Goal: Task Accomplishment & Management: Manage account settings

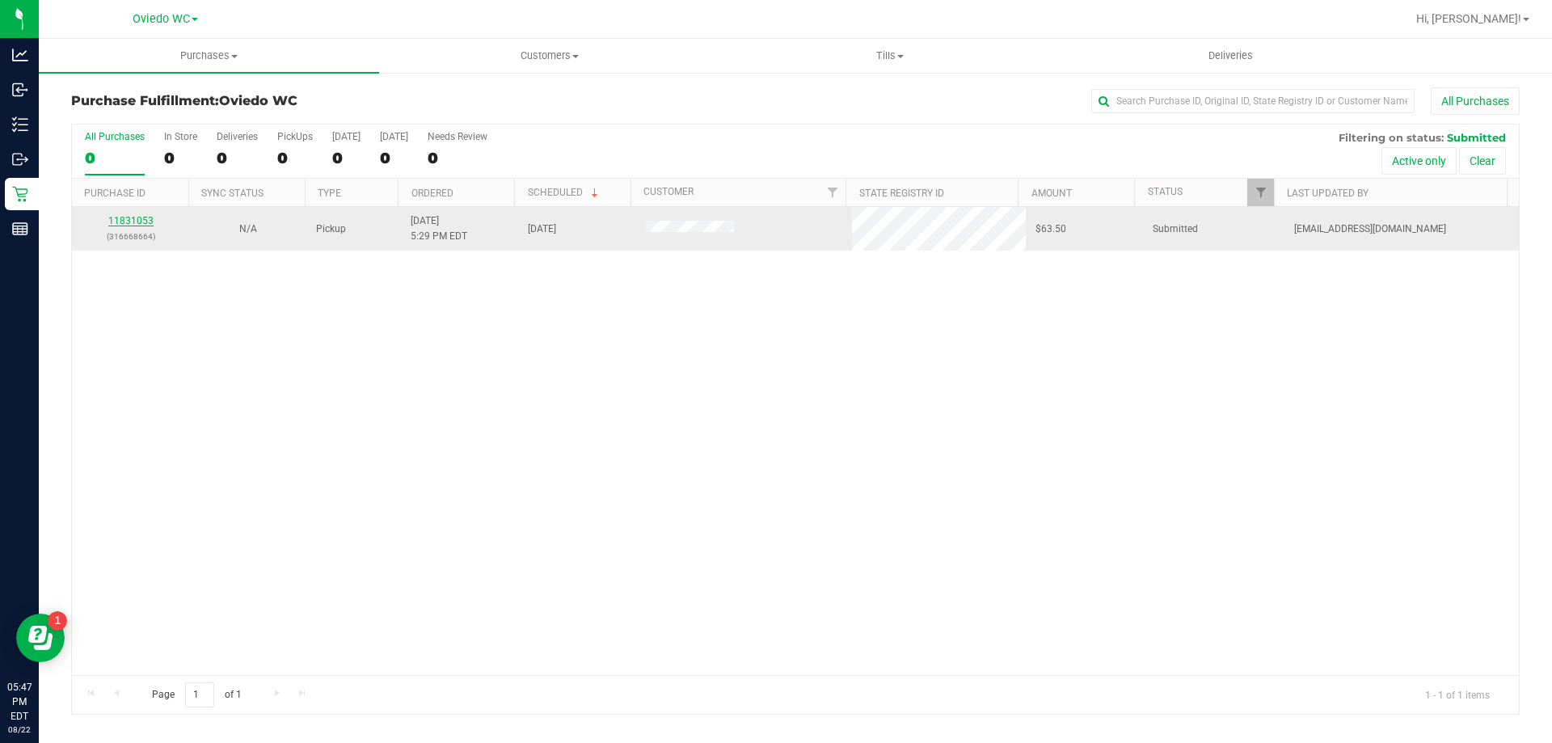
click at [146, 220] on link "11831053" at bounding box center [130, 220] width 45 height 11
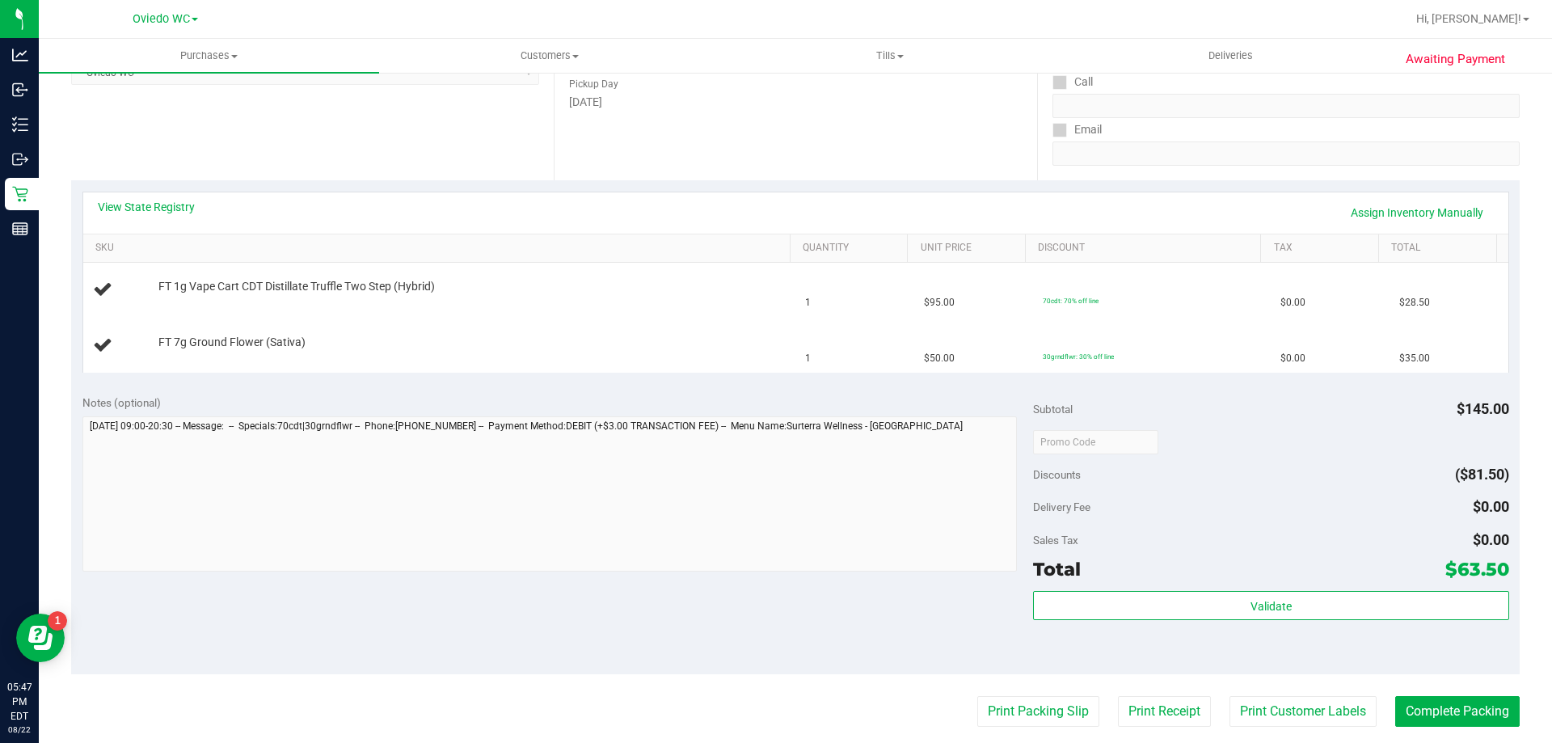
scroll to position [404, 0]
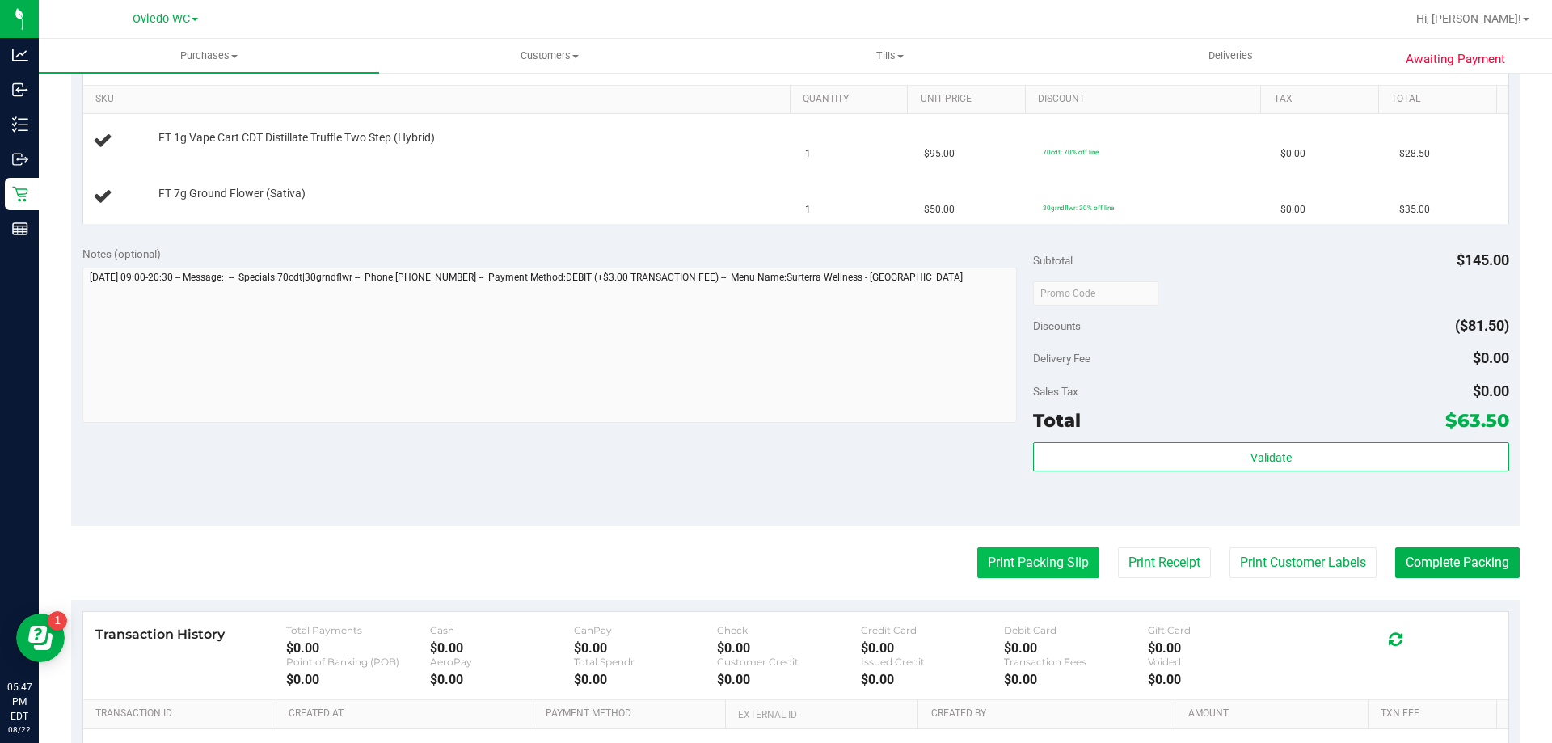
click at [1049, 560] on button "Print Packing Slip" at bounding box center [1038, 562] width 122 height 31
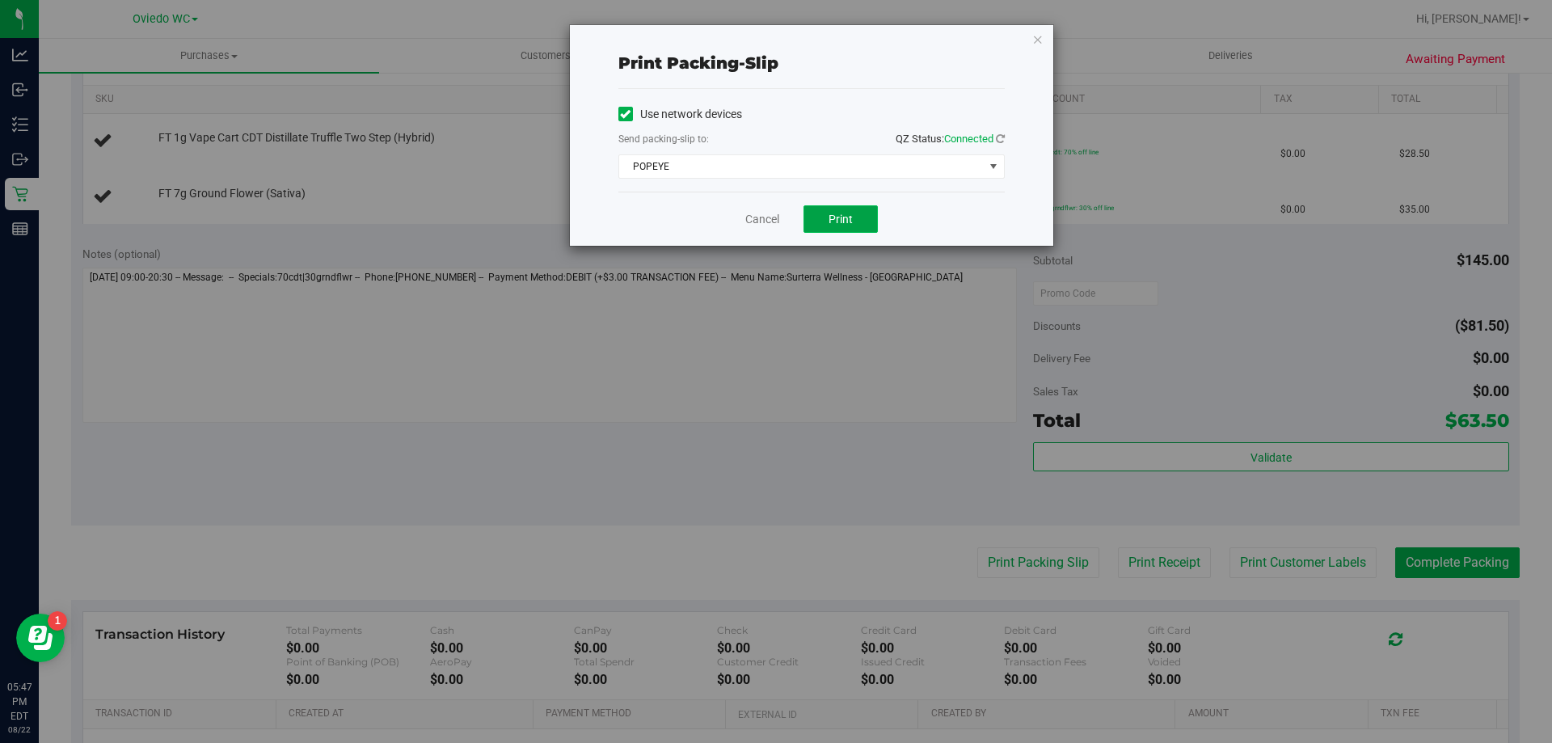
click at [836, 220] on span "Print" at bounding box center [841, 219] width 24 height 13
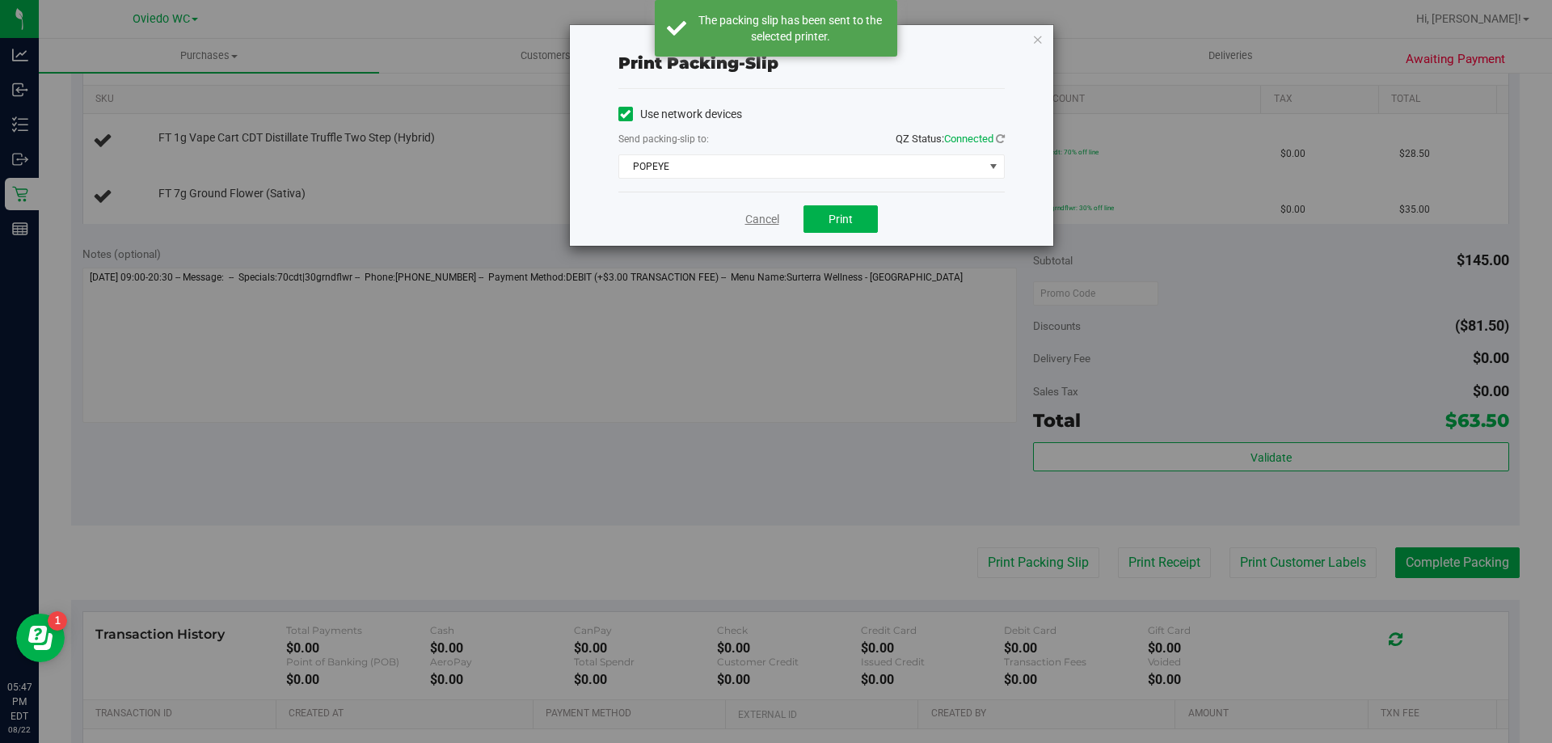
click at [764, 222] on link "Cancel" at bounding box center [762, 219] width 34 height 17
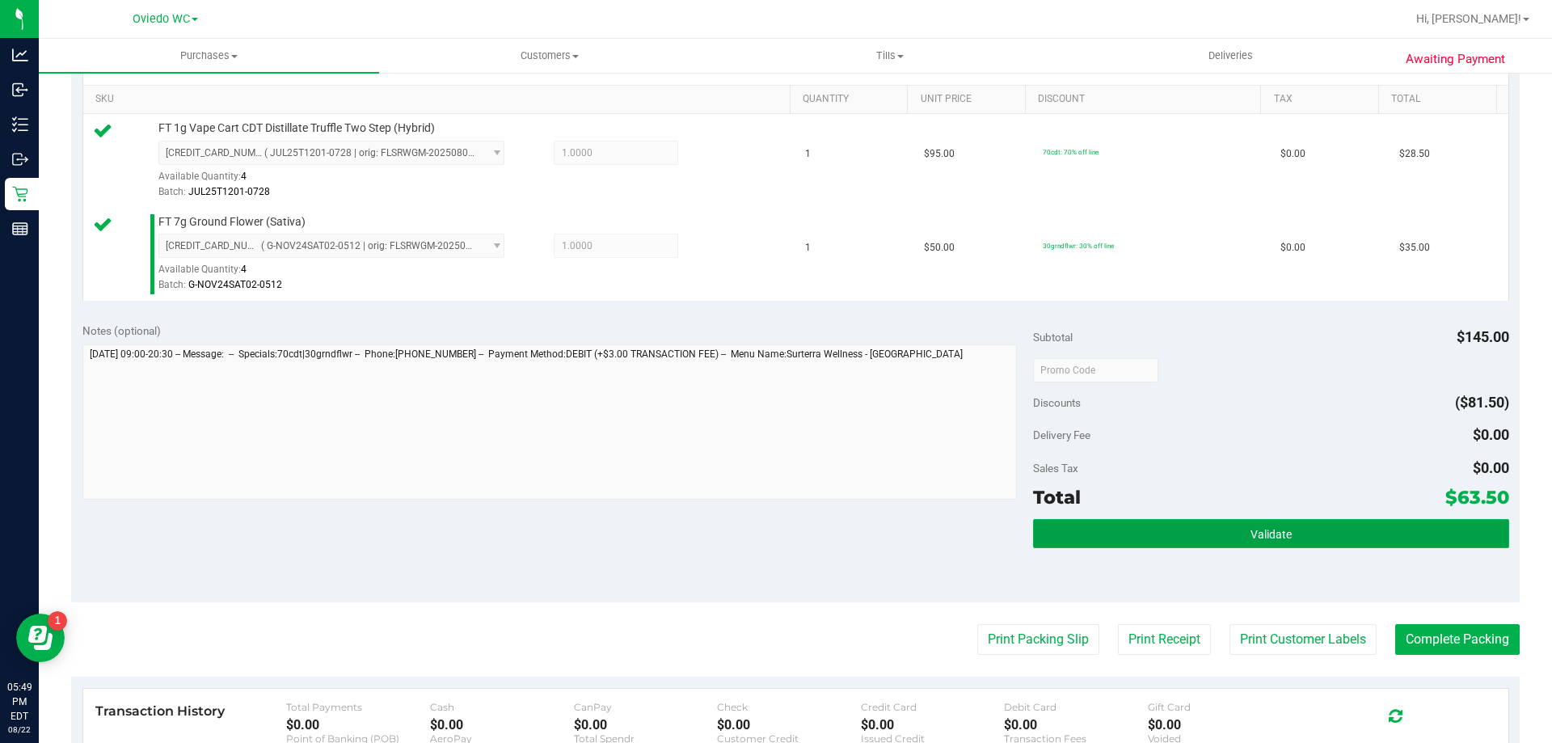
click at [1130, 530] on button "Validate" at bounding box center [1270, 533] width 475 height 29
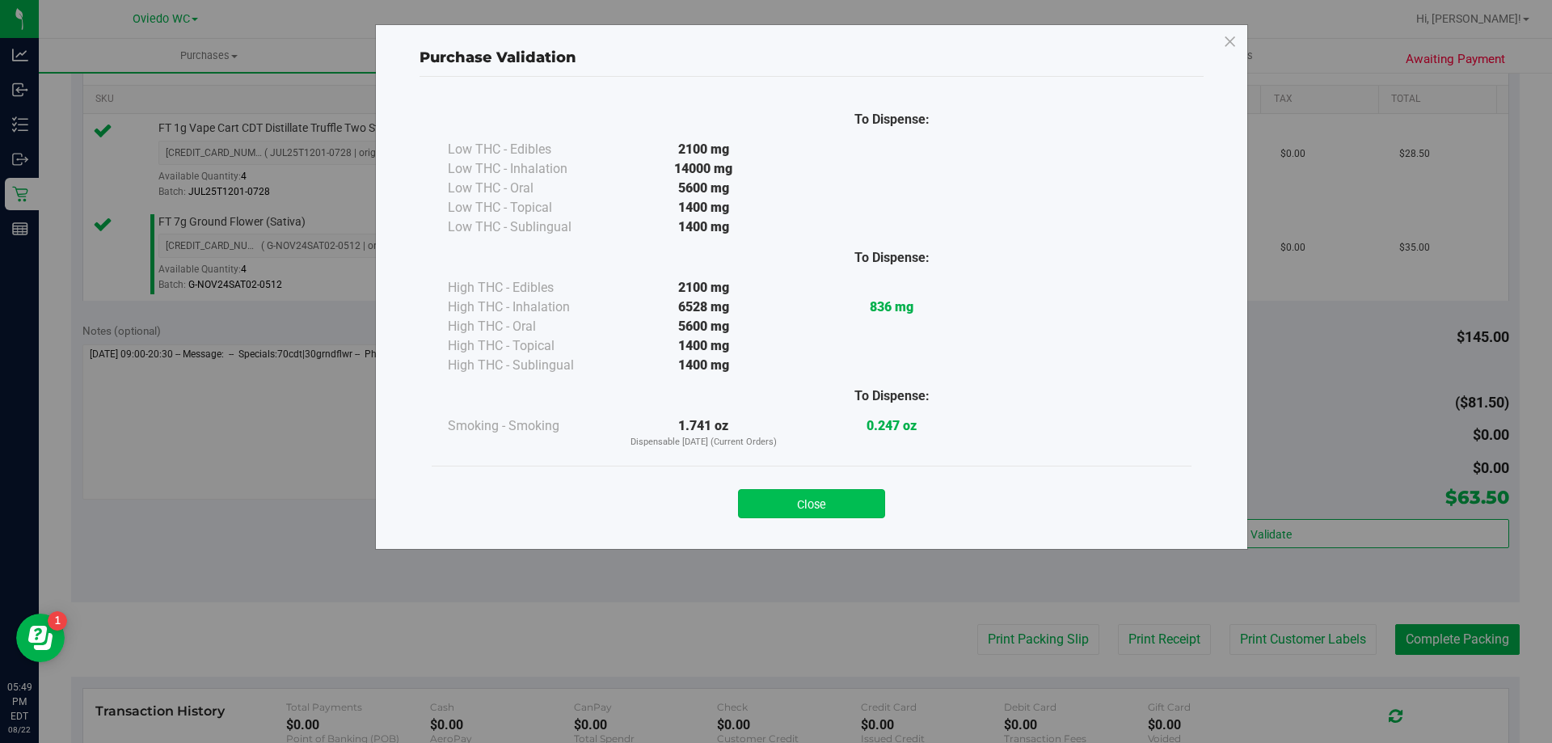
click at [829, 495] on button "Close" at bounding box center [811, 503] width 147 height 29
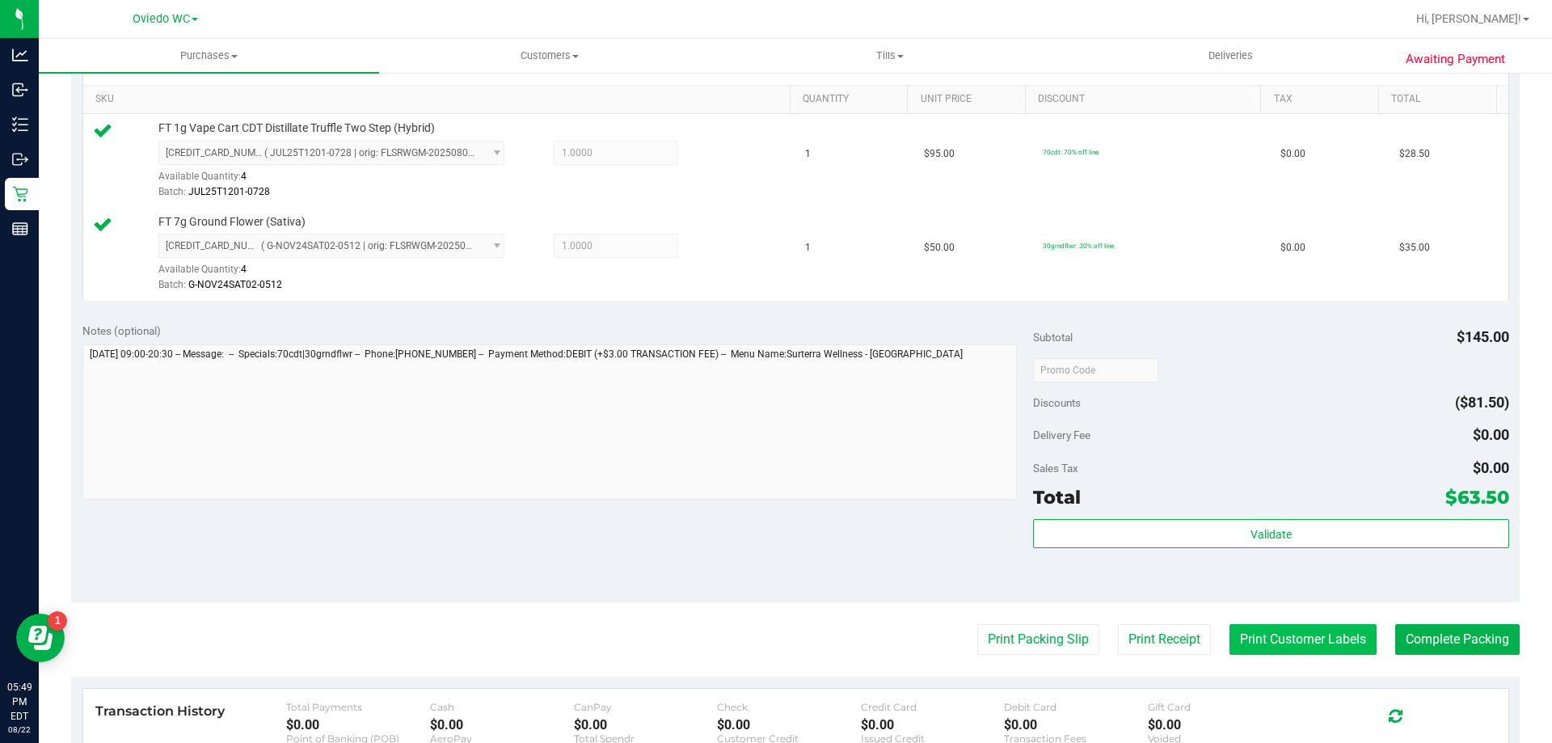
click at [1318, 636] on button "Print Customer Labels" at bounding box center [1303, 639] width 147 height 31
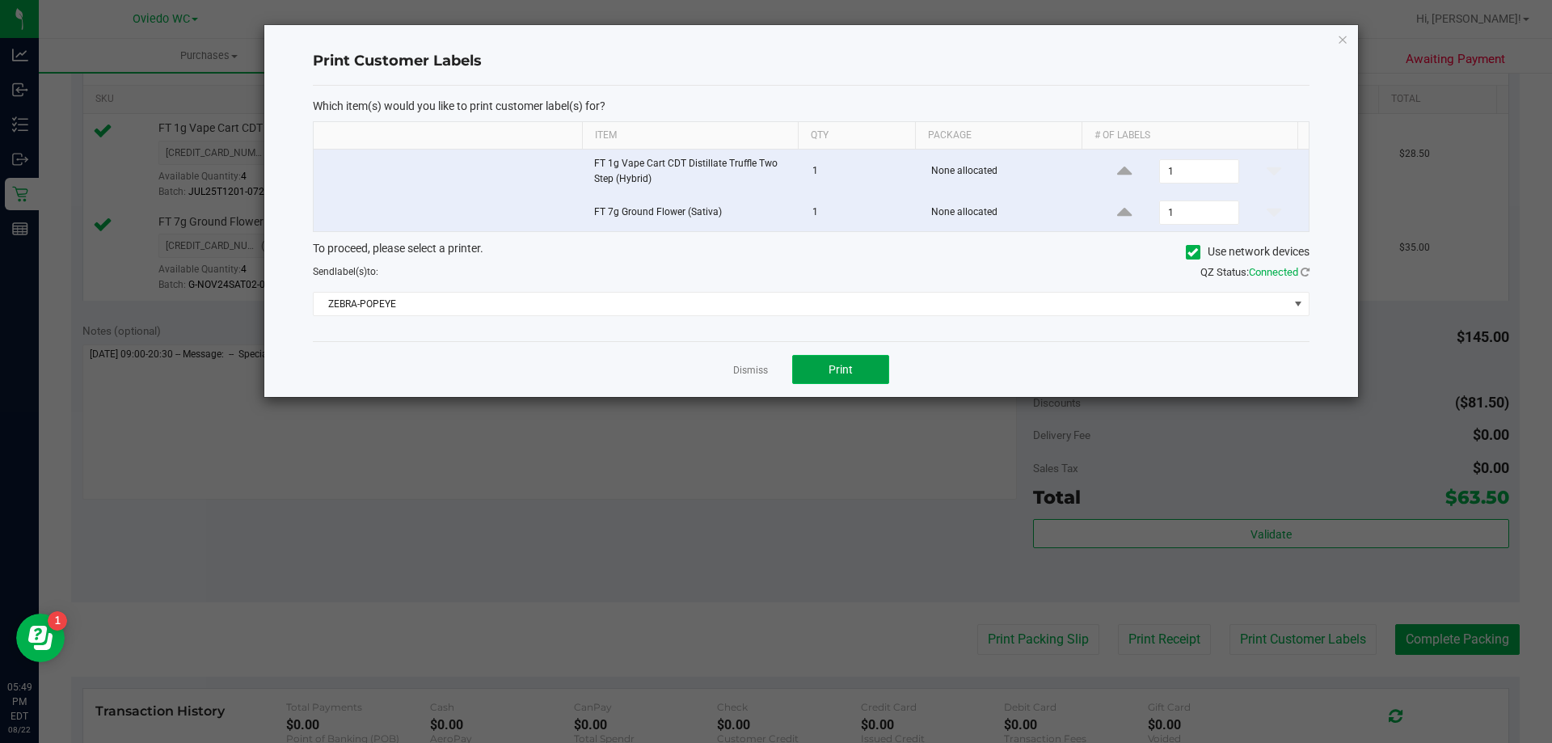
click at [828, 366] on button "Print" at bounding box center [840, 369] width 97 height 29
click at [746, 375] on link "Dismiss" at bounding box center [750, 371] width 35 height 14
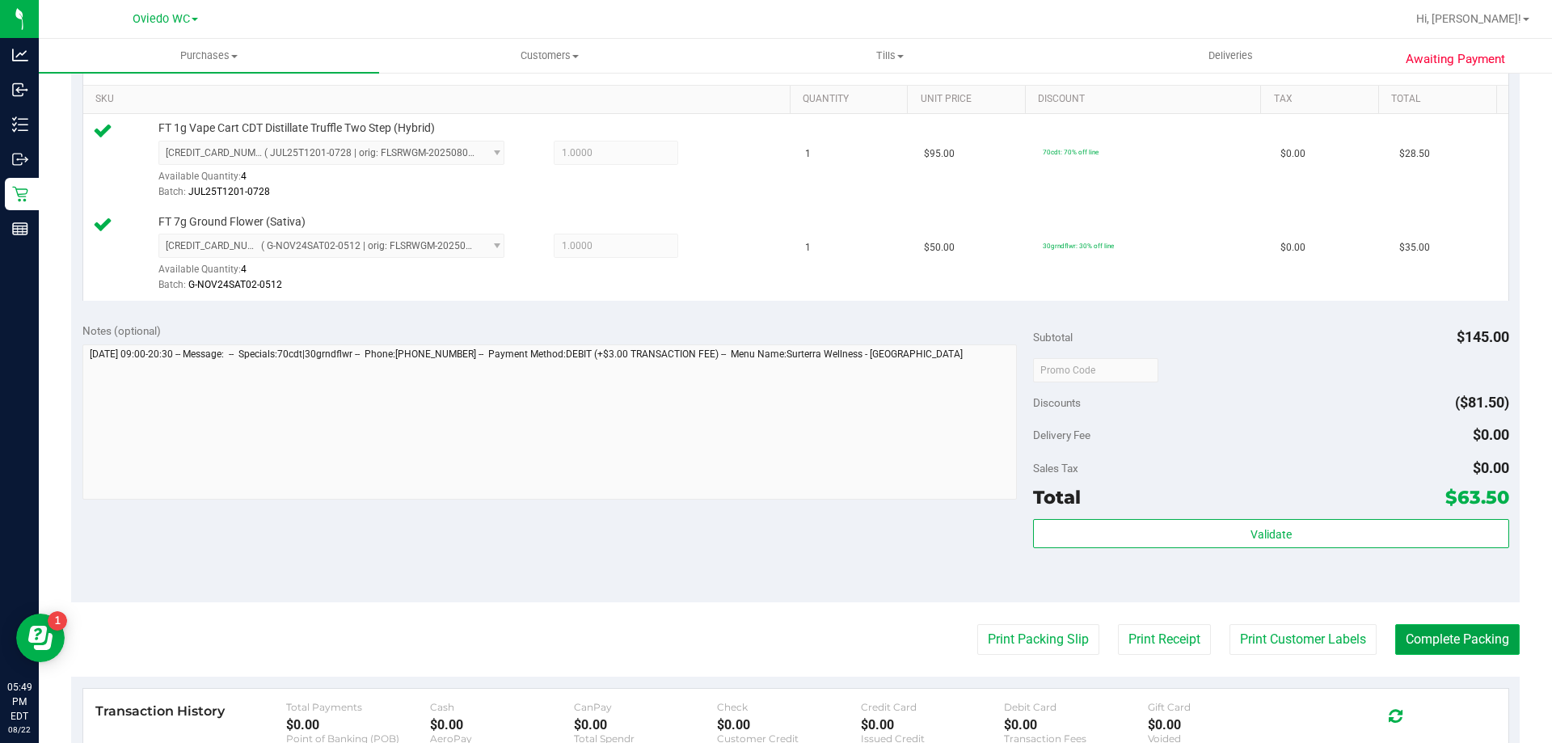
click at [1409, 647] on button "Complete Packing" at bounding box center [1457, 639] width 125 height 31
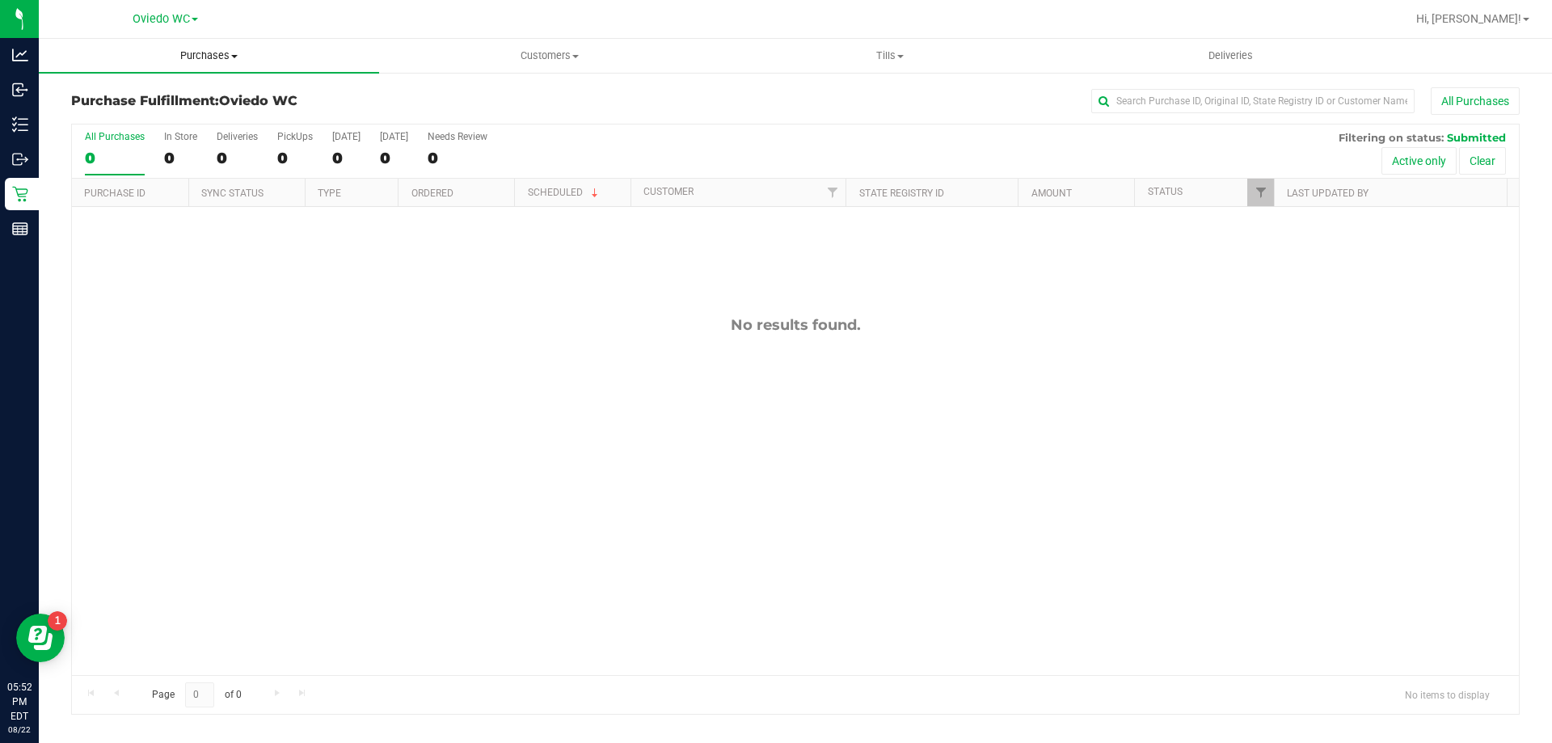
click at [216, 56] on span "Purchases" at bounding box center [209, 56] width 340 height 15
click at [133, 123] on span "Fulfillment" at bounding box center [89, 117] width 100 height 14
click at [543, 105] on h3 "Purchase Fulfillment: Oviedo WC" at bounding box center [312, 101] width 483 height 15
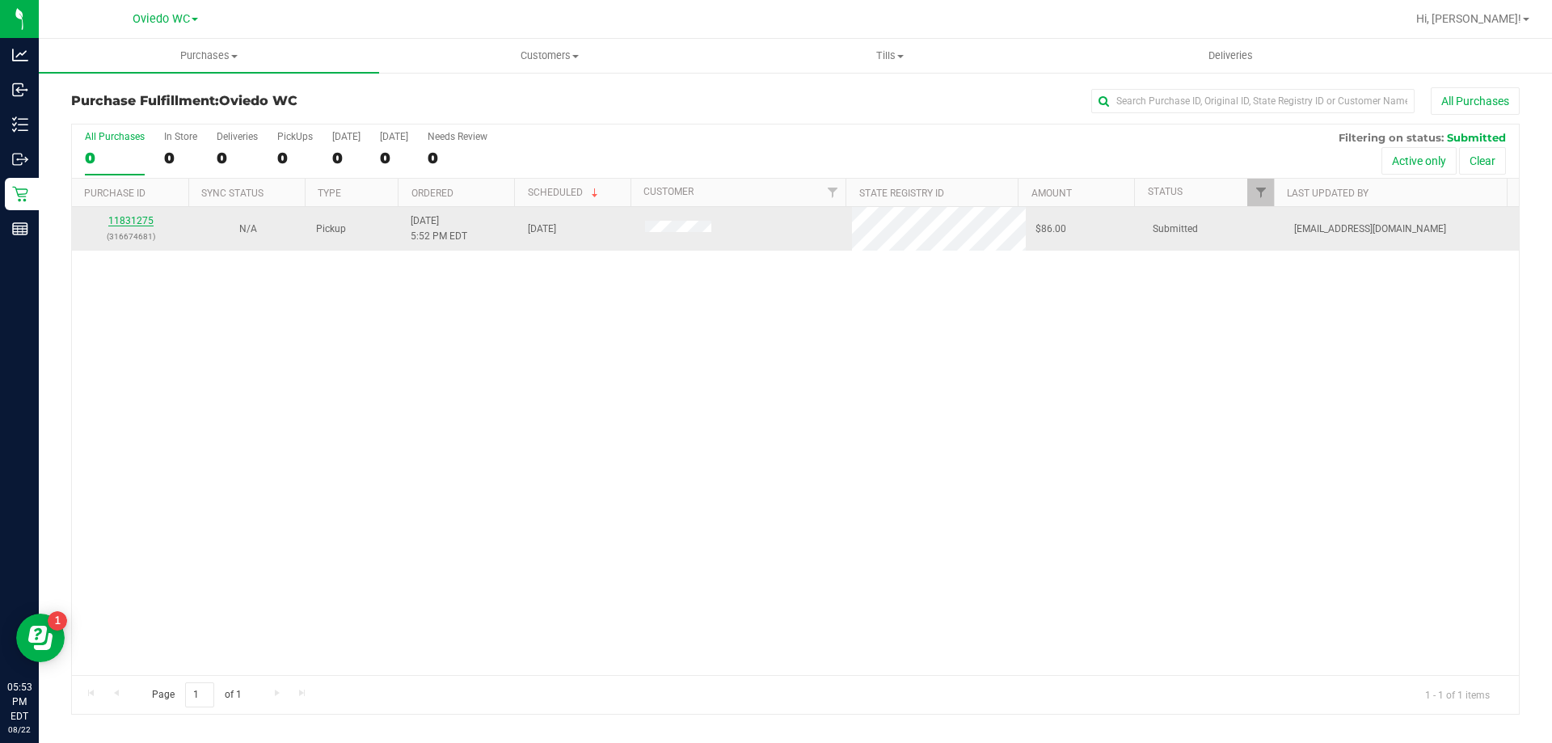
click at [146, 225] on link "11831275" at bounding box center [130, 220] width 45 height 11
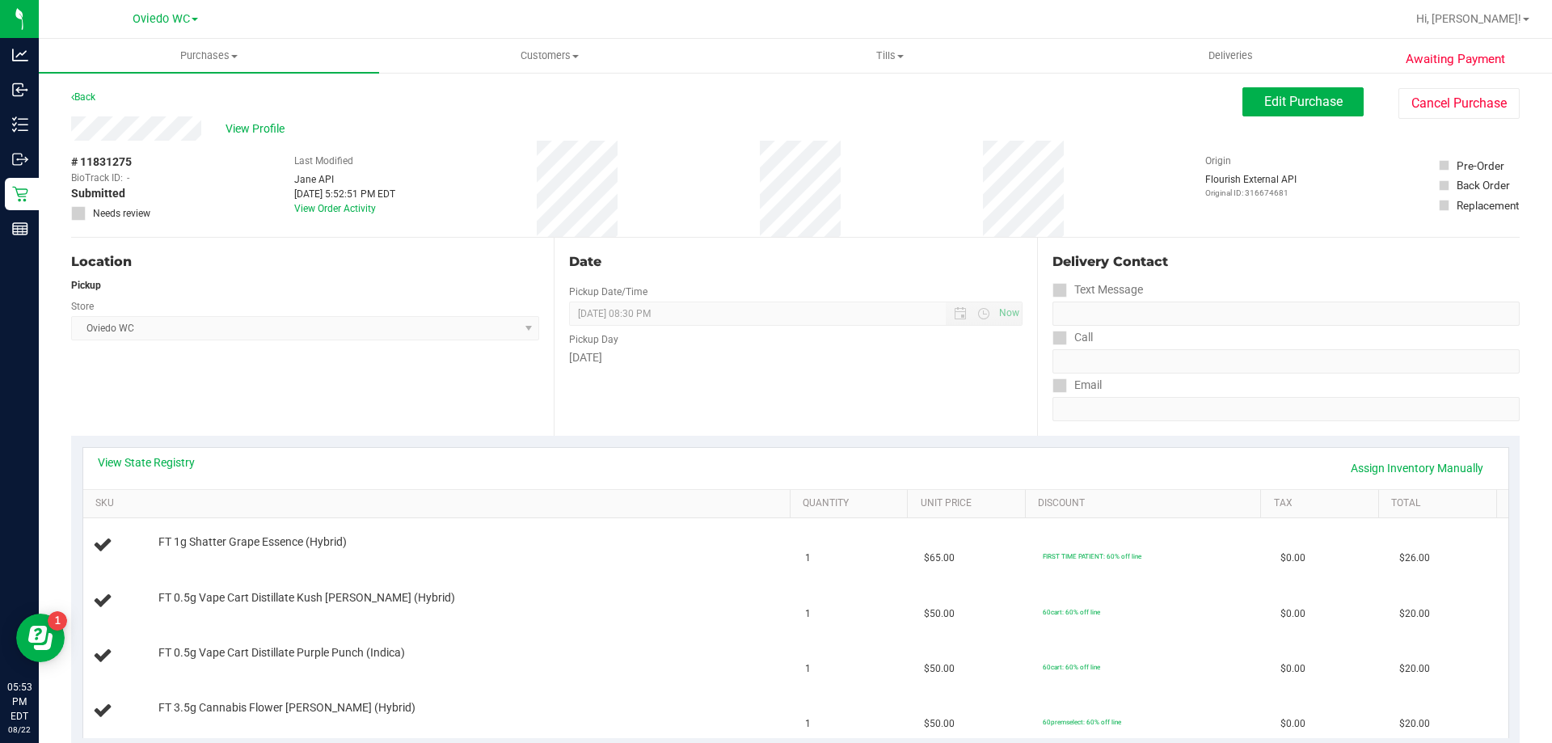
click at [524, 203] on div "# 11831275 BioTrack ID: - Submitted Needs review Last Modified Jane API Aug 22,…" at bounding box center [795, 189] width 1449 height 96
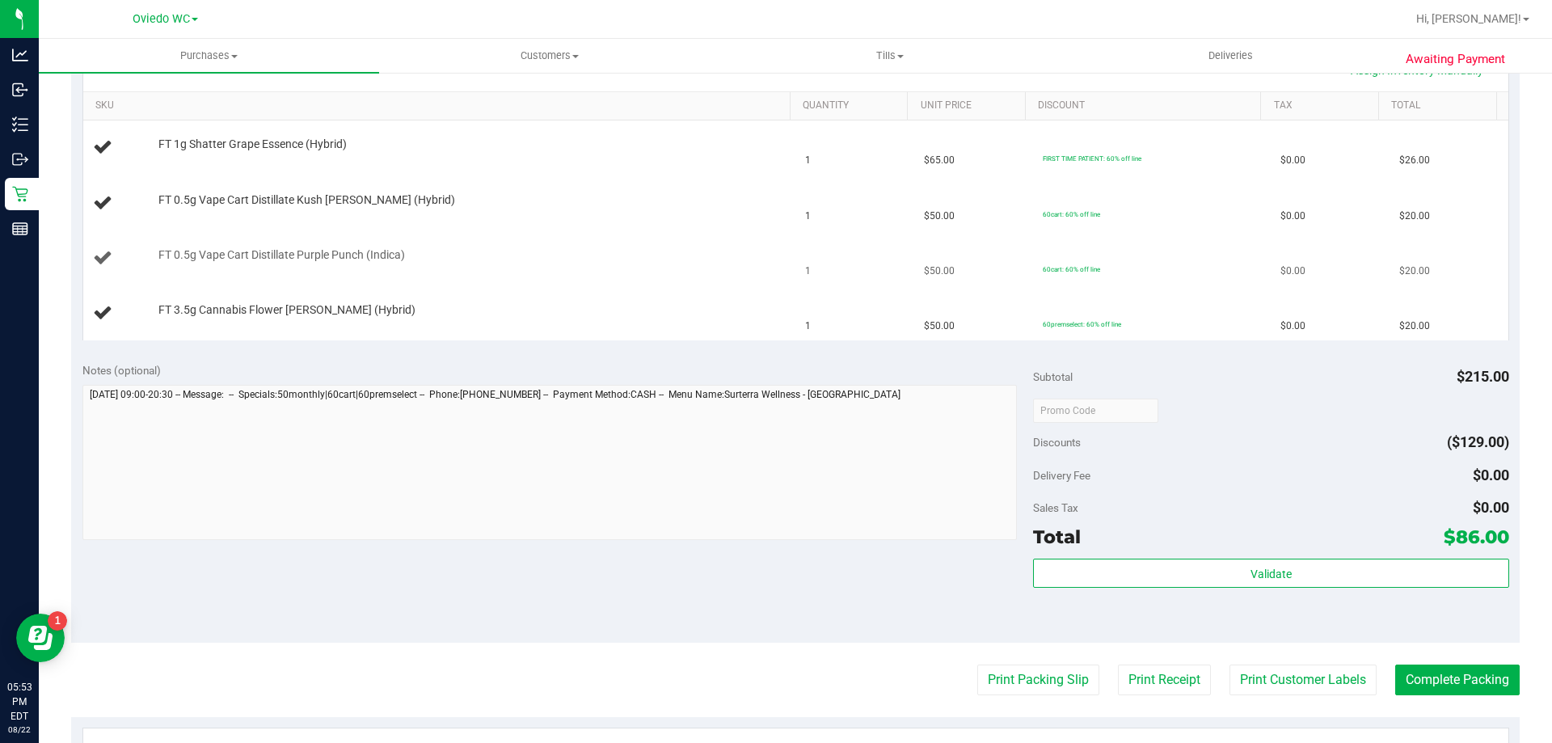
scroll to position [404, 0]
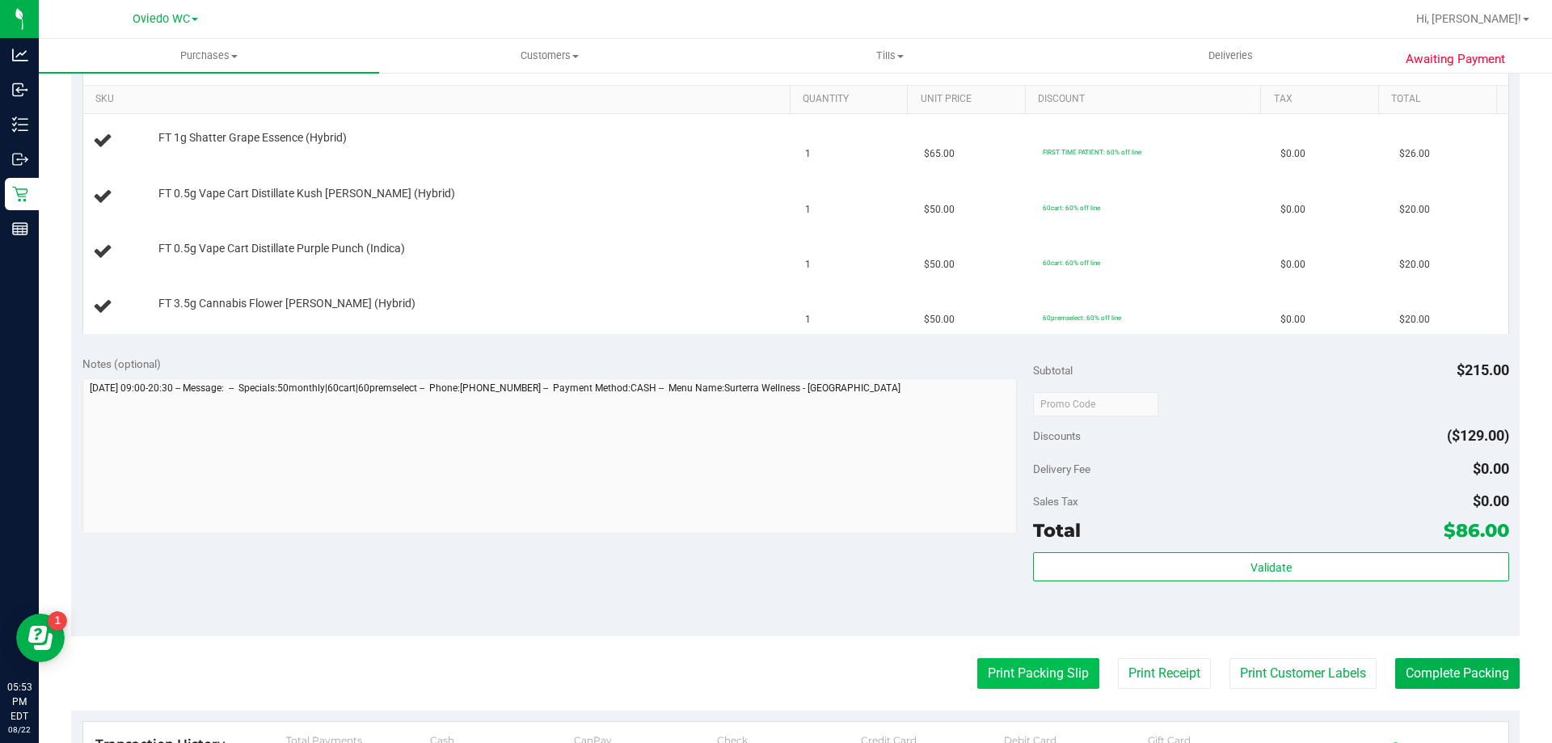
click at [1020, 659] on button "Print Packing Slip" at bounding box center [1038, 673] width 122 height 31
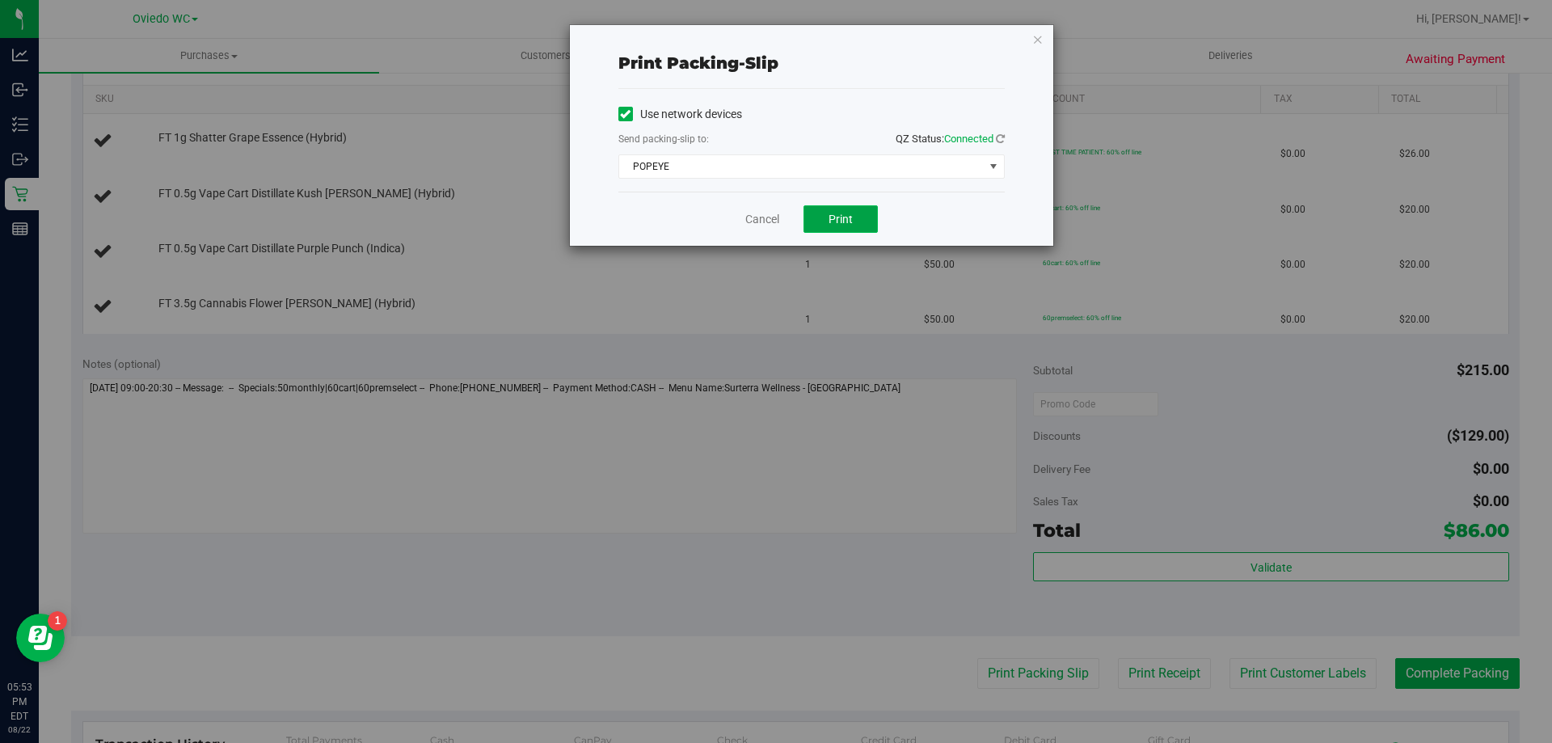
click at [852, 213] on span "Print" at bounding box center [841, 219] width 24 height 13
click at [749, 219] on link "Cancel" at bounding box center [762, 219] width 34 height 17
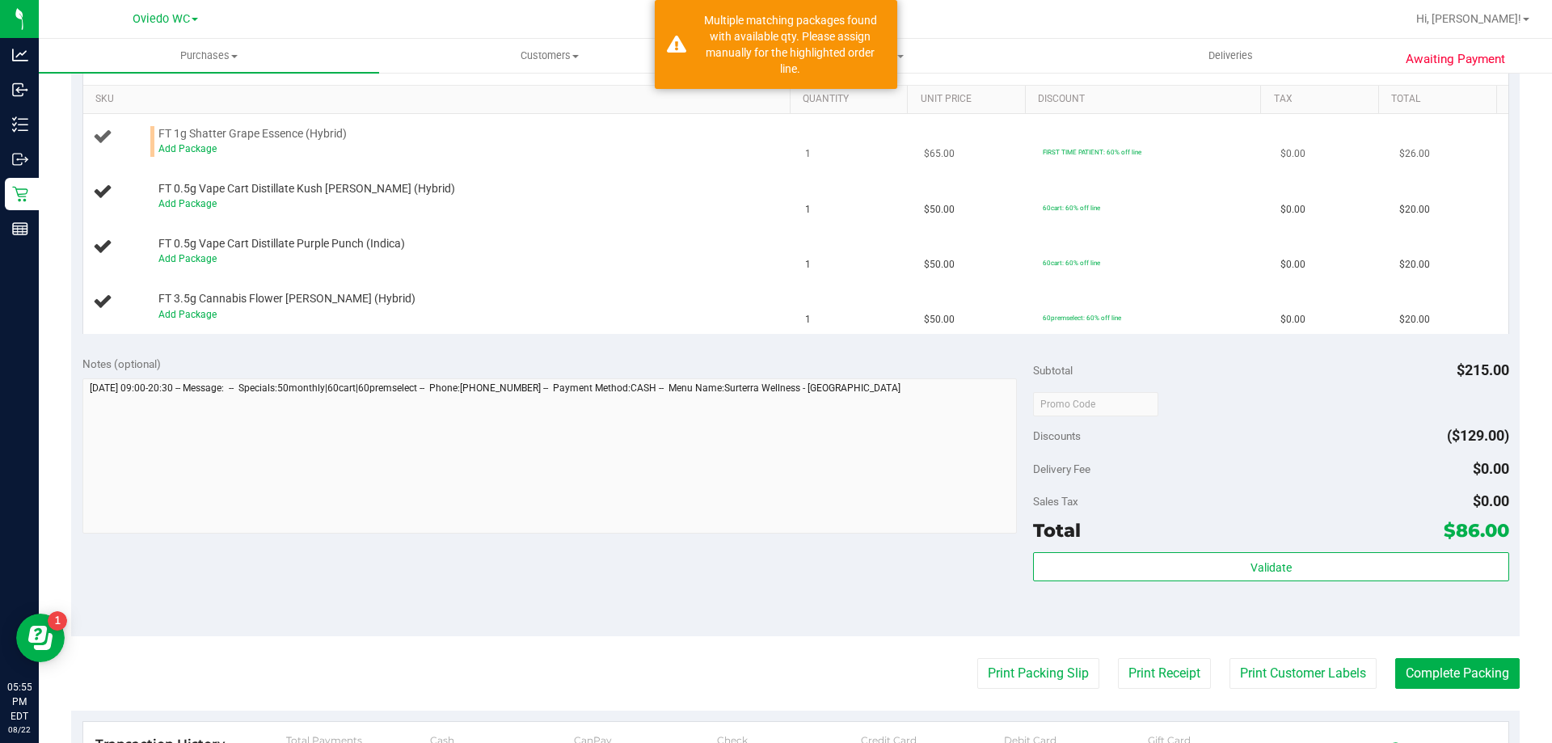
click at [181, 138] on span "FT 1g Shatter Grape Essence (Hybrid)" at bounding box center [252, 133] width 188 height 15
click at [179, 146] on link "Add Package" at bounding box center [187, 148] width 58 height 11
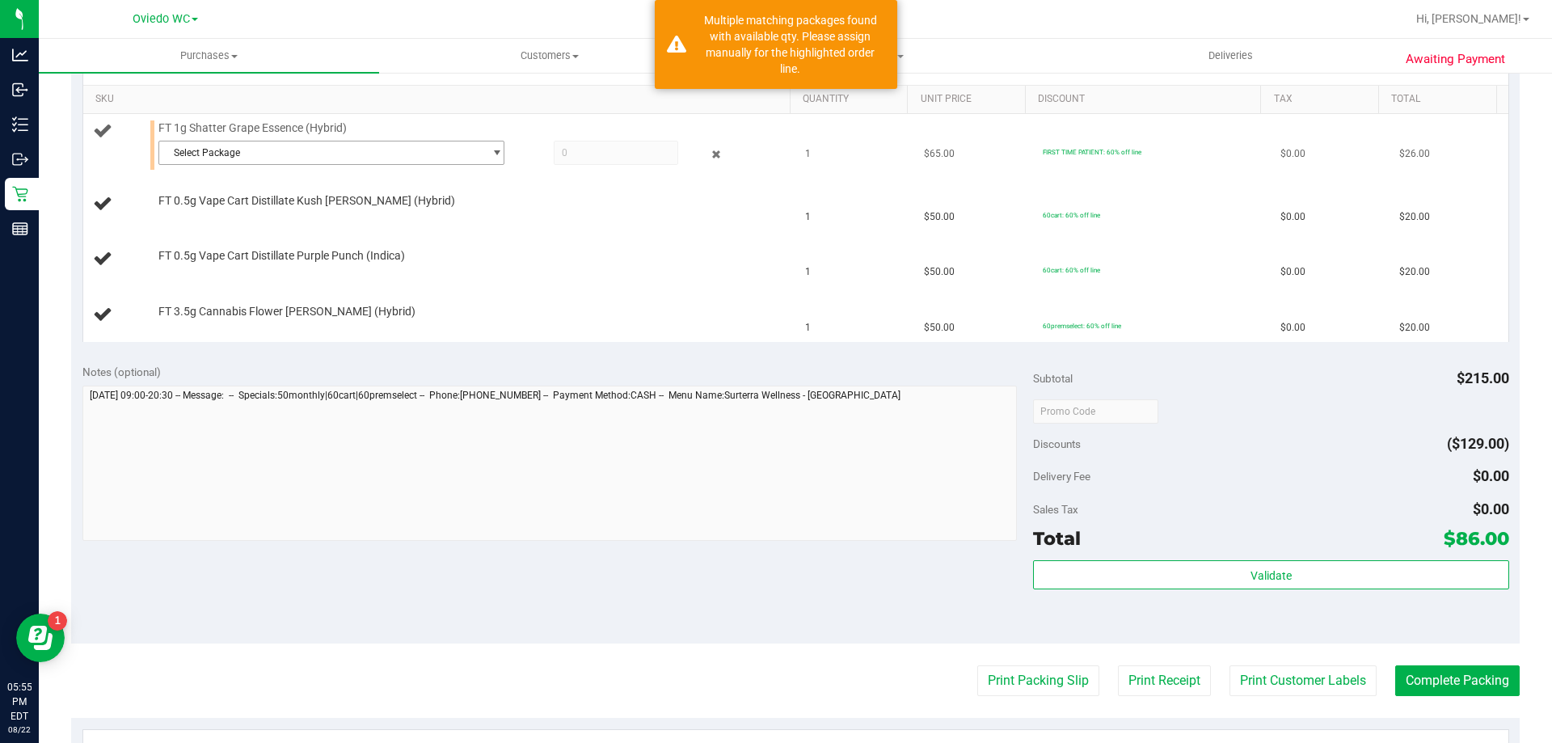
click at [301, 158] on span "Select Package" at bounding box center [321, 152] width 324 height 23
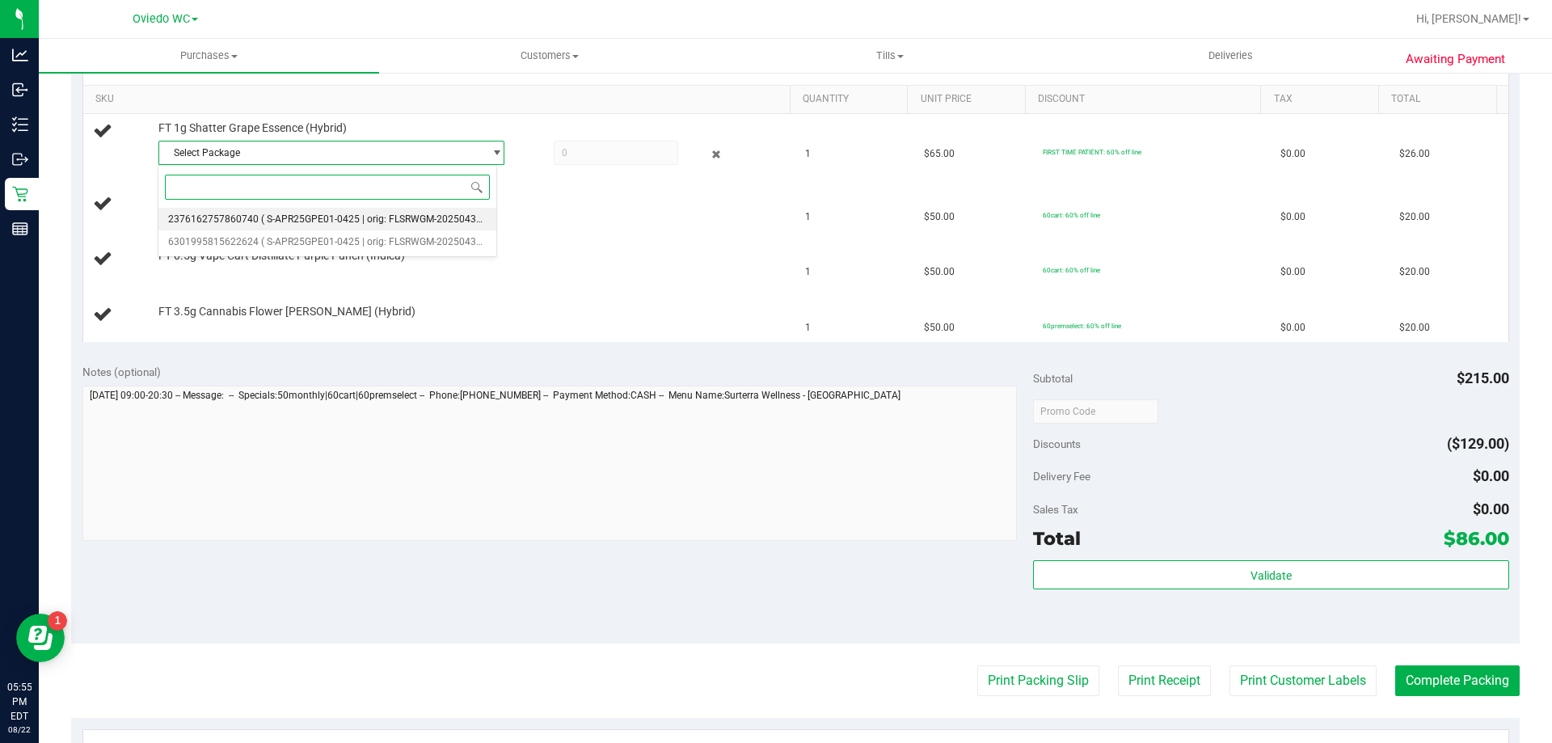
click at [288, 222] on span "( S-APR25GPE01-0425 | orig: FLSRWGM-20250430-1516 )" at bounding box center [386, 218] width 251 height 11
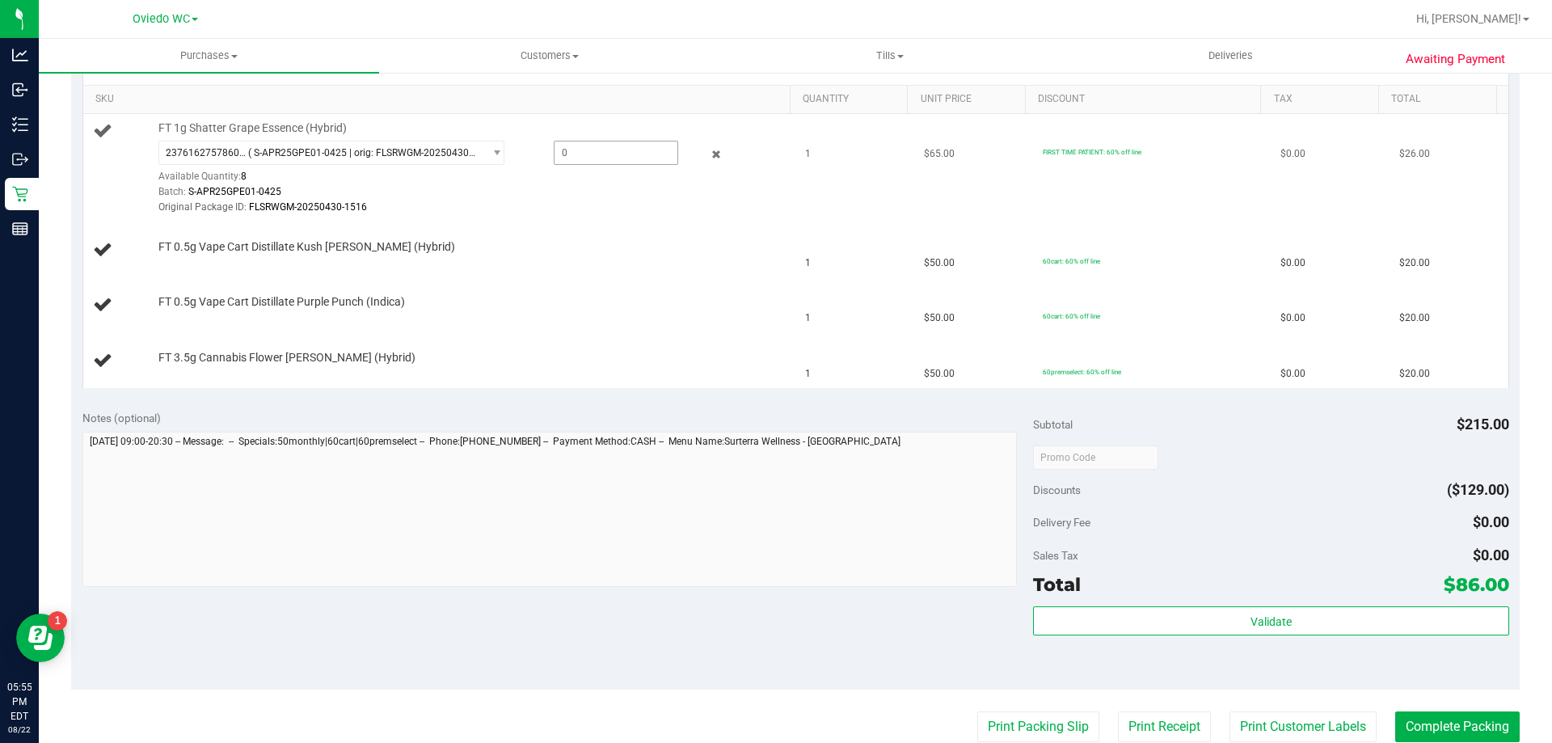
click at [651, 148] on span at bounding box center [616, 153] width 125 height 24
click at [651, 148] on input "text" at bounding box center [616, 152] width 123 height 23
type input "1"
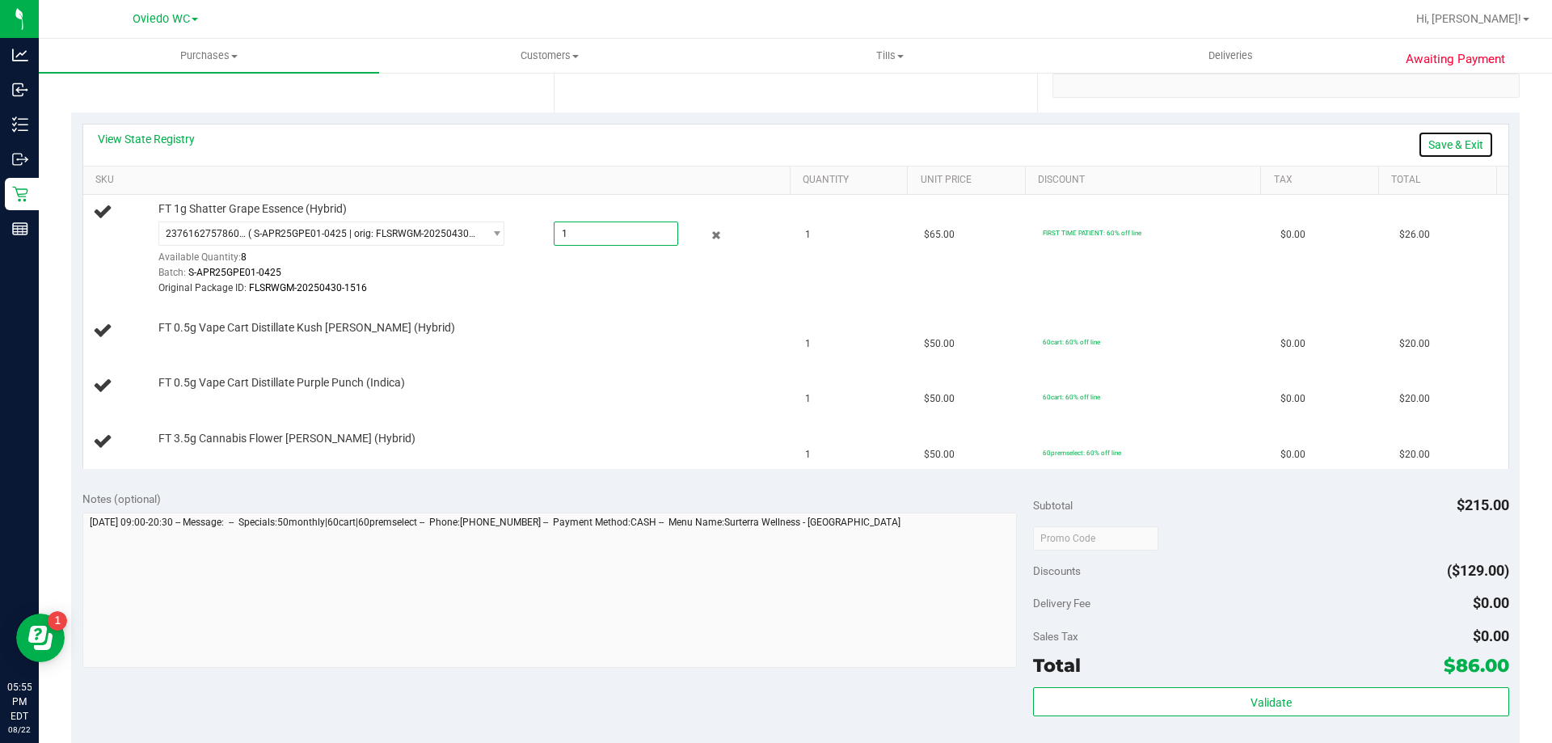
type input "1.0000"
click at [1428, 142] on link "Save & Exit" at bounding box center [1456, 144] width 76 height 27
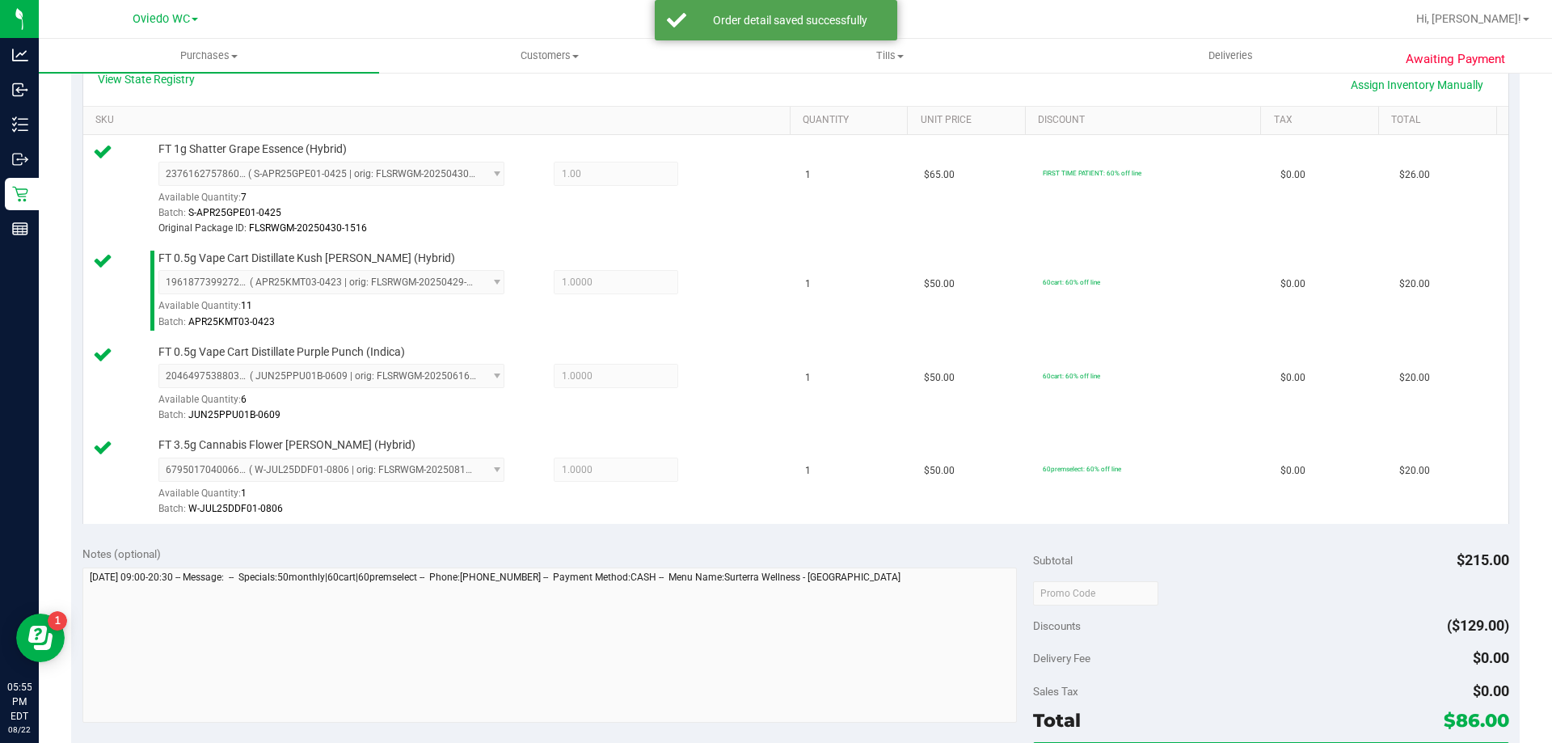
scroll to position [485, 0]
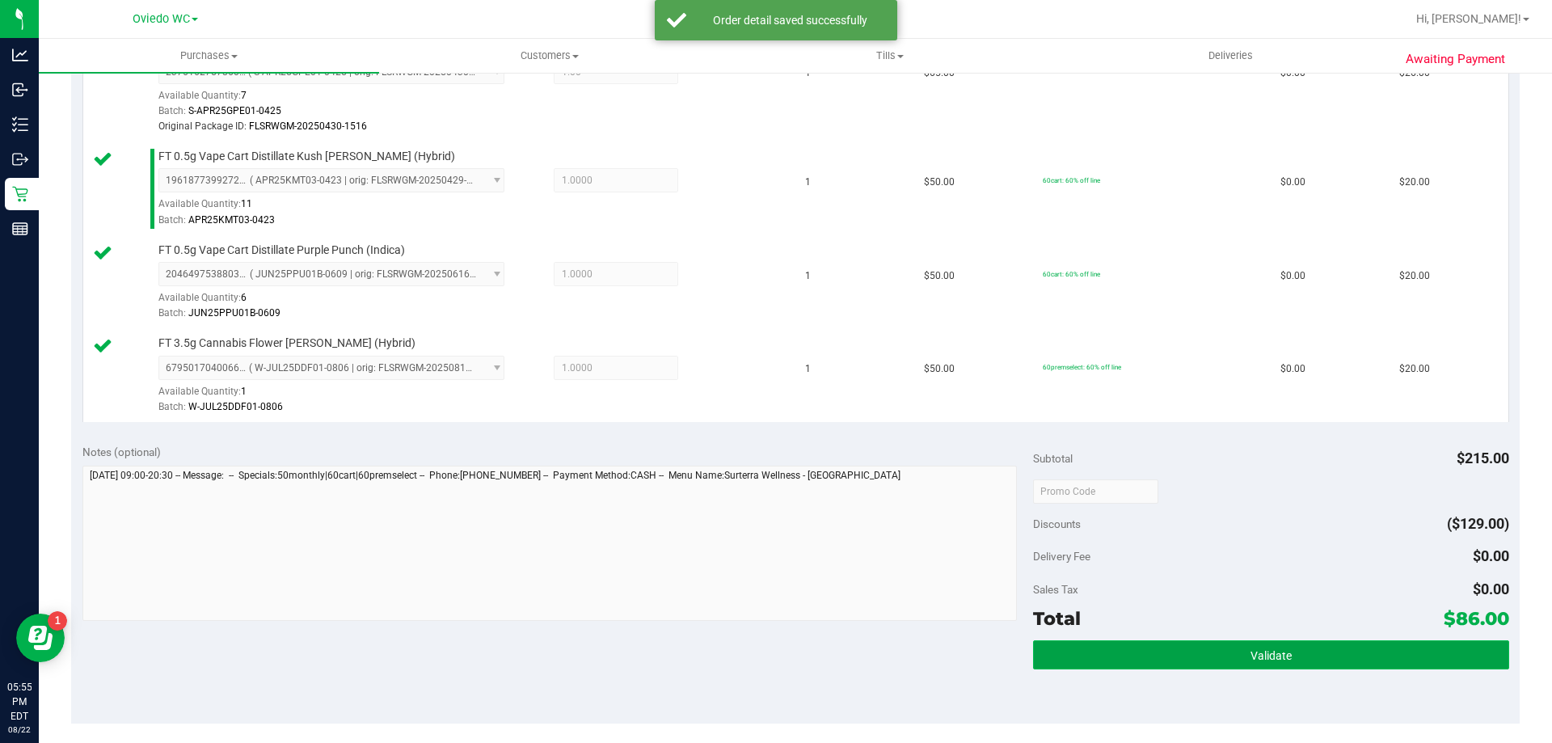
click at [1193, 645] on button "Validate" at bounding box center [1270, 654] width 475 height 29
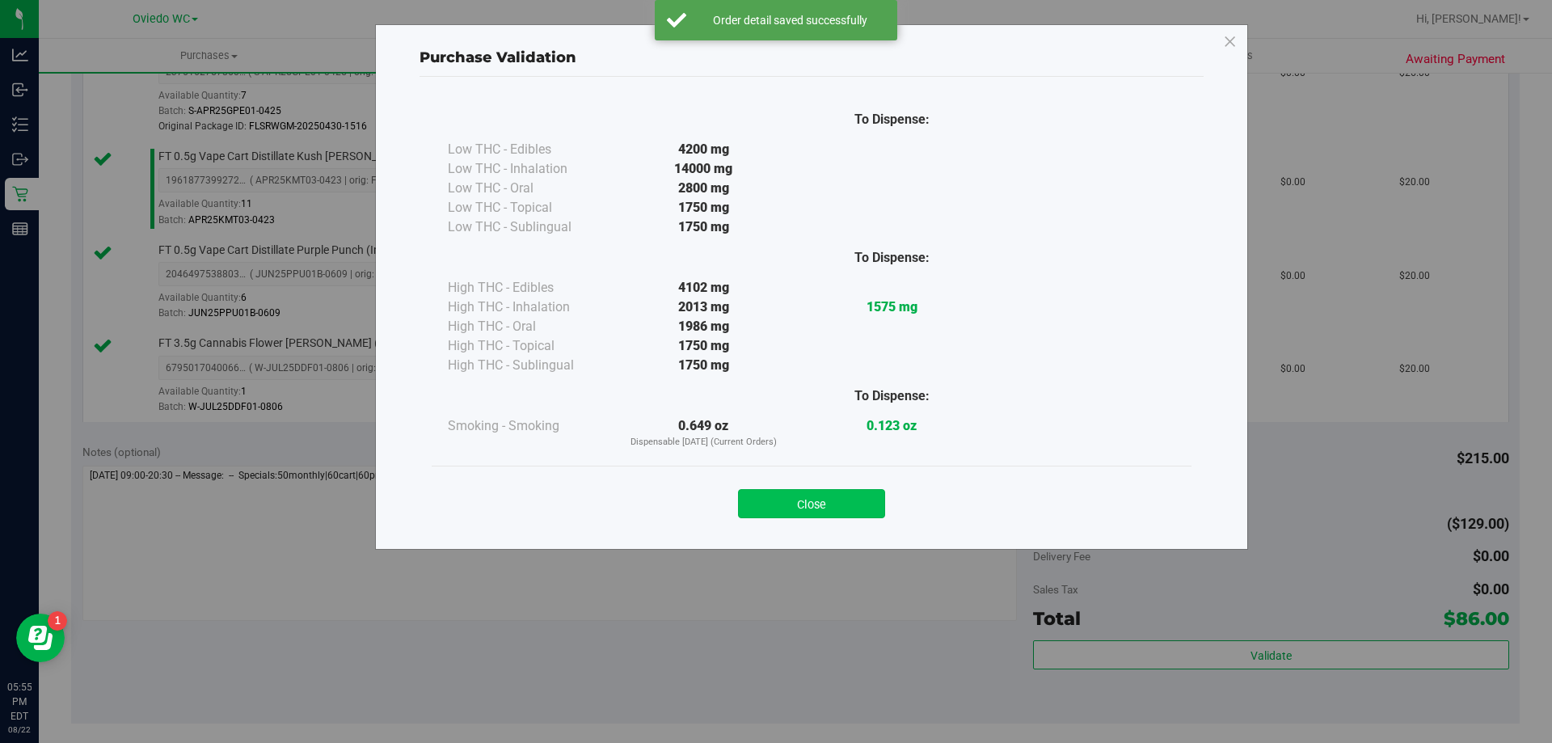
click at [816, 489] on button "Close" at bounding box center [811, 503] width 147 height 29
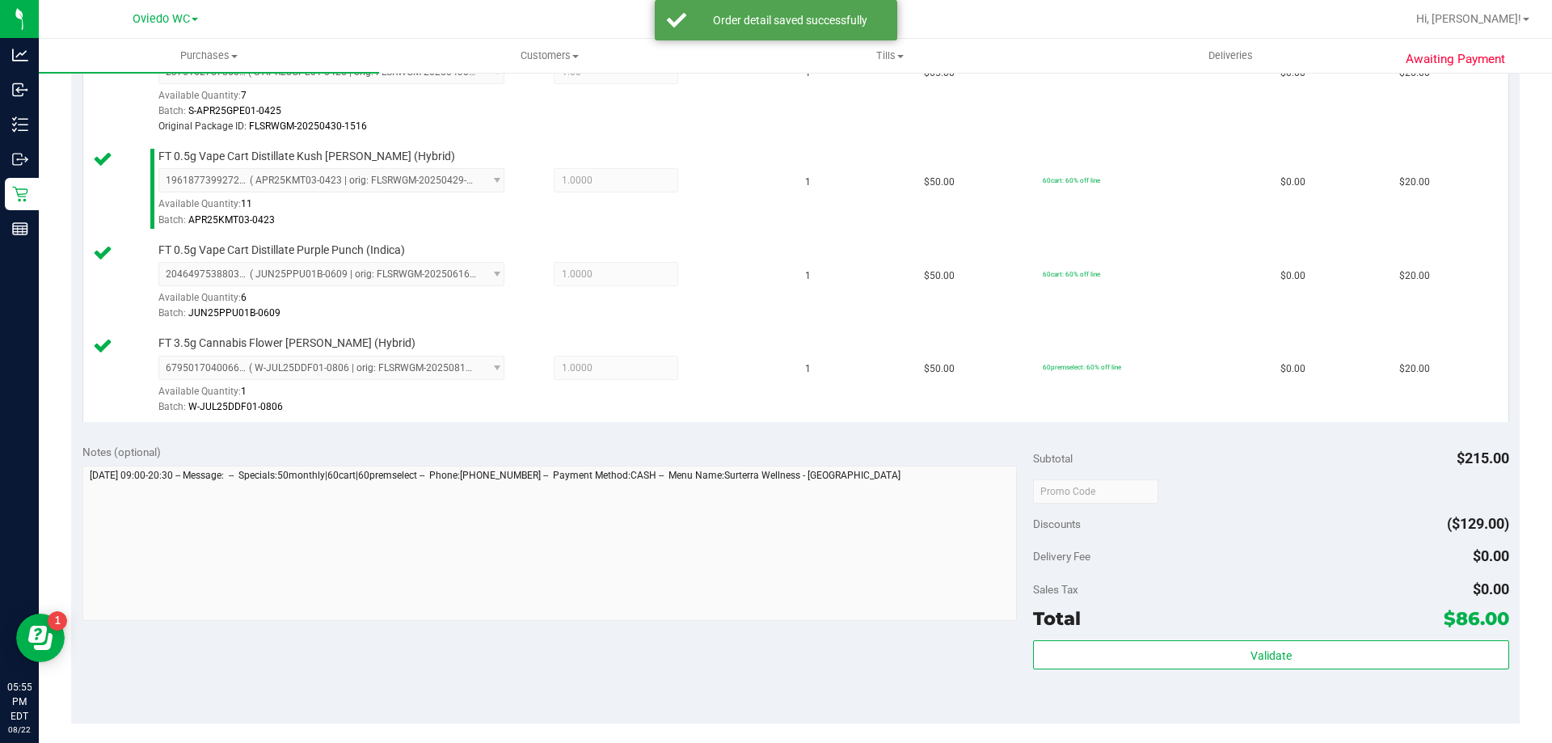
scroll to position [728, 0]
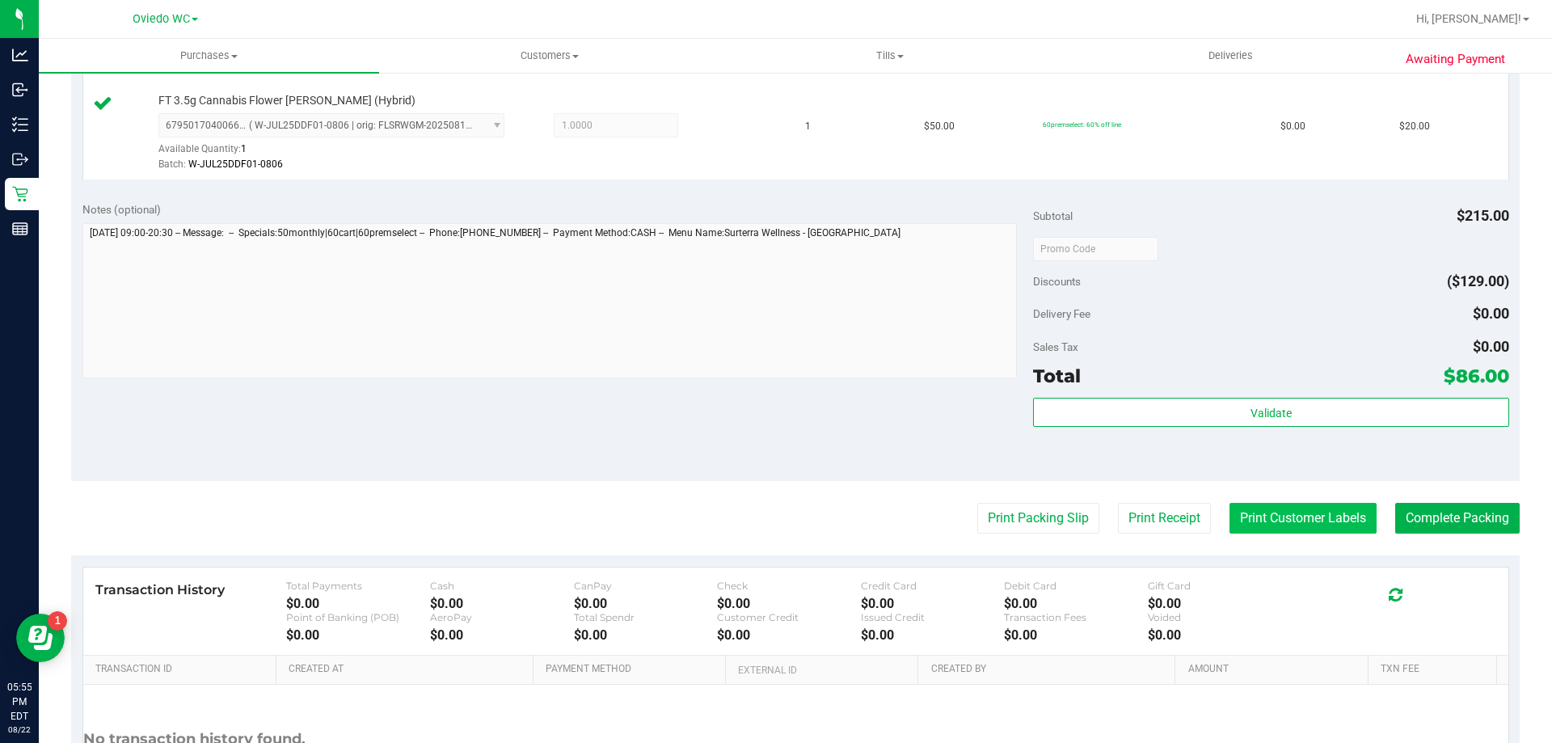
click at [1236, 519] on button "Print Customer Labels" at bounding box center [1303, 518] width 147 height 31
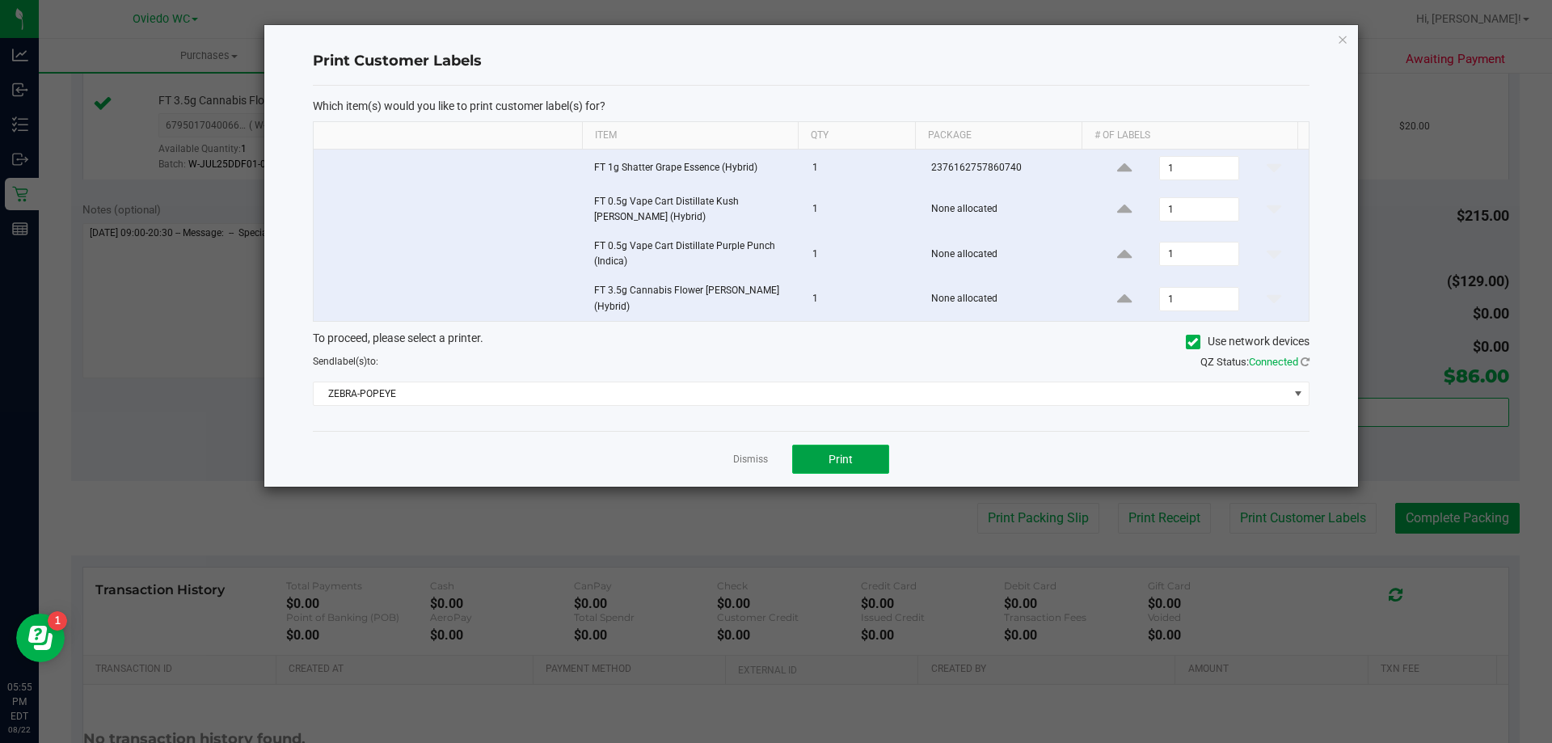
click at [821, 451] on button "Print" at bounding box center [840, 459] width 97 height 29
click at [737, 457] on link "Dismiss" at bounding box center [750, 460] width 35 height 14
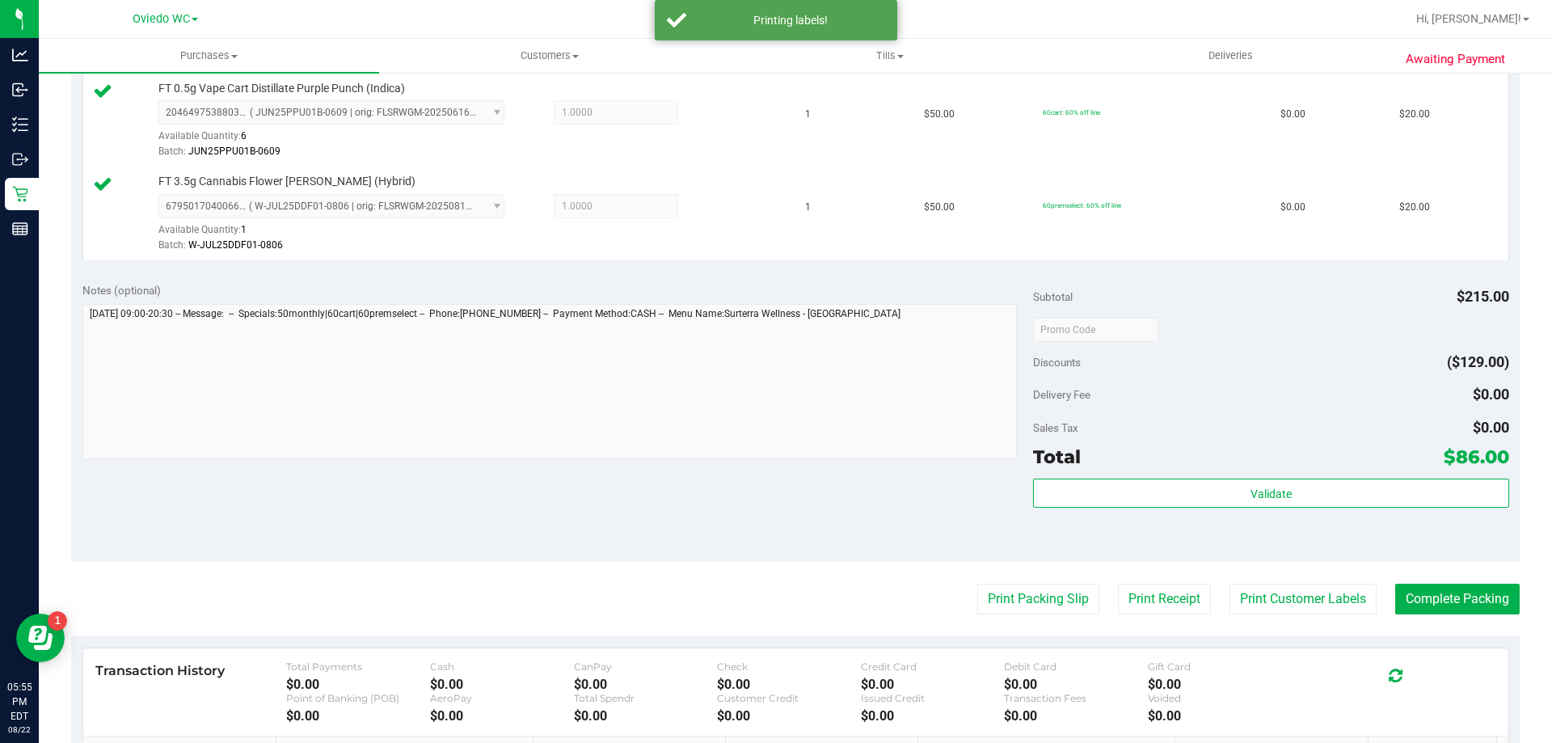
scroll to position [875, 0]
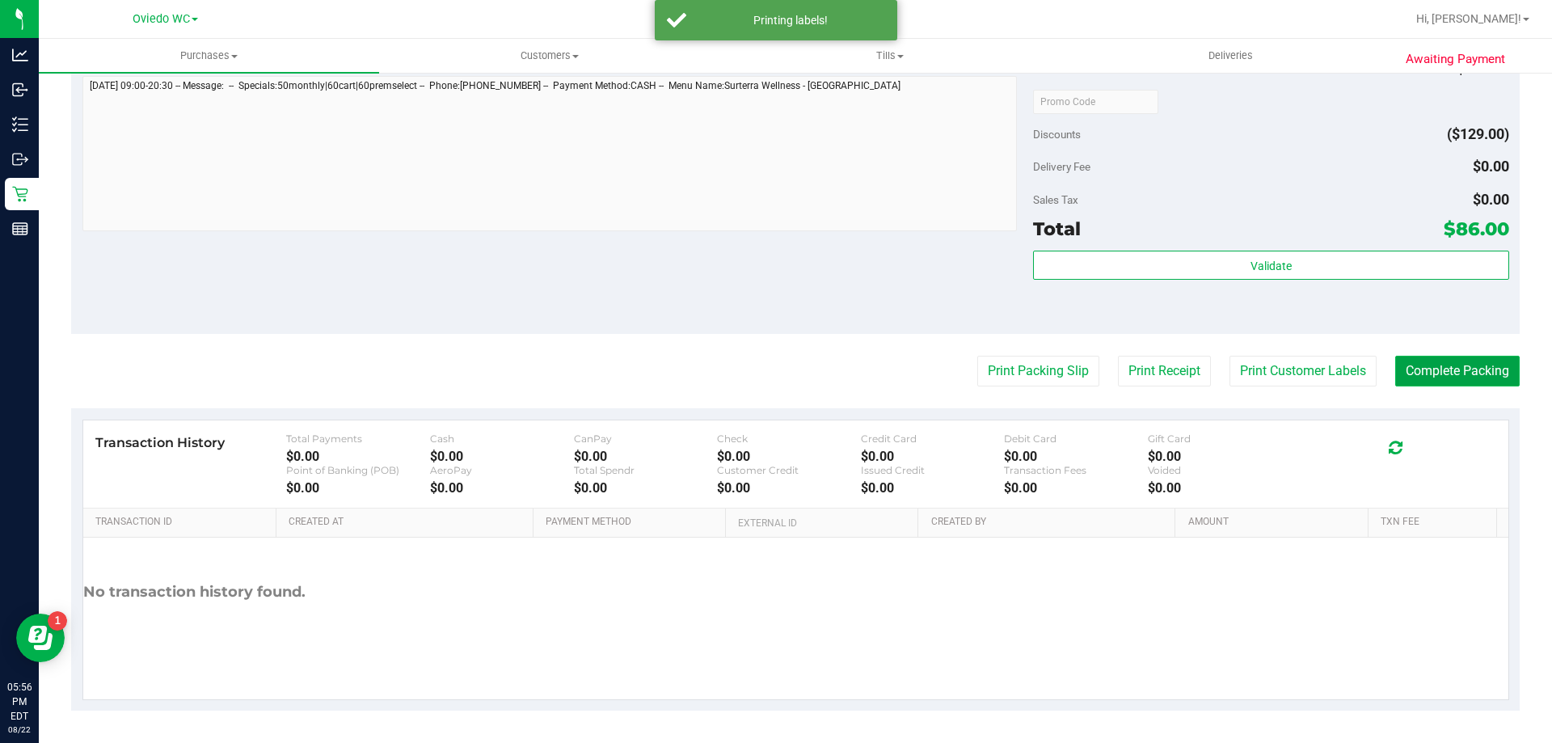
click at [1407, 374] on button "Complete Packing" at bounding box center [1457, 371] width 125 height 31
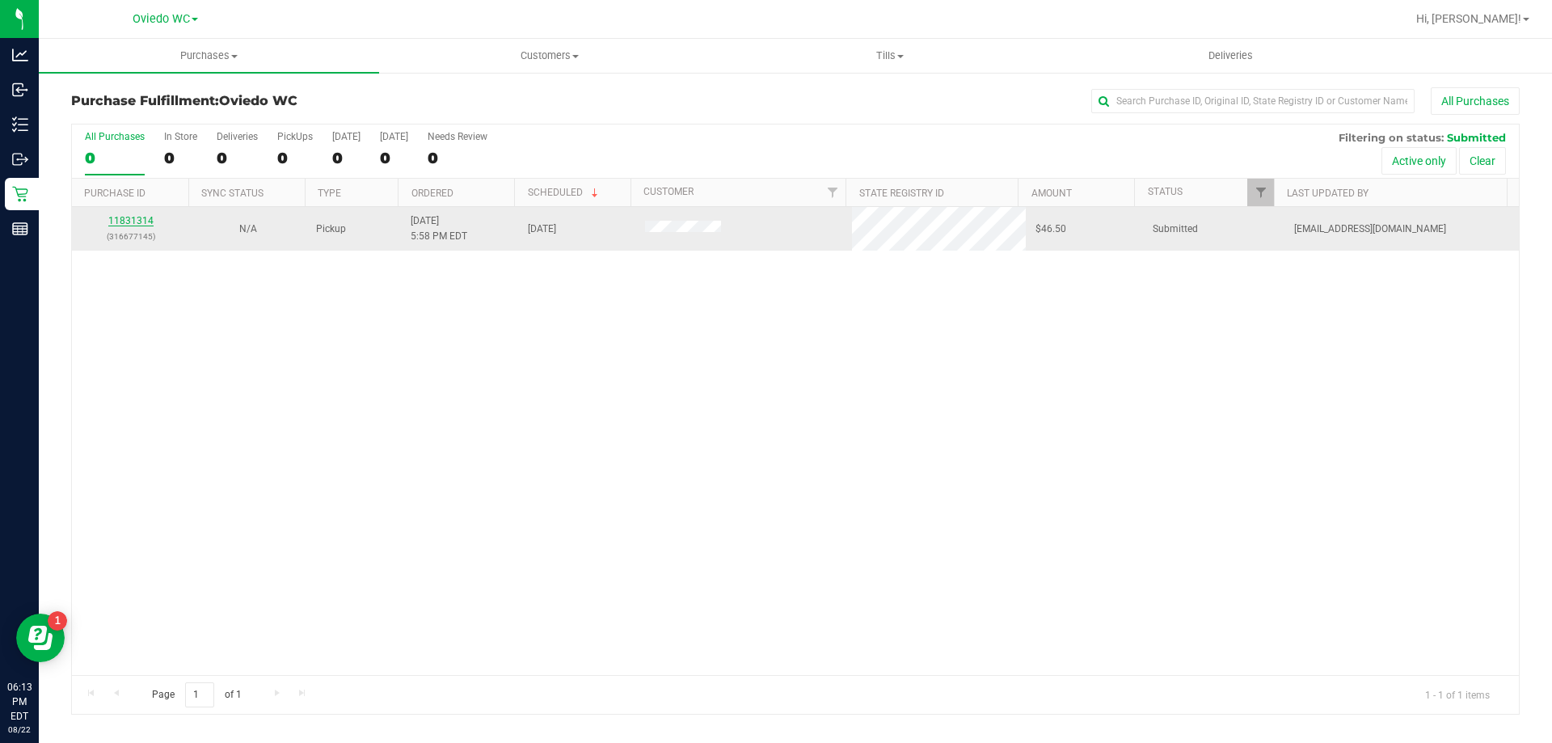
click at [139, 222] on link "11831314" at bounding box center [130, 220] width 45 height 11
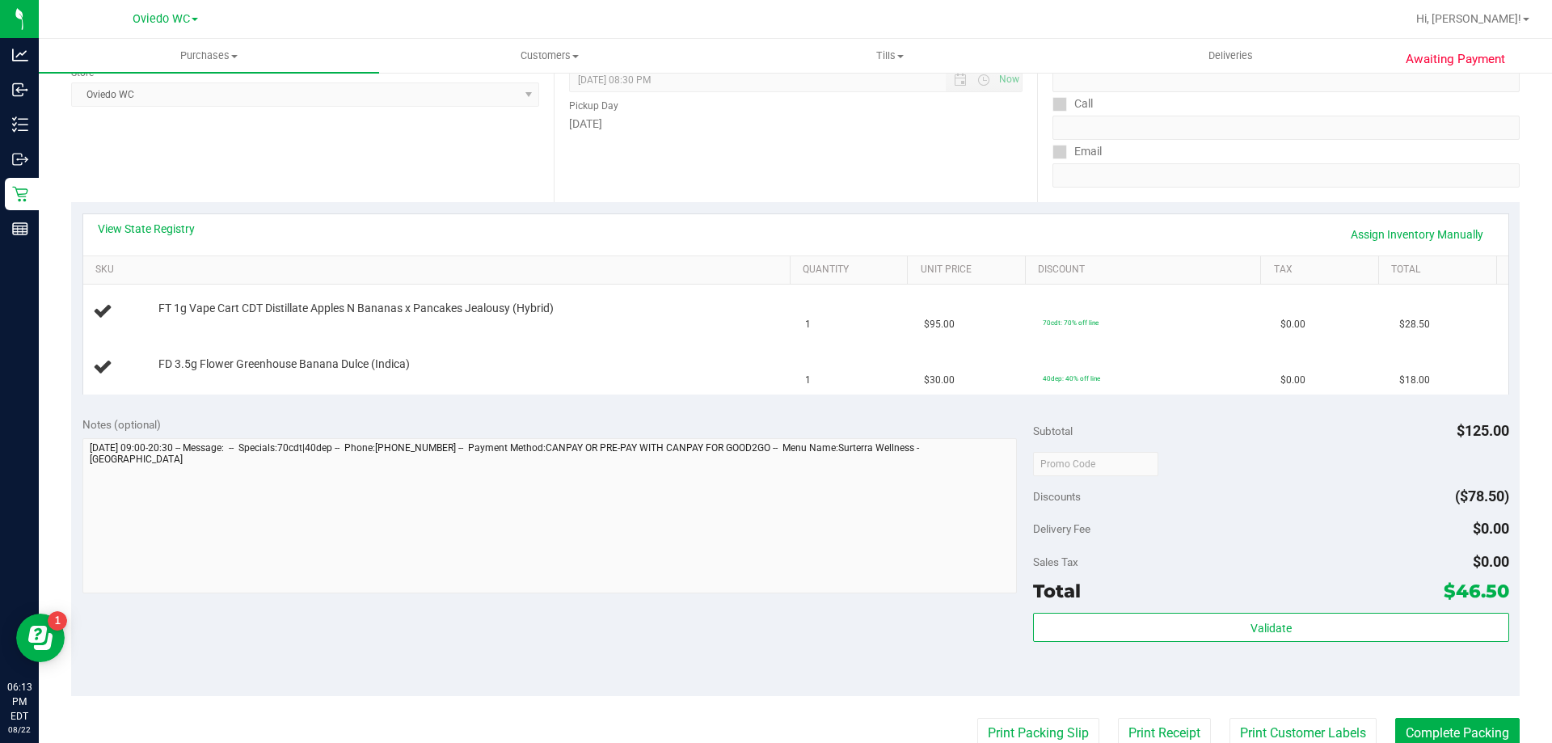
scroll to position [404, 0]
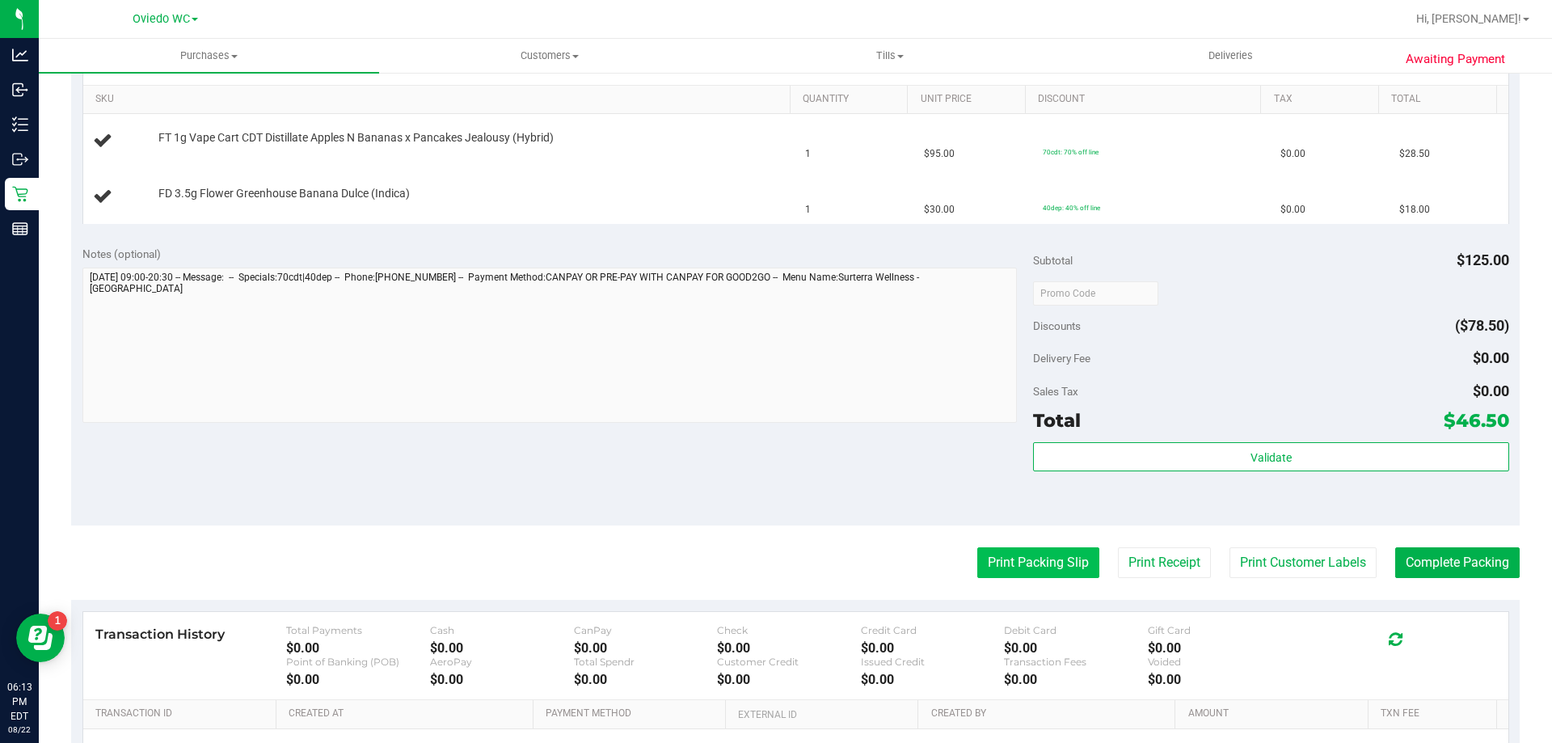
click at [1005, 571] on button "Print Packing Slip" at bounding box center [1038, 562] width 122 height 31
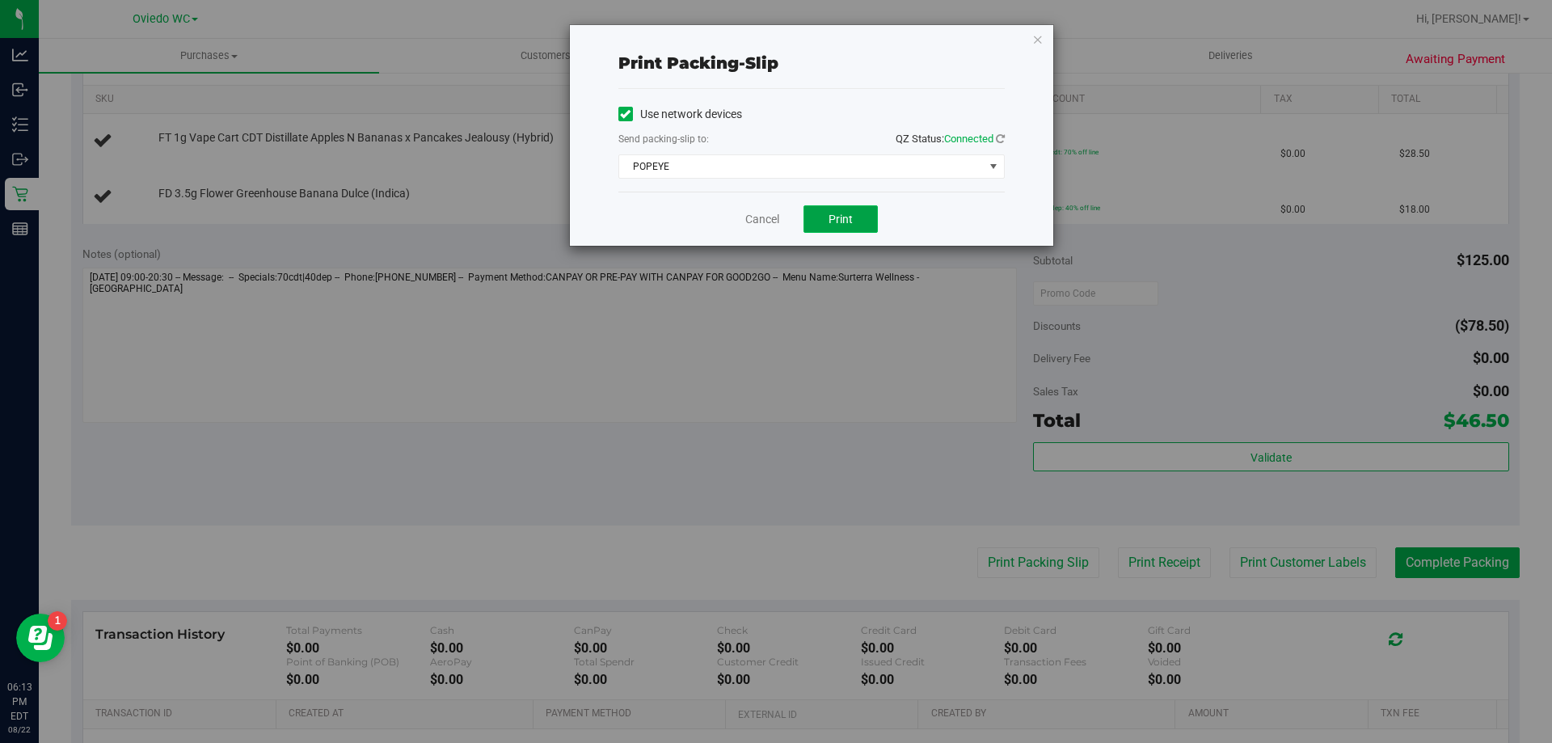
click at [830, 224] on span "Print" at bounding box center [841, 219] width 24 height 13
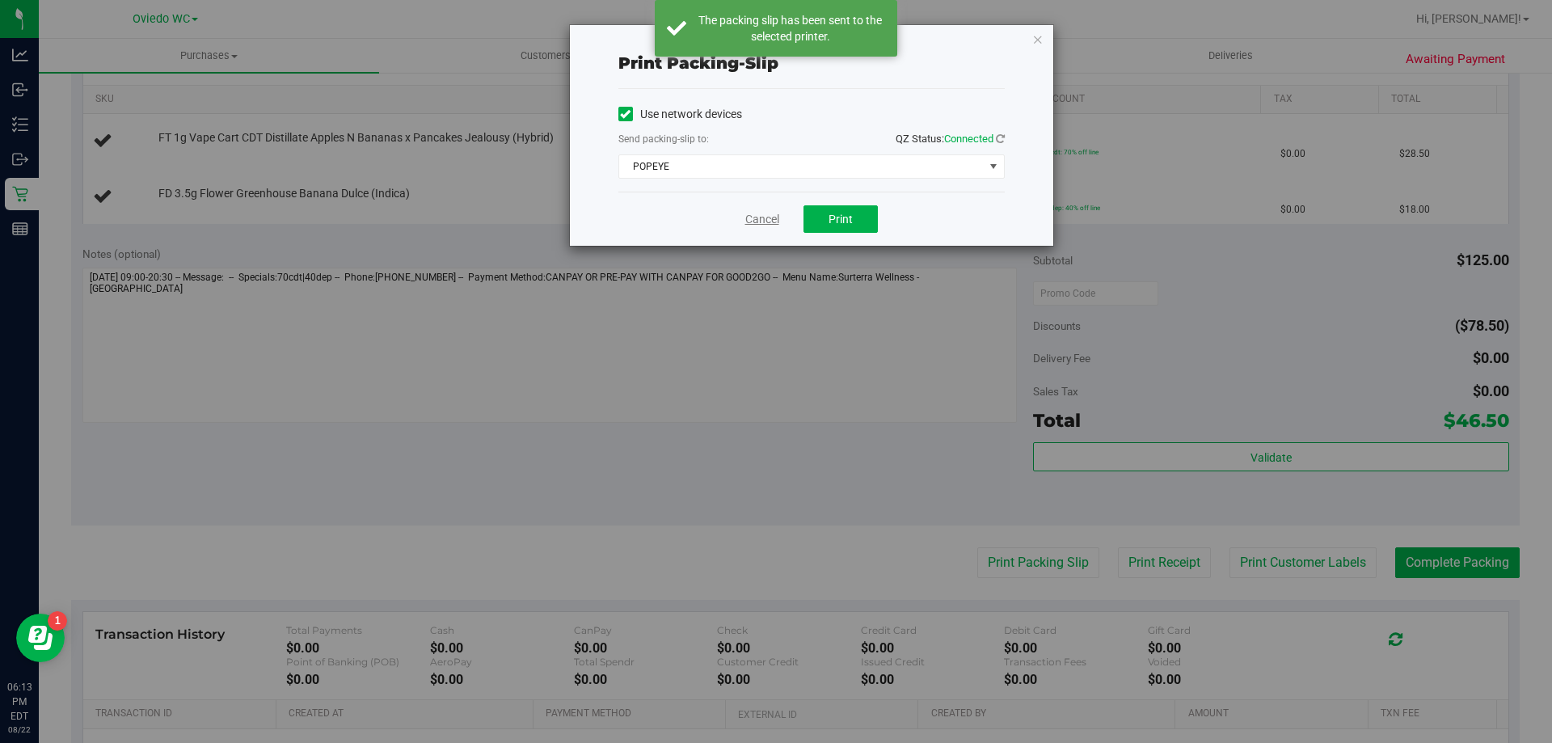
click at [746, 222] on link "Cancel" at bounding box center [762, 219] width 34 height 17
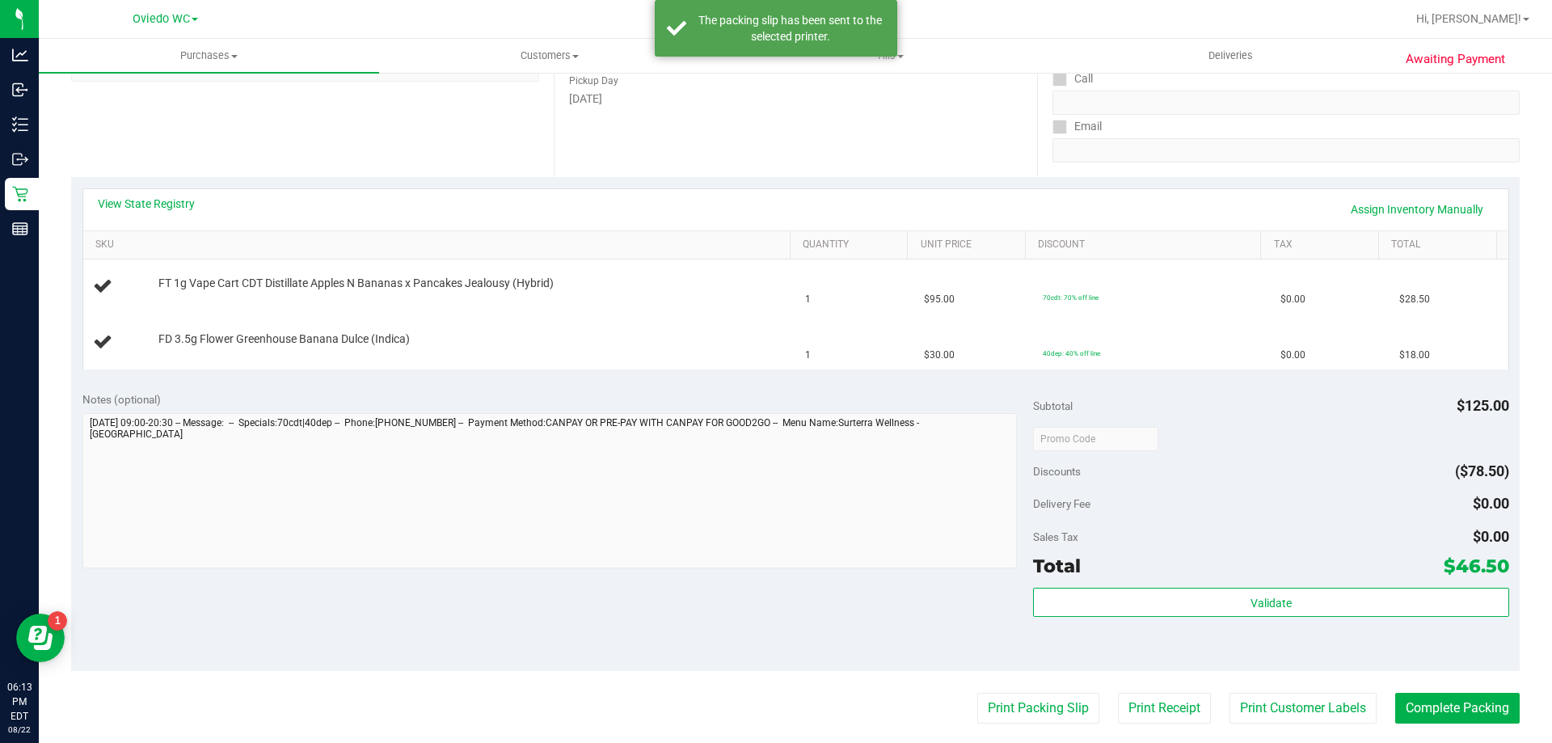
scroll to position [243, 0]
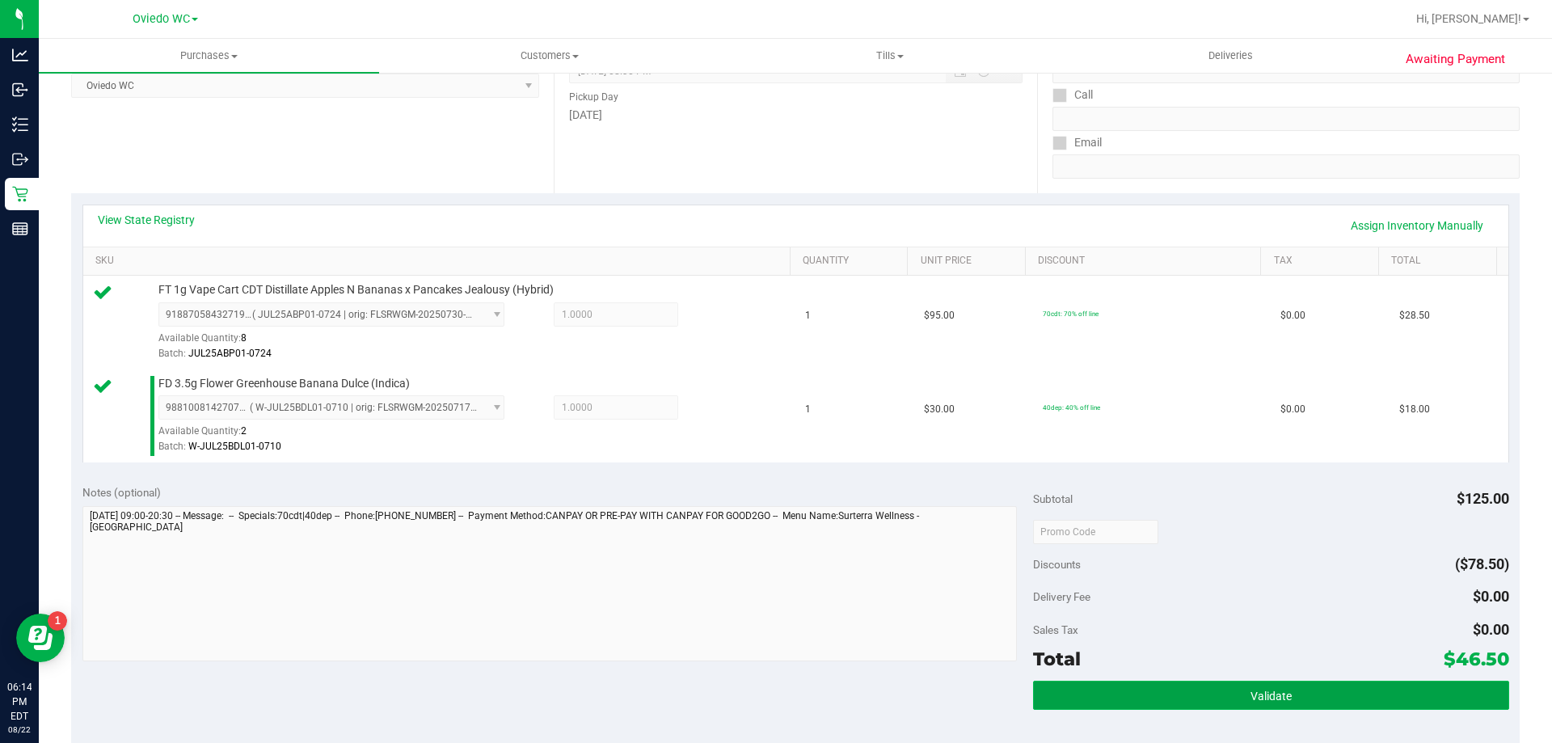
click at [1111, 691] on button "Validate" at bounding box center [1270, 695] width 475 height 29
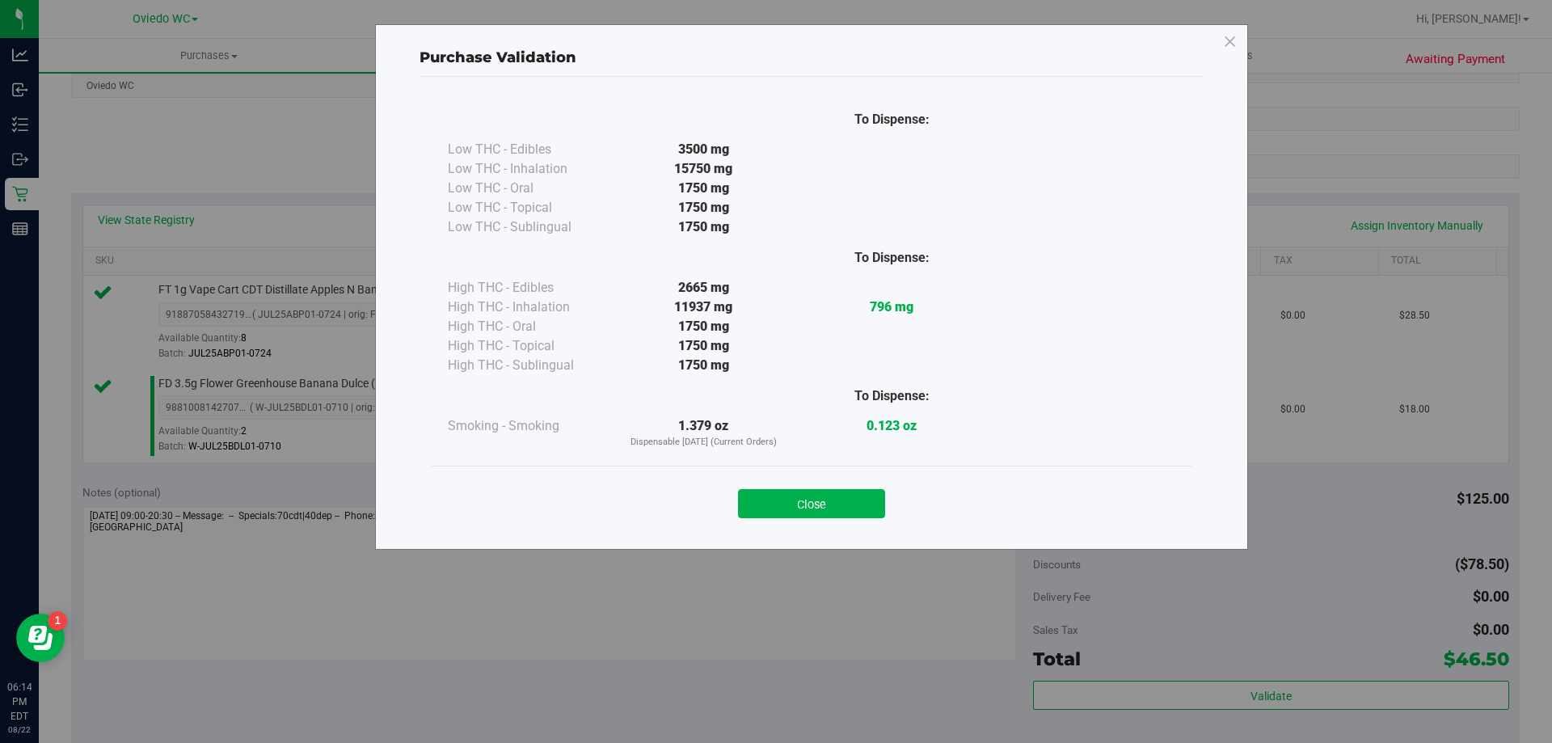
click at [817, 470] on div "Close" at bounding box center [812, 498] width 760 height 65
click at [808, 501] on button "Close" at bounding box center [811, 503] width 147 height 29
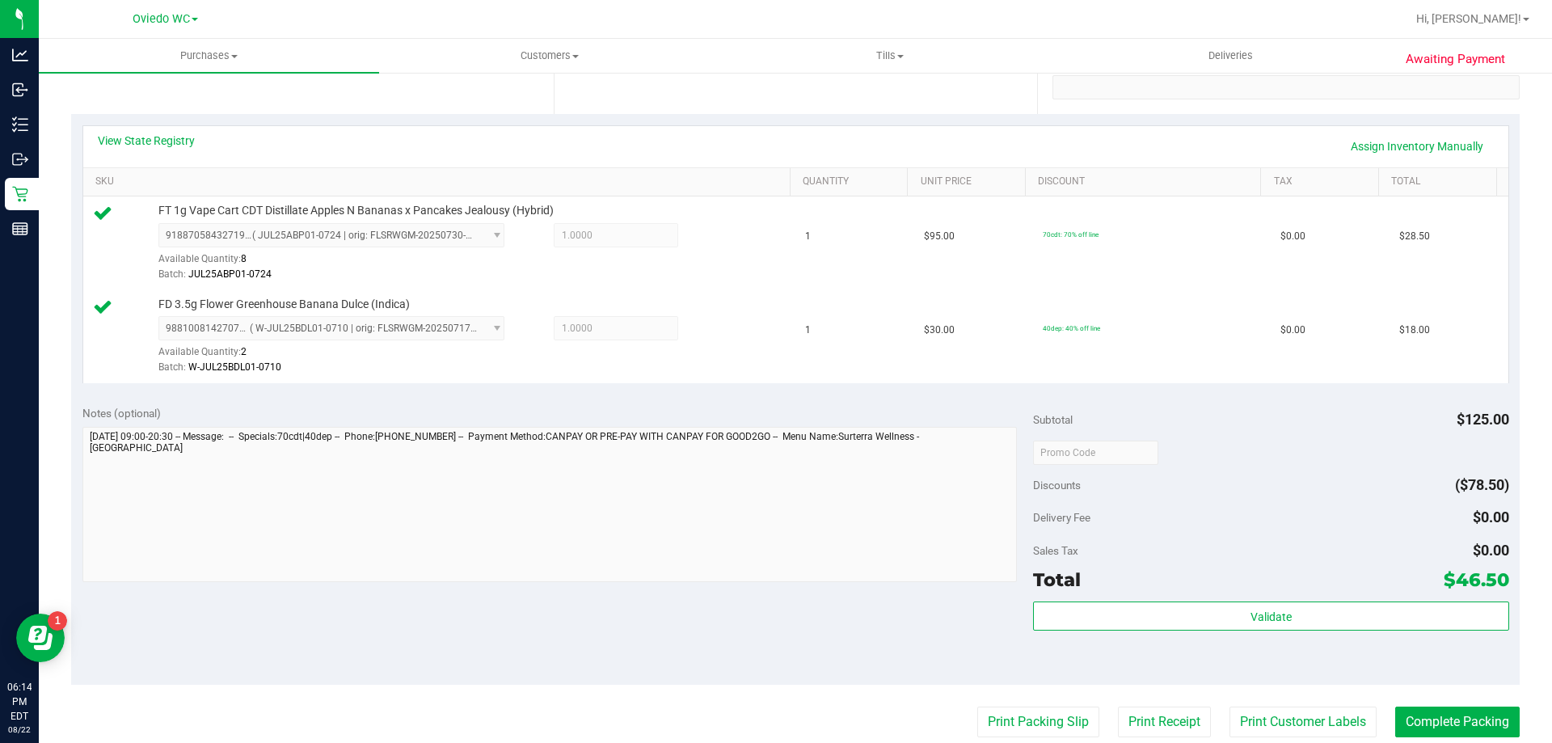
scroll to position [485, 0]
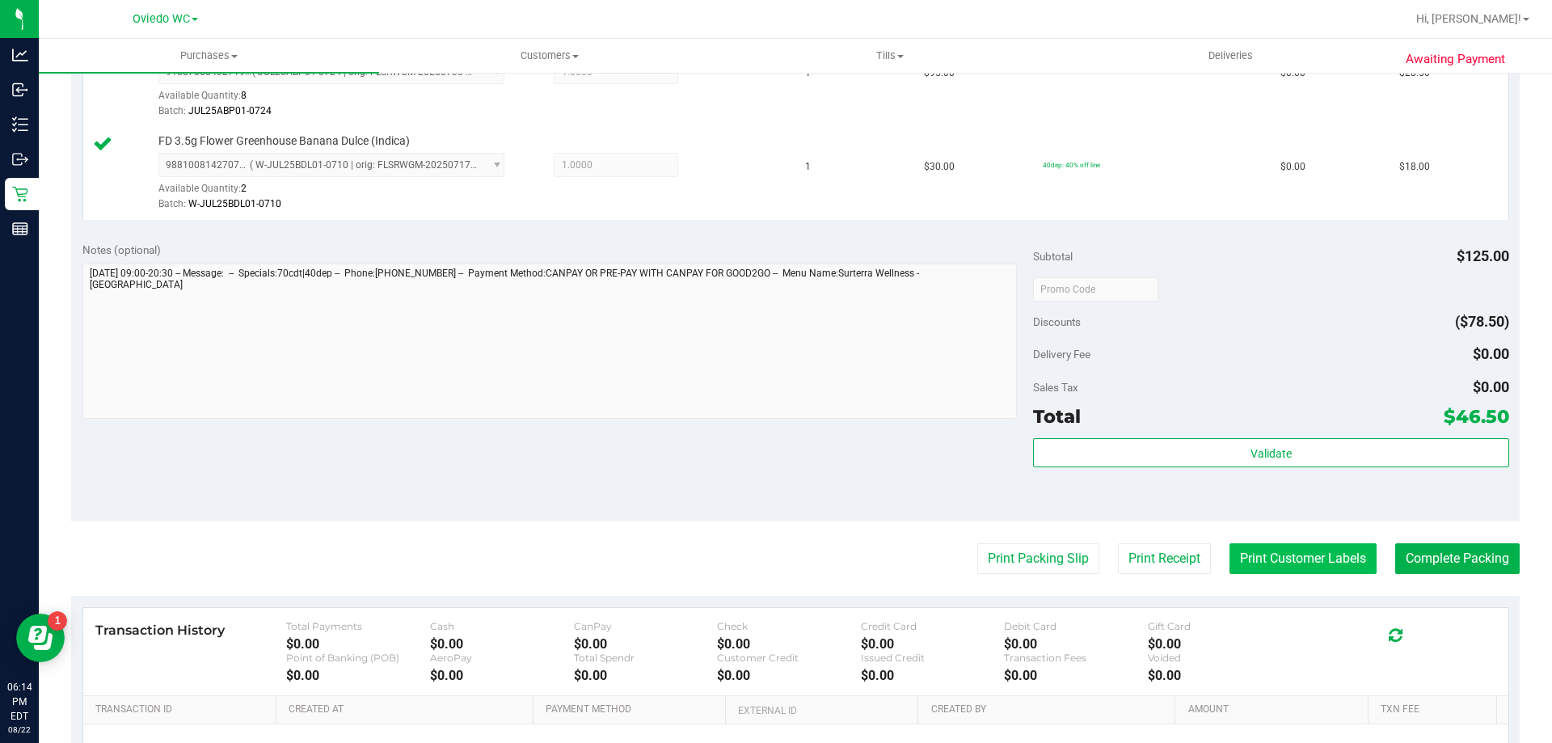
click at [1269, 546] on button "Print Customer Labels" at bounding box center [1303, 558] width 147 height 31
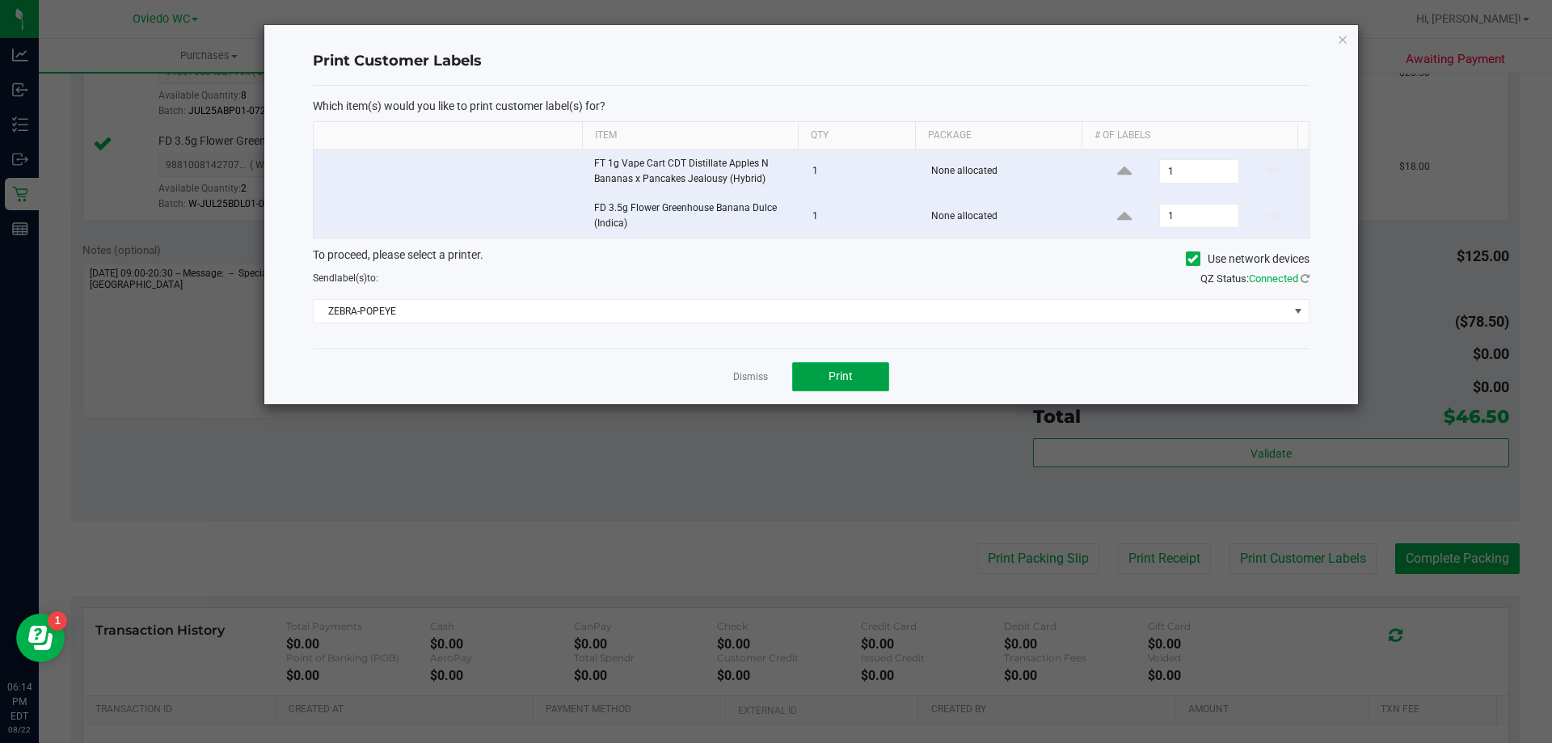
click at [846, 371] on span "Print" at bounding box center [841, 375] width 24 height 13
click at [768, 377] on div "Dismiss Print" at bounding box center [811, 376] width 997 height 56
click at [762, 377] on link "Dismiss" at bounding box center [750, 377] width 35 height 14
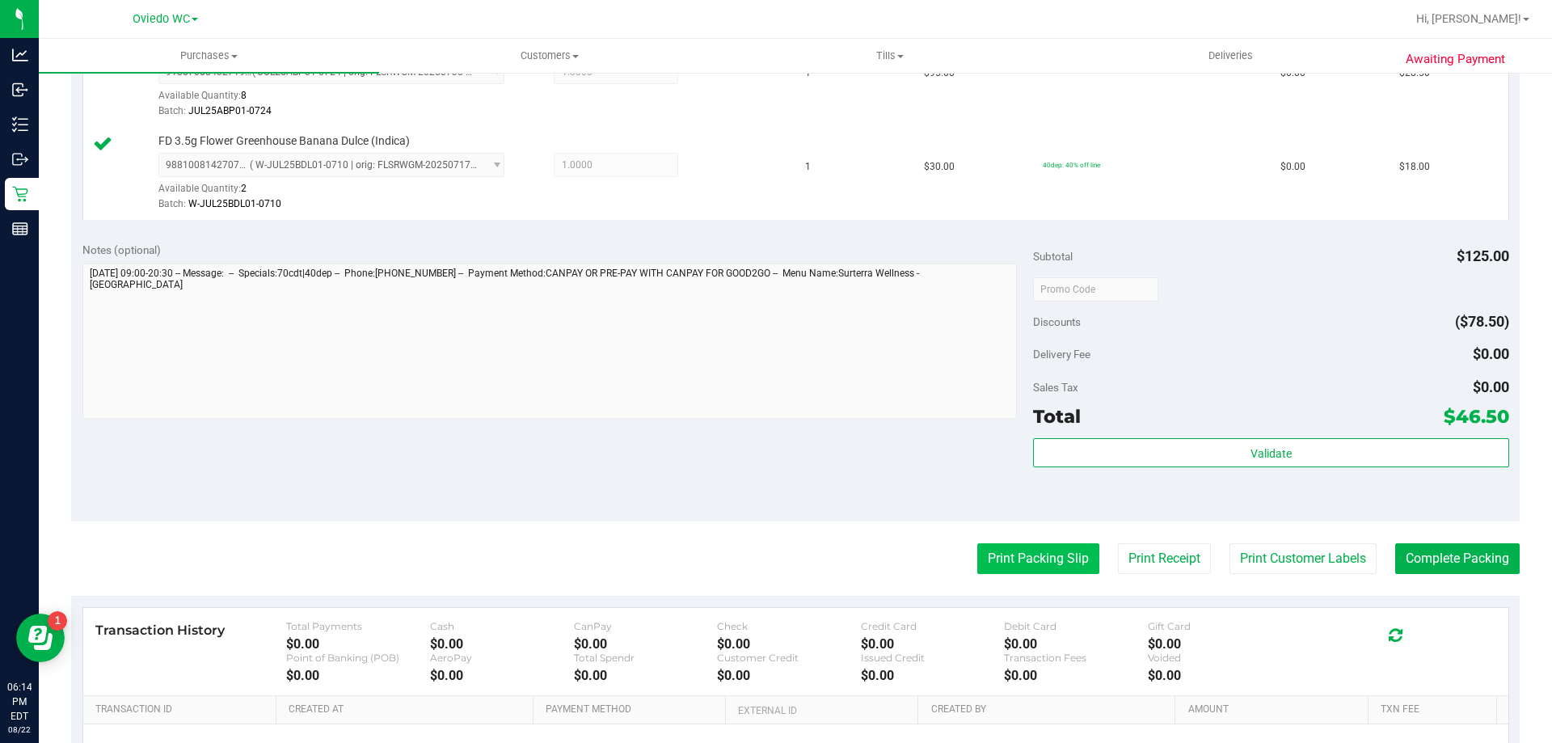
click at [1028, 560] on button "Print Packing Slip" at bounding box center [1038, 558] width 122 height 31
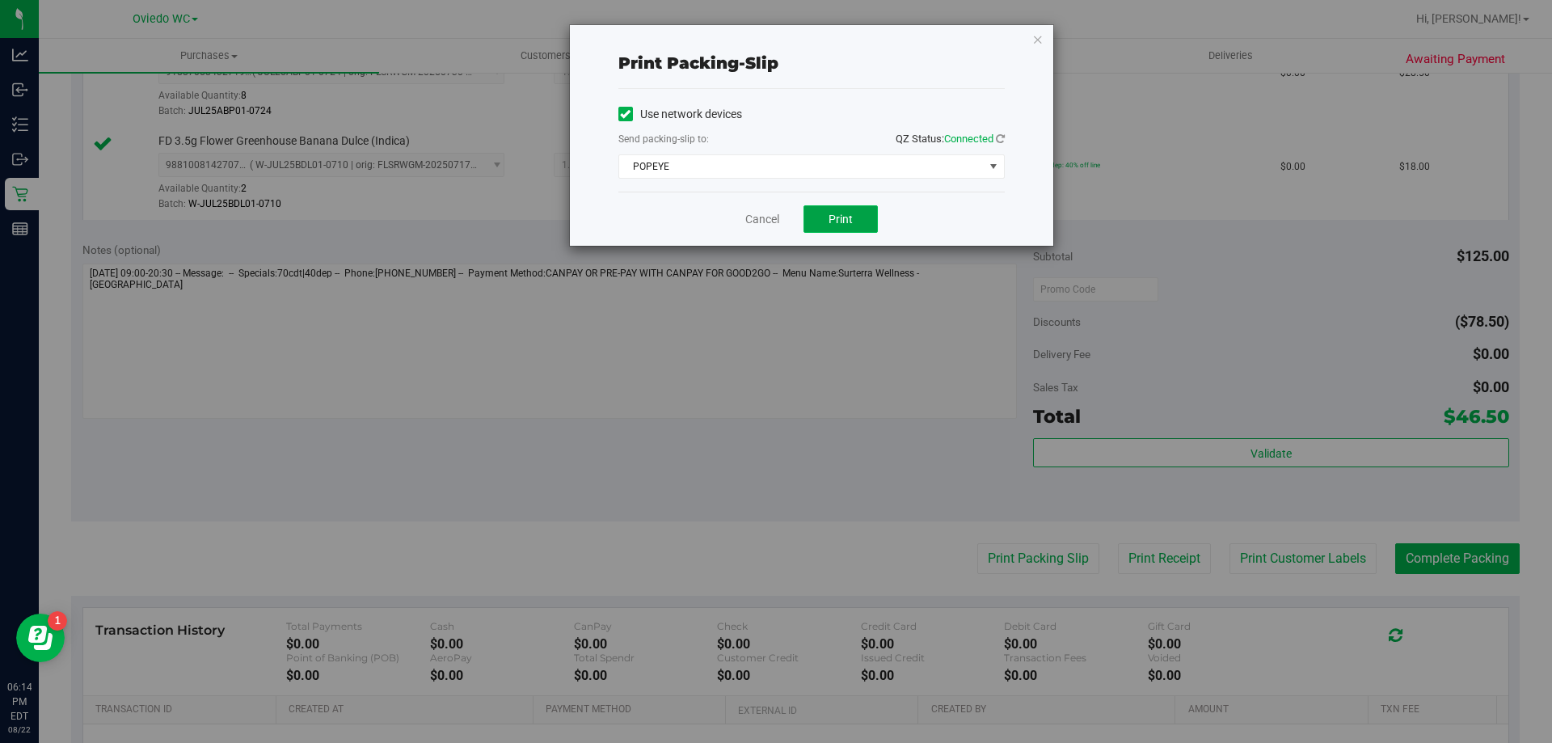
click at [851, 232] on button "Print" at bounding box center [841, 218] width 74 height 27
click at [749, 213] on link "Cancel" at bounding box center [762, 219] width 34 height 17
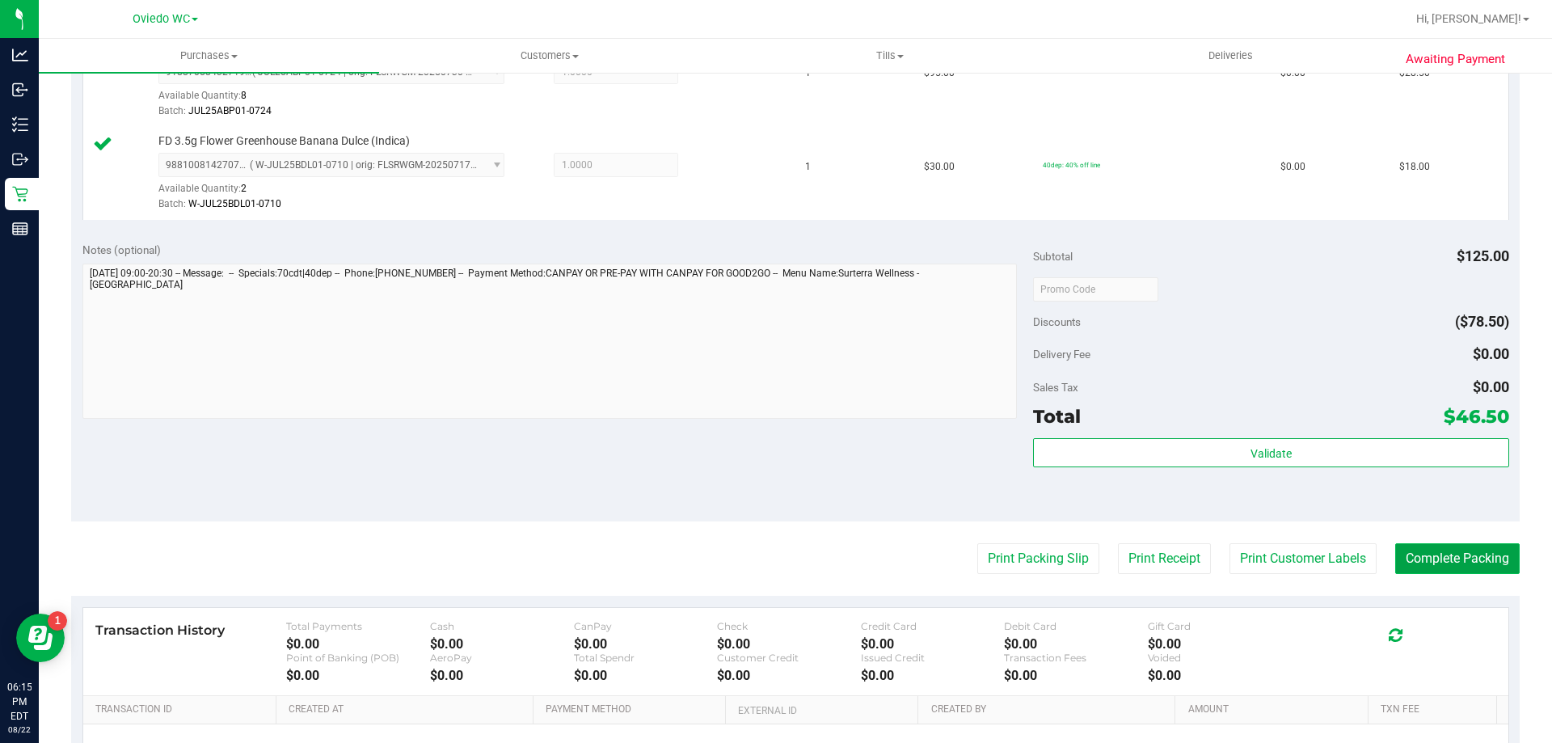
click at [1422, 559] on button "Complete Packing" at bounding box center [1457, 558] width 125 height 31
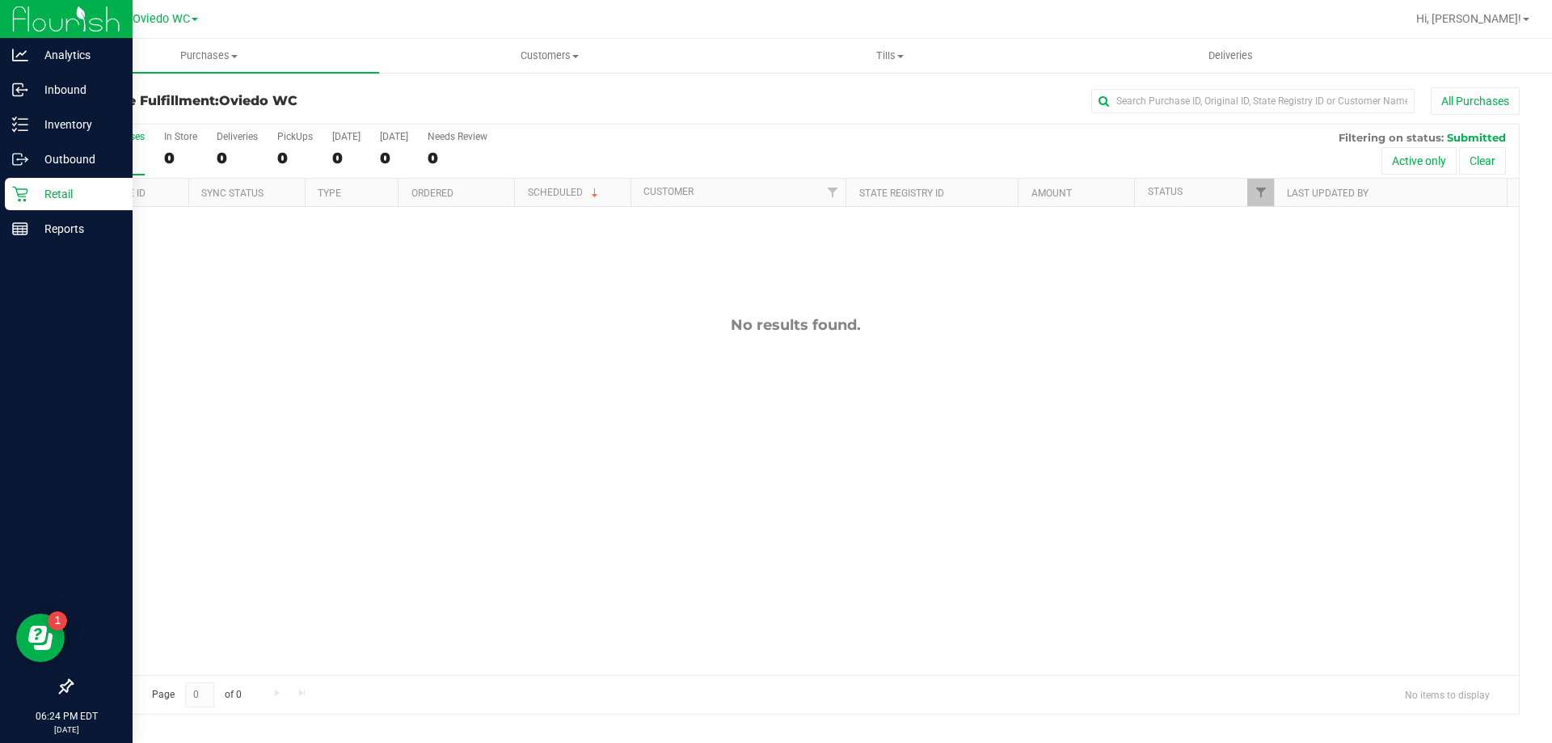
click at [21, 191] on icon at bounding box center [20, 194] width 16 height 16
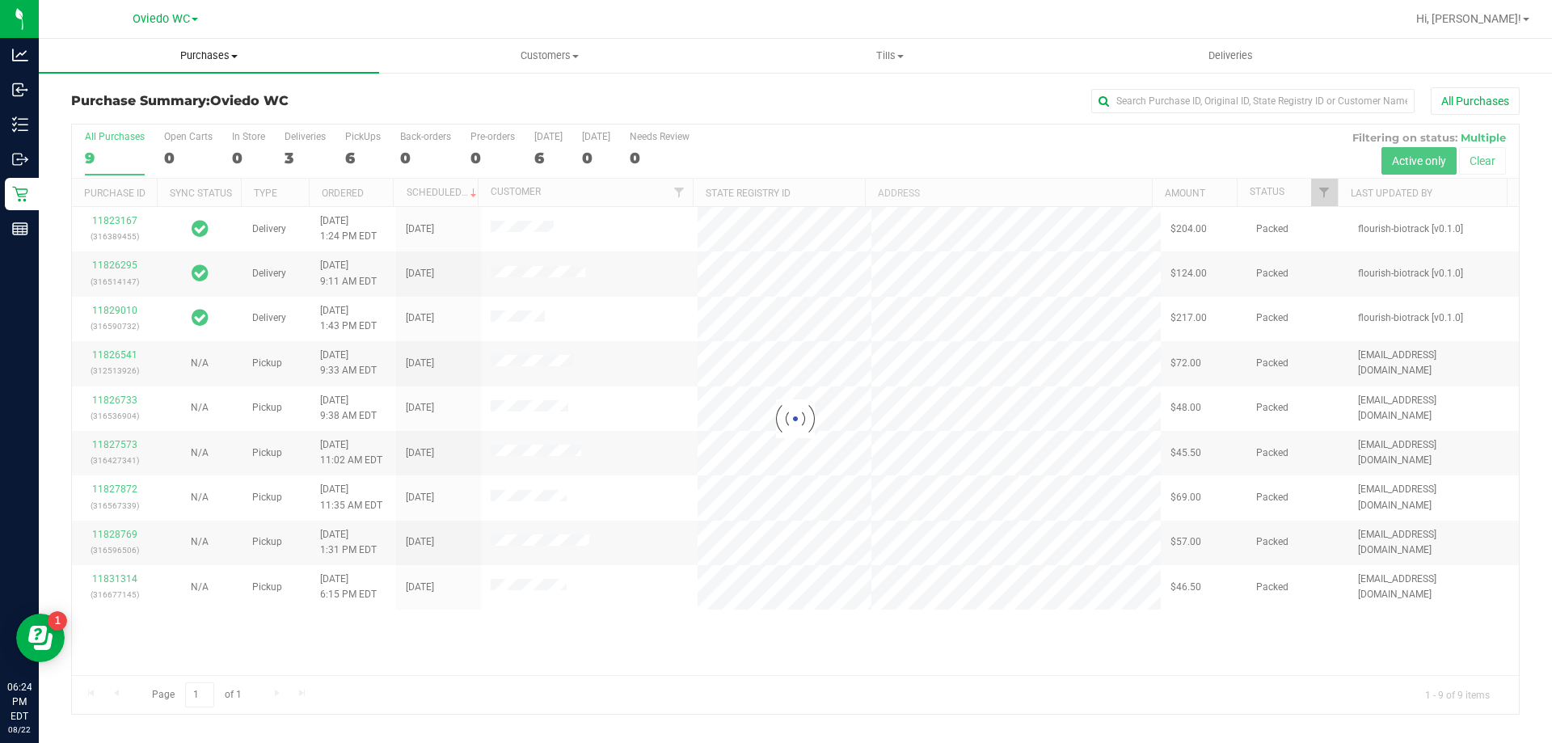
click at [218, 53] on span "Purchases" at bounding box center [209, 56] width 340 height 15
click at [119, 110] on span "Fulfillment" at bounding box center [89, 117] width 100 height 14
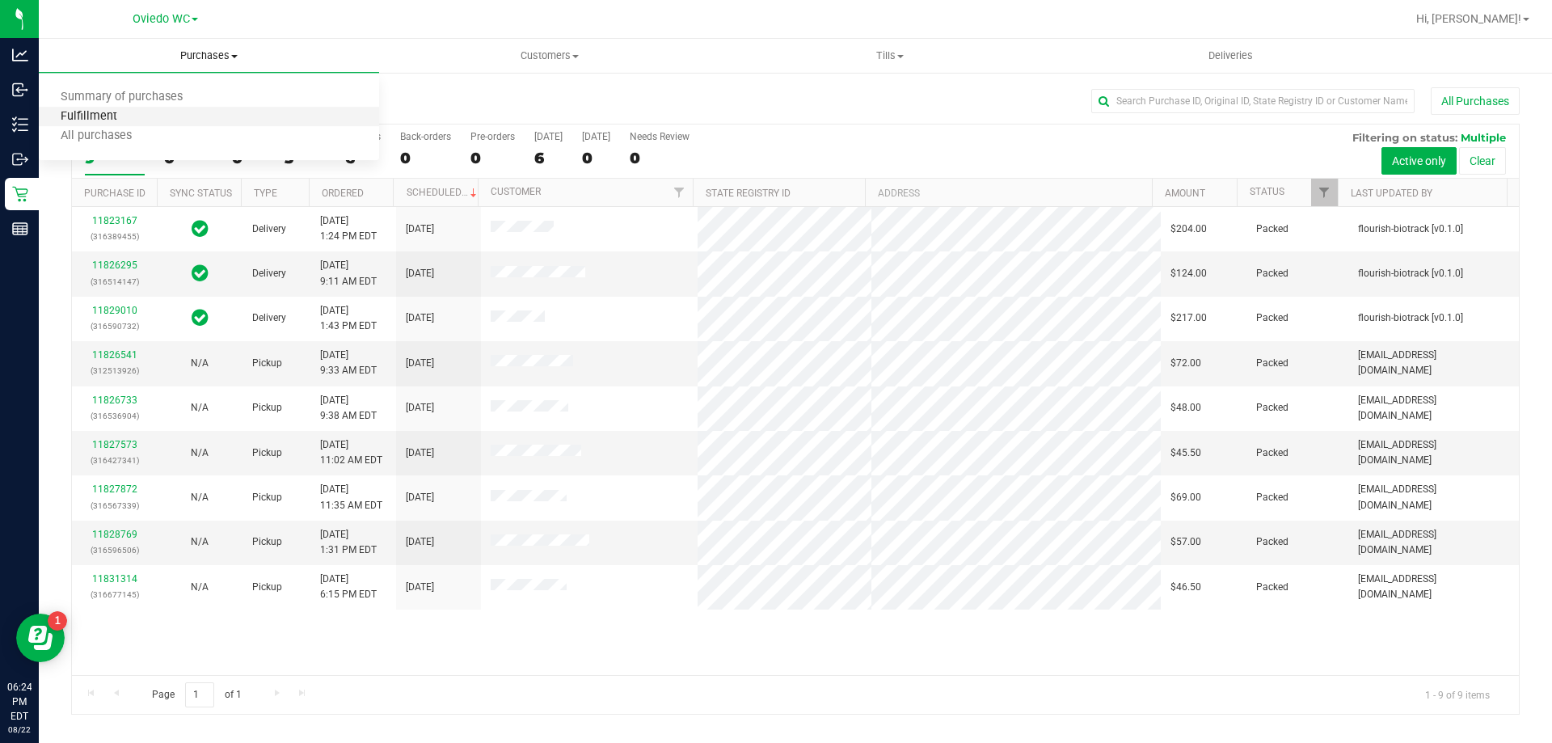
click at [119, 110] on span "Fulfillment" at bounding box center [89, 117] width 100 height 14
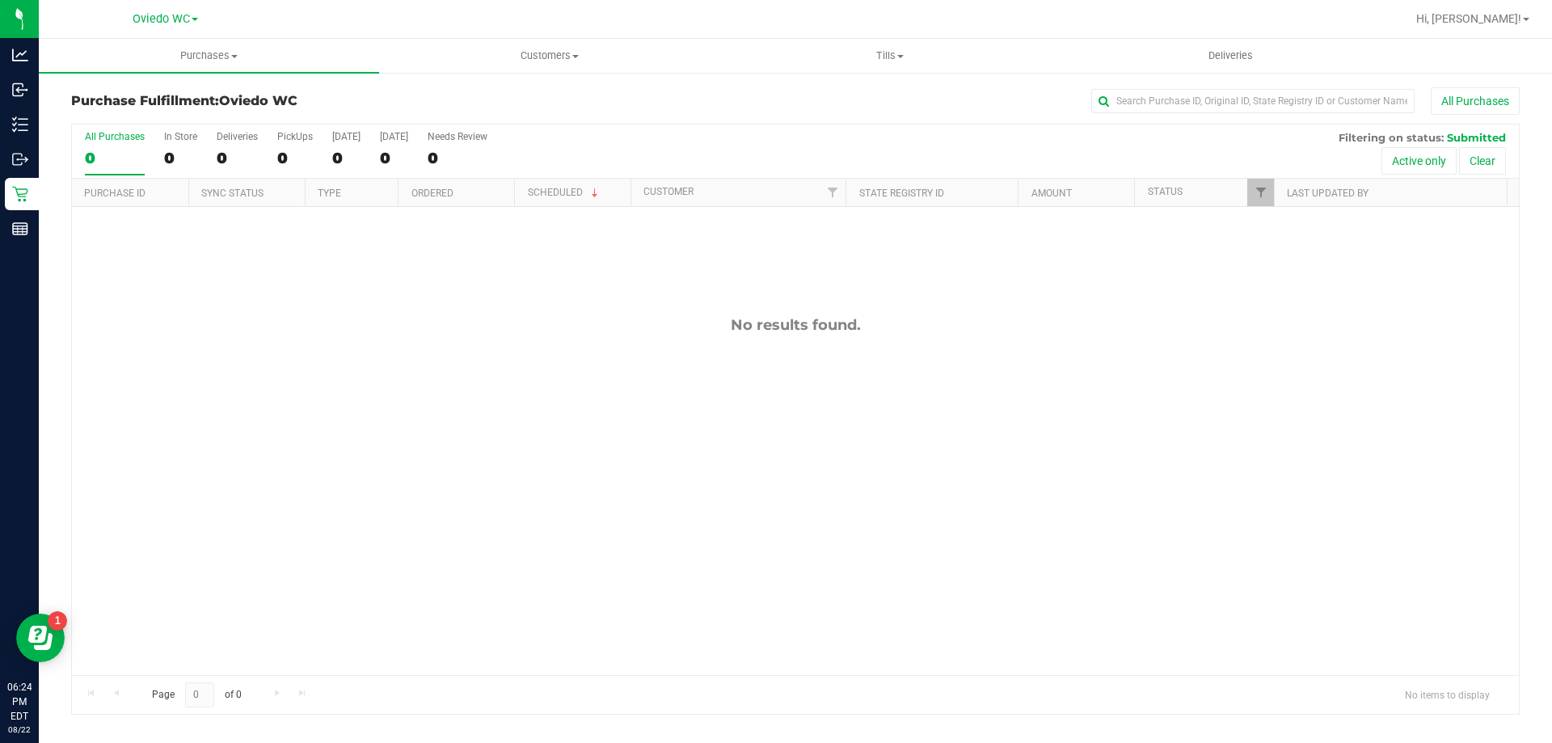
click at [451, 116] on div "Purchase Fulfillment: Oviedo WC All Purchases" at bounding box center [795, 105] width 1449 height 36
click at [794, 125] on div "All Purchases 0 In Store 0 Deliveries 0 PickUps 0 Today 0 Tomorrow 0 Needs Revi…" at bounding box center [795, 131] width 1447 height 13
click at [700, 125] on div "All Purchases 0 In Store 0 Deliveries 0 PickUps 0 Today 0 Tomorrow 0 Needs Revi…" at bounding box center [795, 131] width 1447 height 13
click at [632, 103] on div "All Purchases" at bounding box center [1037, 100] width 966 height 27
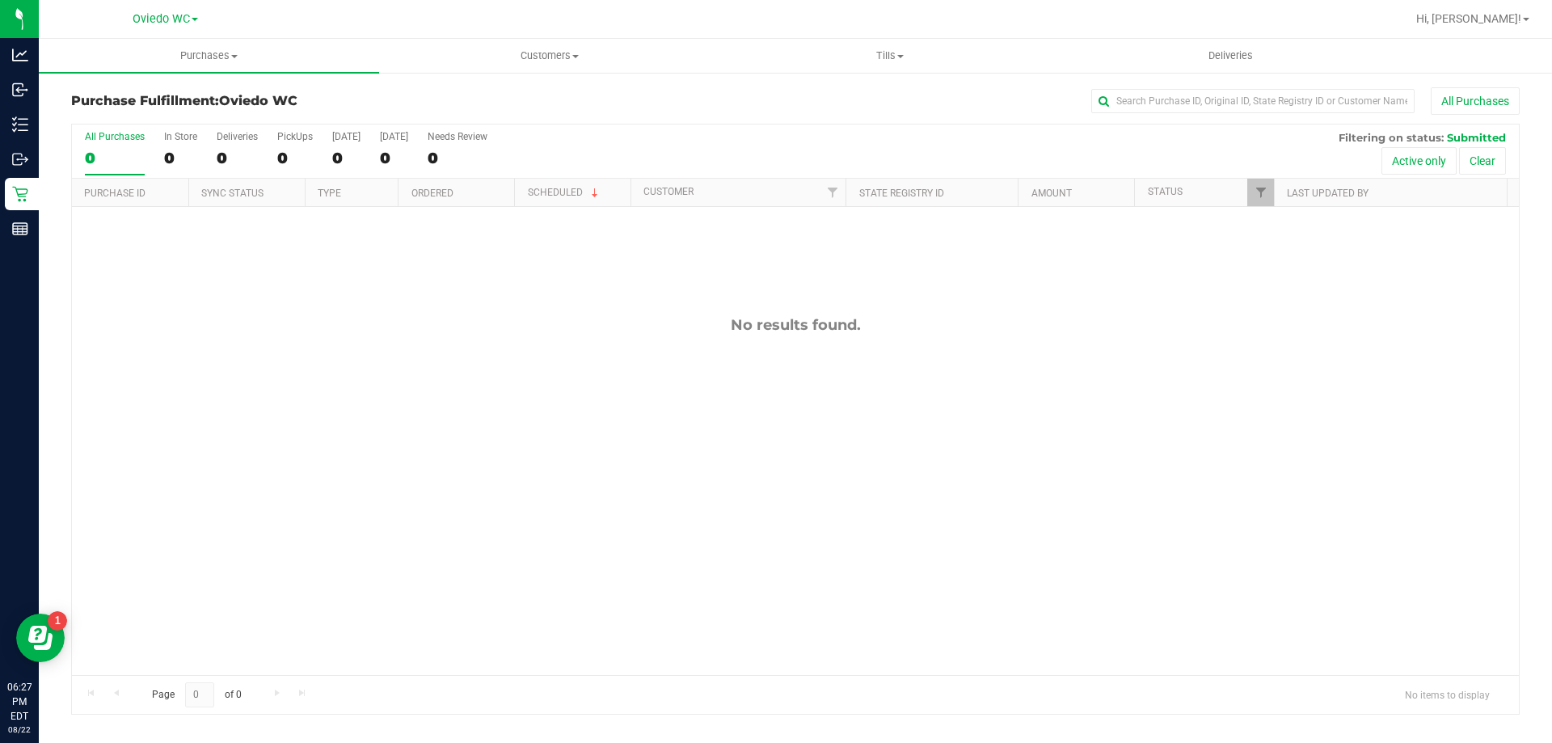
click at [500, 116] on div "Purchase Fulfillment: Oviedo WC All Purchases" at bounding box center [795, 105] width 1449 height 36
click at [211, 60] on span "Purchases" at bounding box center [209, 56] width 340 height 15
click at [146, 120] on li "Fulfillment" at bounding box center [209, 117] width 340 height 19
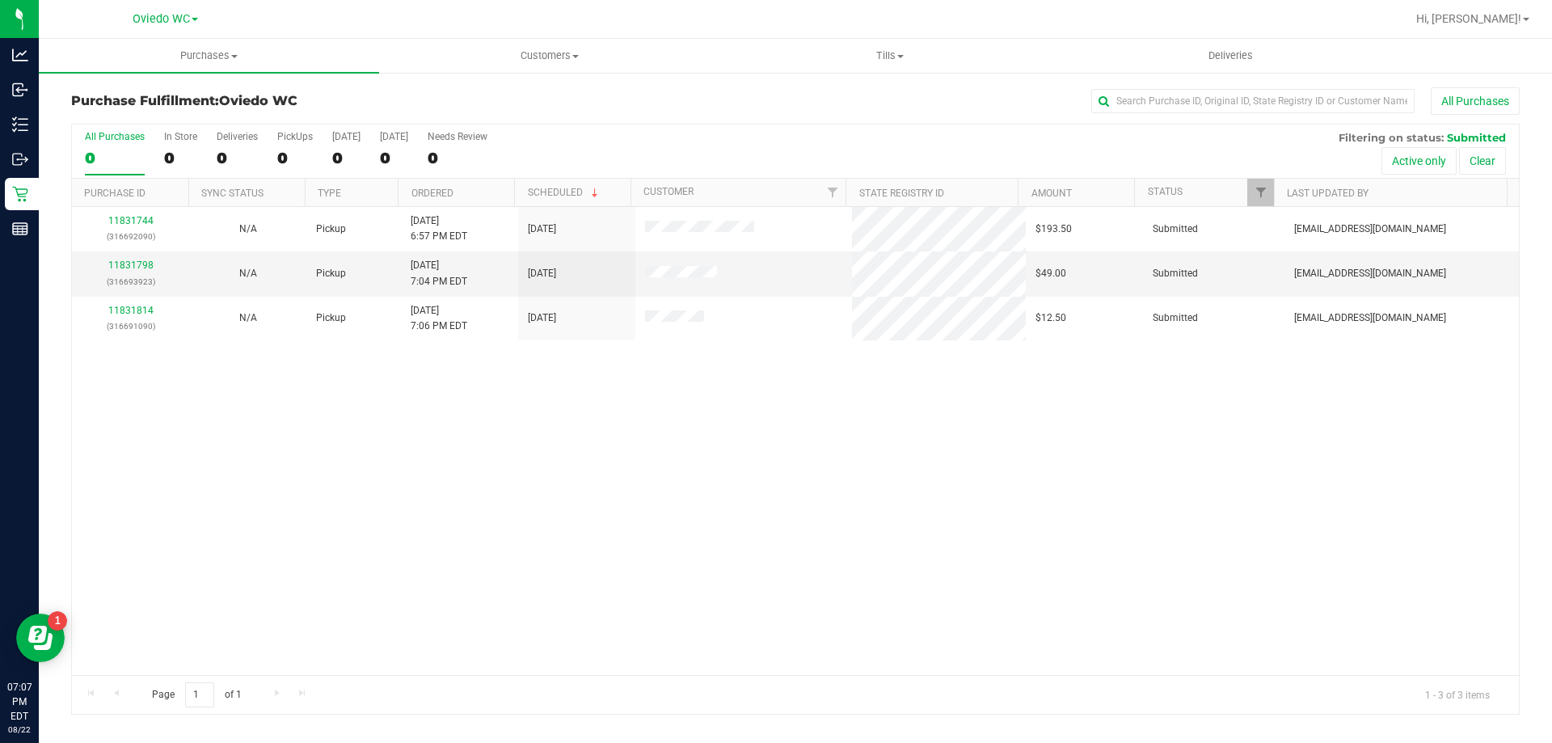
click at [447, 410] on div "11831744 (316692090) N/A Pickup 8/22/2025 6:57 PM EDT 8/23/2025 $193.50 Submitt…" at bounding box center [795, 441] width 1447 height 468
click at [628, 108] on div "All Purchases" at bounding box center [1037, 100] width 966 height 27
click at [579, 146] on div "All Purchases 0 In Store 0 Deliveries 0 PickUps 0 Today 0 Tomorrow 0 Needs Revi…" at bounding box center [795, 152] width 1447 height 54
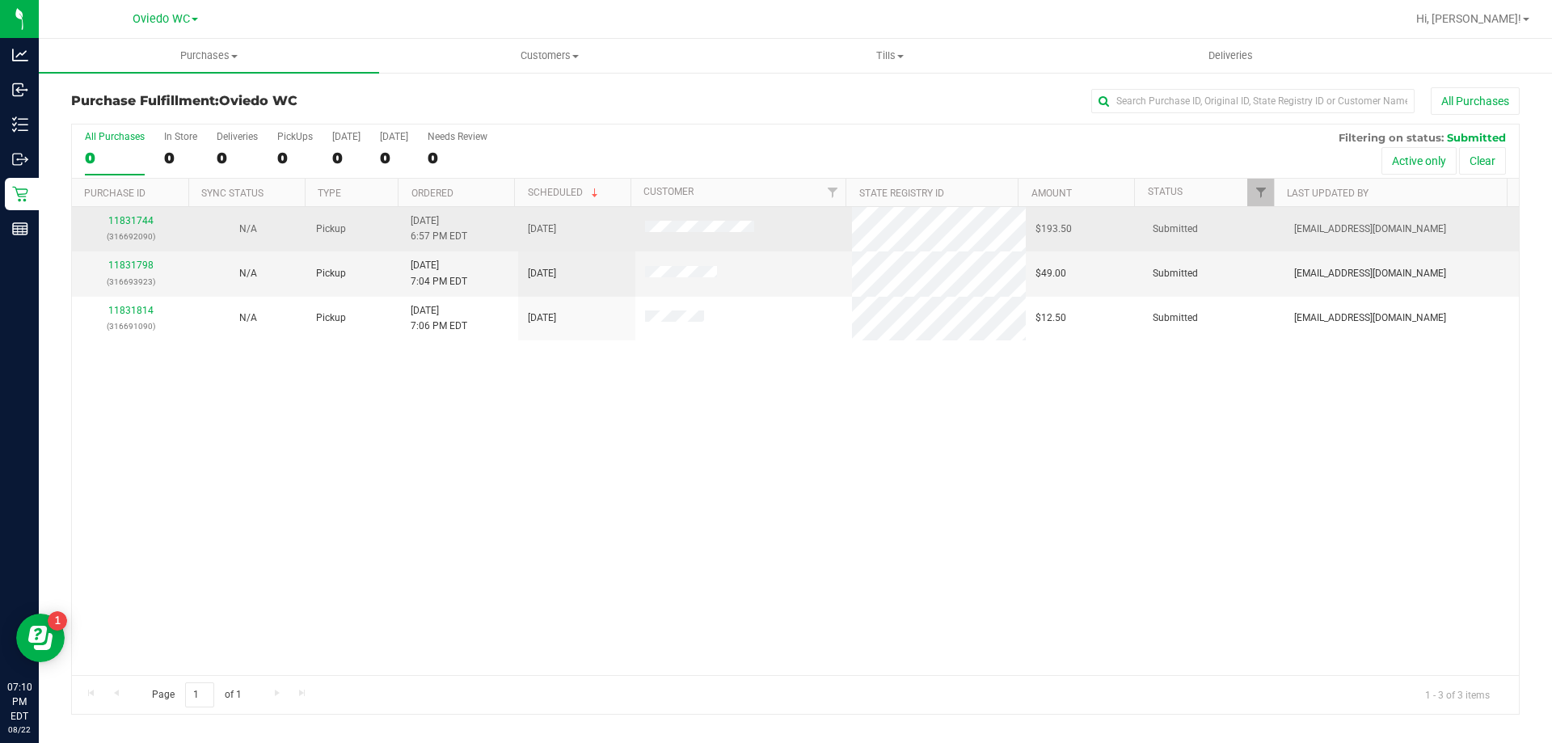
click at [143, 229] on p "(316692090)" at bounding box center [131, 236] width 98 height 15
click at [141, 218] on link "11831744" at bounding box center [130, 220] width 45 height 11
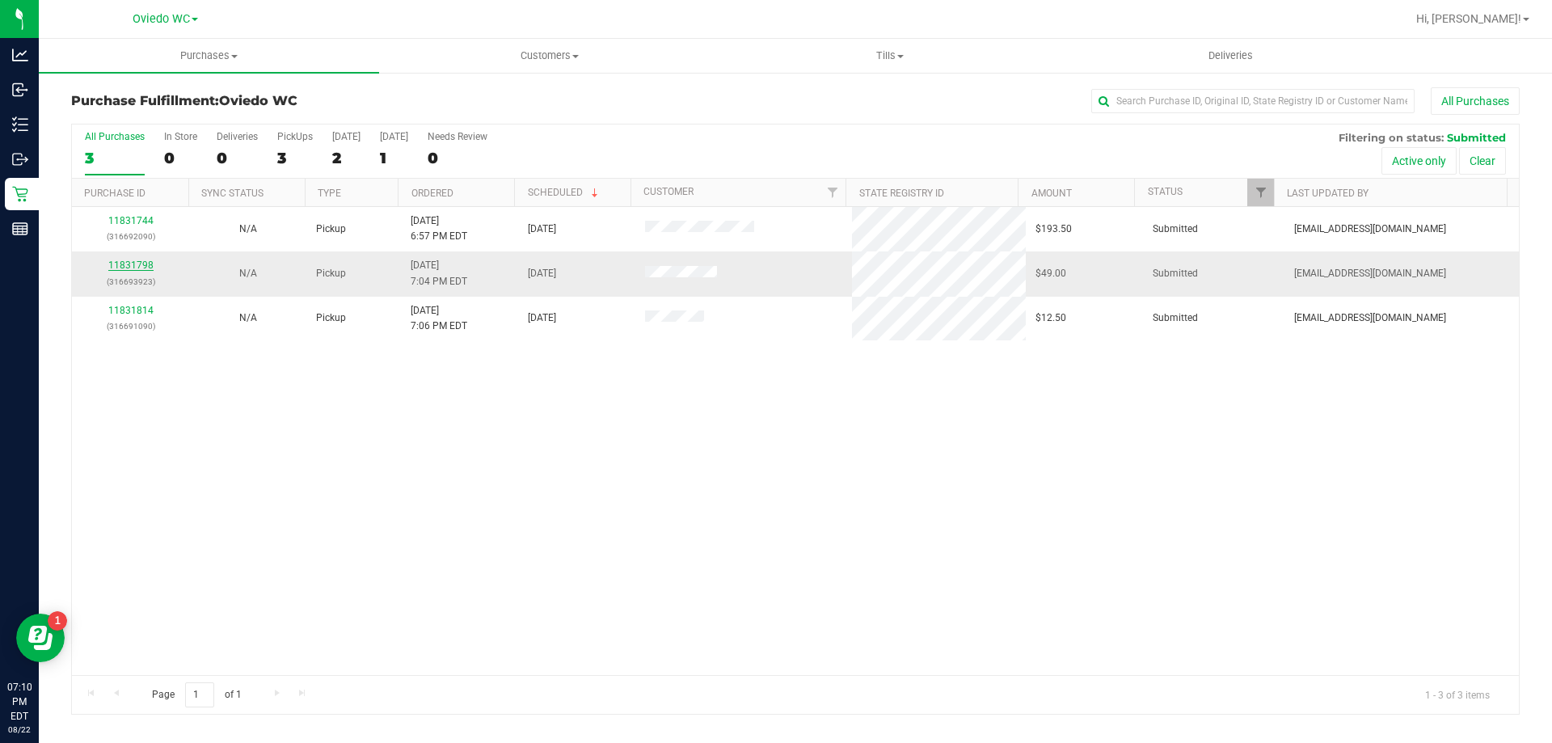
click at [144, 267] on link "11831798" at bounding box center [130, 265] width 45 height 11
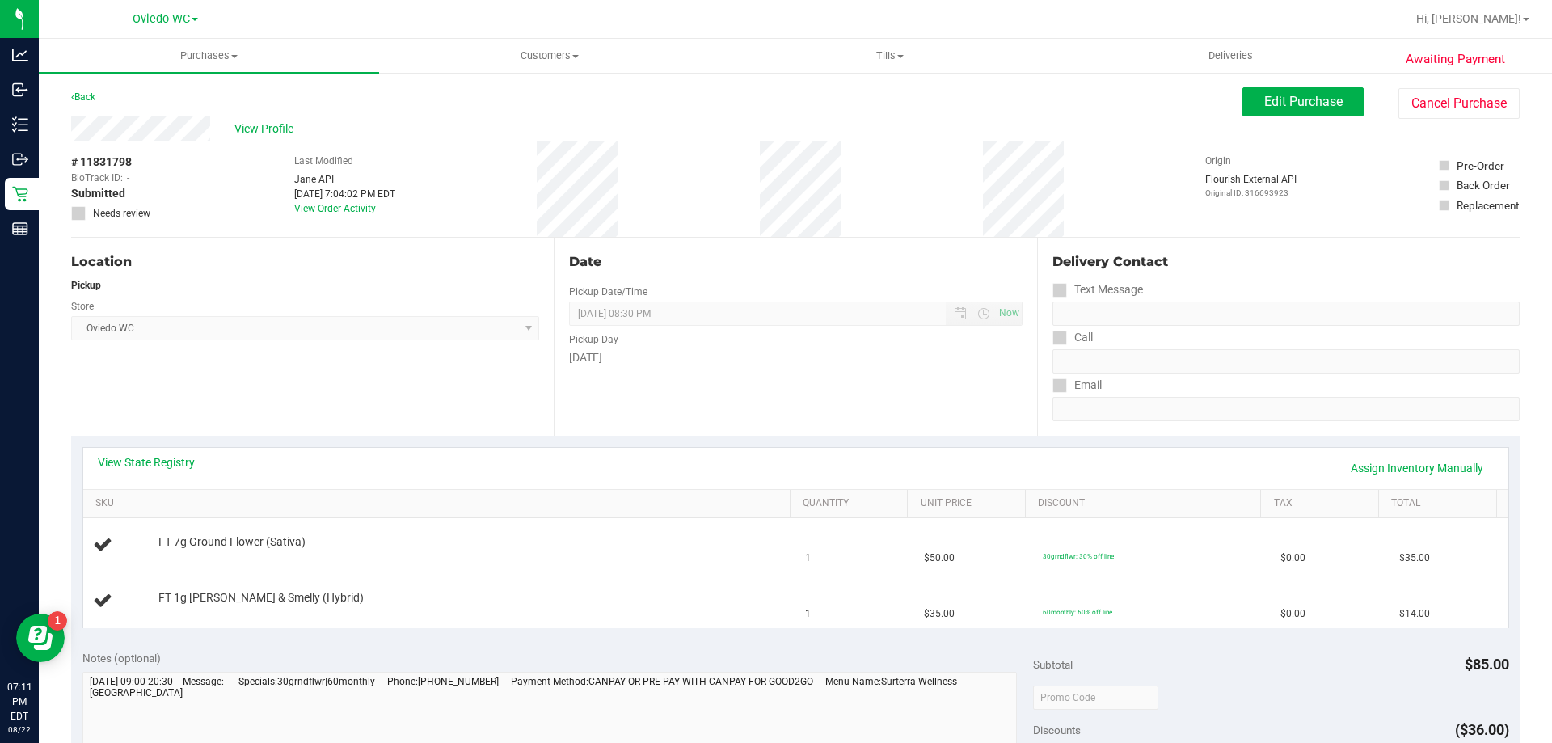
click at [319, 345] on div "Location Pickup Store Oviedo WC Select Store Bonita Springs WC Boynton Beach WC…" at bounding box center [312, 337] width 483 height 198
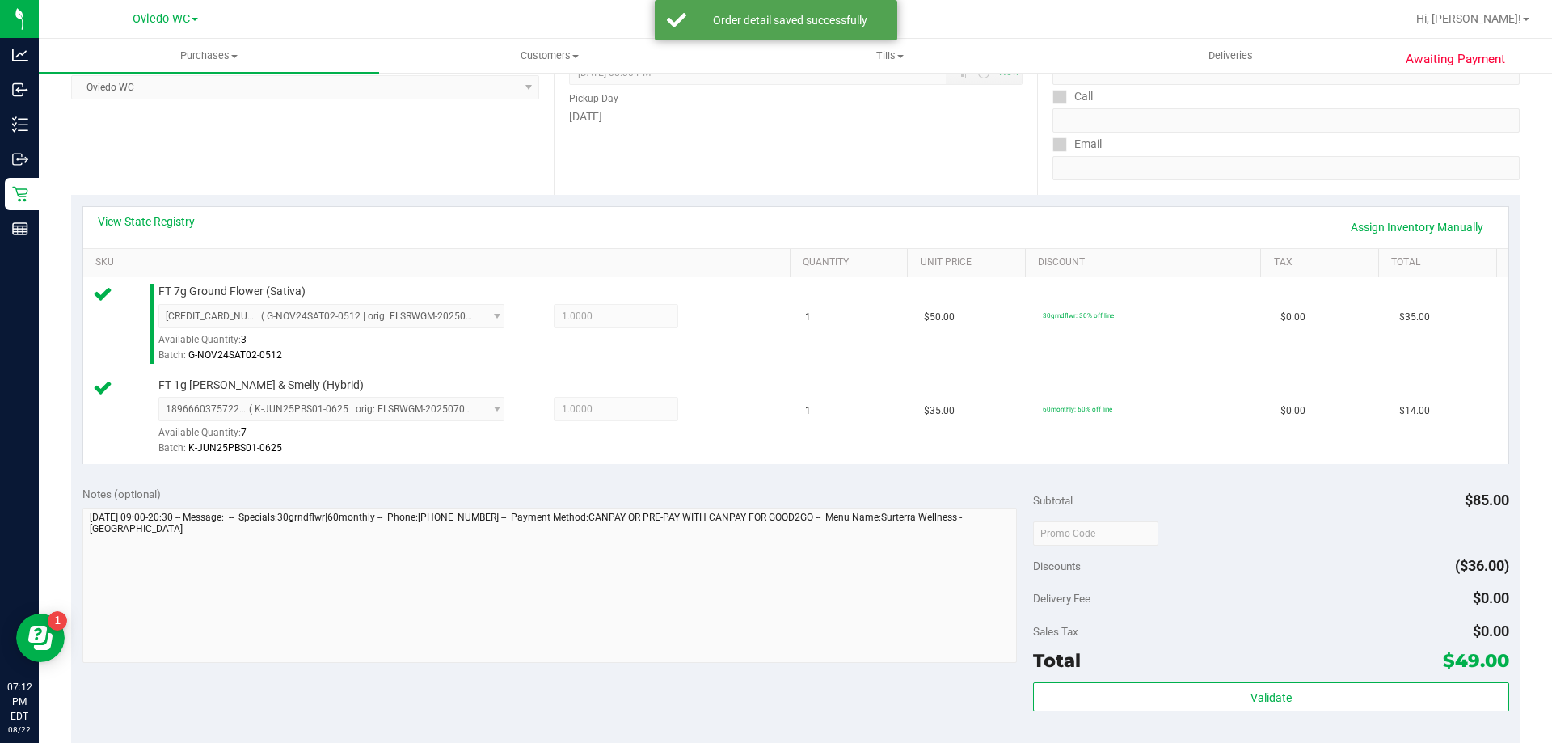
scroll to position [243, 0]
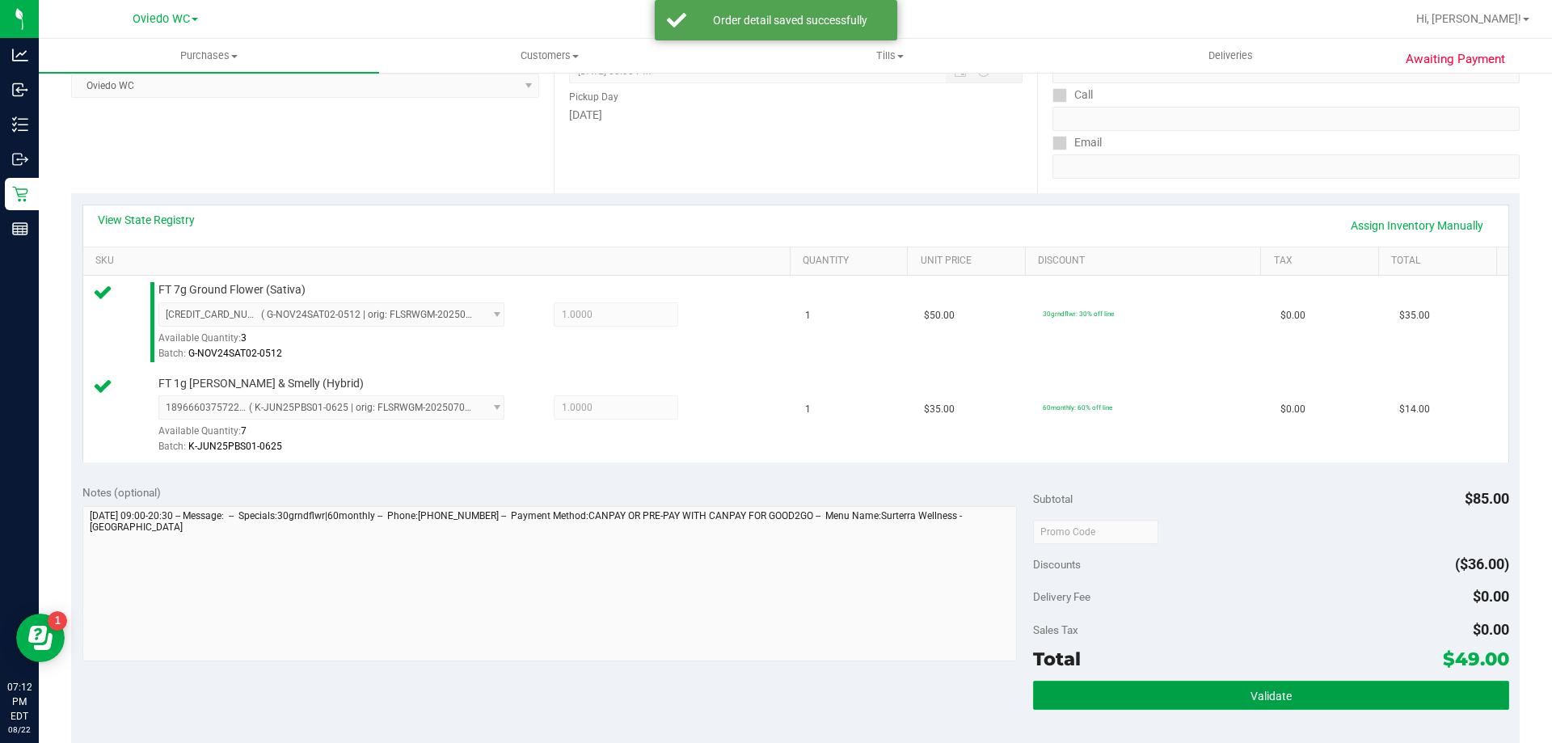
click at [1205, 692] on button "Validate" at bounding box center [1270, 695] width 475 height 29
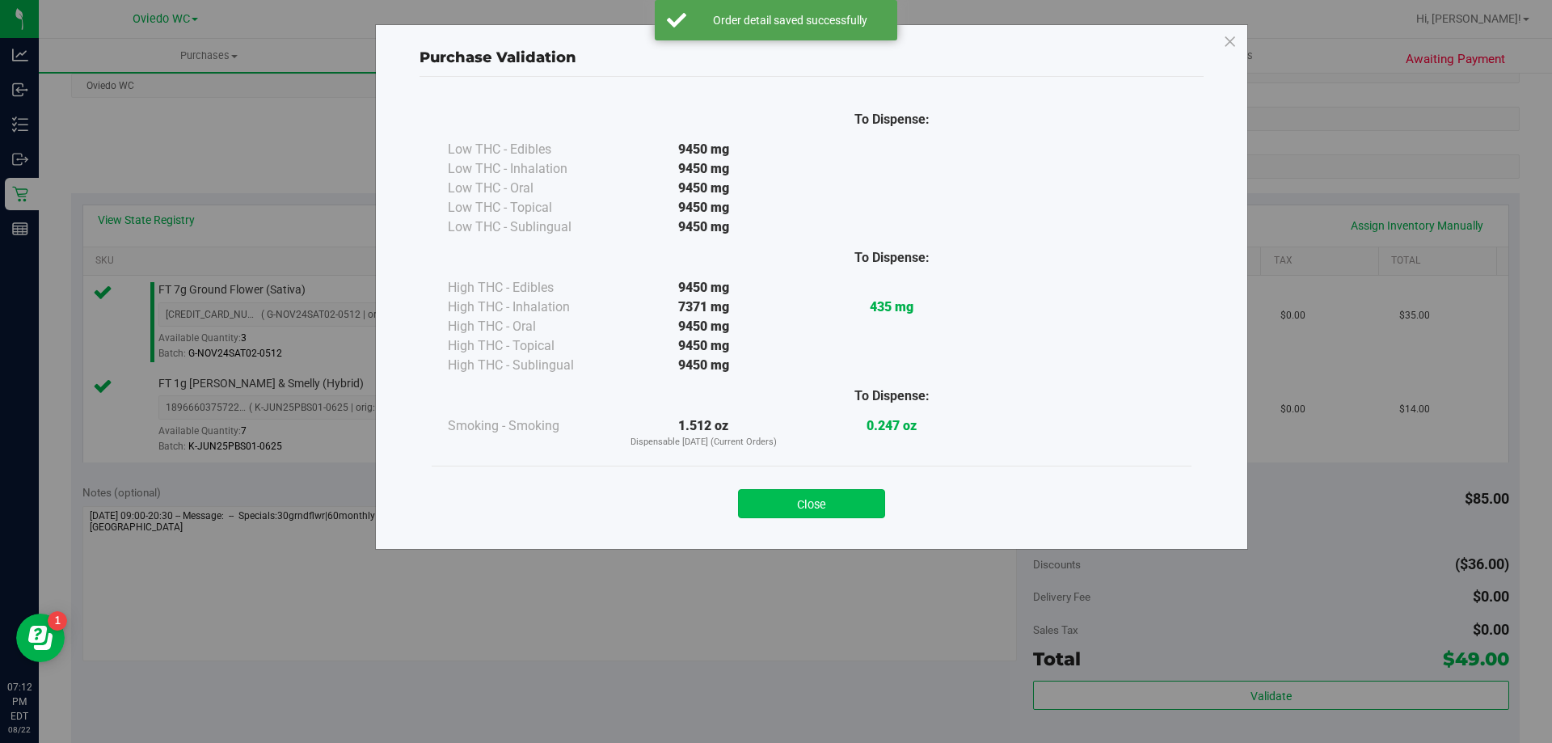
click at [825, 513] on button "Close" at bounding box center [811, 503] width 147 height 29
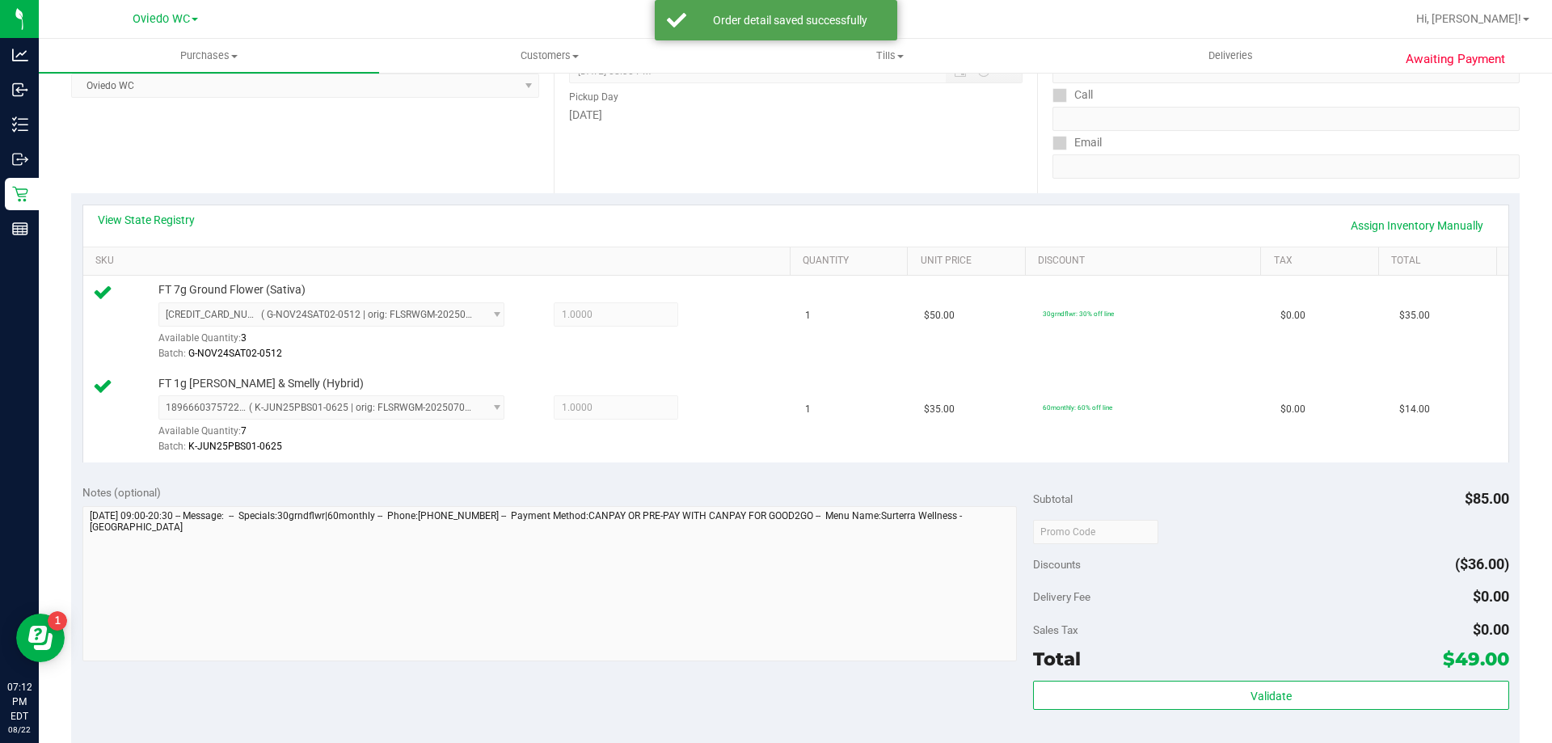
scroll to position [485, 0]
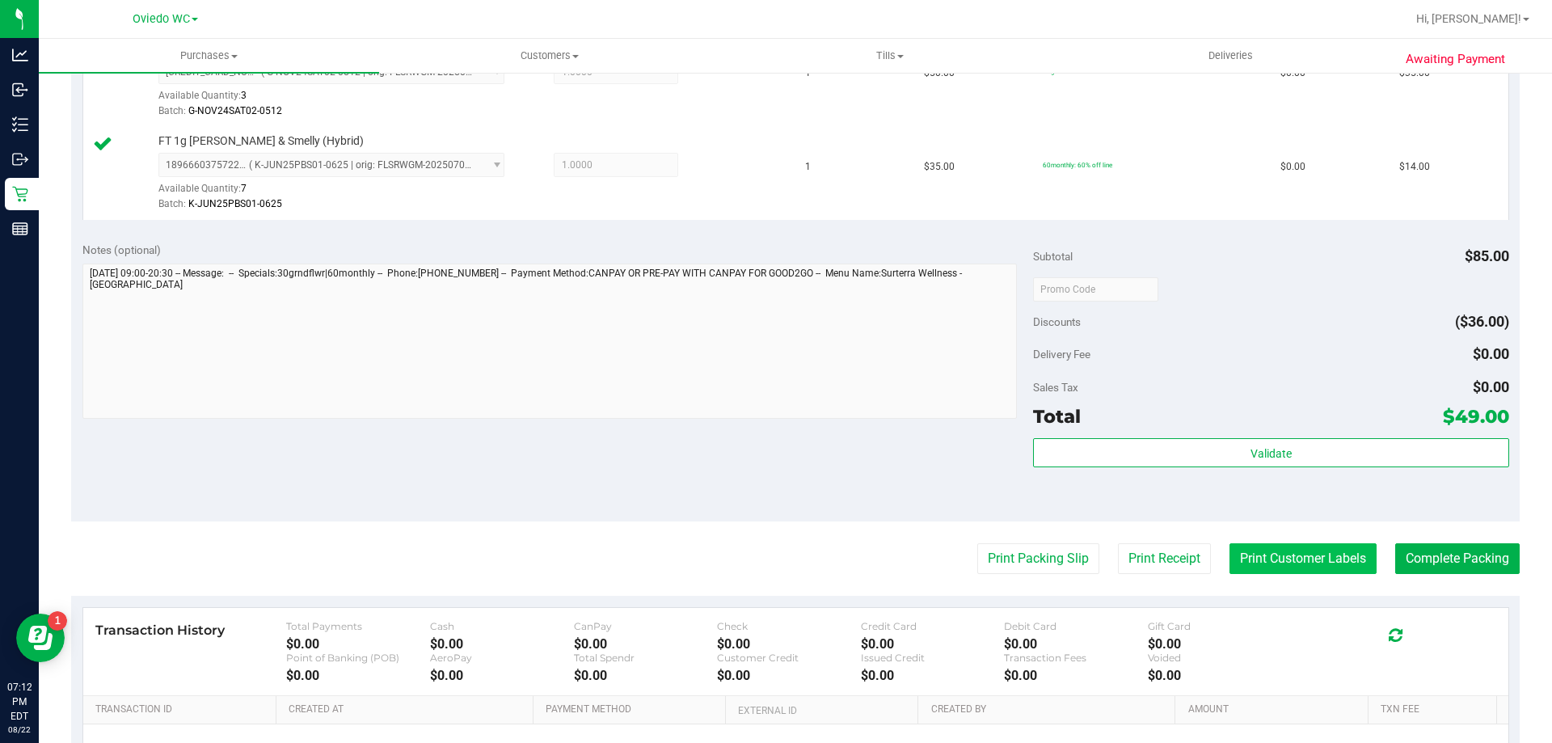
click at [1265, 548] on button "Print Customer Labels" at bounding box center [1303, 558] width 147 height 31
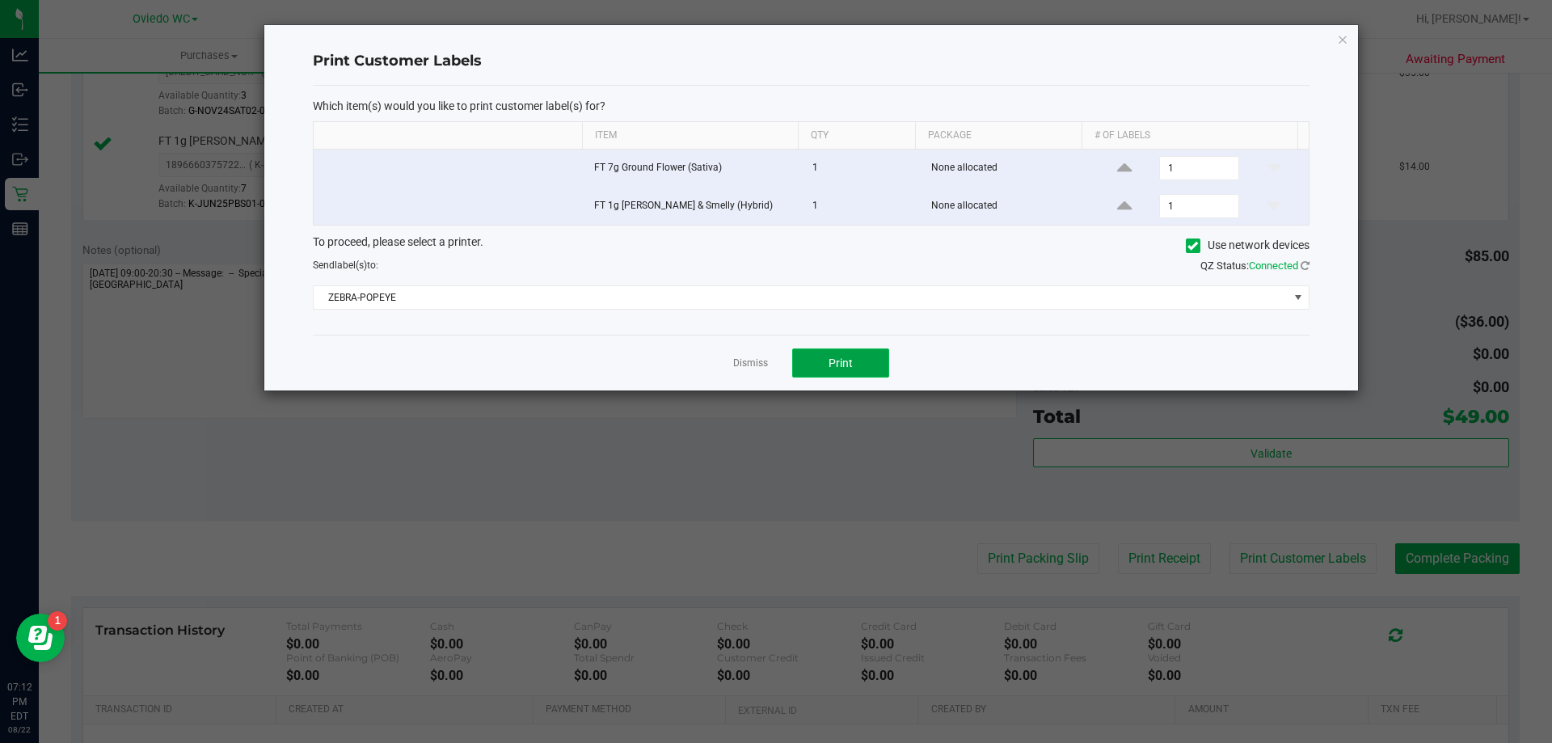
click at [821, 359] on button "Print" at bounding box center [840, 362] width 97 height 29
click at [744, 357] on link "Dismiss" at bounding box center [750, 364] width 35 height 14
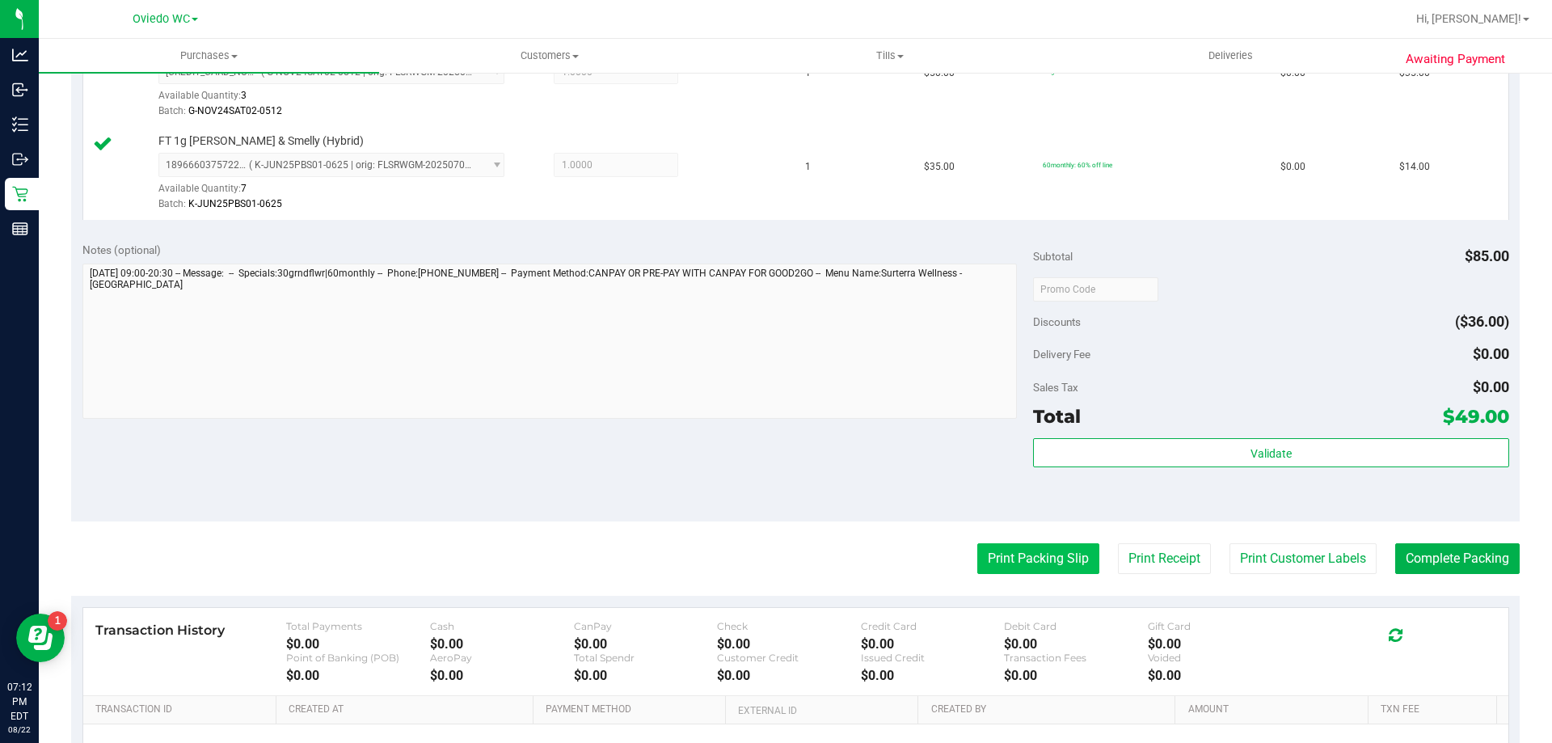
click at [1007, 550] on button "Print Packing Slip" at bounding box center [1038, 558] width 122 height 31
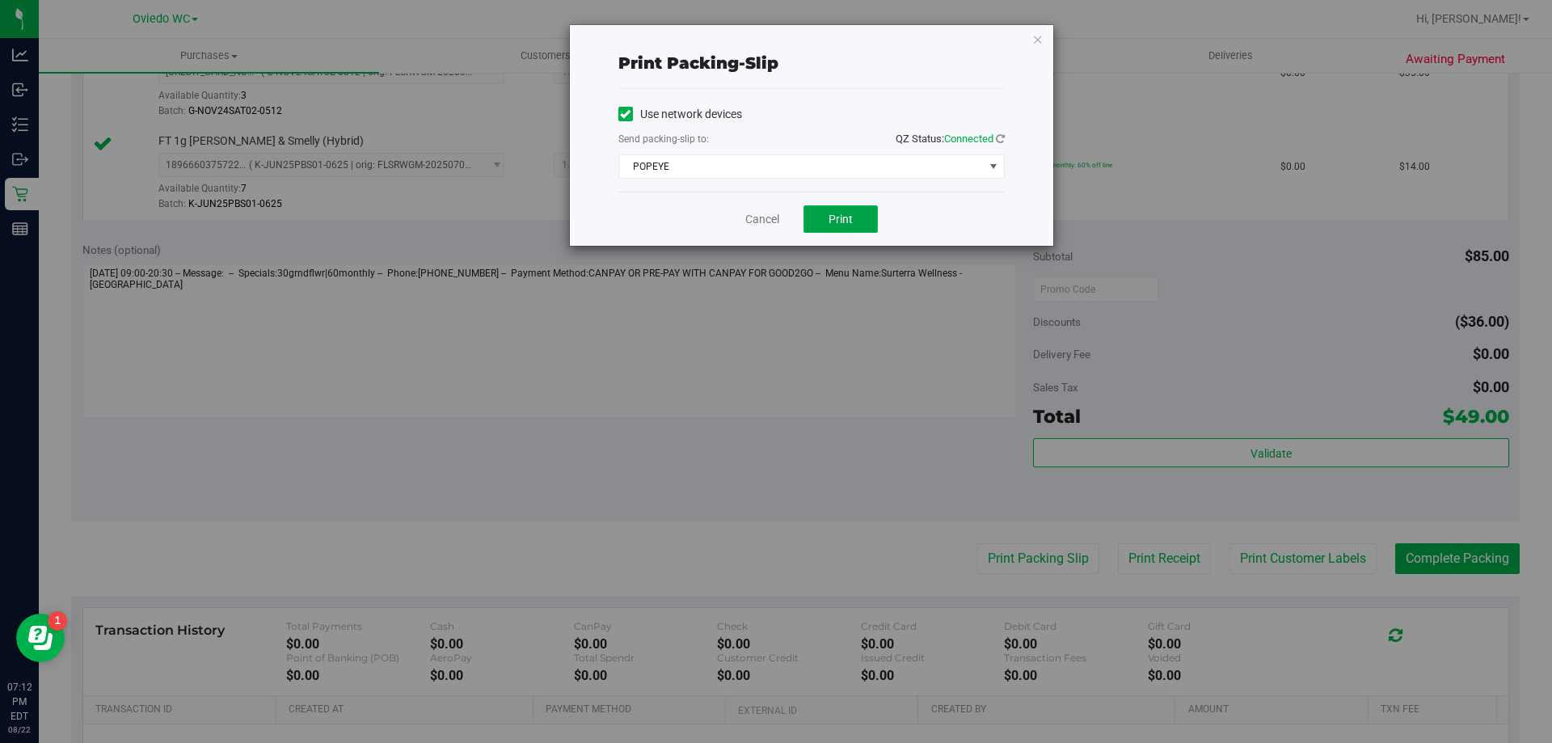
click at [834, 224] on span "Print" at bounding box center [841, 219] width 24 height 13
click at [774, 222] on link "Cancel" at bounding box center [762, 219] width 34 height 17
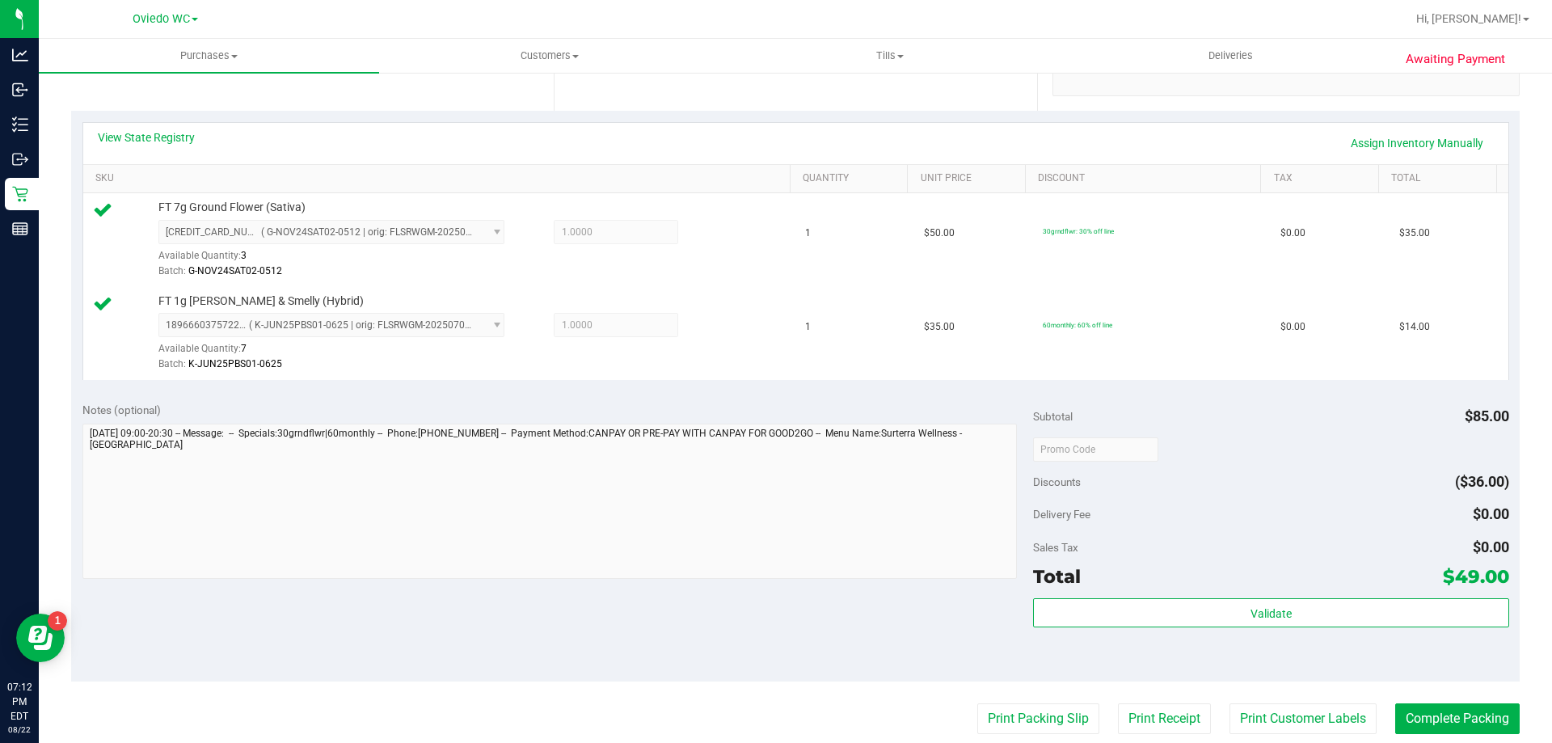
scroll to position [323, 0]
click at [1467, 717] on button "Complete Packing" at bounding box center [1457, 720] width 125 height 31
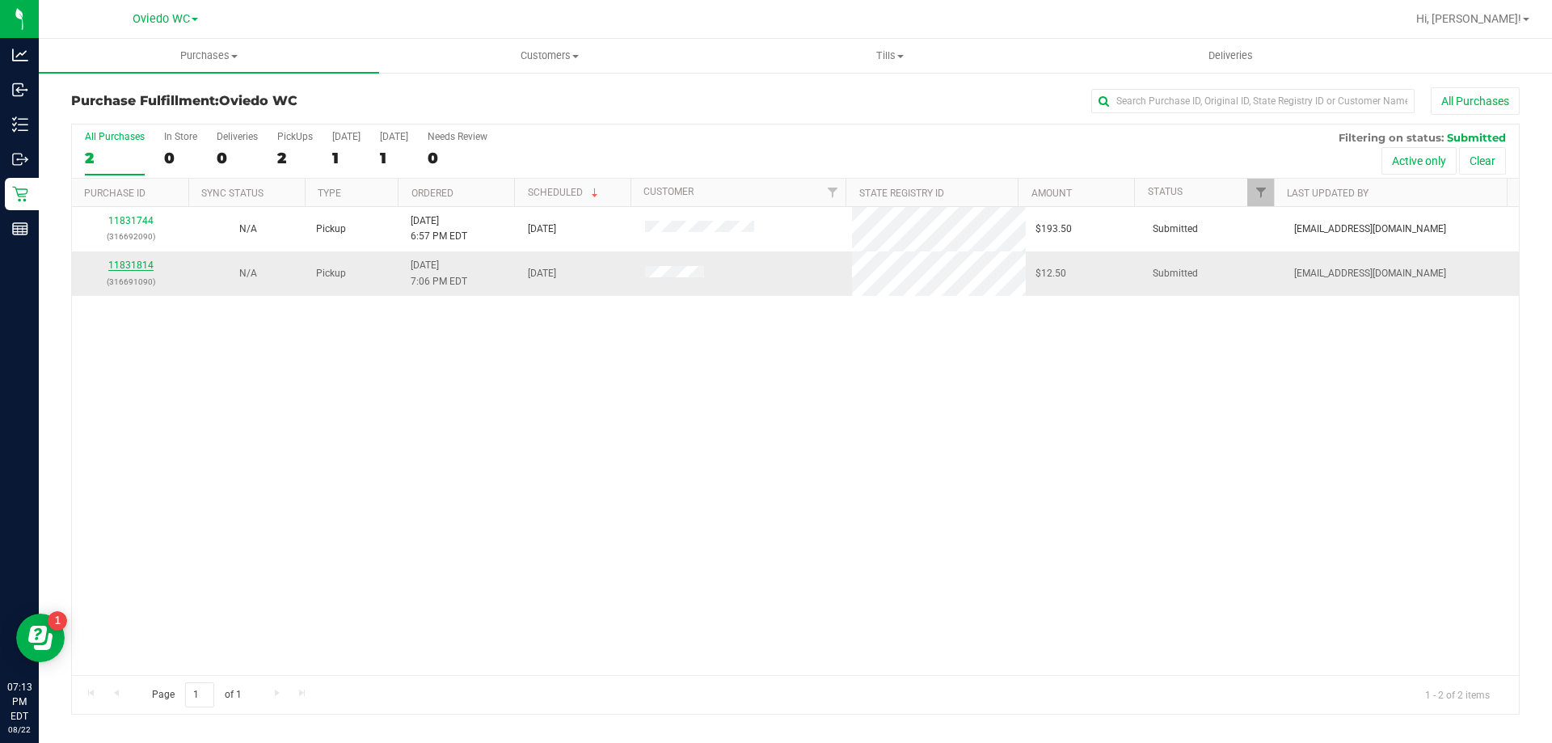
click at [124, 264] on link "11831814" at bounding box center [130, 265] width 45 height 11
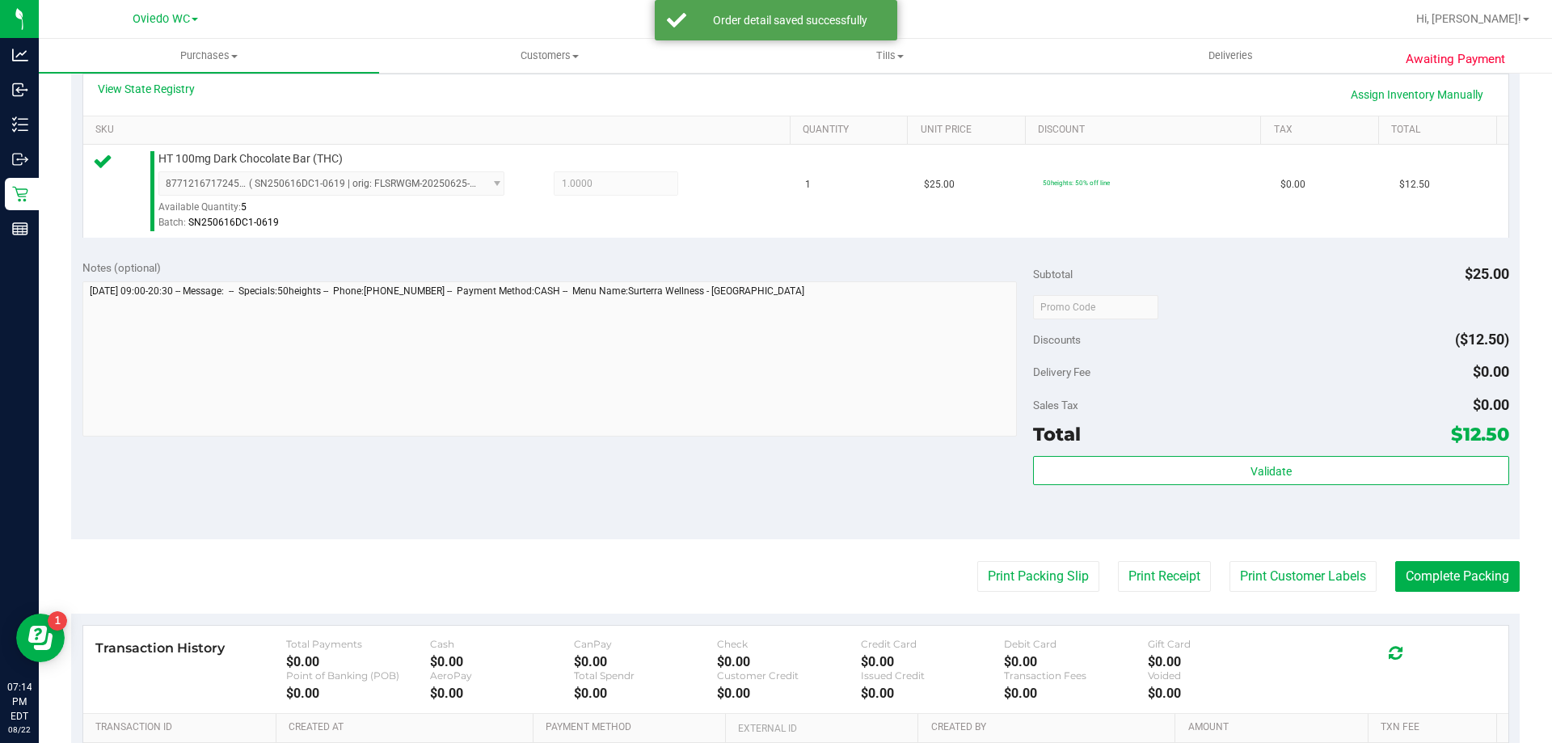
scroll to position [404, 0]
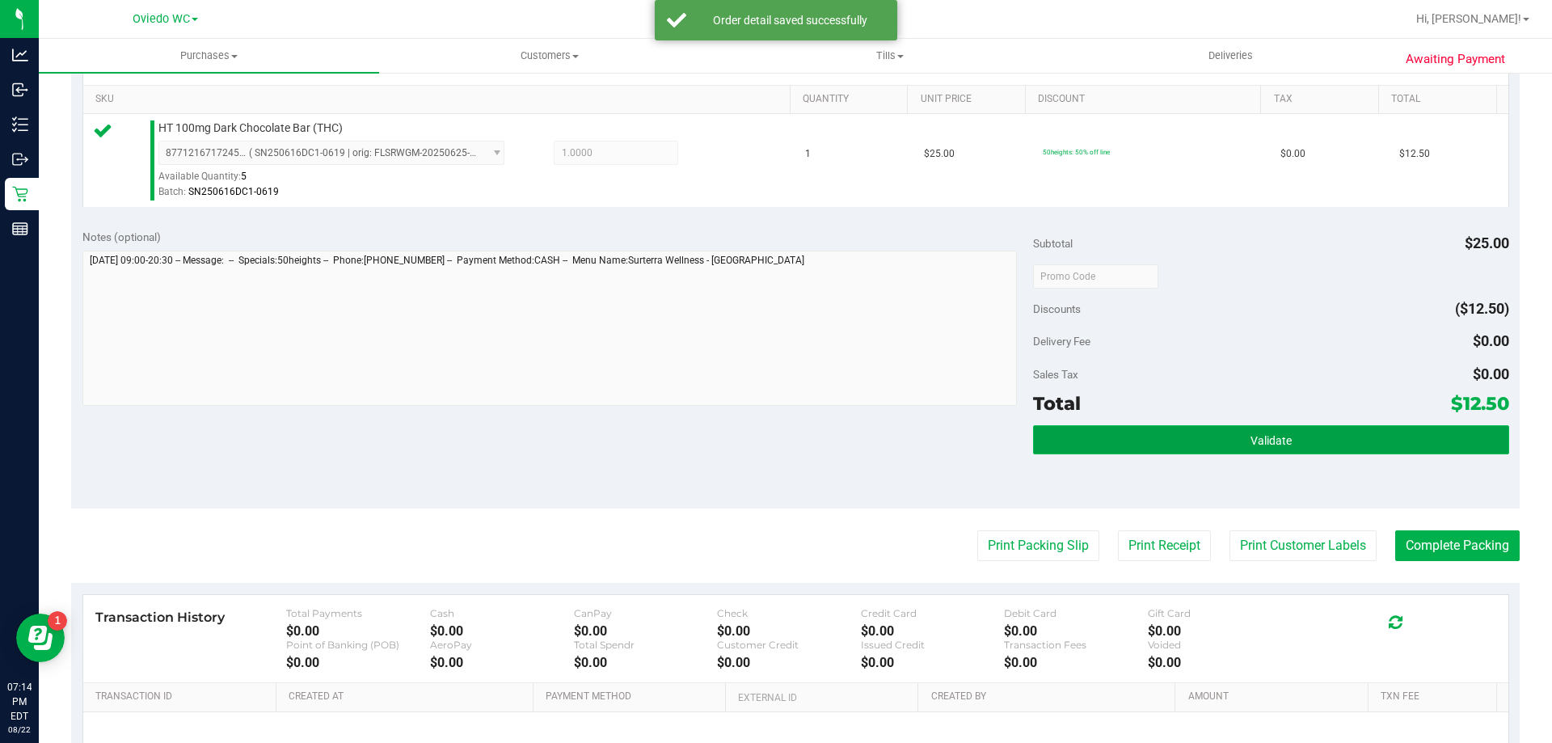
click at [1200, 436] on button "Validate" at bounding box center [1270, 439] width 475 height 29
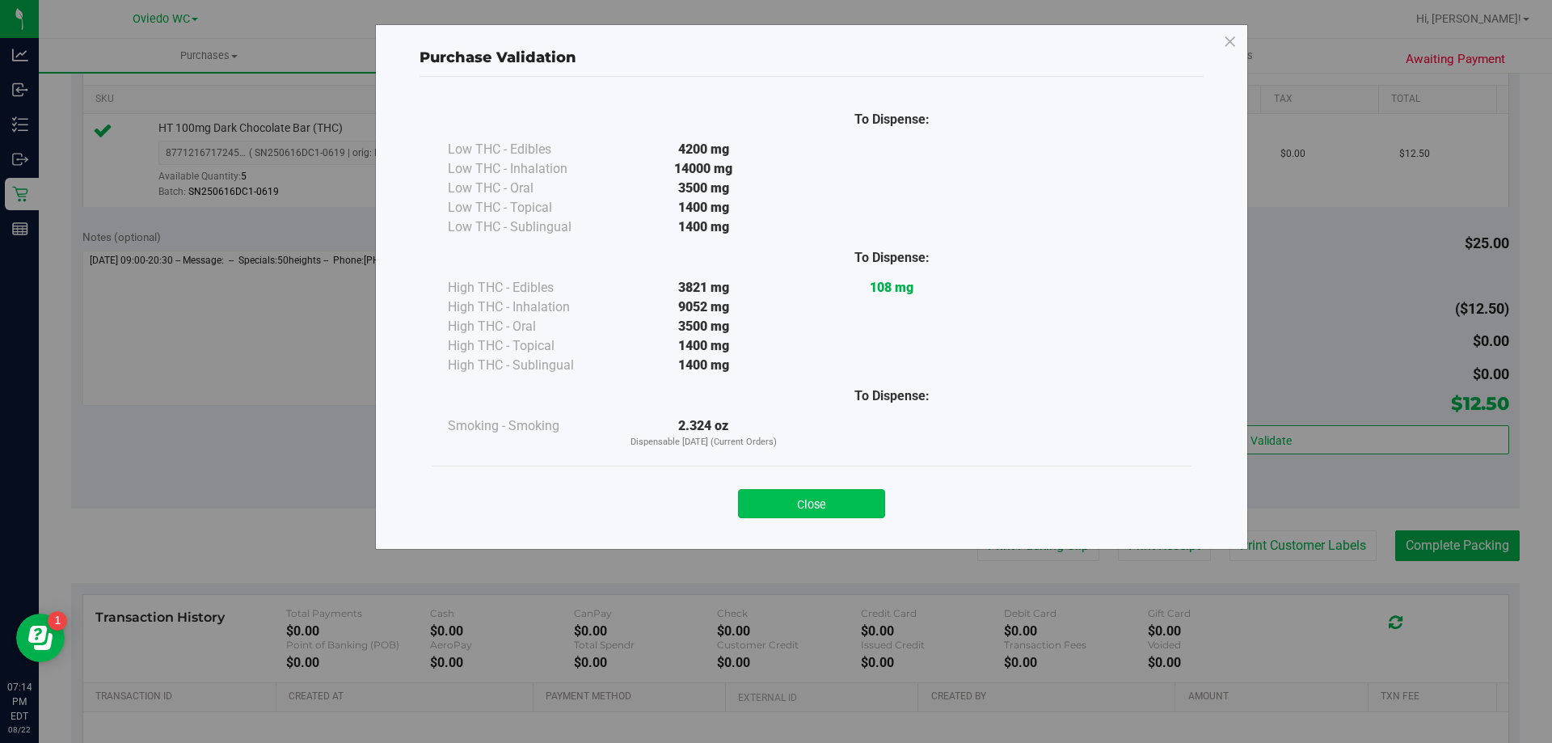
click at [842, 514] on button "Close" at bounding box center [811, 503] width 147 height 29
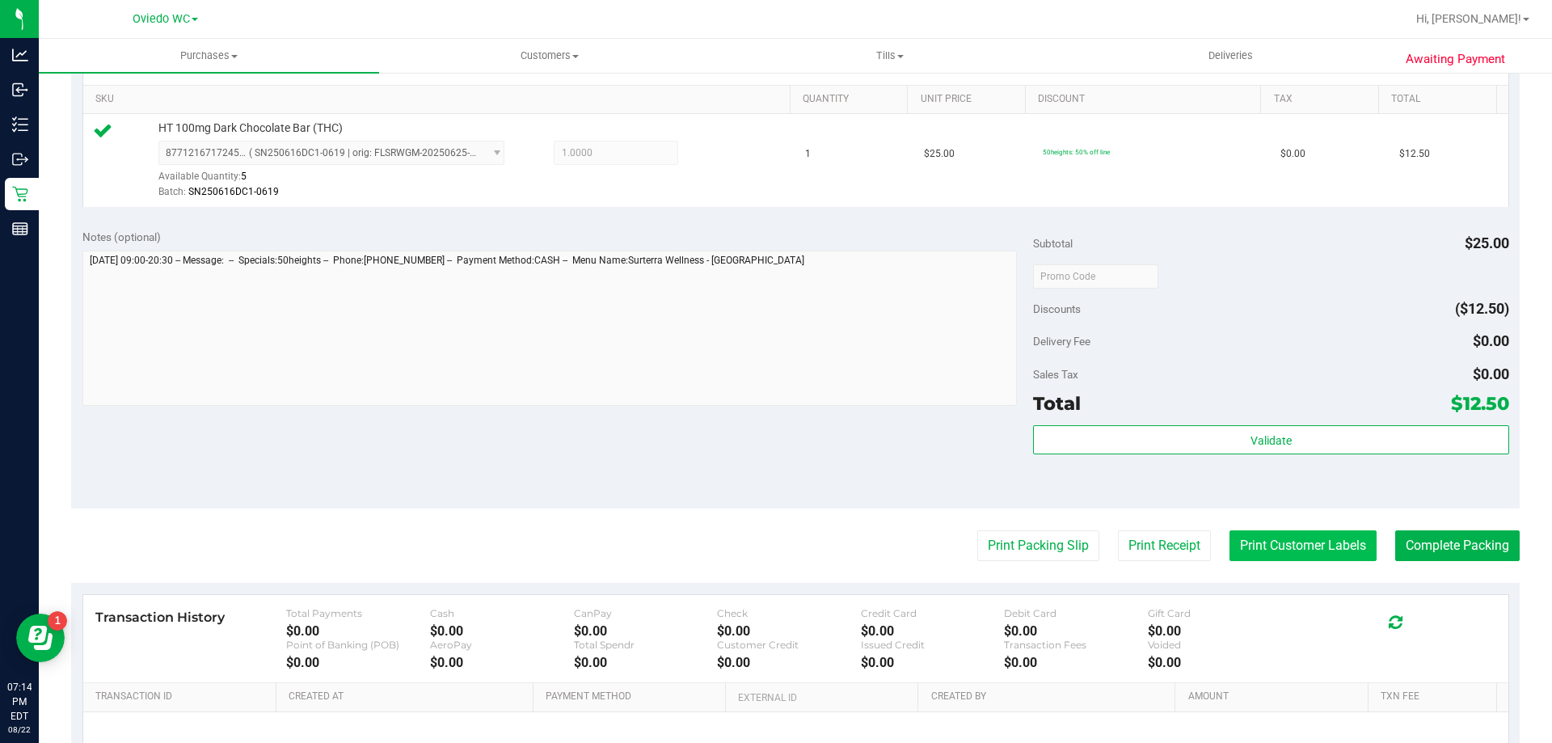
click at [1280, 533] on button "Print Customer Labels" at bounding box center [1303, 545] width 147 height 31
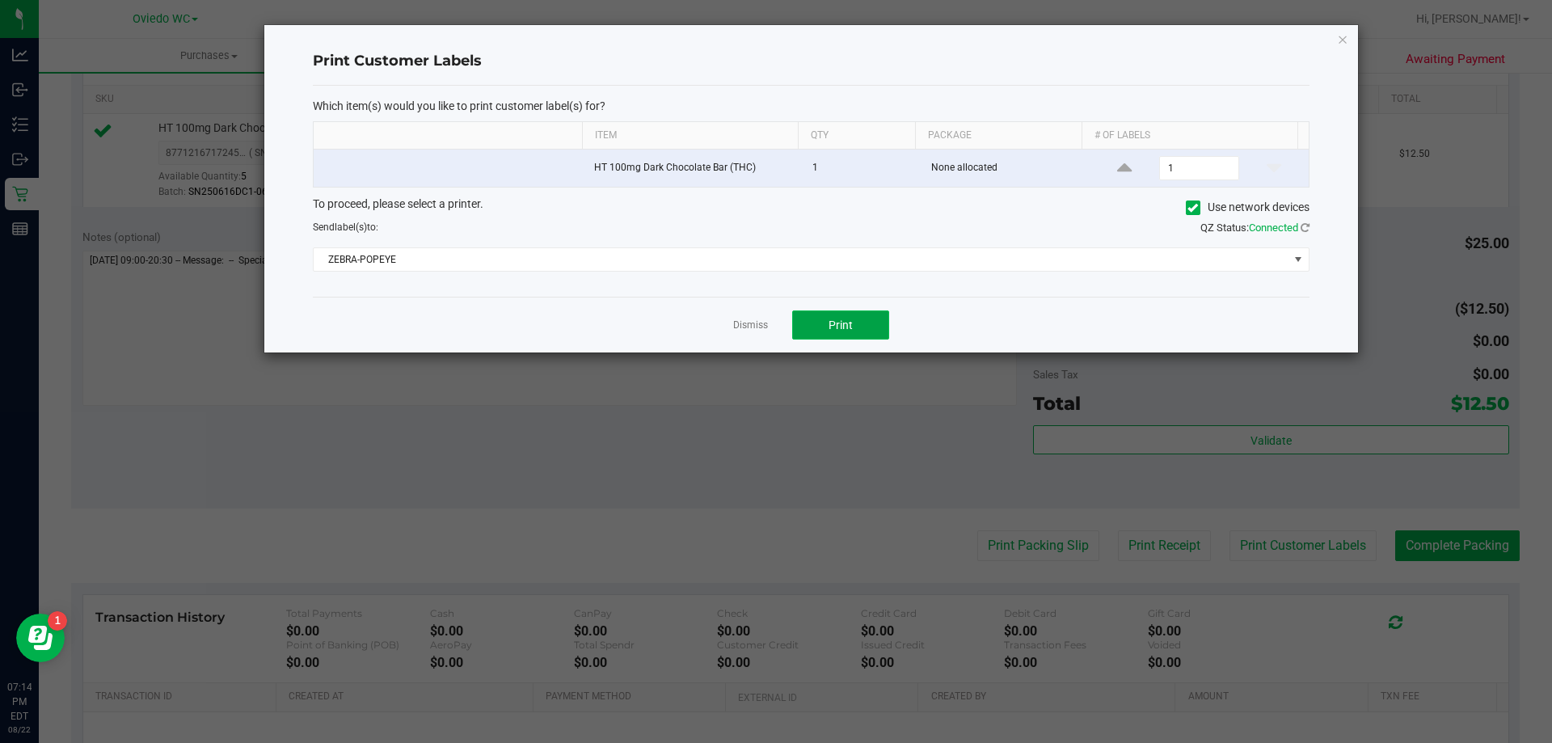
click at [834, 328] on span "Print" at bounding box center [841, 325] width 24 height 13
click at [758, 331] on link "Dismiss" at bounding box center [750, 326] width 35 height 14
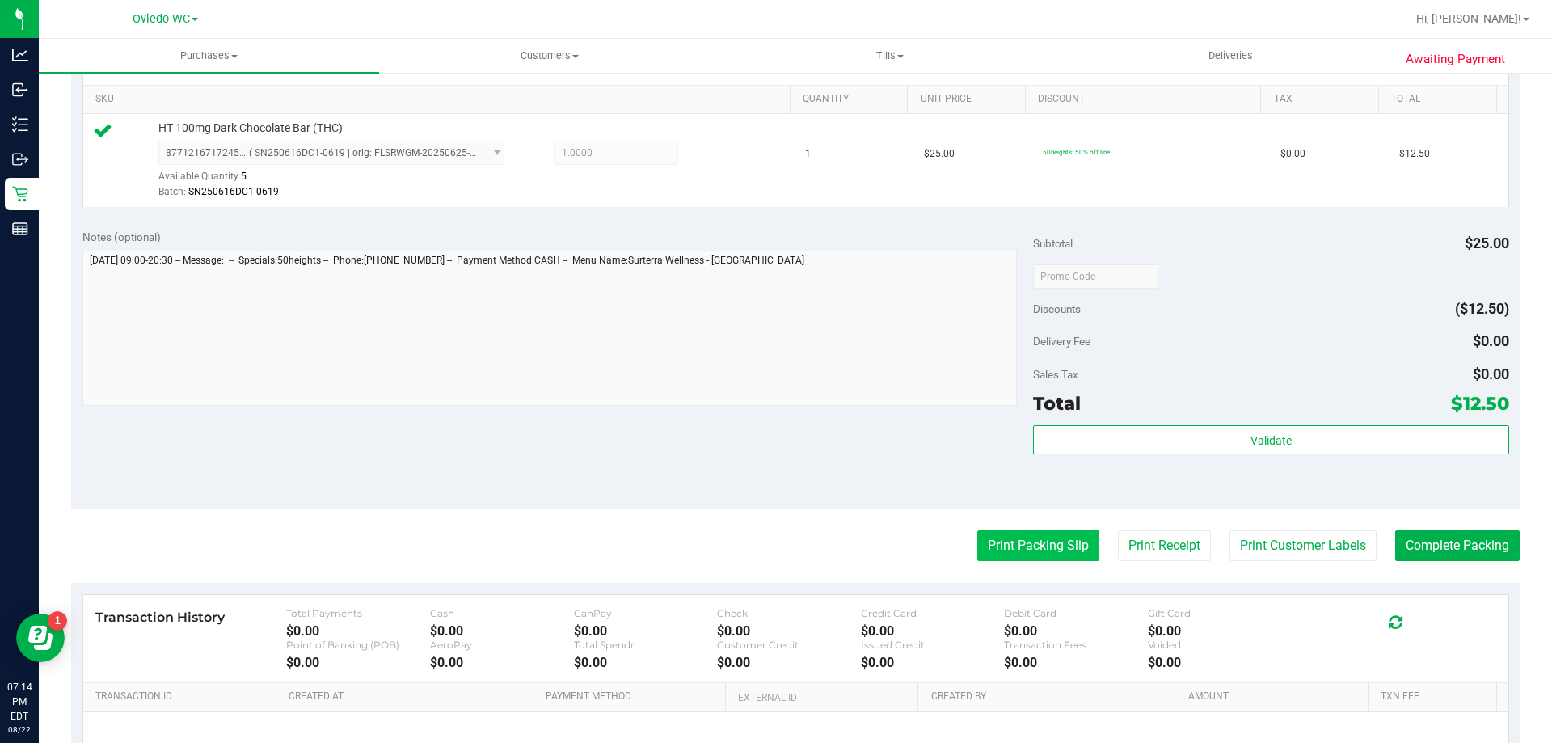
click at [1046, 535] on button "Print Packing Slip" at bounding box center [1038, 545] width 122 height 31
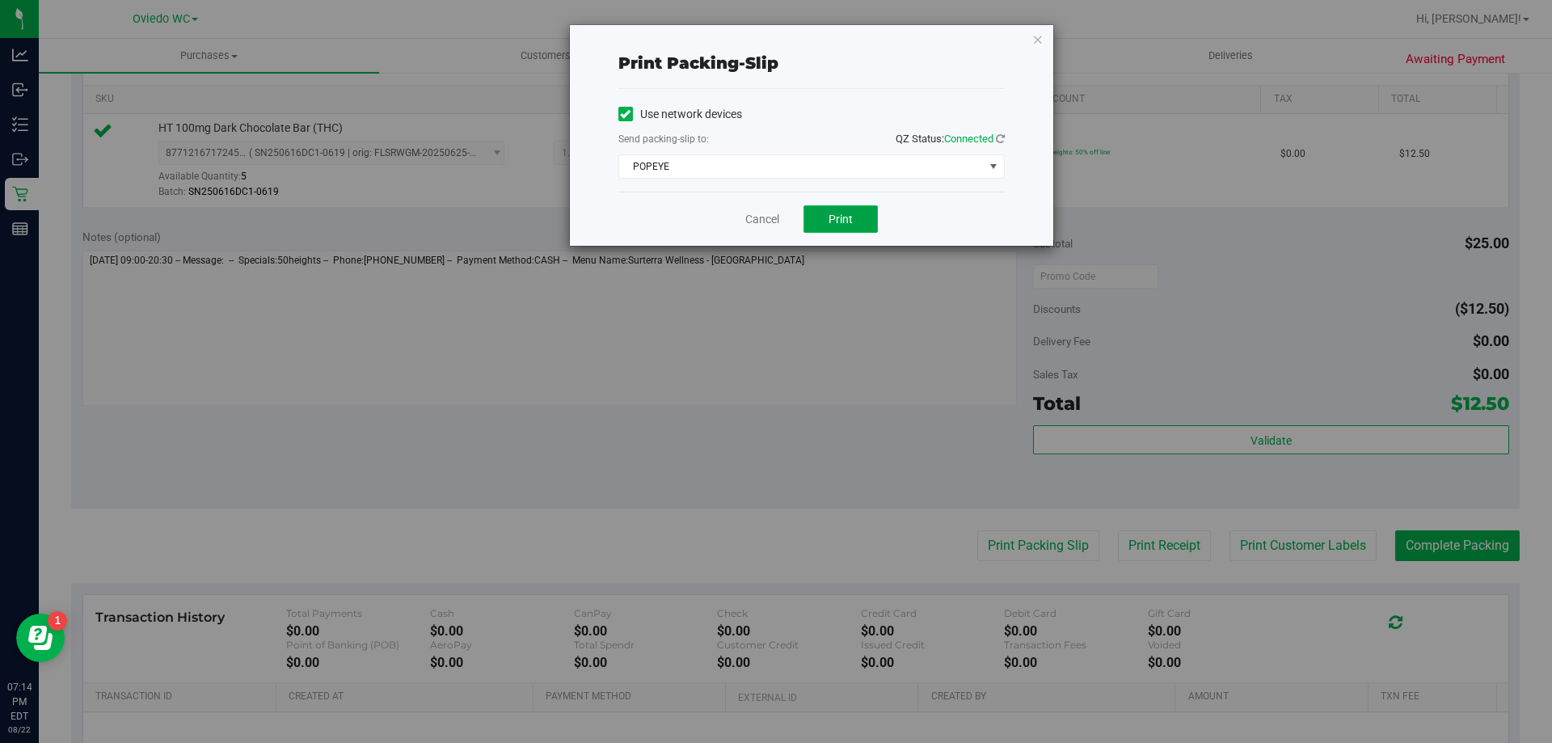
click at [858, 219] on button "Print" at bounding box center [841, 218] width 74 height 27
click at [766, 222] on link "Cancel" at bounding box center [762, 219] width 34 height 17
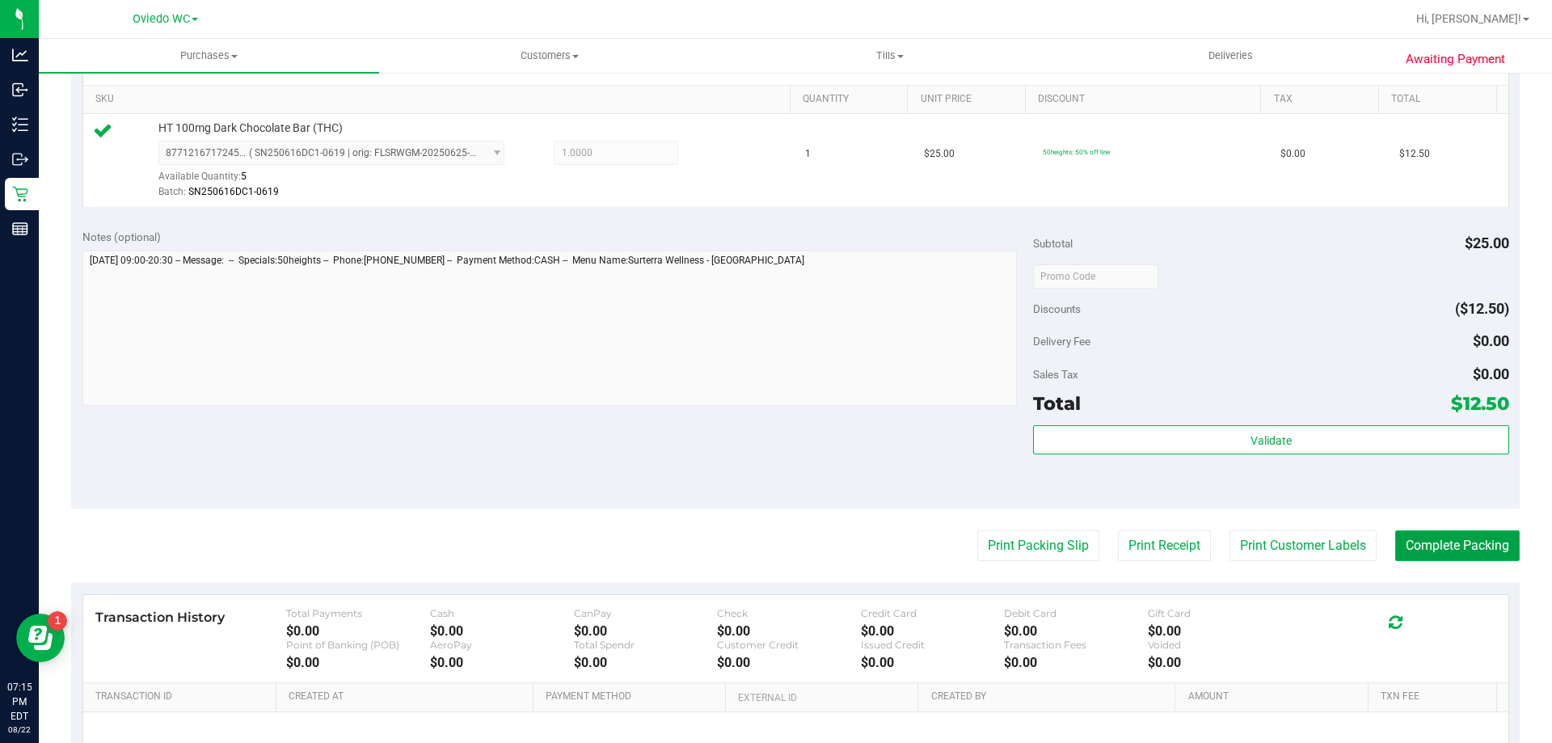
click at [1432, 543] on button "Complete Packing" at bounding box center [1457, 545] width 125 height 31
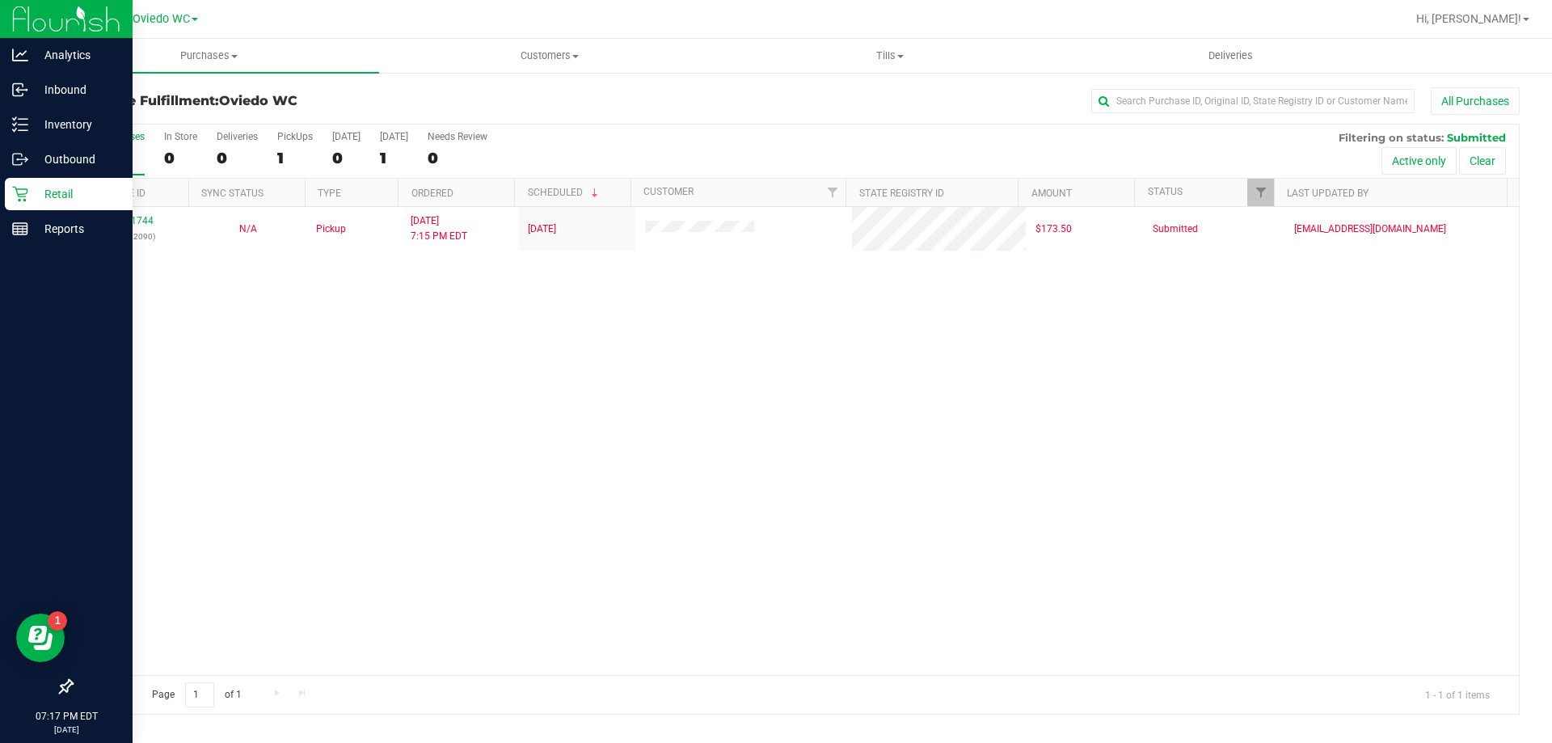
click at [72, 188] on p "Retail" at bounding box center [76, 193] width 97 height 19
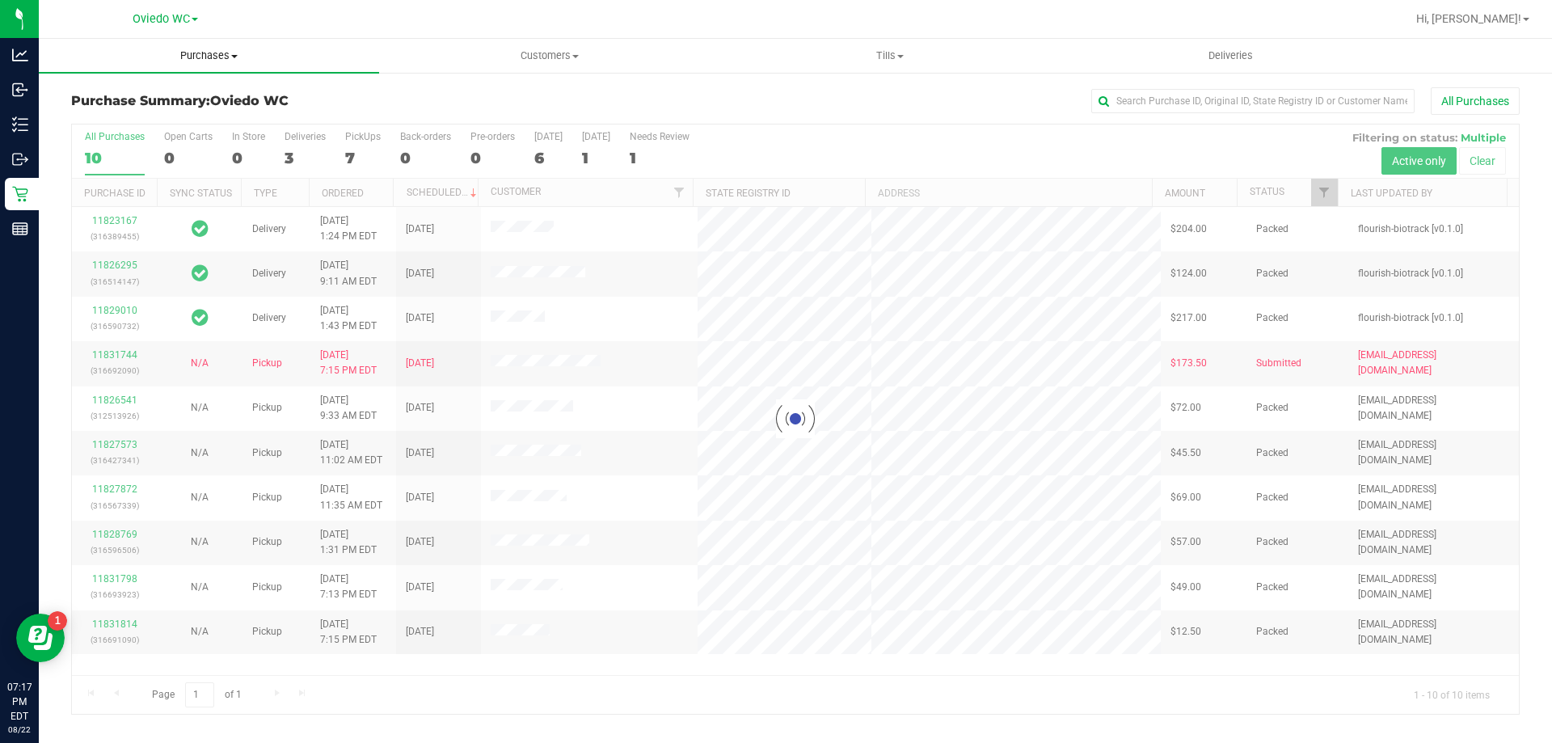
click at [229, 54] on span "Purchases" at bounding box center [209, 56] width 340 height 15
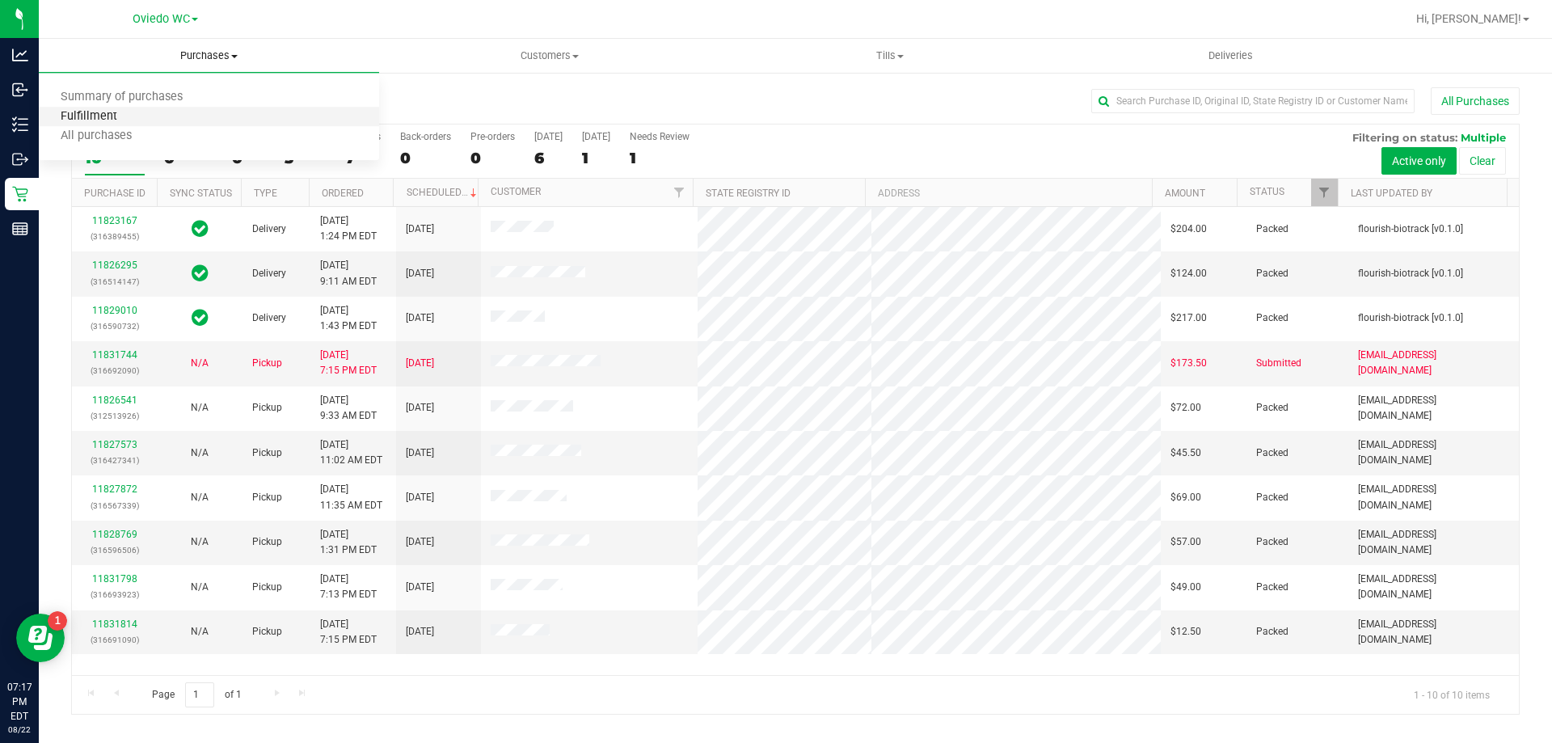
click at [112, 110] on span "Fulfillment" at bounding box center [89, 117] width 100 height 14
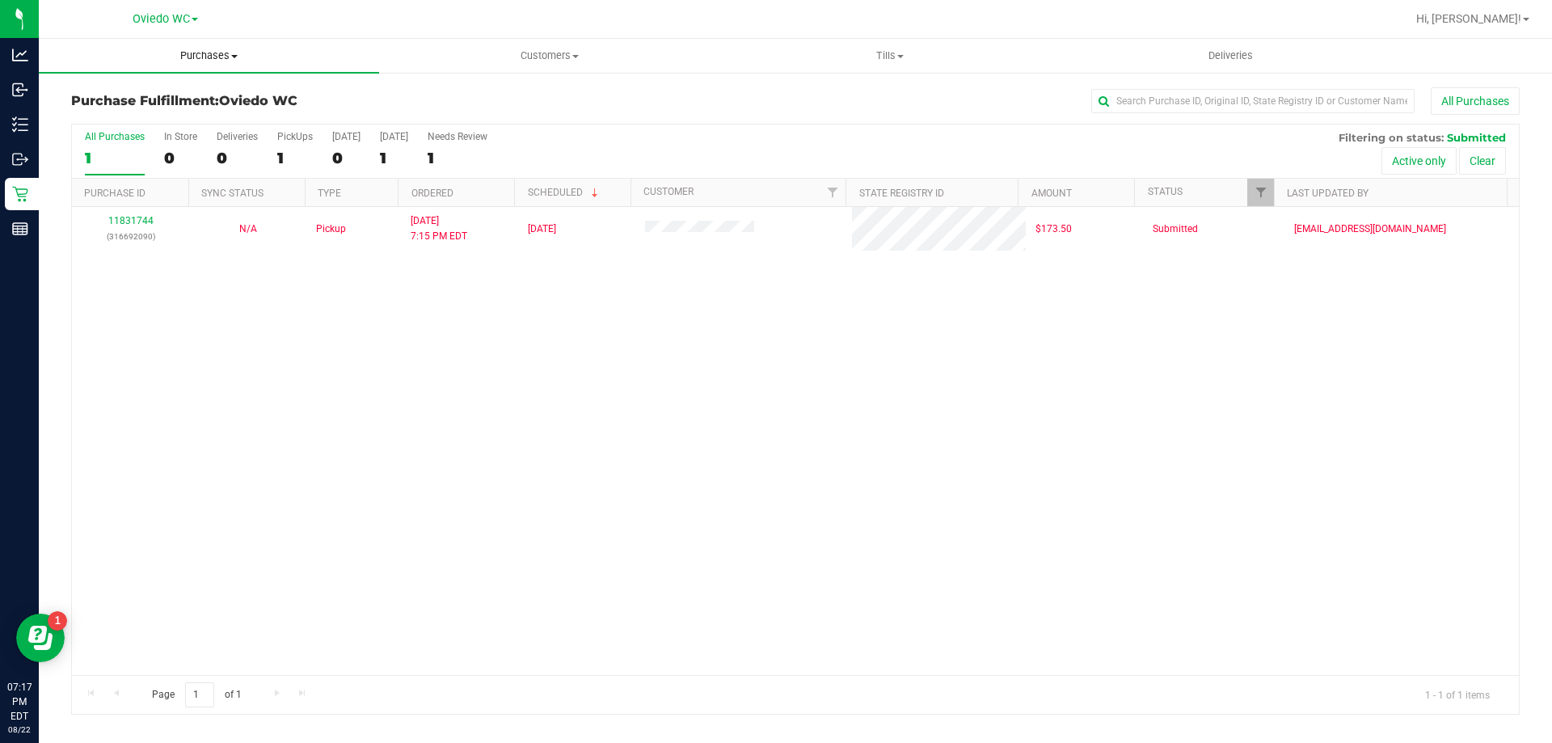
click at [179, 64] on uib-tab-heading "Purchases Summary of purchases Fulfillment All purchases" at bounding box center [209, 56] width 340 height 34
click at [146, 116] on li "Fulfillment" at bounding box center [209, 117] width 340 height 19
click at [599, 392] on div "11831744 (316692090) N/A Pickup 8/22/2025 7:15 PM EDT 8/23/2025 $173.50 Submitt…" at bounding box center [795, 441] width 1447 height 468
click at [687, 92] on div "All Purchases" at bounding box center [1037, 100] width 966 height 27
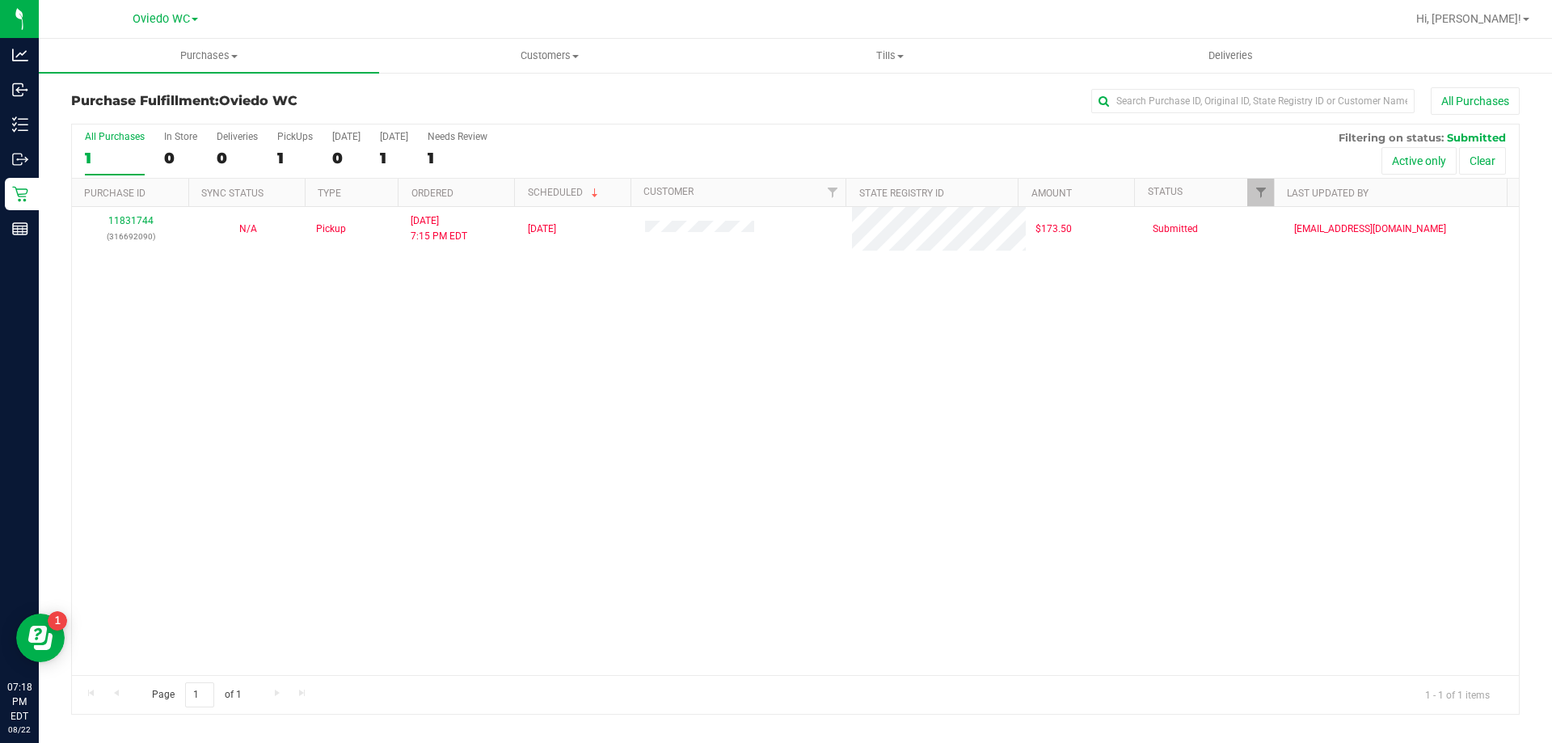
click at [466, 404] on div "11831744 (316692090) N/A Pickup 8/22/2025 7:15 PM EDT 8/23/2025 $173.50 Submitt…" at bounding box center [795, 441] width 1447 height 468
click at [602, 126] on div "All Purchases 1 In Store 0 Deliveries 0 PickUps 1 Today 0 Tomorrow 1 Needs Revi…" at bounding box center [795, 131] width 1447 height 13
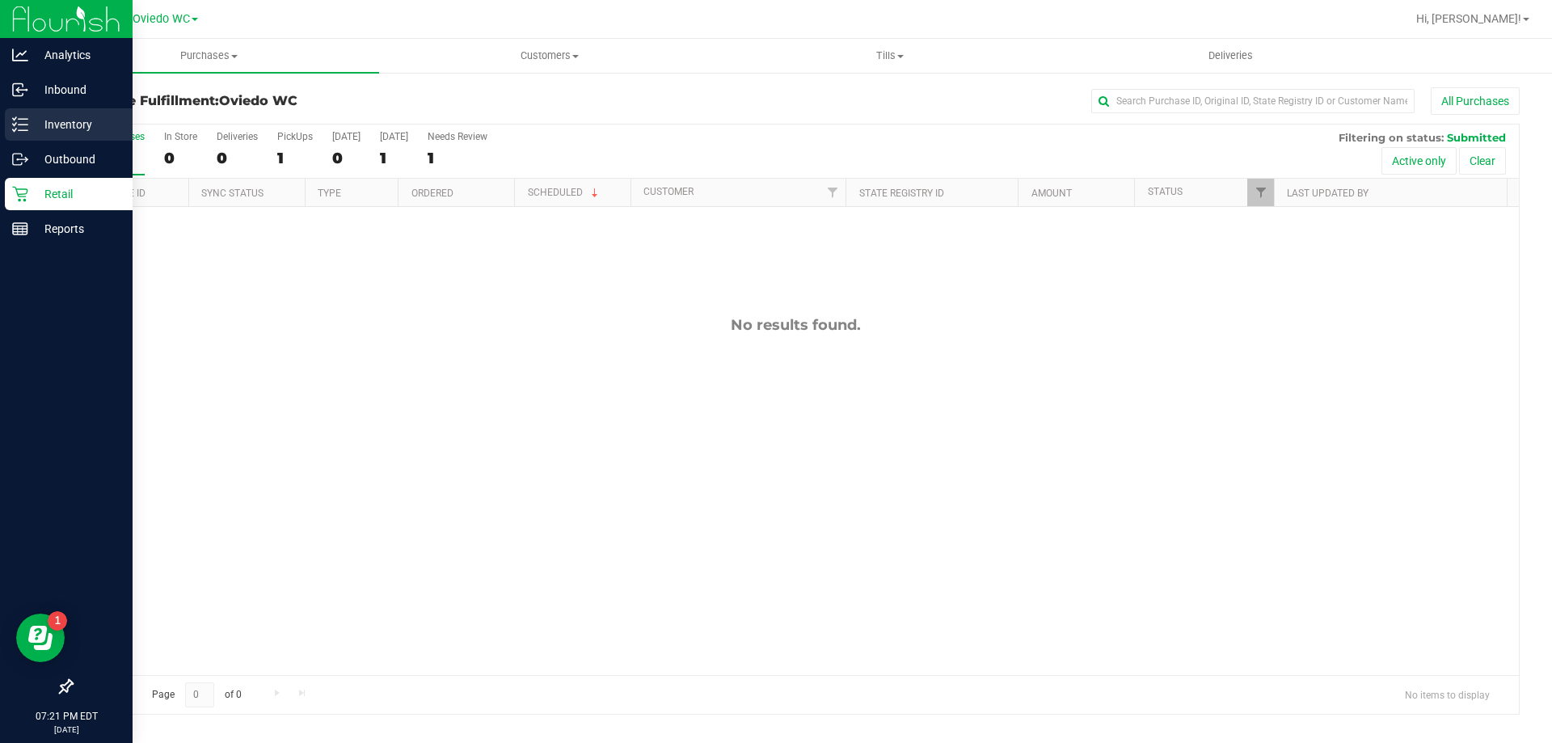
click at [24, 130] on line at bounding box center [23, 130] width 9 height 0
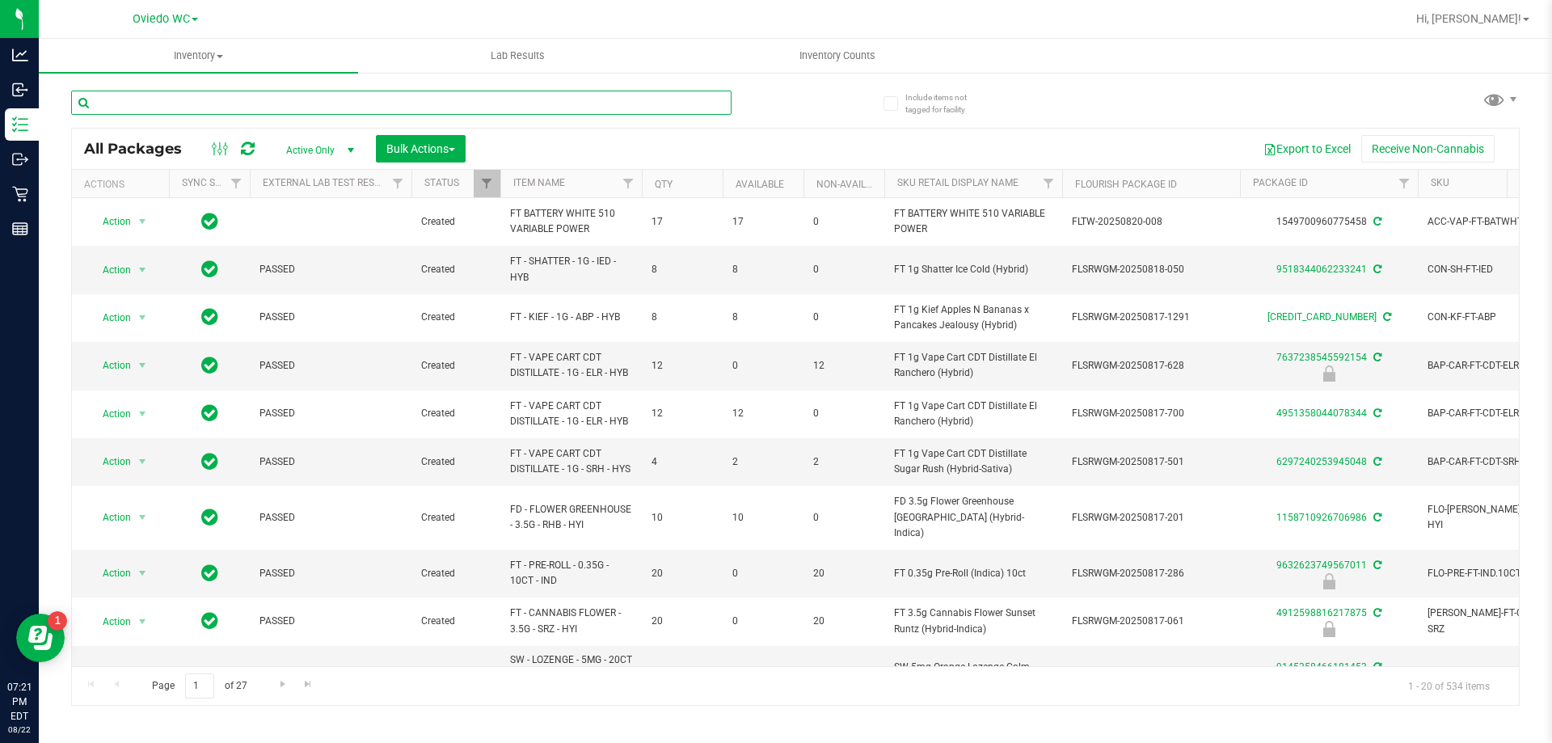
click at [241, 110] on input "text" at bounding box center [401, 103] width 661 height 24
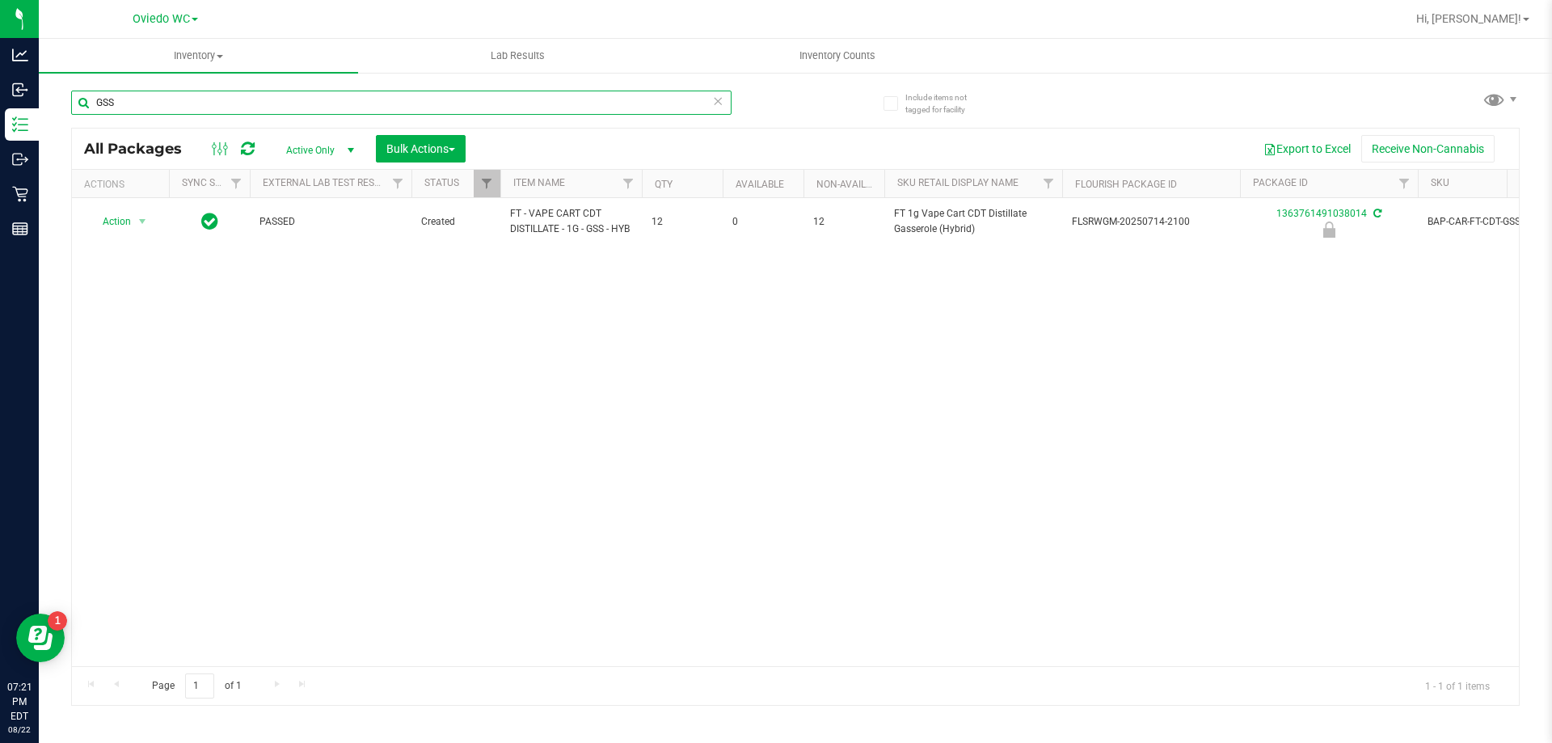
click at [141, 111] on input "GSS" at bounding box center [401, 103] width 661 height 24
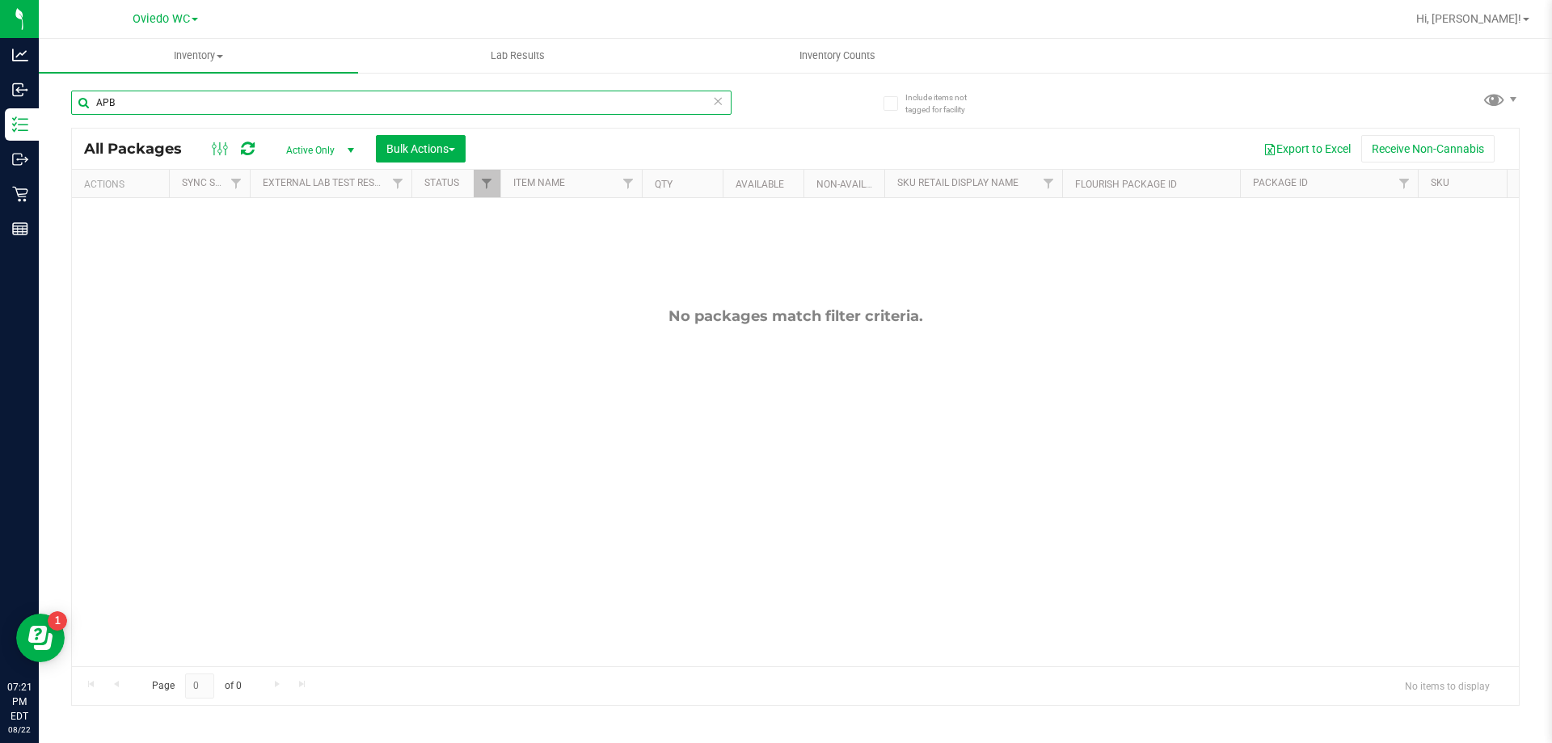
click at [194, 93] on input "APB" at bounding box center [401, 103] width 661 height 24
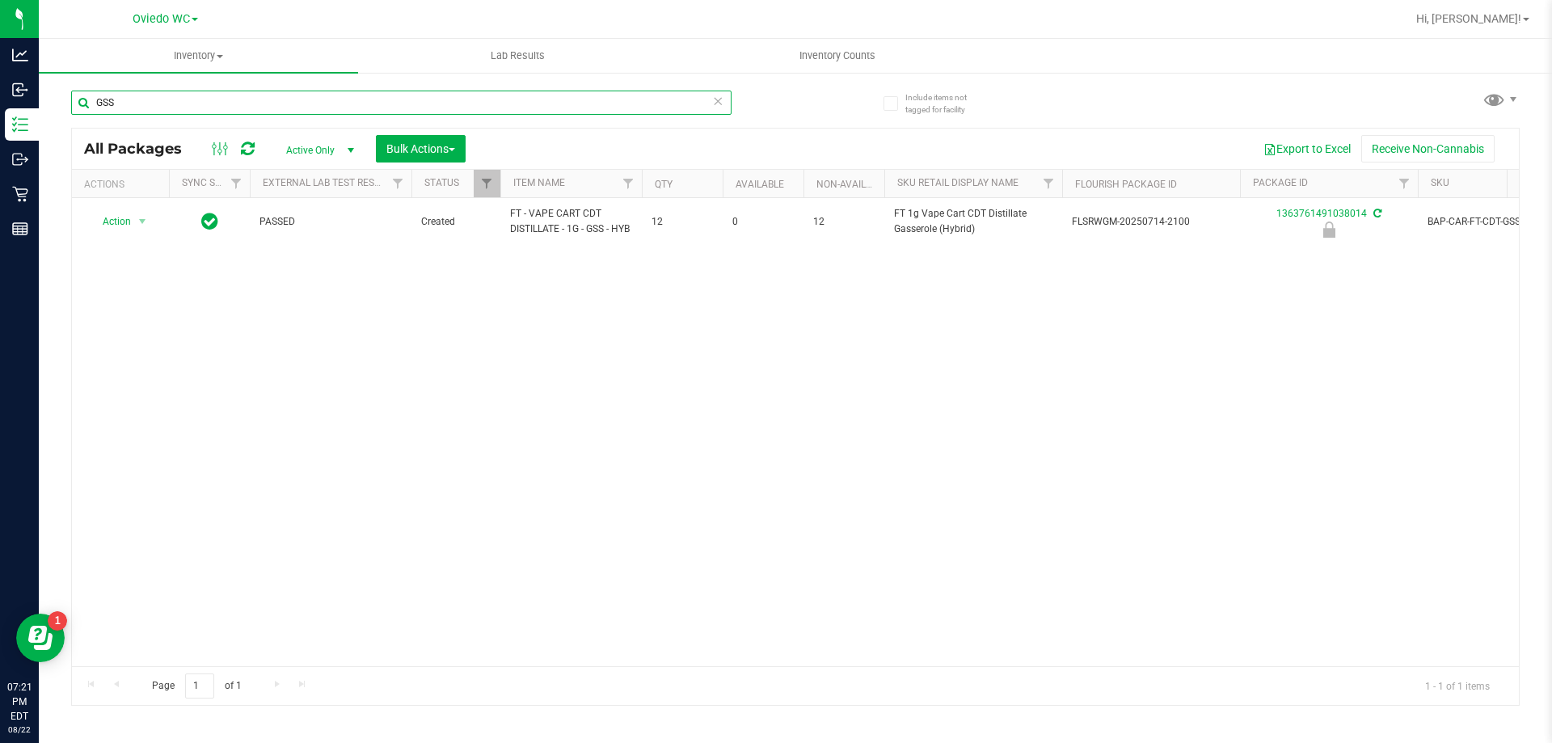
type input "GSS"
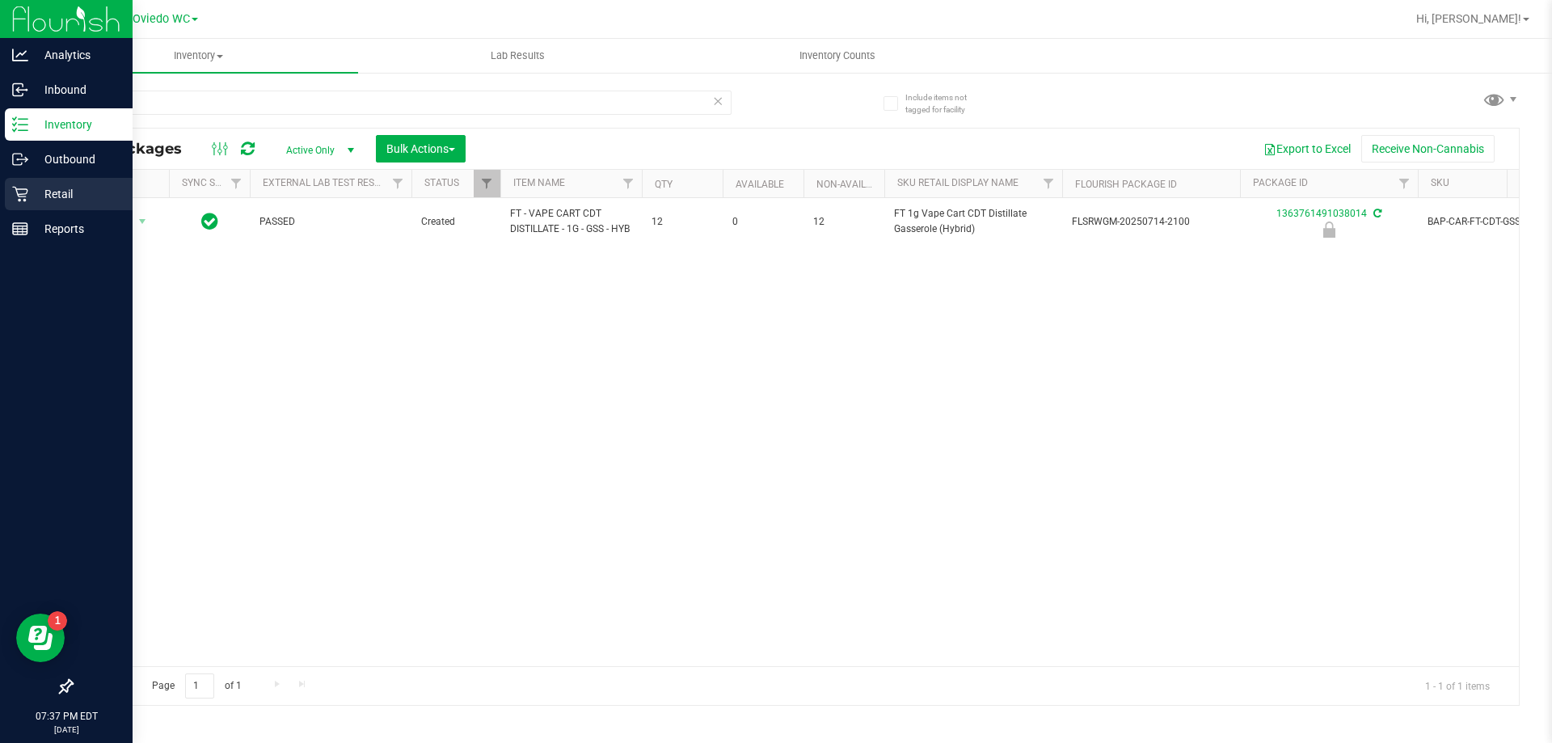
click at [30, 190] on p "Retail" at bounding box center [76, 193] width 97 height 19
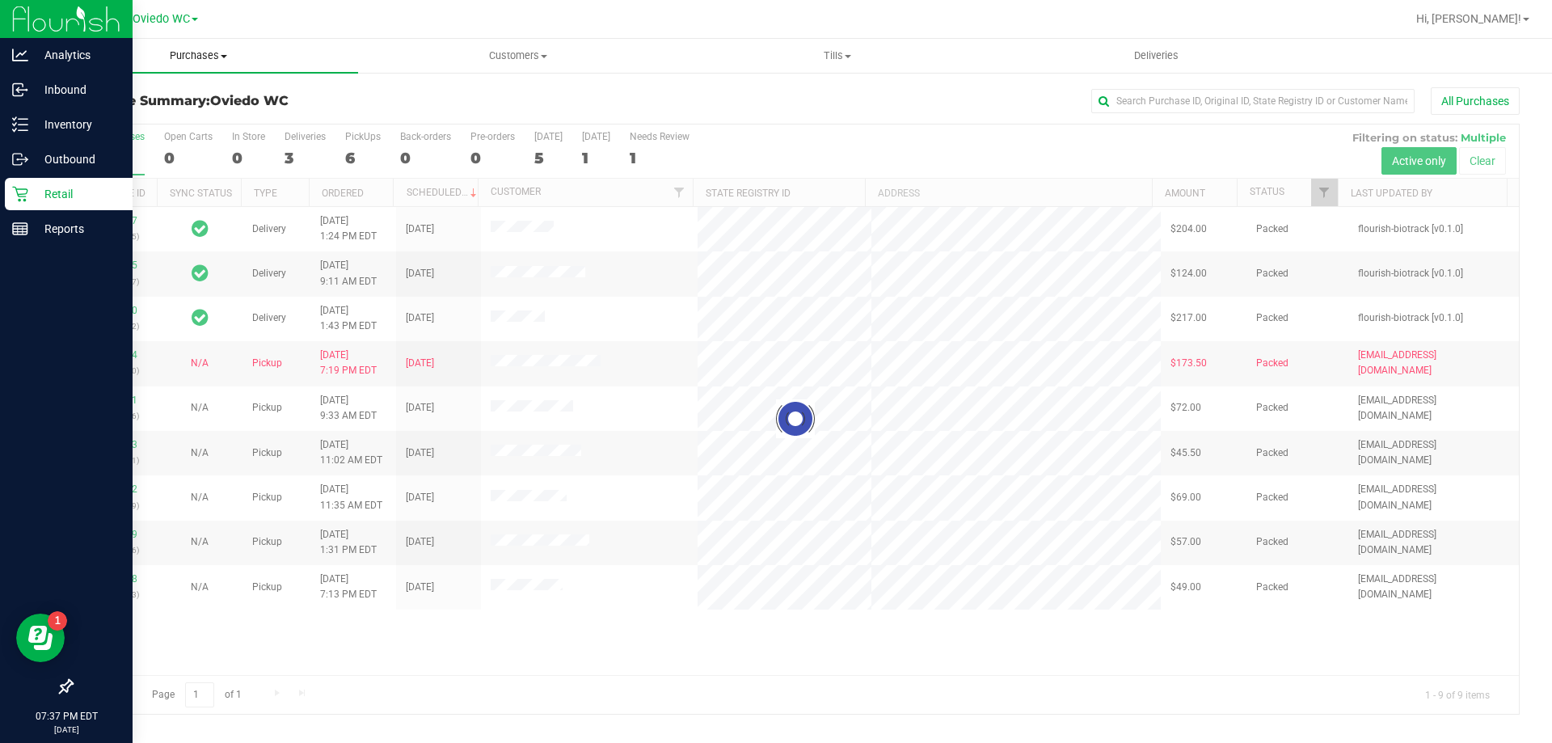
click at [218, 53] on span "Purchases" at bounding box center [198, 56] width 319 height 15
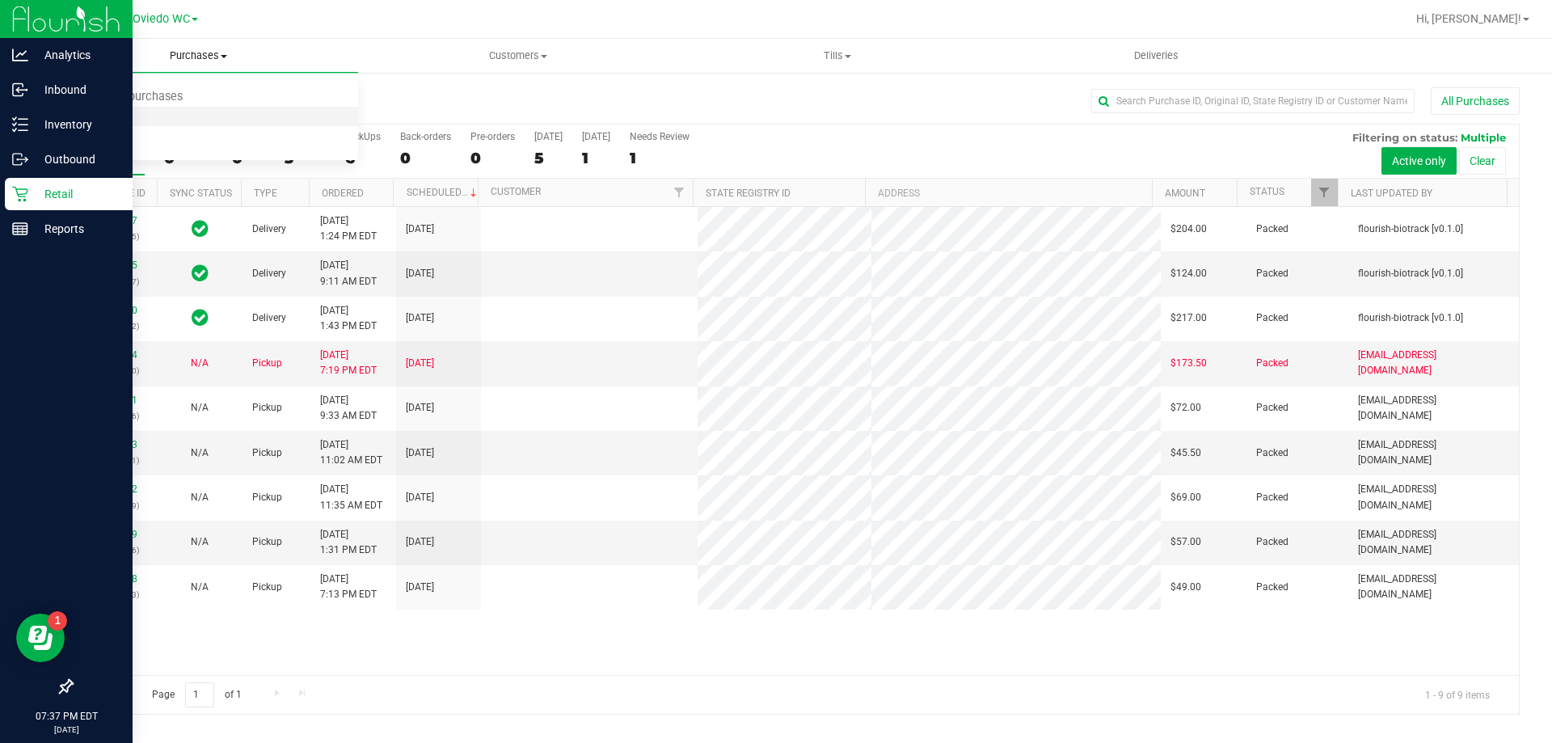
click at [122, 114] on span "Fulfillment" at bounding box center [89, 117] width 100 height 14
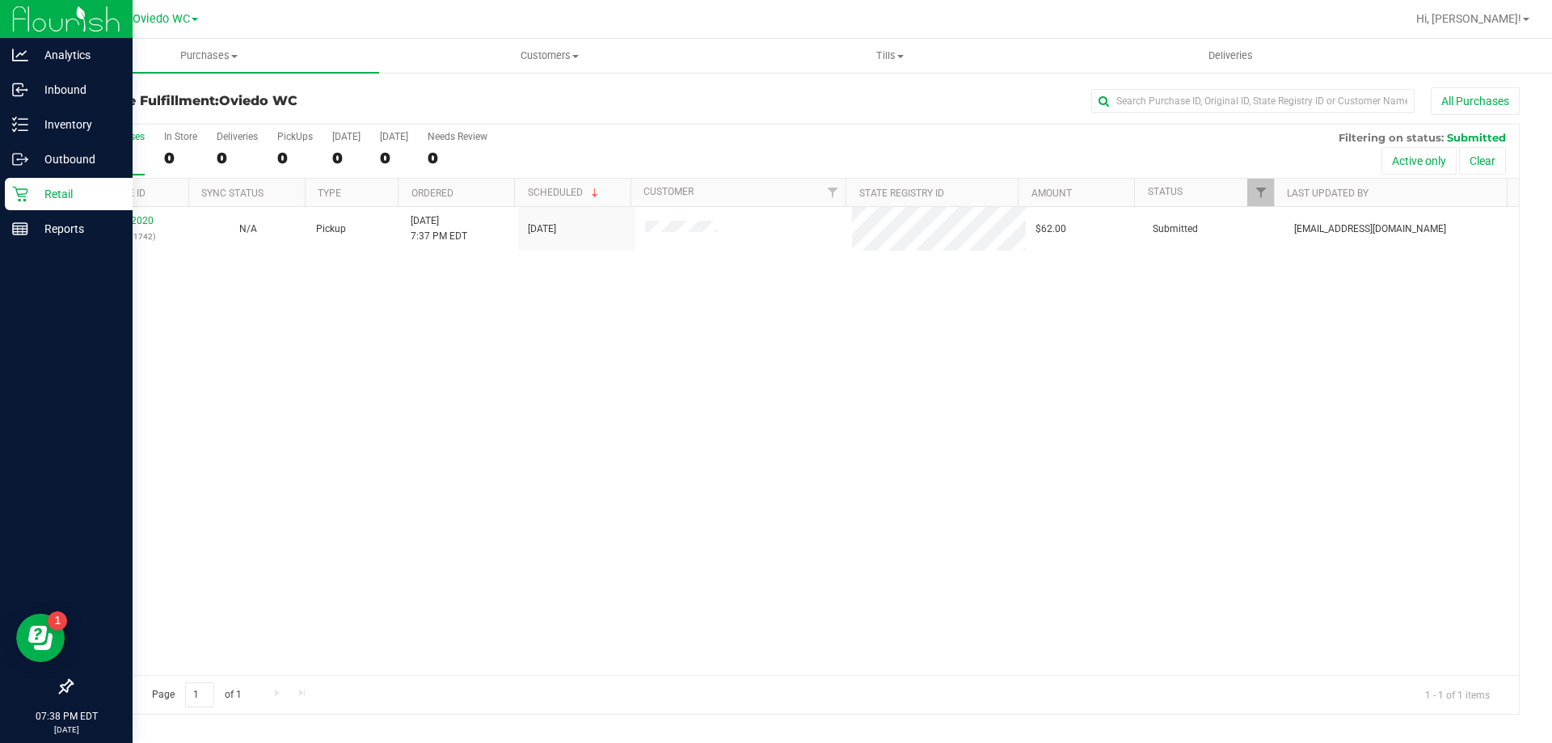
click at [628, 101] on div "All Purchases" at bounding box center [1037, 100] width 966 height 27
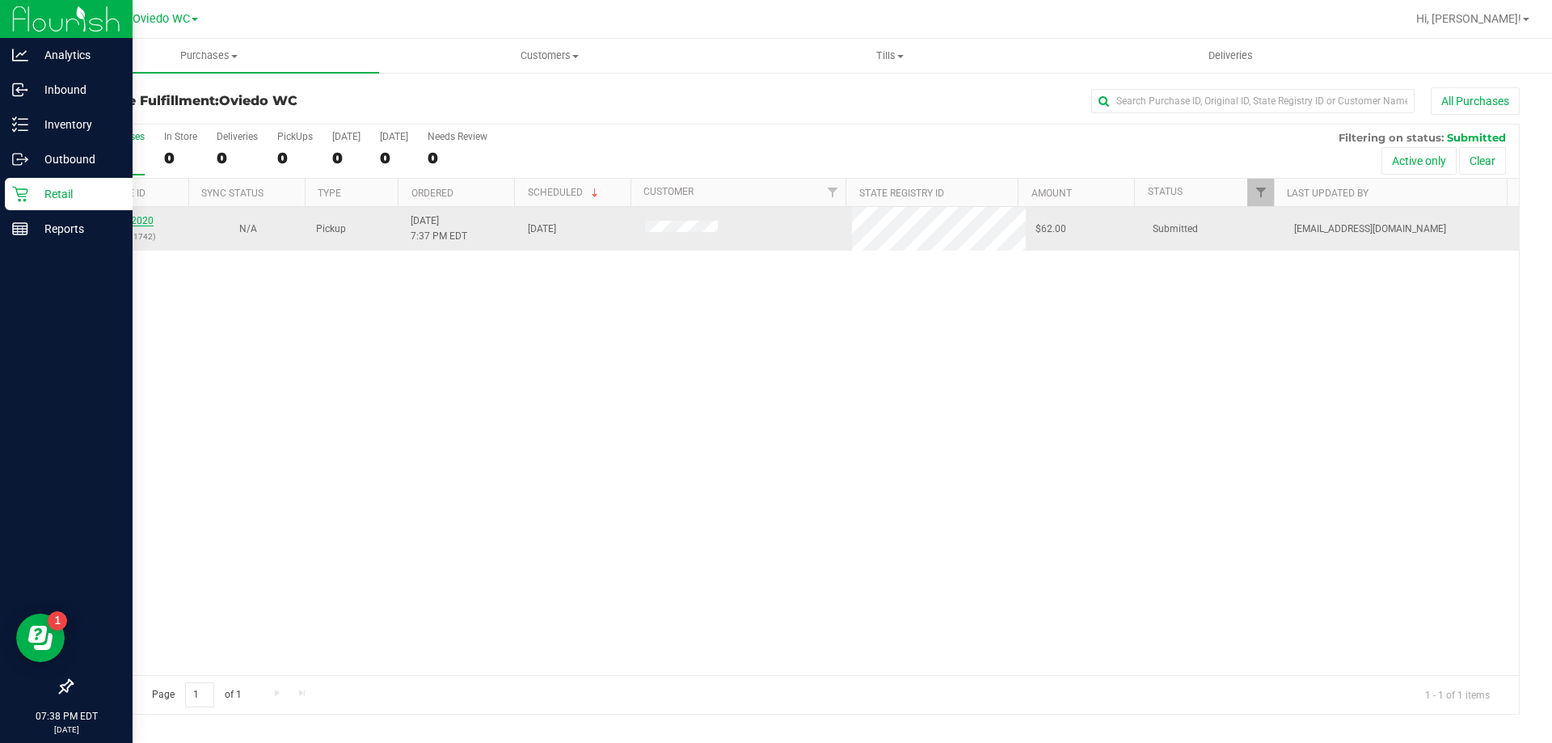
click at [145, 222] on link "11832020" at bounding box center [130, 220] width 45 height 11
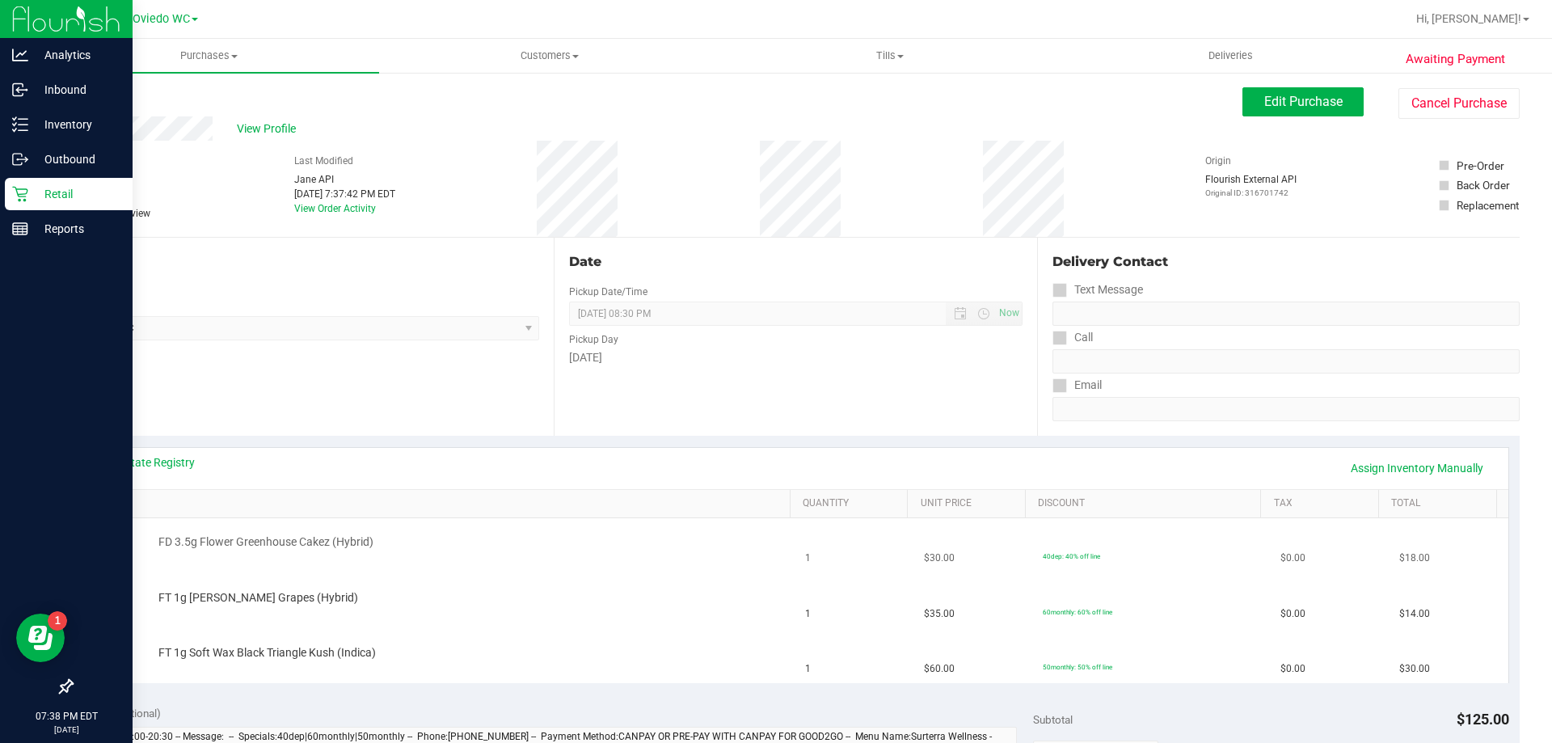
scroll to position [323, 0]
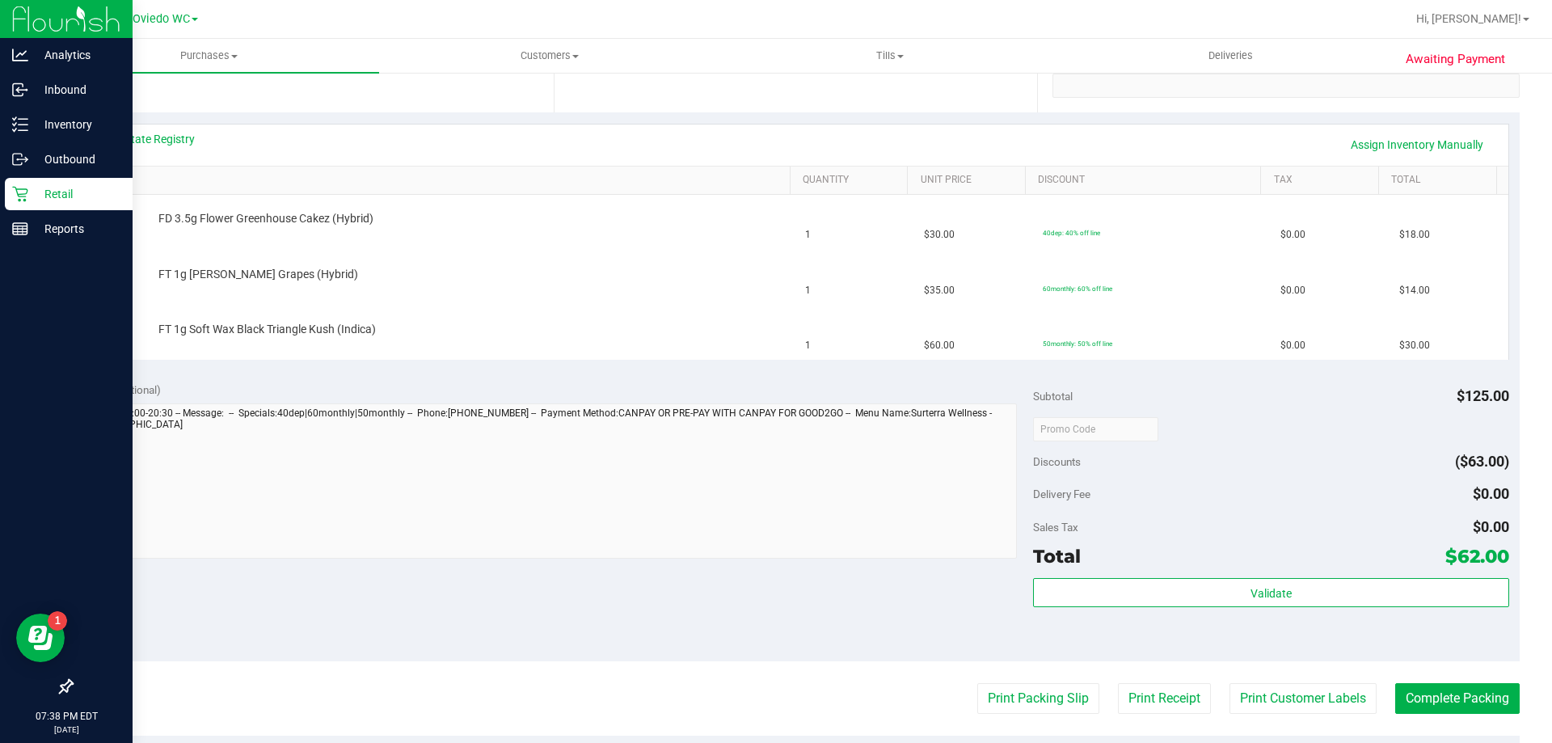
click at [982, 682] on purchase-details "Back Edit Purchase Cancel Purchase View Profile # 11832020 BioTrack ID: - Submi…" at bounding box center [795, 401] width 1449 height 1274
click at [990, 701] on button "Print Packing Slip" at bounding box center [1038, 698] width 122 height 31
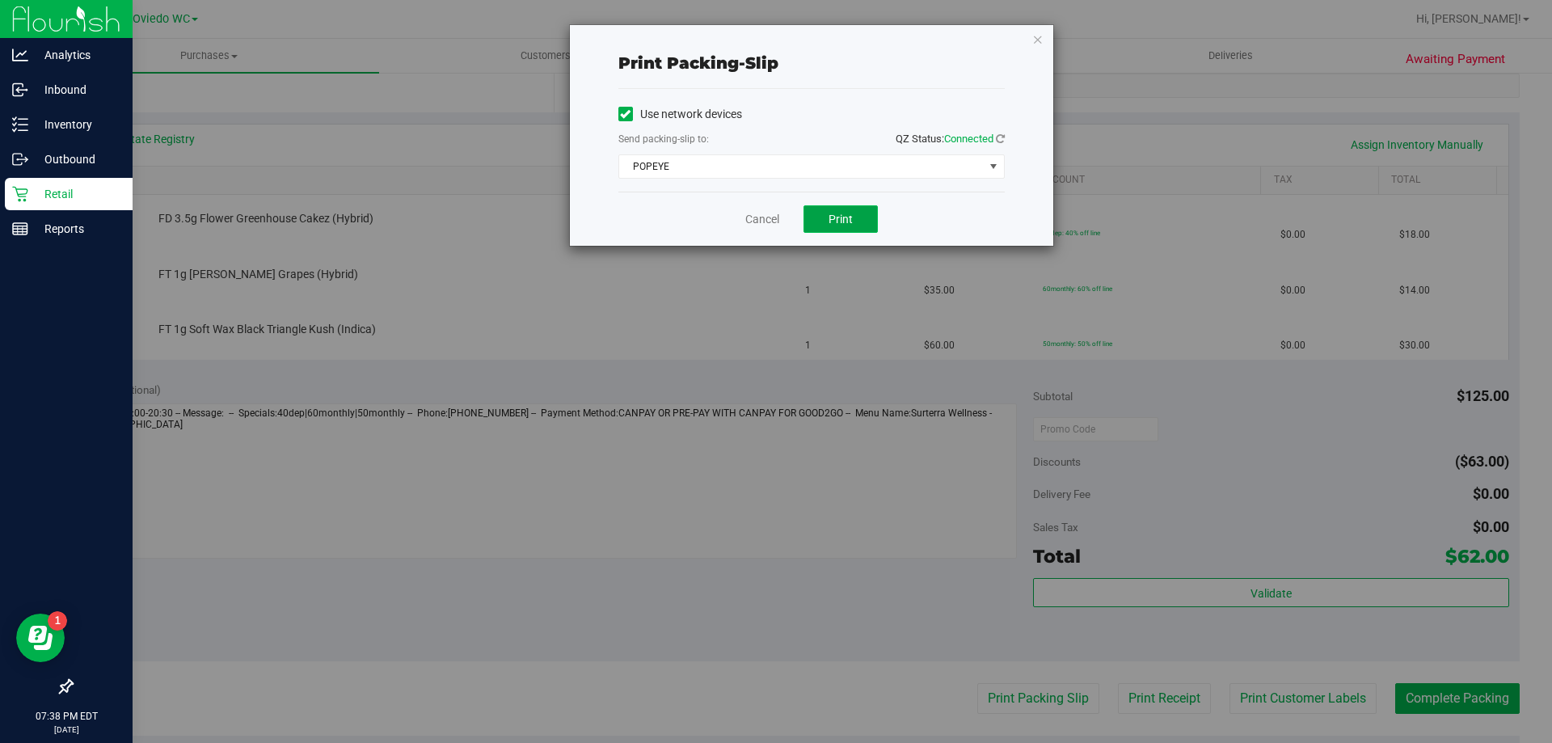
click at [824, 220] on button "Print" at bounding box center [841, 218] width 74 height 27
click at [763, 226] on link "Cancel" at bounding box center [762, 219] width 34 height 17
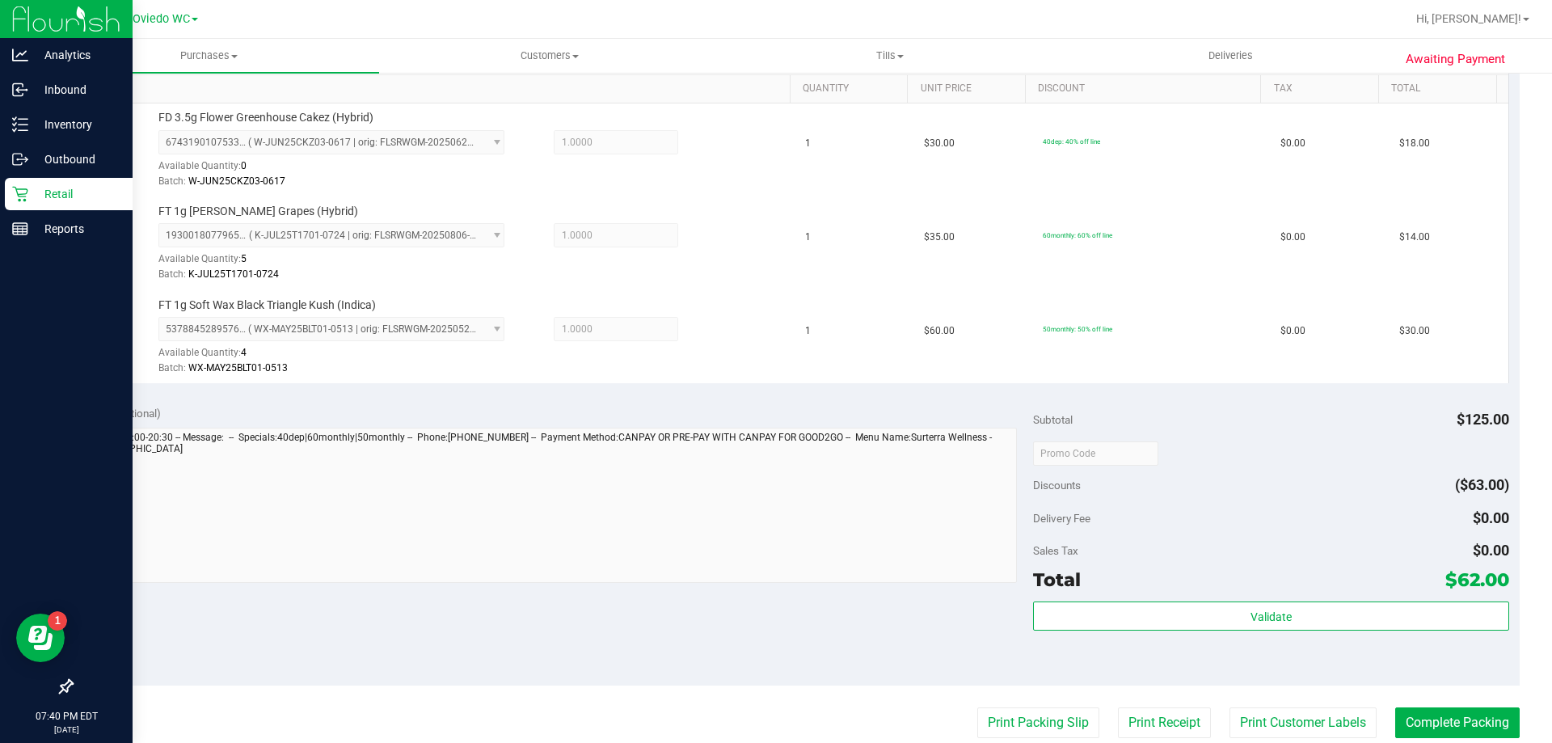
scroll to position [647, 0]
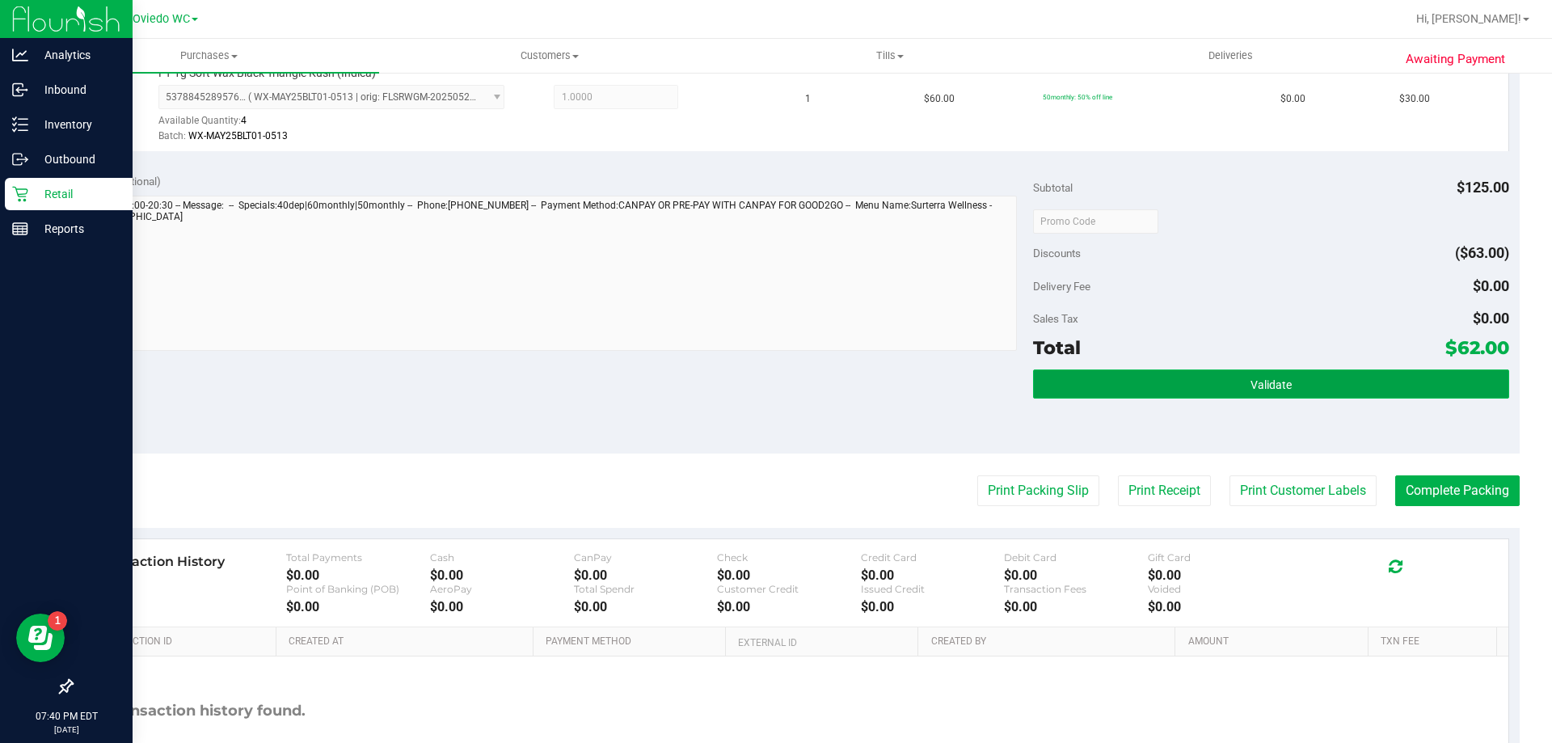
click at [1260, 379] on span "Validate" at bounding box center [1271, 384] width 41 height 13
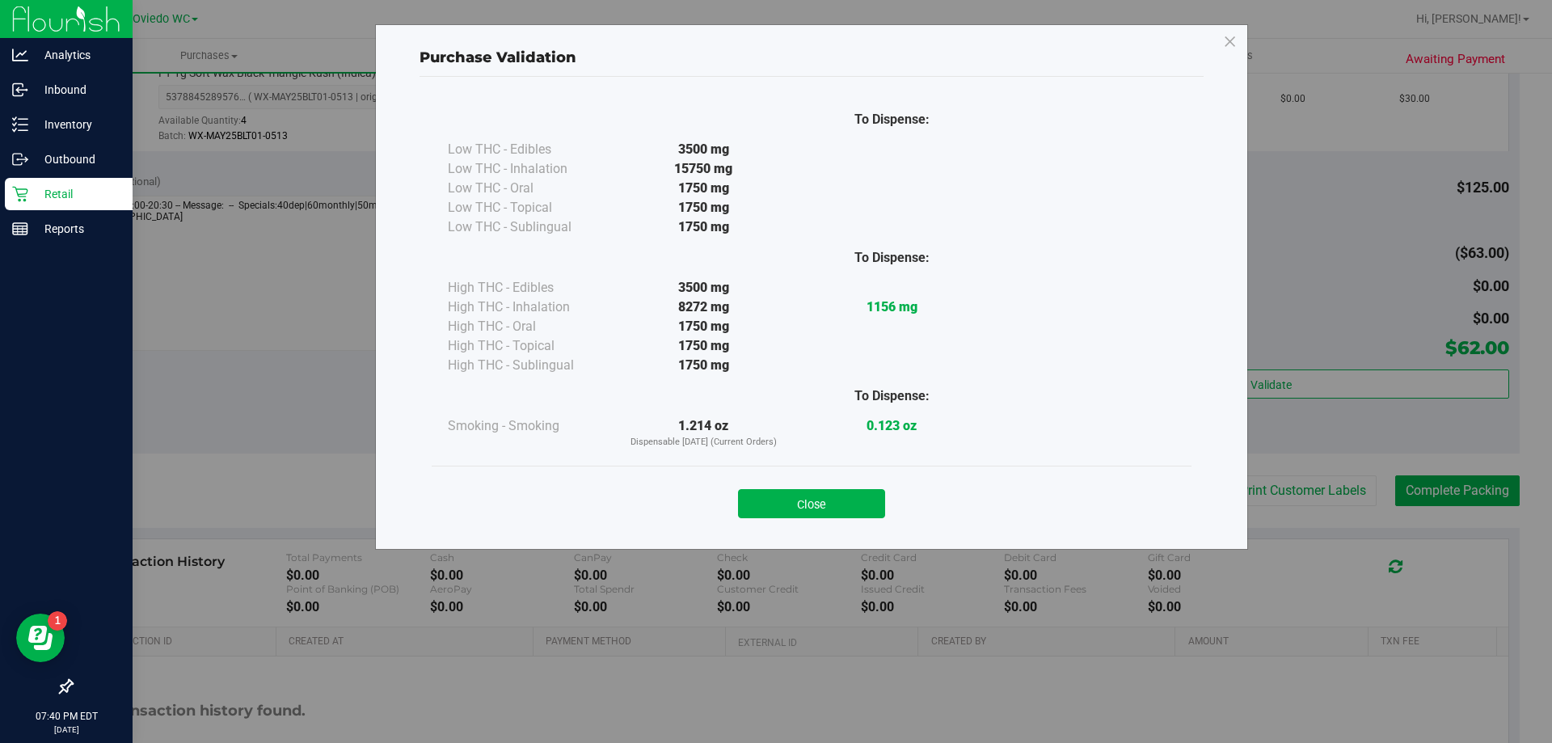
click at [875, 498] on button "Close" at bounding box center [811, 503] width 147 height 29
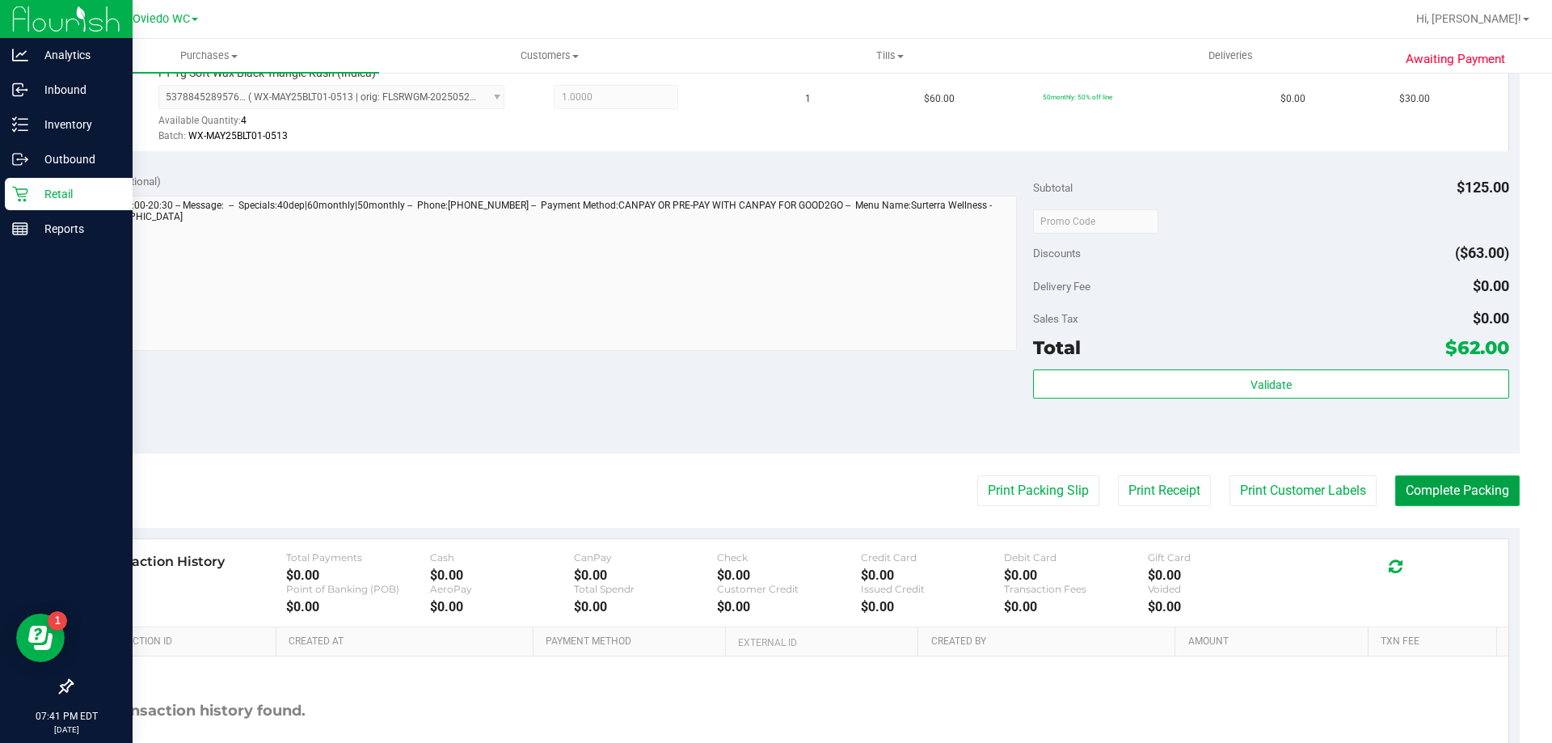
click at [1462, 498] on button "Complete Packing" at bounding box center [1457, 490] width 125 height 31
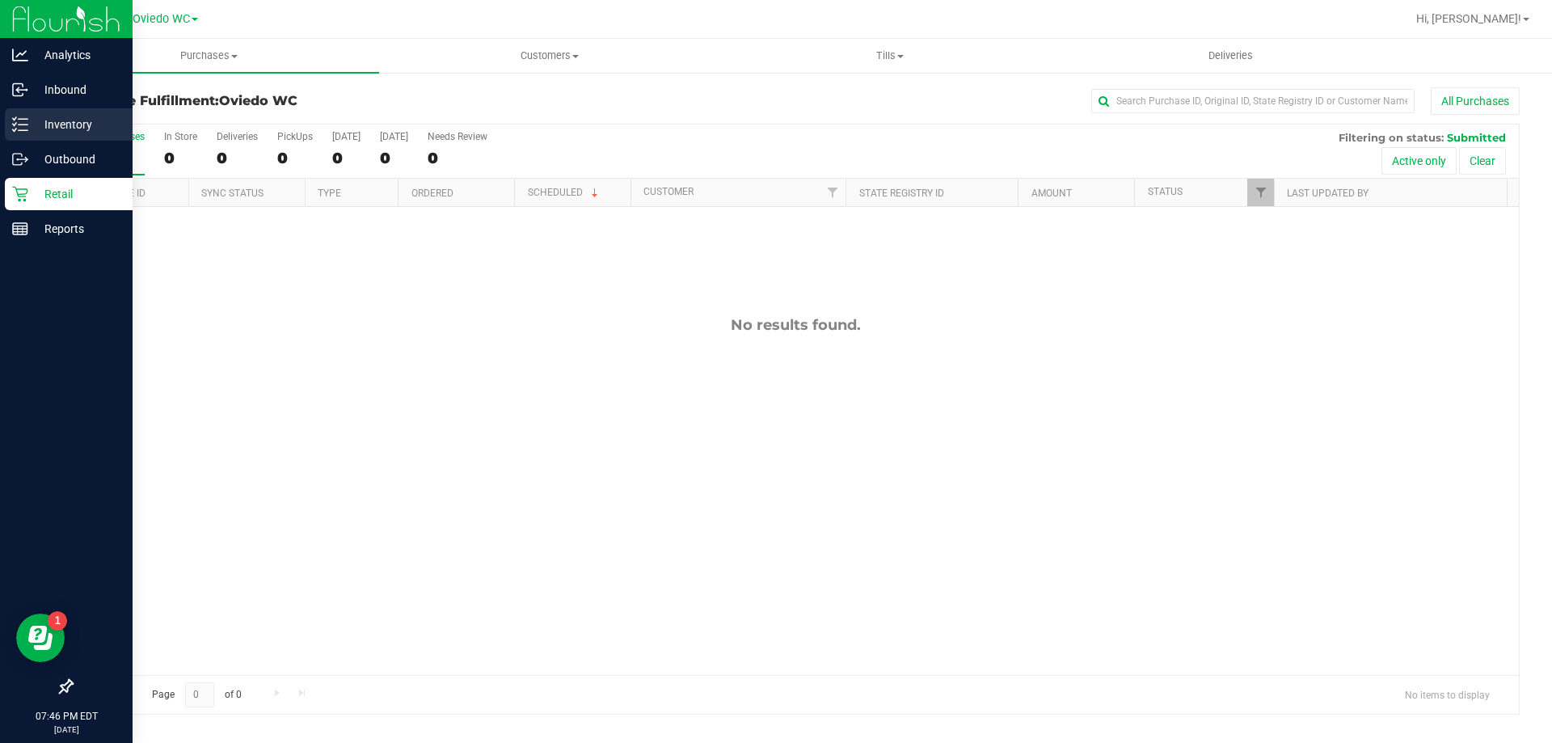
click at [49, 123] on p "Inventory" at bounding box center [76, 124] width 97 height 19
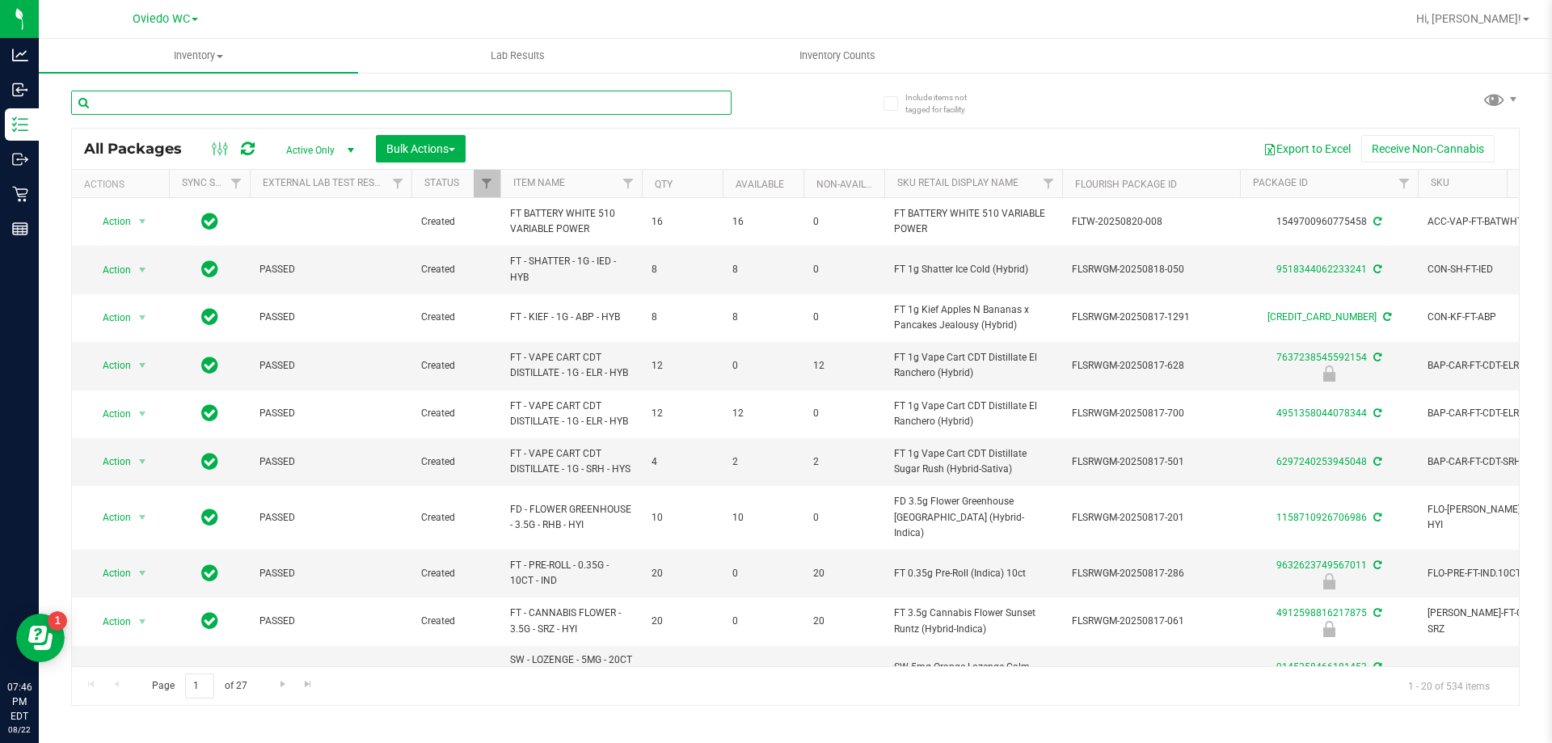
click at [205, 99] on input "text" at bounding box center [401, 103] width 661 height 24
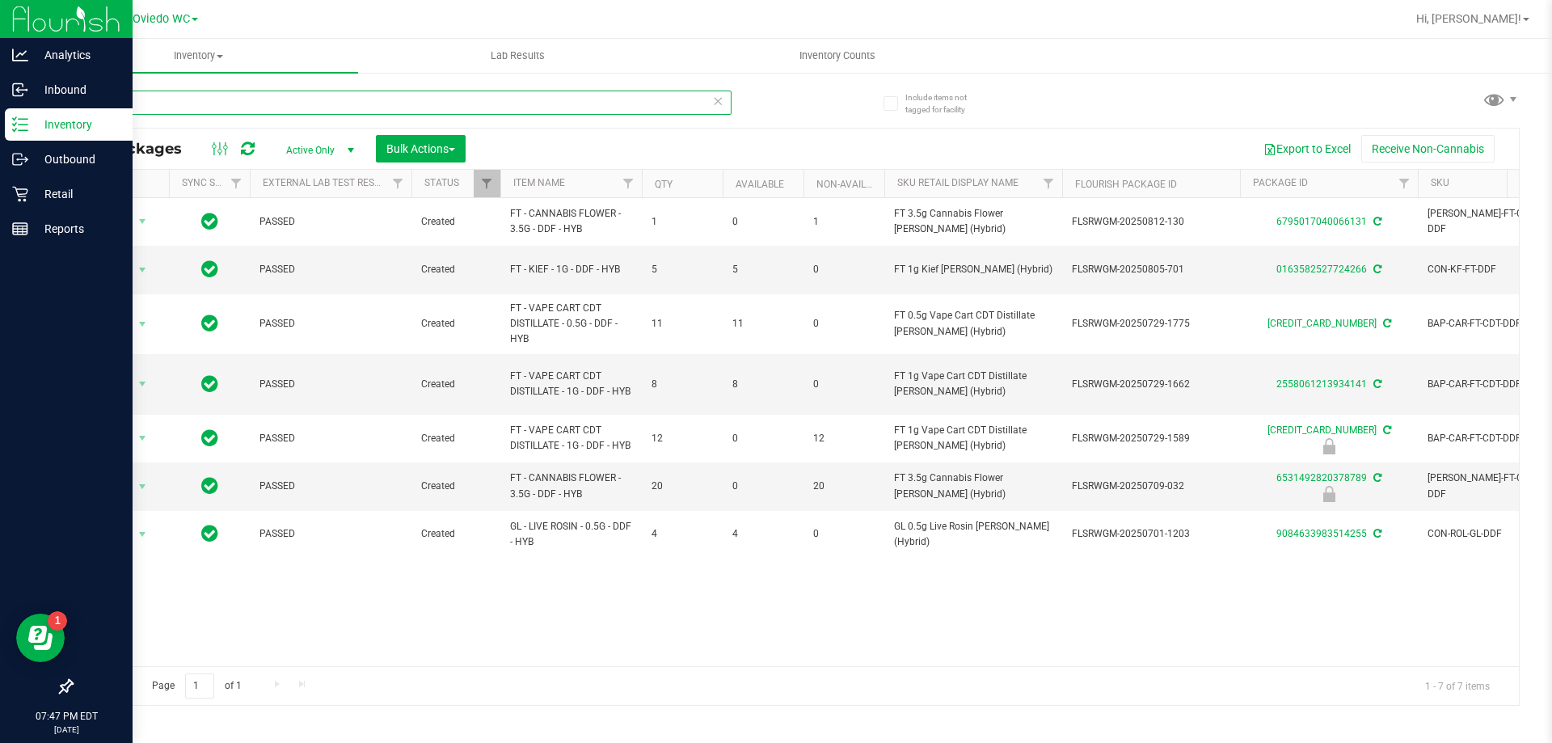
type input "DDF"
click at [45, 204] on div "Retail" at bounding box center [69, 194] width 128 height 32
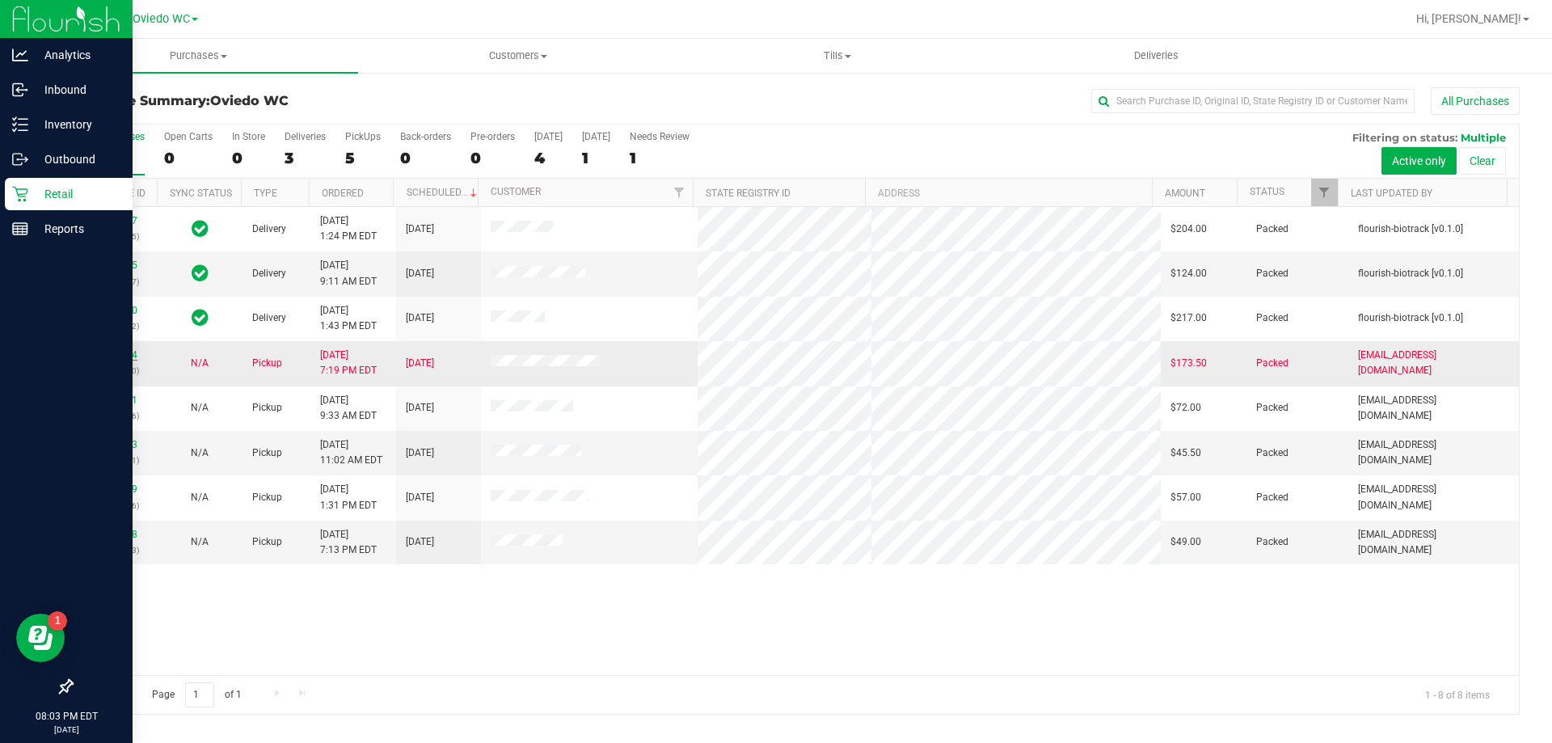
click at [126, 353] on link "11831744" at bounding box center [114, 354] width 45 height 11
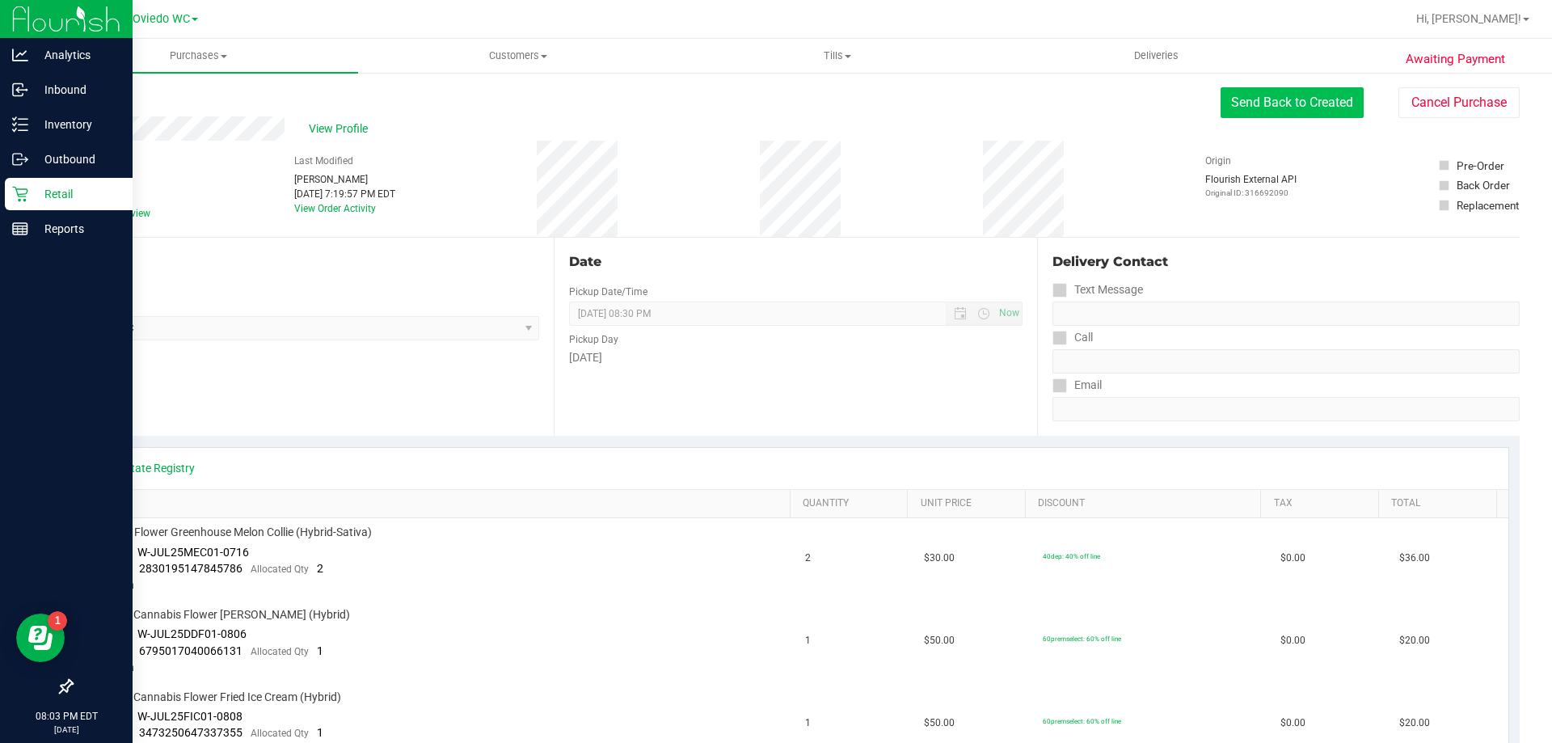
click at [1324, 108] on button "Send Back to Created" at bounding box center [1292, 102] width 143 height 31
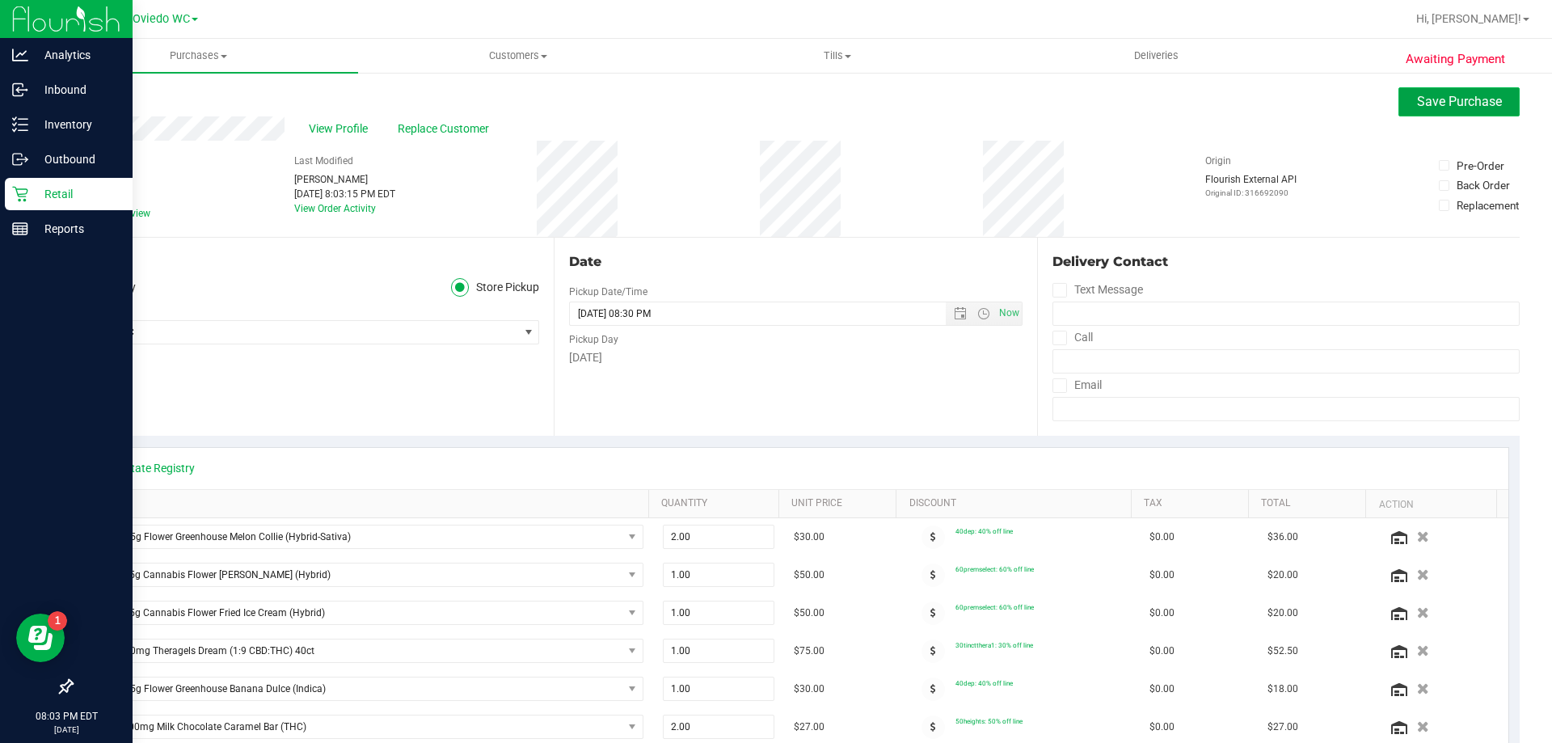
click at [1410, 110] on button "Save Purchase" at bounding box center [1459, 101] width 121 height 29
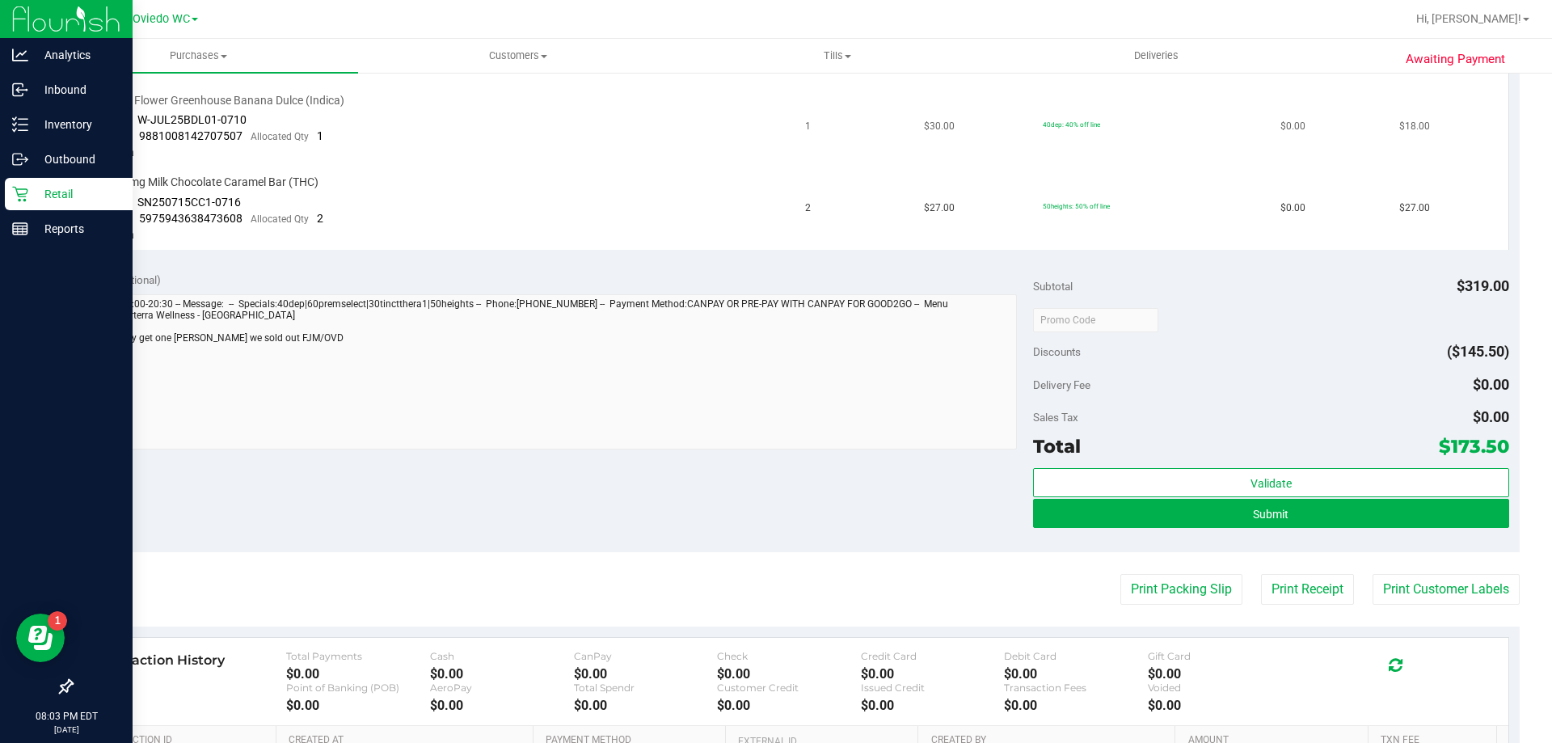
scroll to position [566, 0]
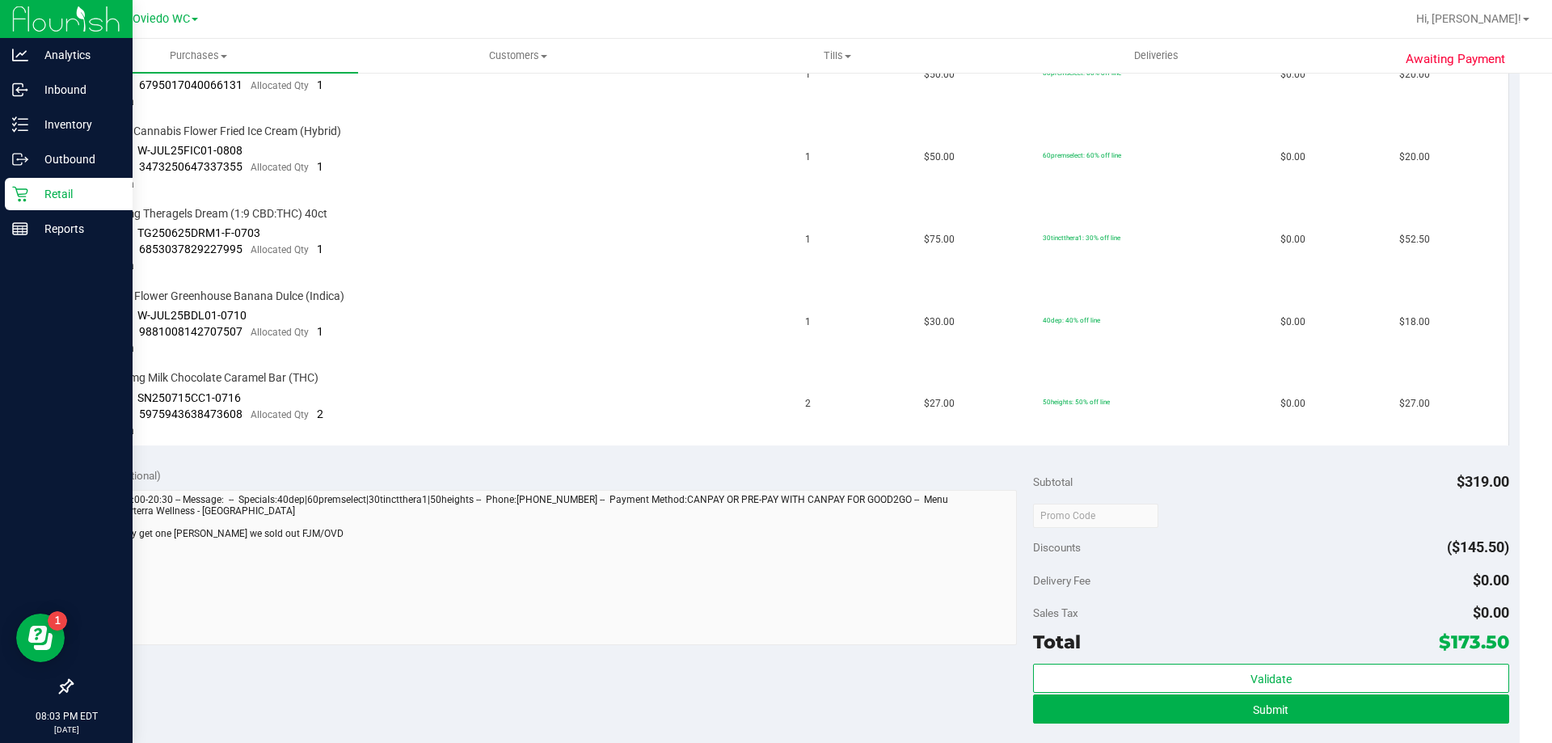
click at [30, 196] on p "Retail" at bounding box center [76, 193] width 97 height 19
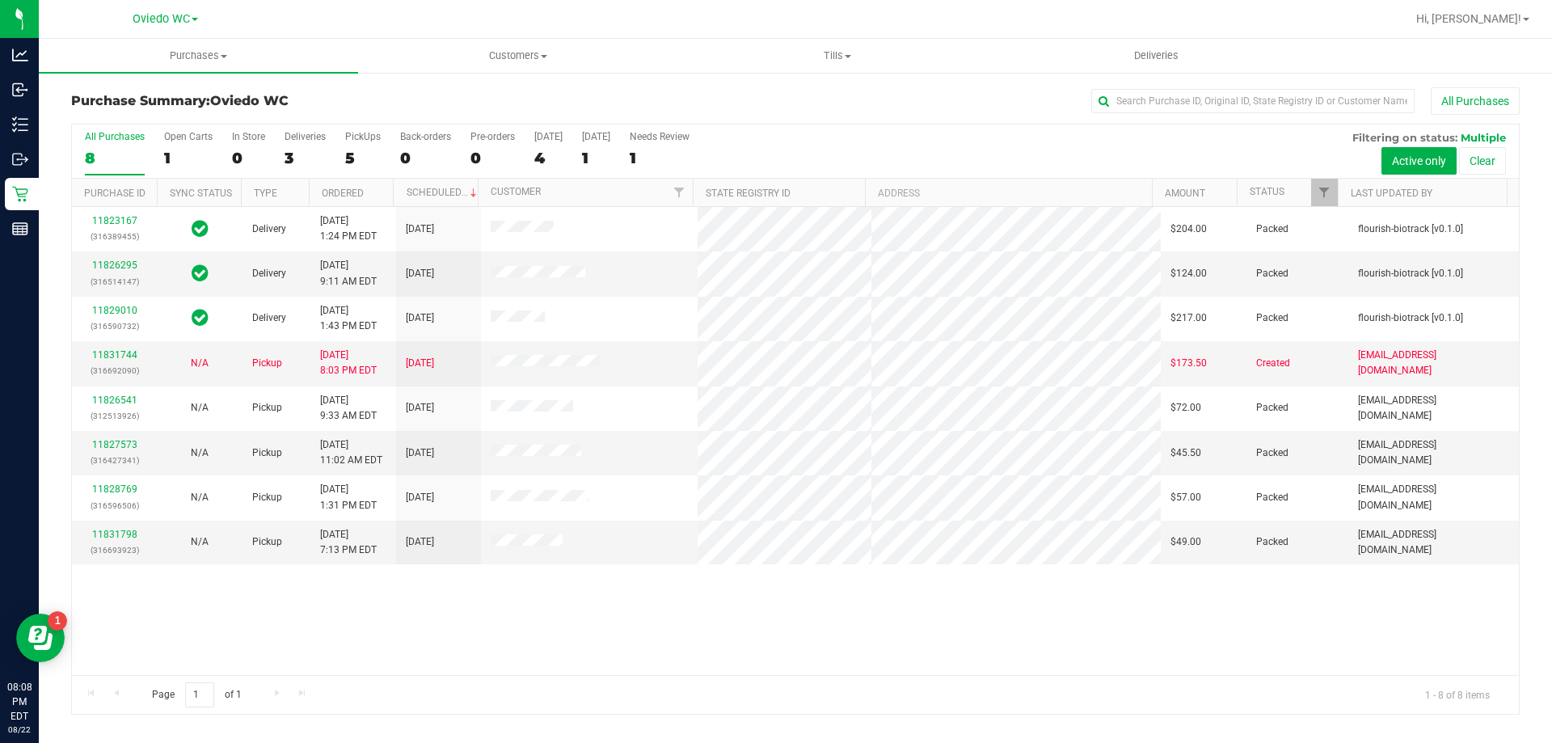
click at [454, 104] on h3 "Purchase Summary: Oviedo WC" at bounding box center [312, 101] width 483 height 15
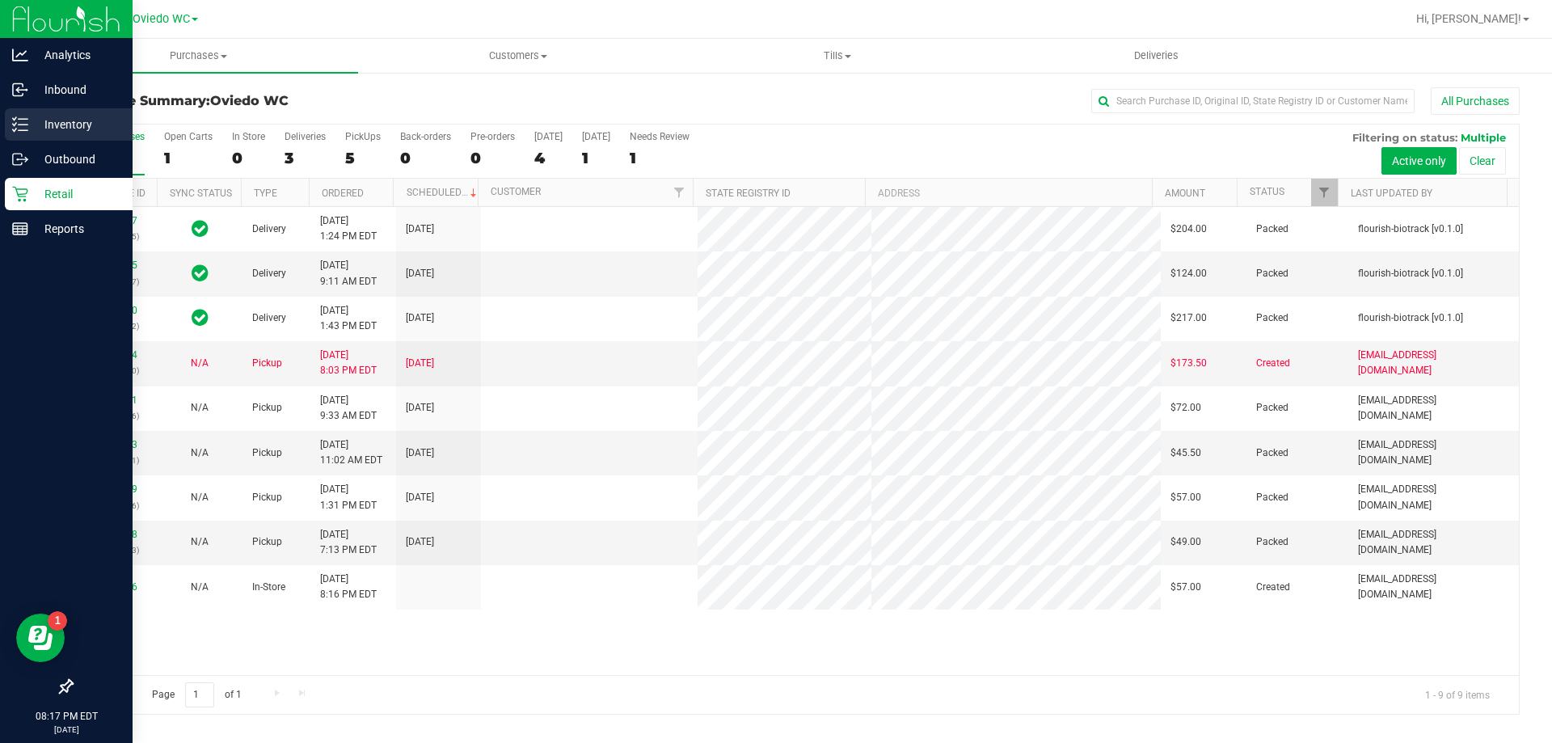
click at [32, 120] on p "Inventory" at bounding box center [76, 124] width 97 height 19
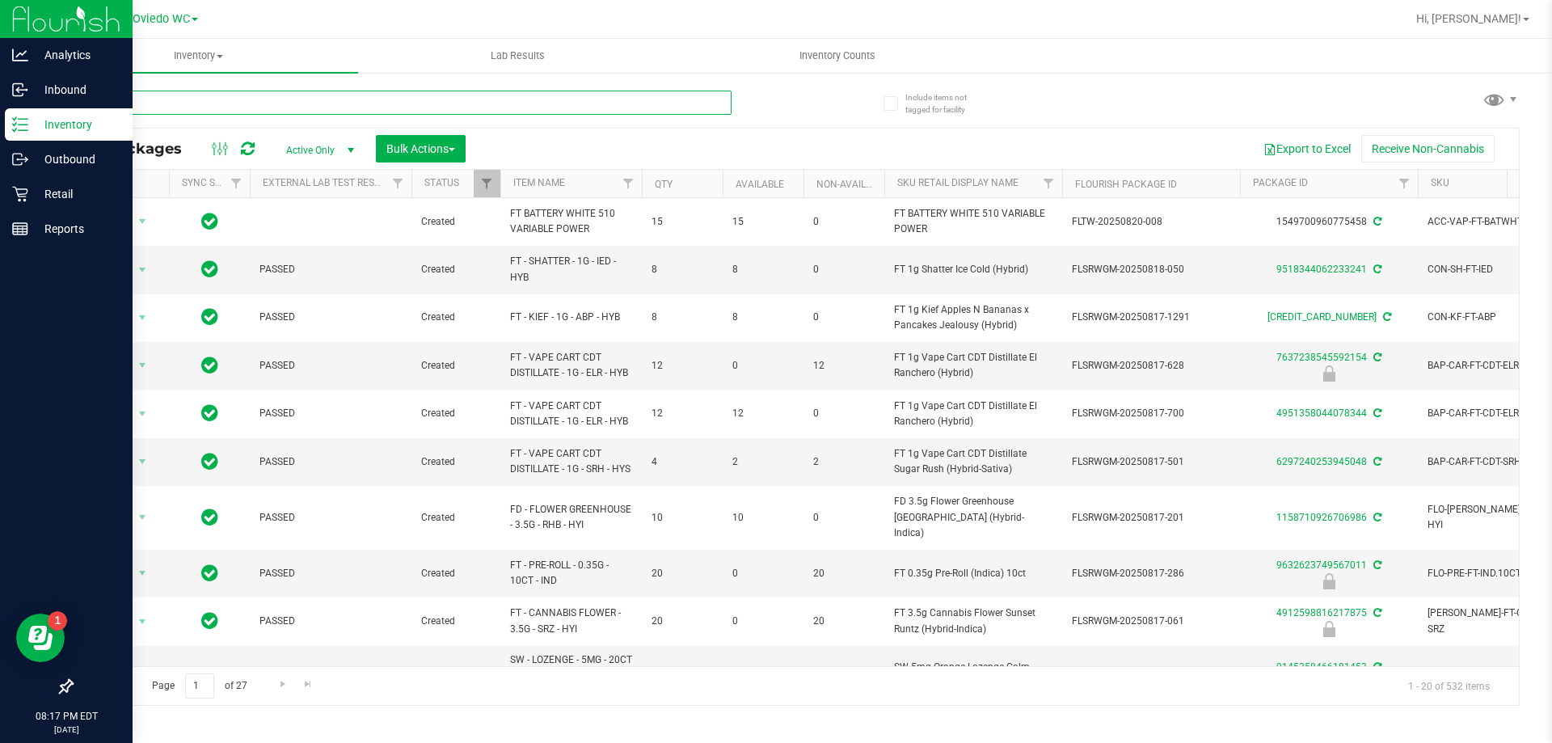
click at [219, 99] on input "text" at bounding box center [401, 103] width 661 height 24
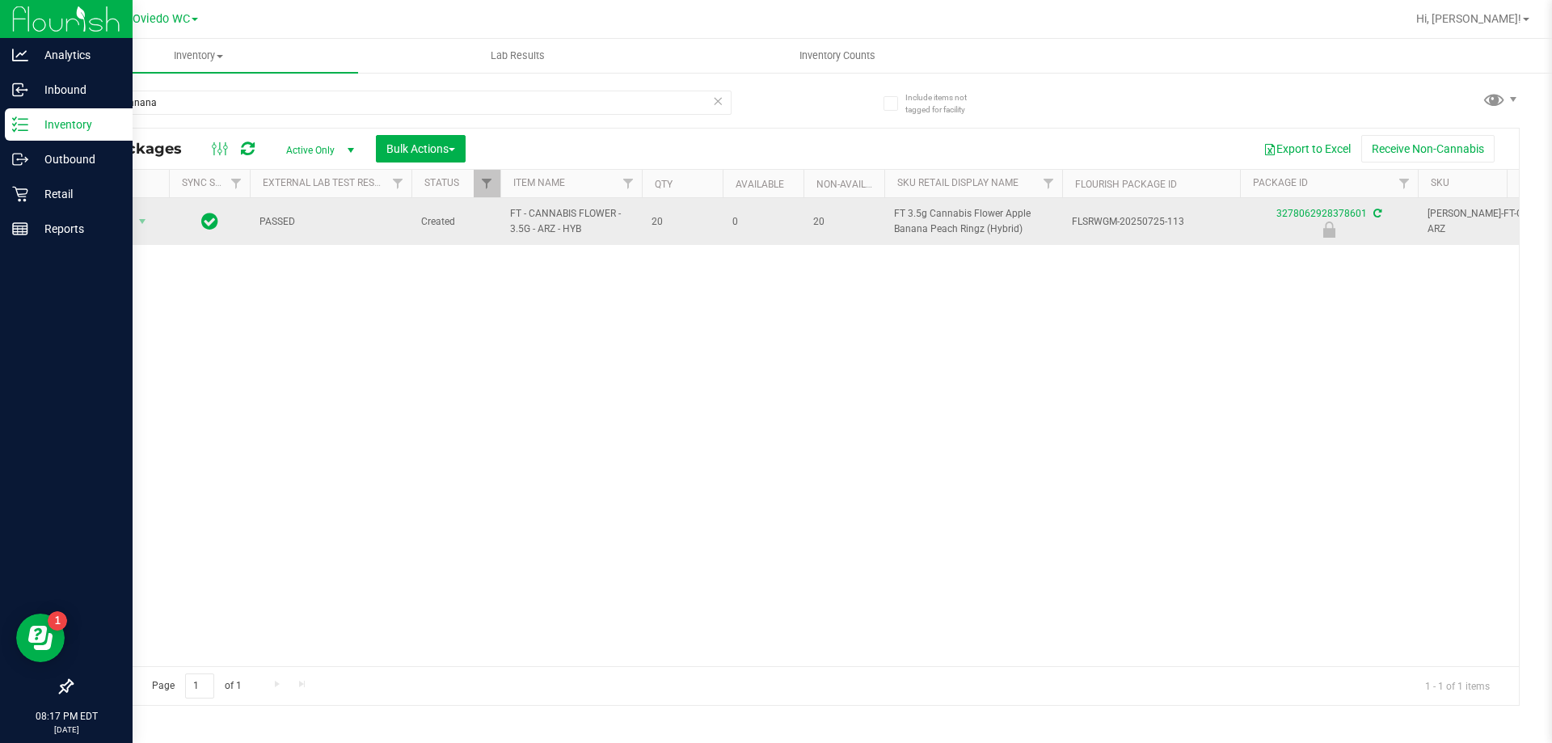
drag, startPoint x: 585, startPoint y: 235, endPoint x: 505, endPoint y: 217, distance: 81.2
click at [505, 217] on td "FT - CANNABIS FLOWER - 3.5G - ARZ - HYB" at bounding box center [570, 221] width 141 height 47
copy span "FT - CANNABIS FLOWER - 3.5G - ARZ - HYB"
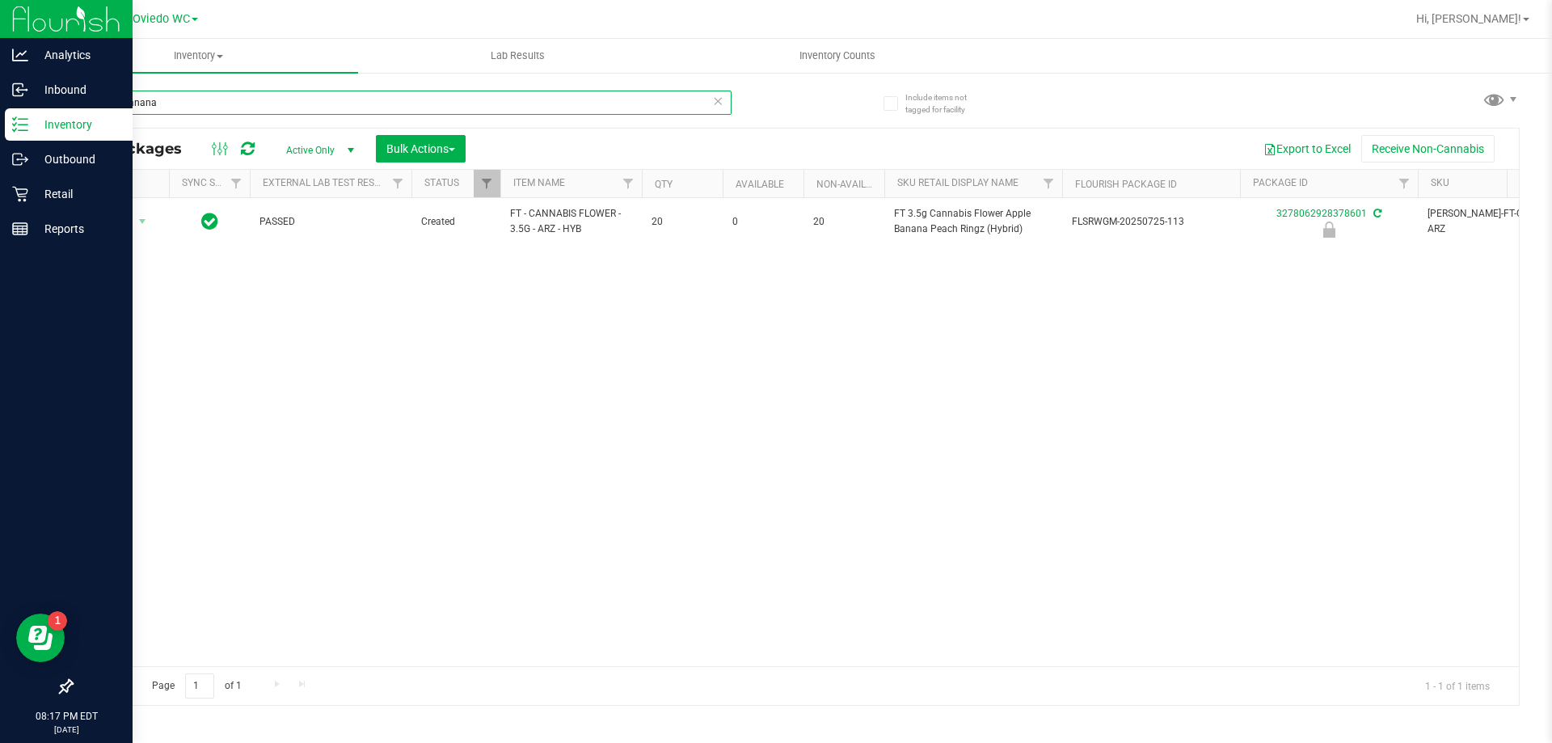
click at [391, 105] on input "apple banana" at bounding box center [401, 103] width 661 height 24
type input "a"
paste input "FT - CANNABIS FLOWER - 3.5G - ARZ - HYB"
type input "FT - CANNABIS FLOWER - 3.5G - ARZ - HYB"
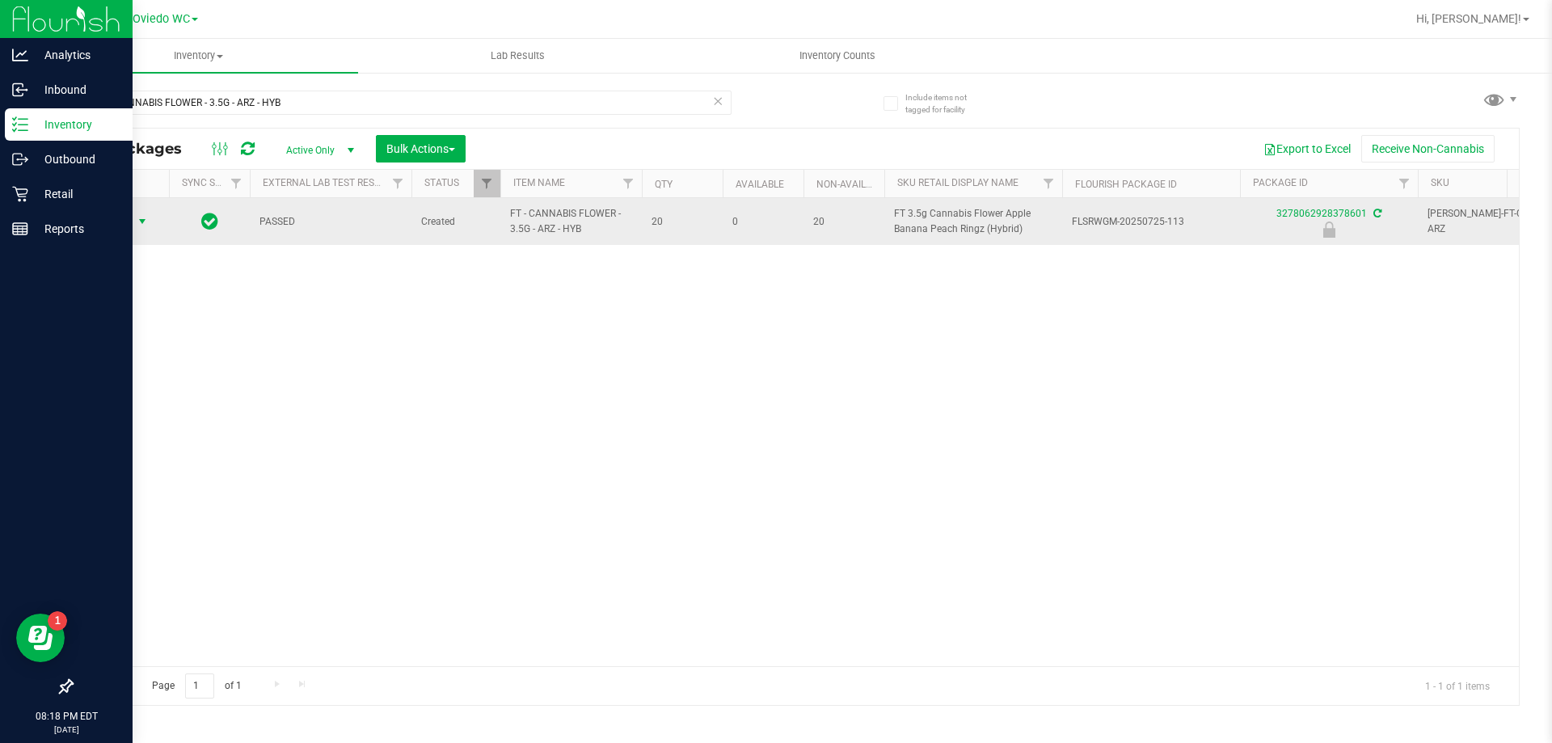
click at [143, 222] on span "select" at bounding box center [142, 221] width 13 height 13
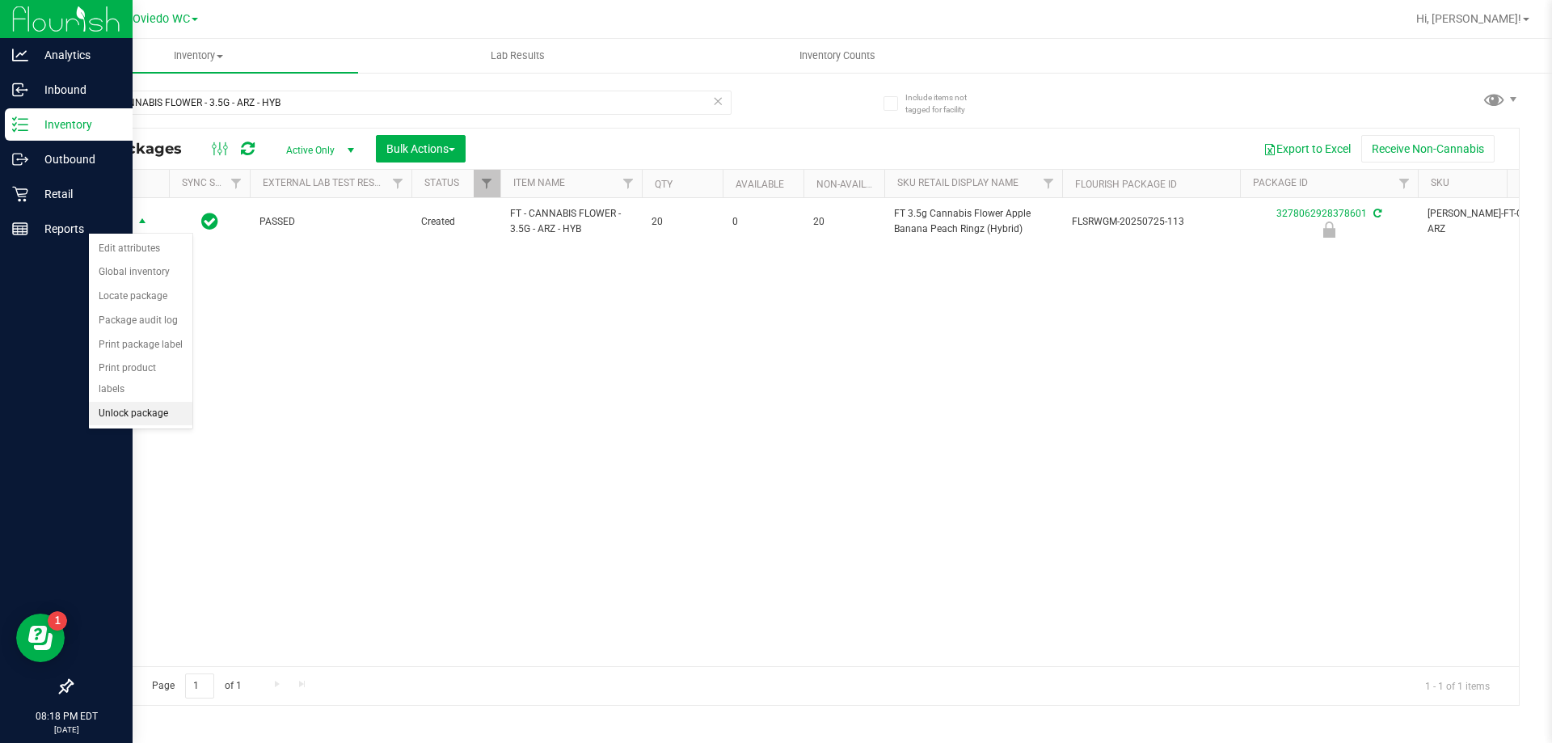
click at [122, 402] on li "Unlock package" at bounding box center [140, 414] width 103 height 24
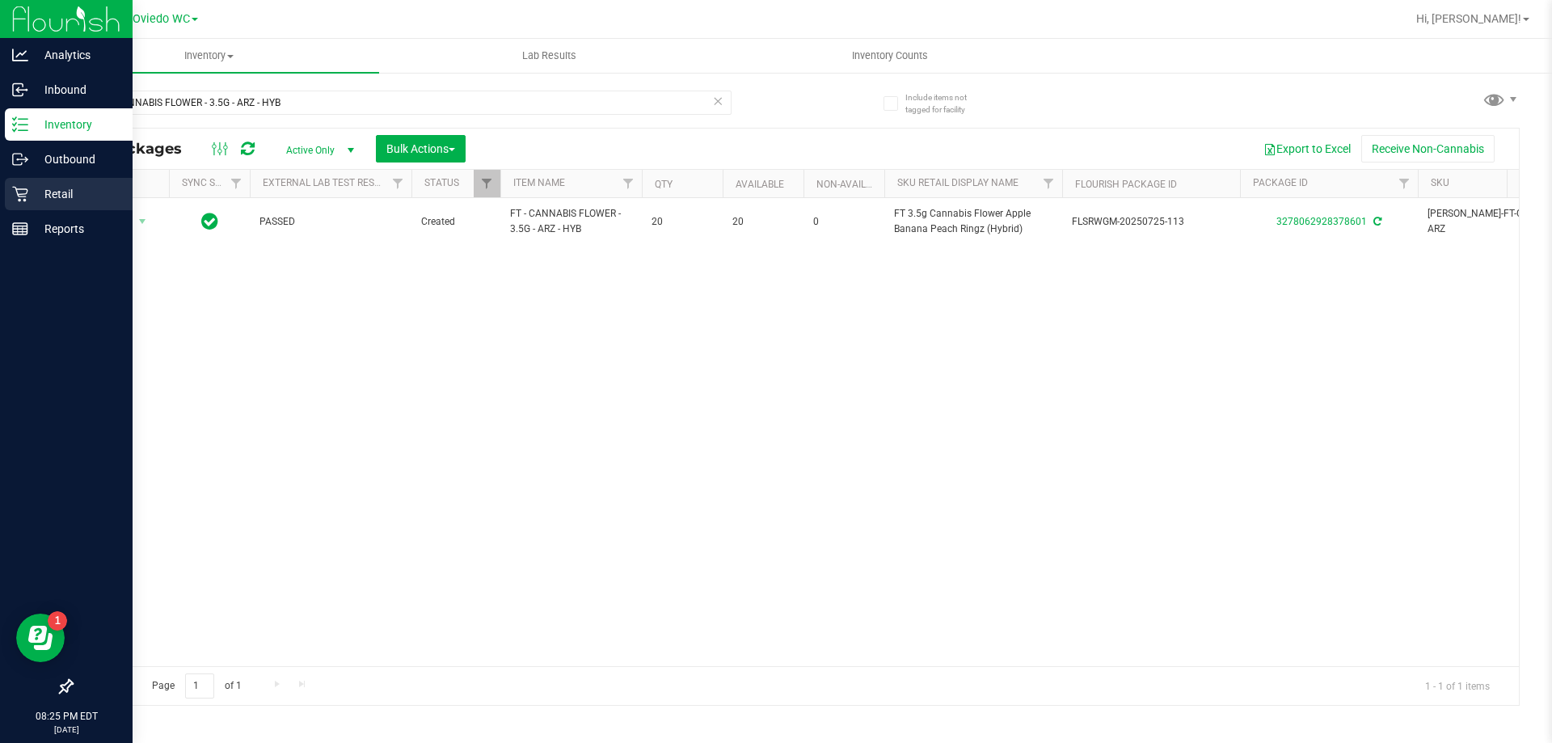
click at [68, 191] on p "Retail" at bounding box center [76, 193] width 97 height 19
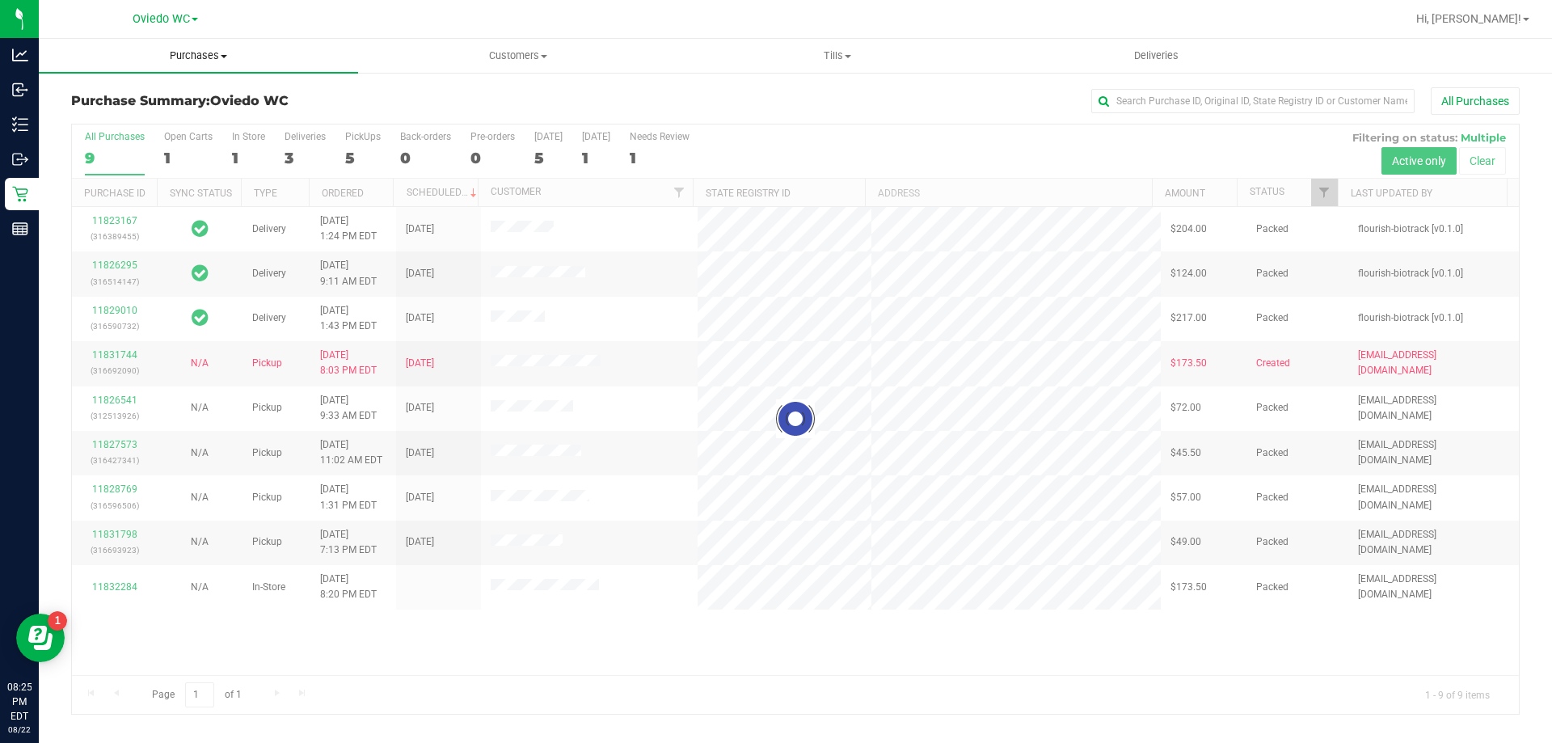
click at [226, 58] on span "Purchases" at bounding box center [198, 56] width 319 height 15
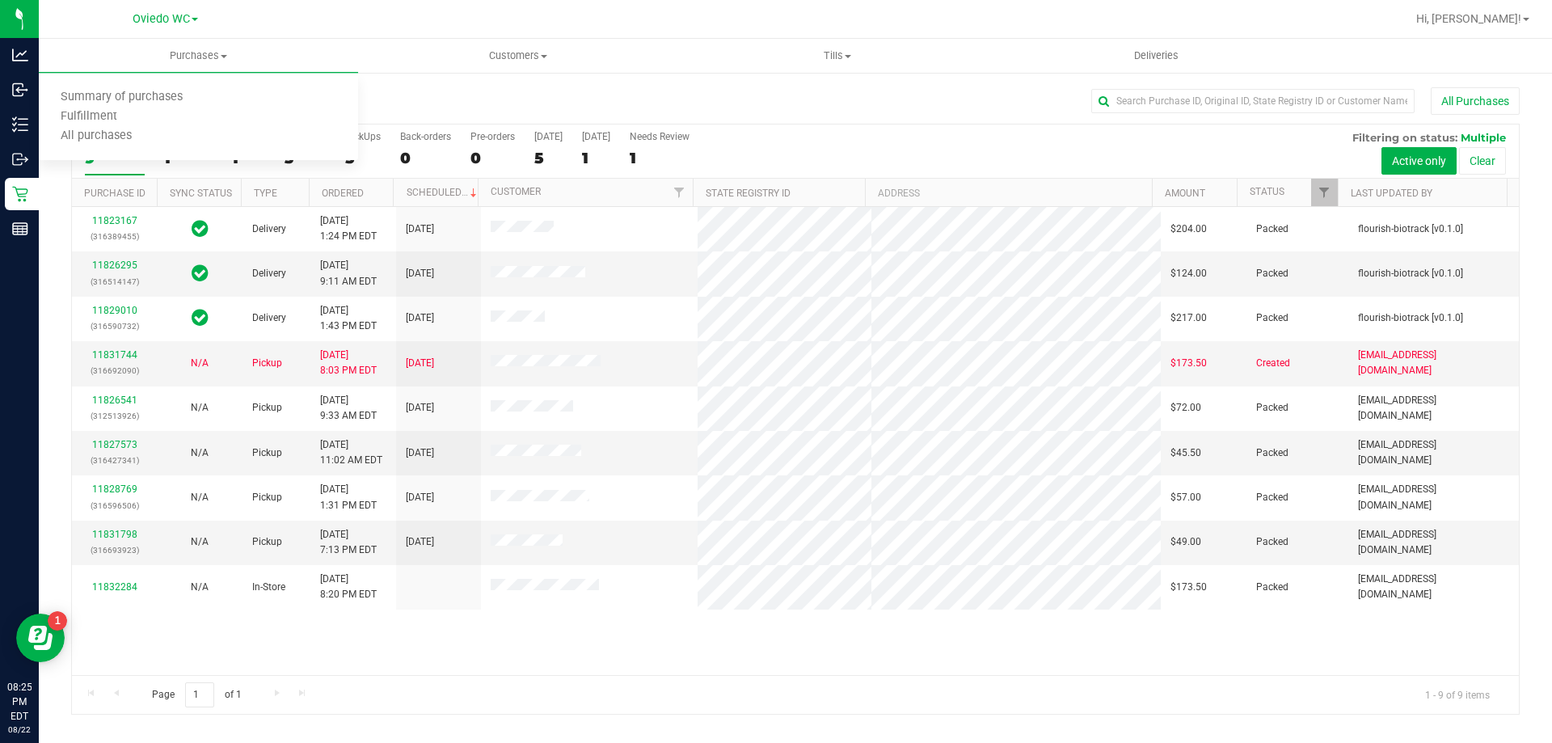
click at [516, 651] on div "11823167 (316389455) Delivery 8/21/2025 1:24 PM EDT 8/25/2025 $204.00 Packed fl…" at bounding box center [795, 441] width 1447 height 468
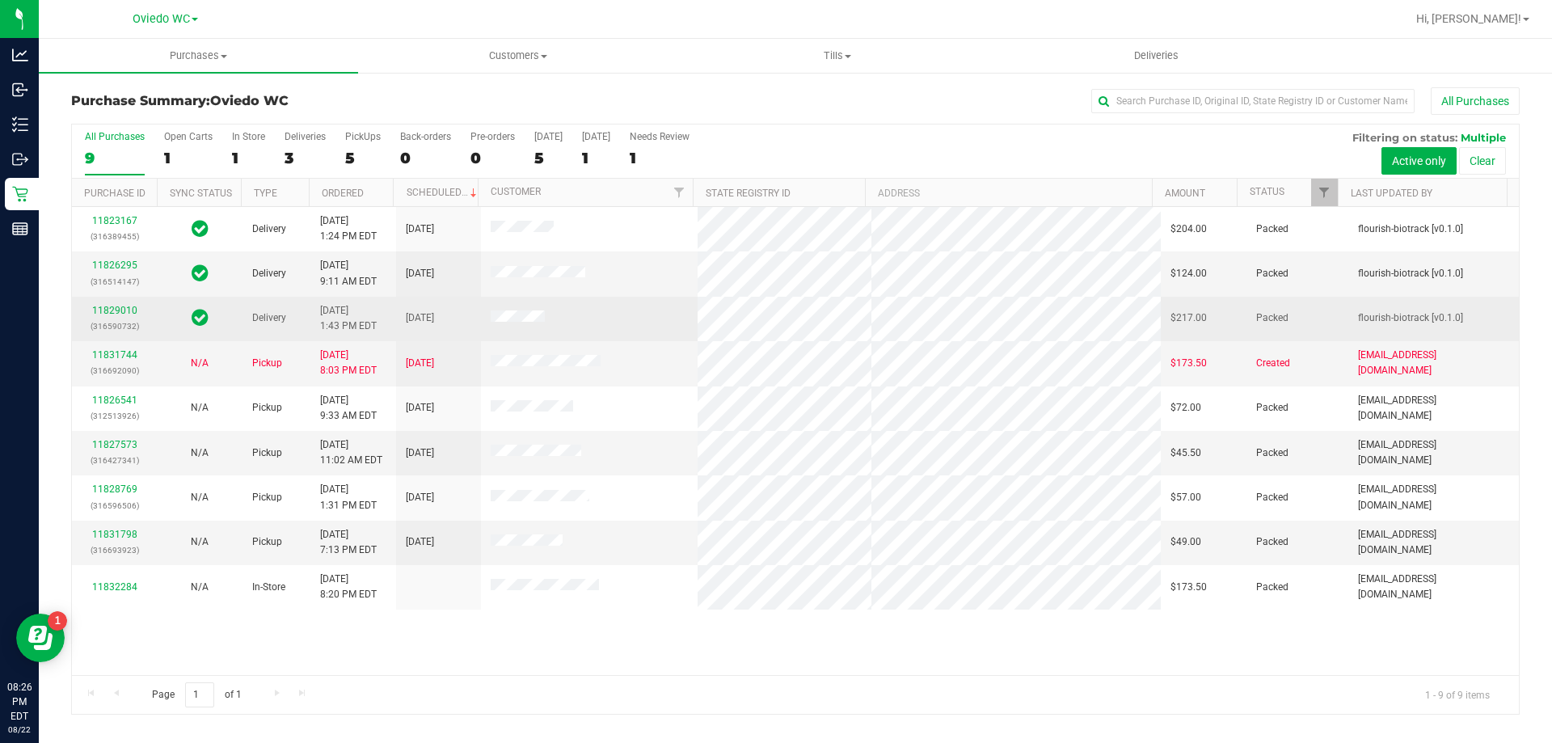
click at [125, 322] on p "(316590732)" at bounding box center [114, 326] width 65 height 15
click at [122, 310] on link "11829010" at bounding box center [114, 310] width 45 height 11
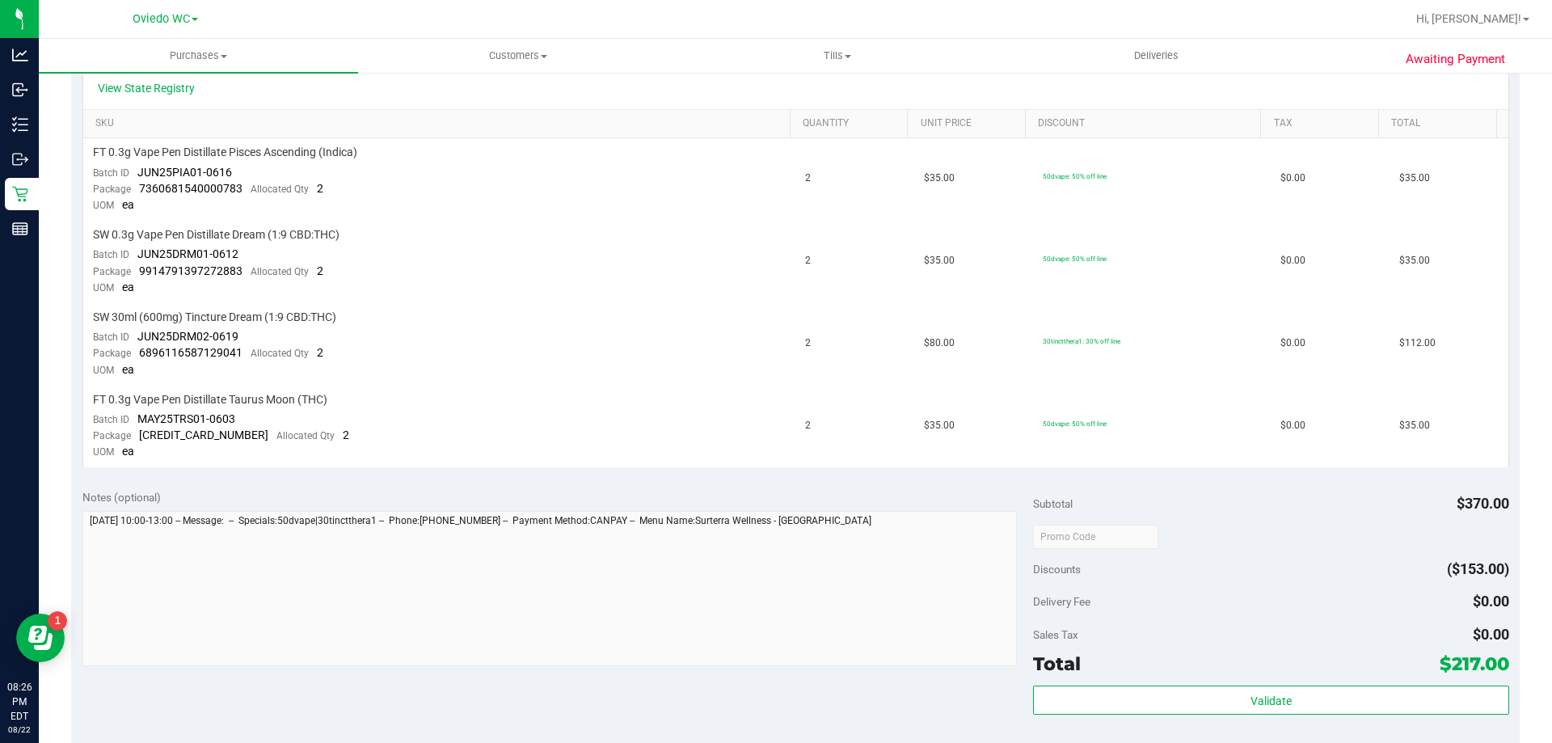
scroll to position [485, 0]
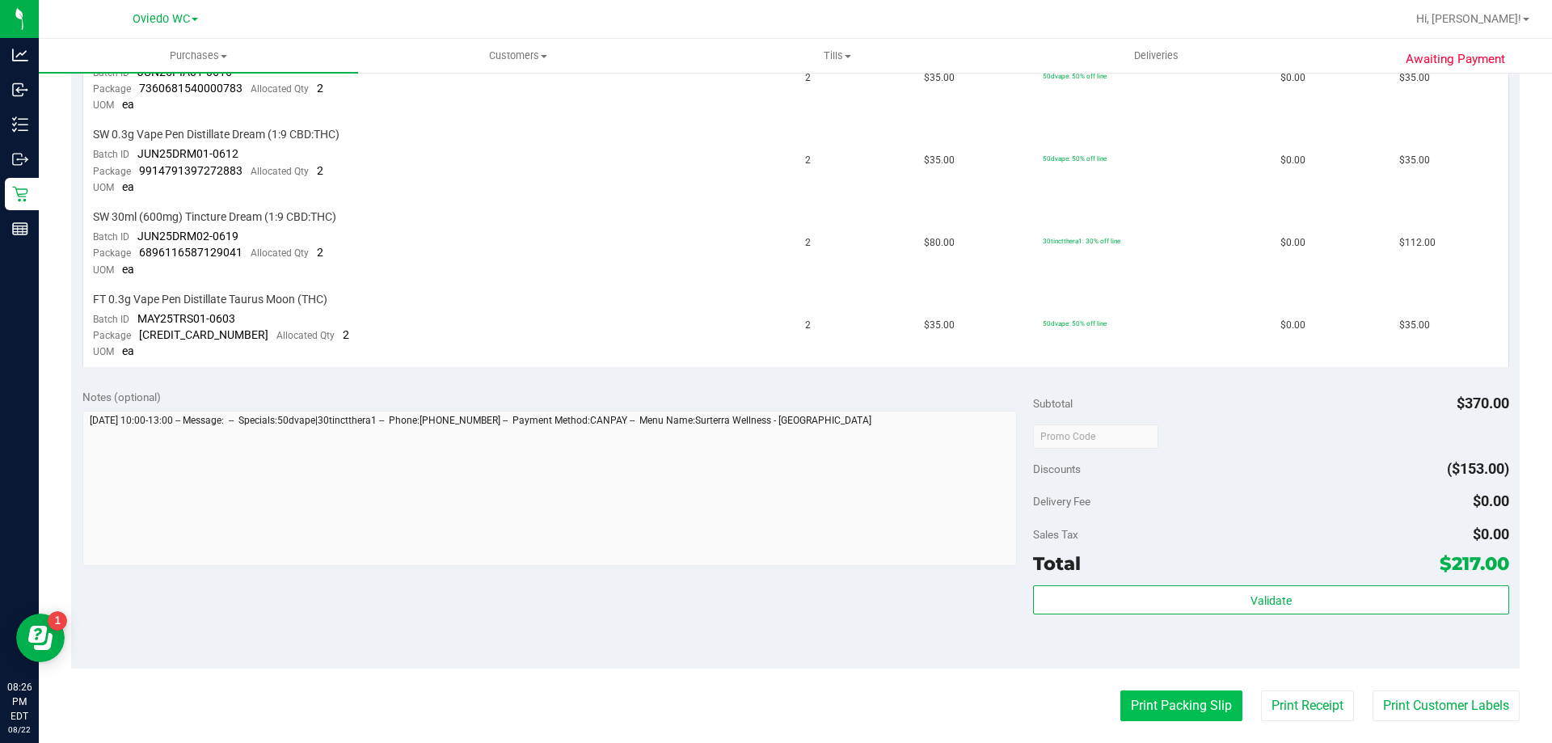
click at [1127, 703] on button "Print Packing Slip" at bounding box center [1182, 705] width 122 height 31
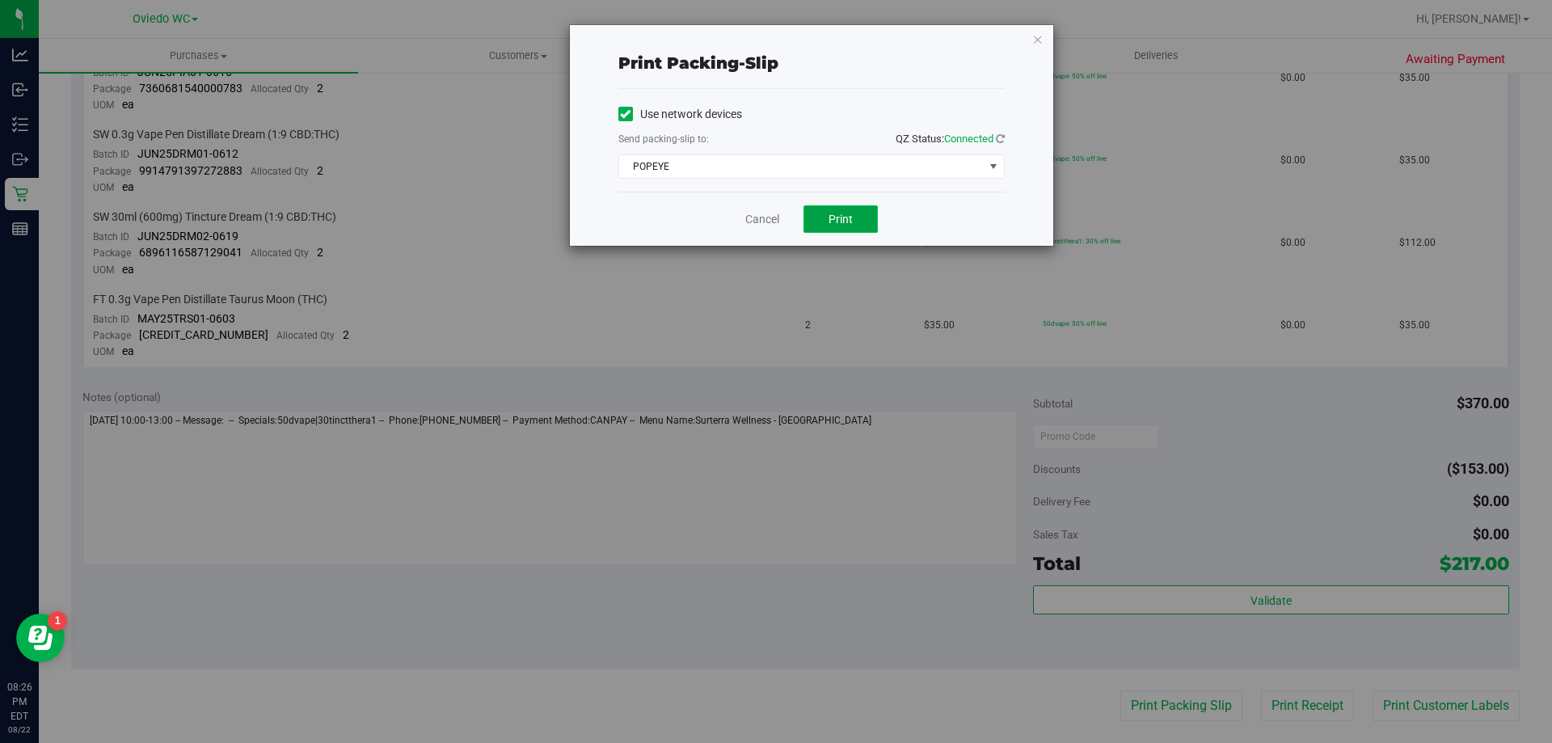
click at [817, 217] on button "Print" at bounding box center [841, 218] width 74 height 27
click at [761, 222] on link "Cancel" at bounding box center [762, 219] width 34 height 17
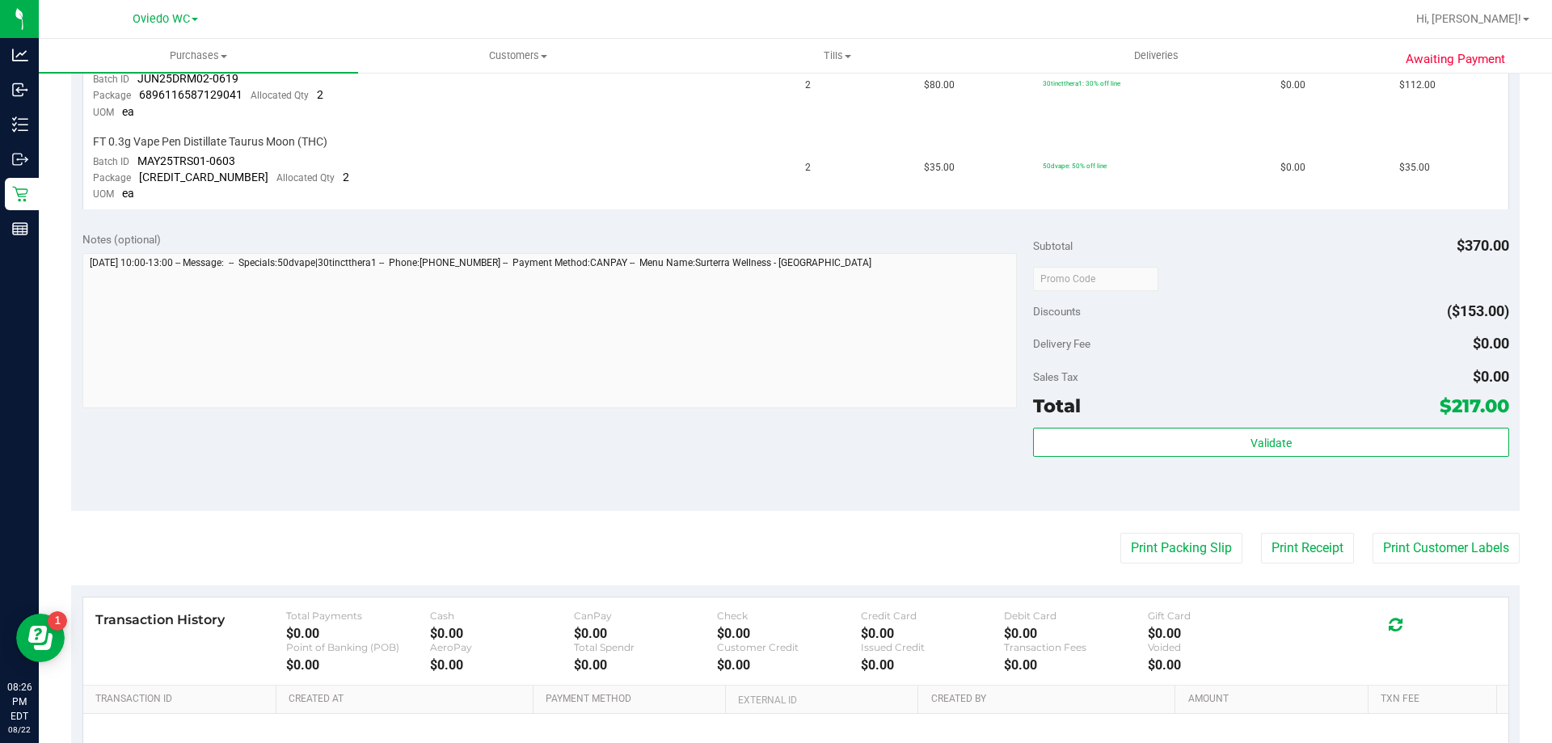
scroll to position [728, 0]
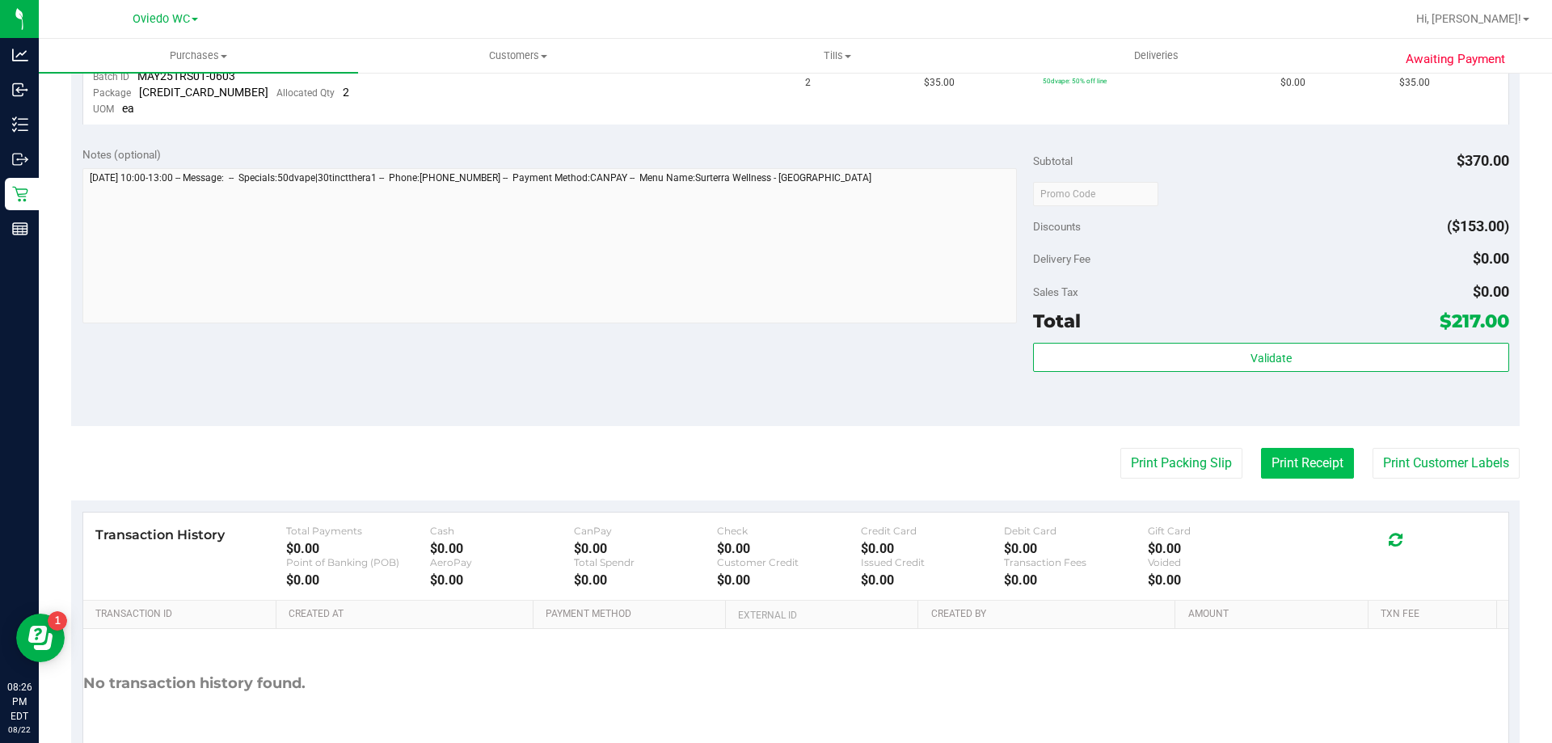
click at [1302, 467] on button "Print Receipt" at bounding box center [1307, 463] width 93 height 31
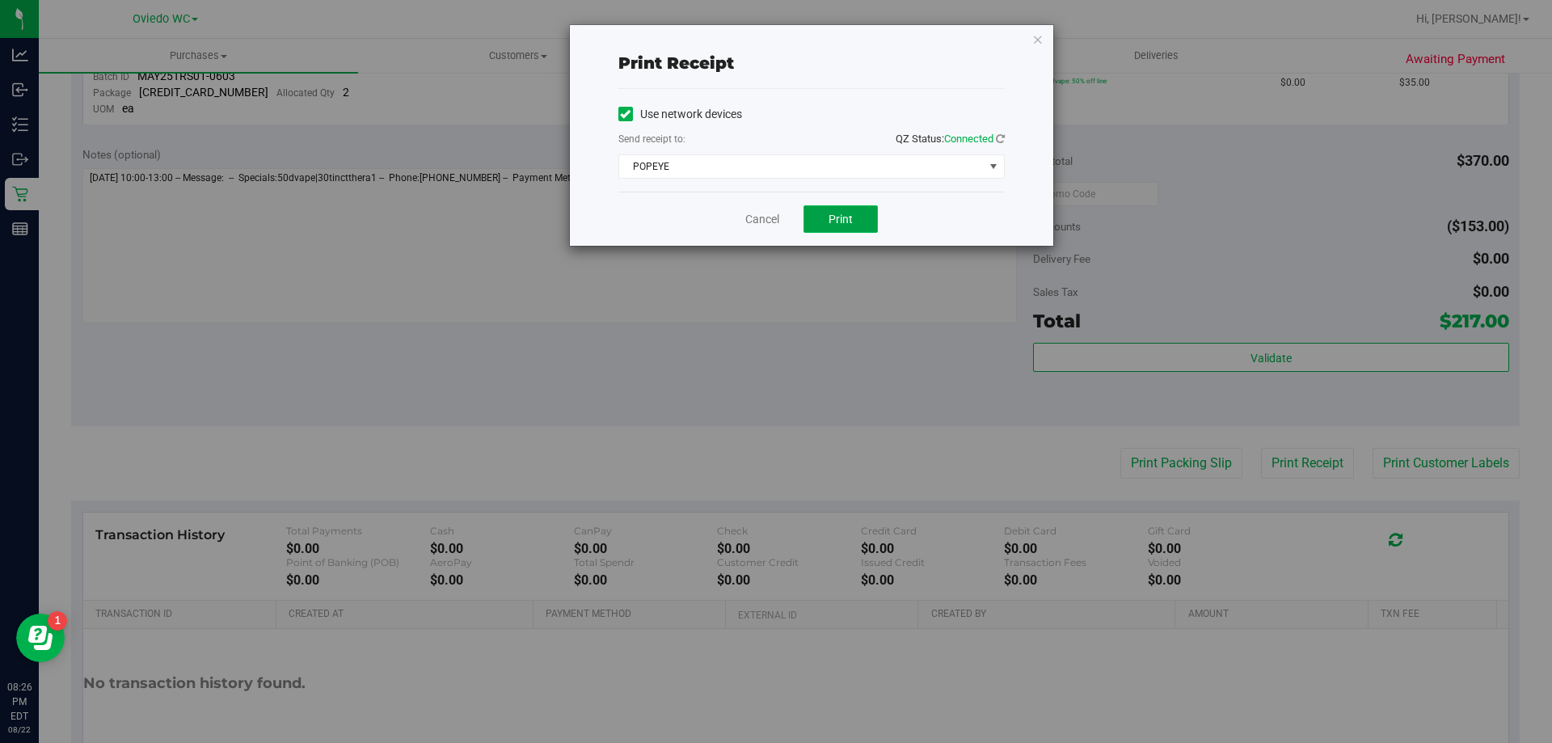
click at [862, 225] on button "Print" at bounding box center [841, 218] width 74 height 27
click at [754, 224] on link "Cancel" at bounding box center [762, 219] width 34 height 17
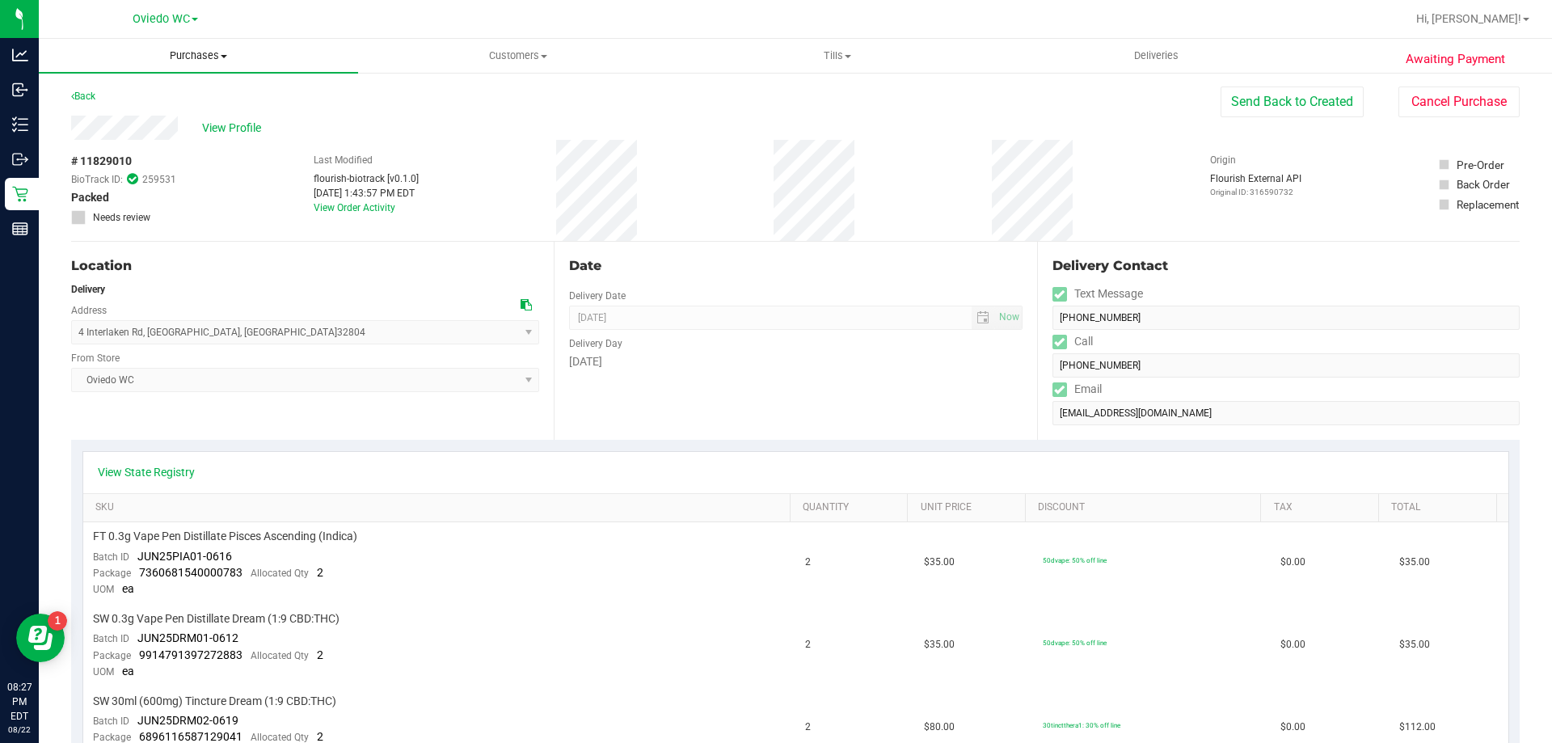
scroll to position [0, 0]
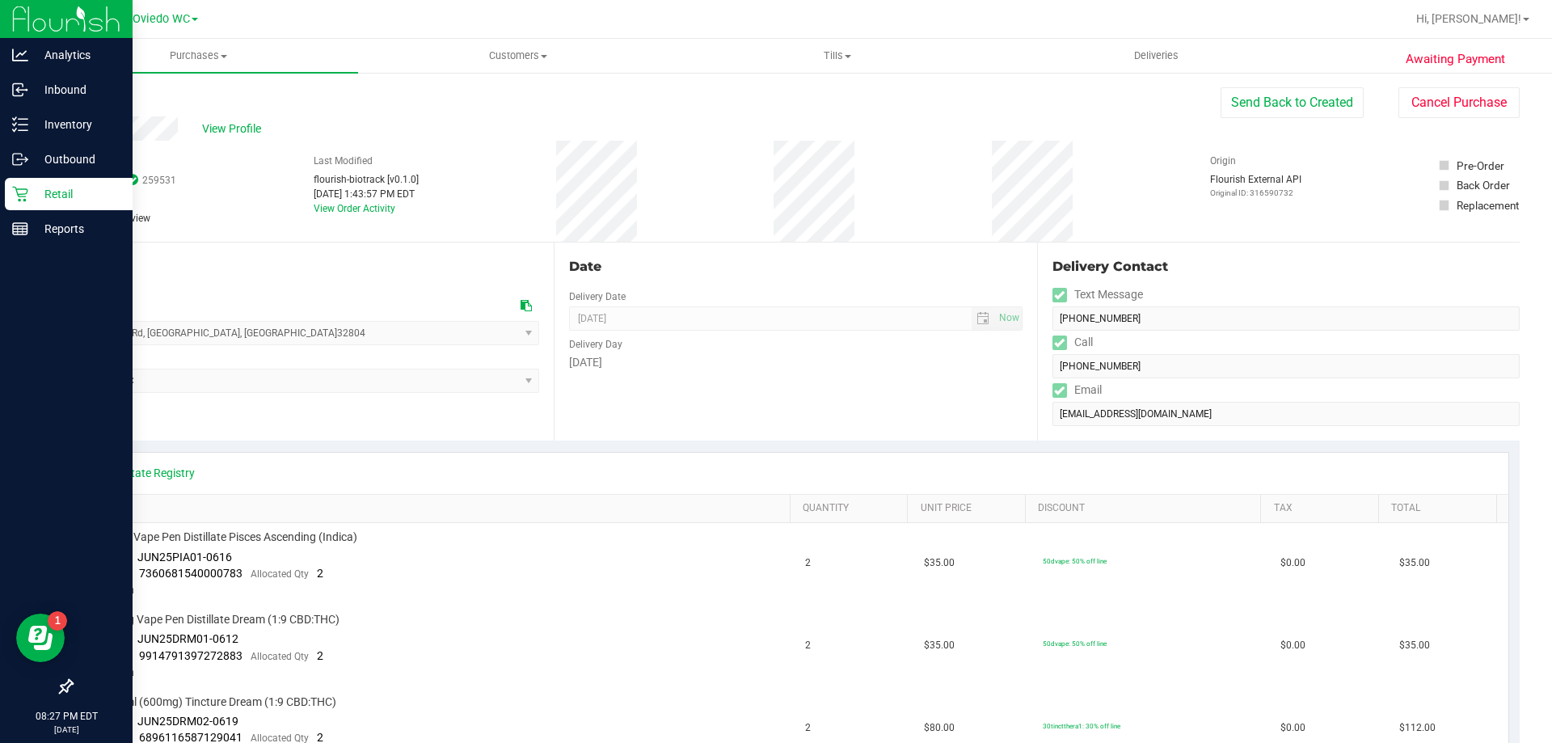
click at [52, 188] on p "Retail" at bounding box center [76, 193] width 97 height 19
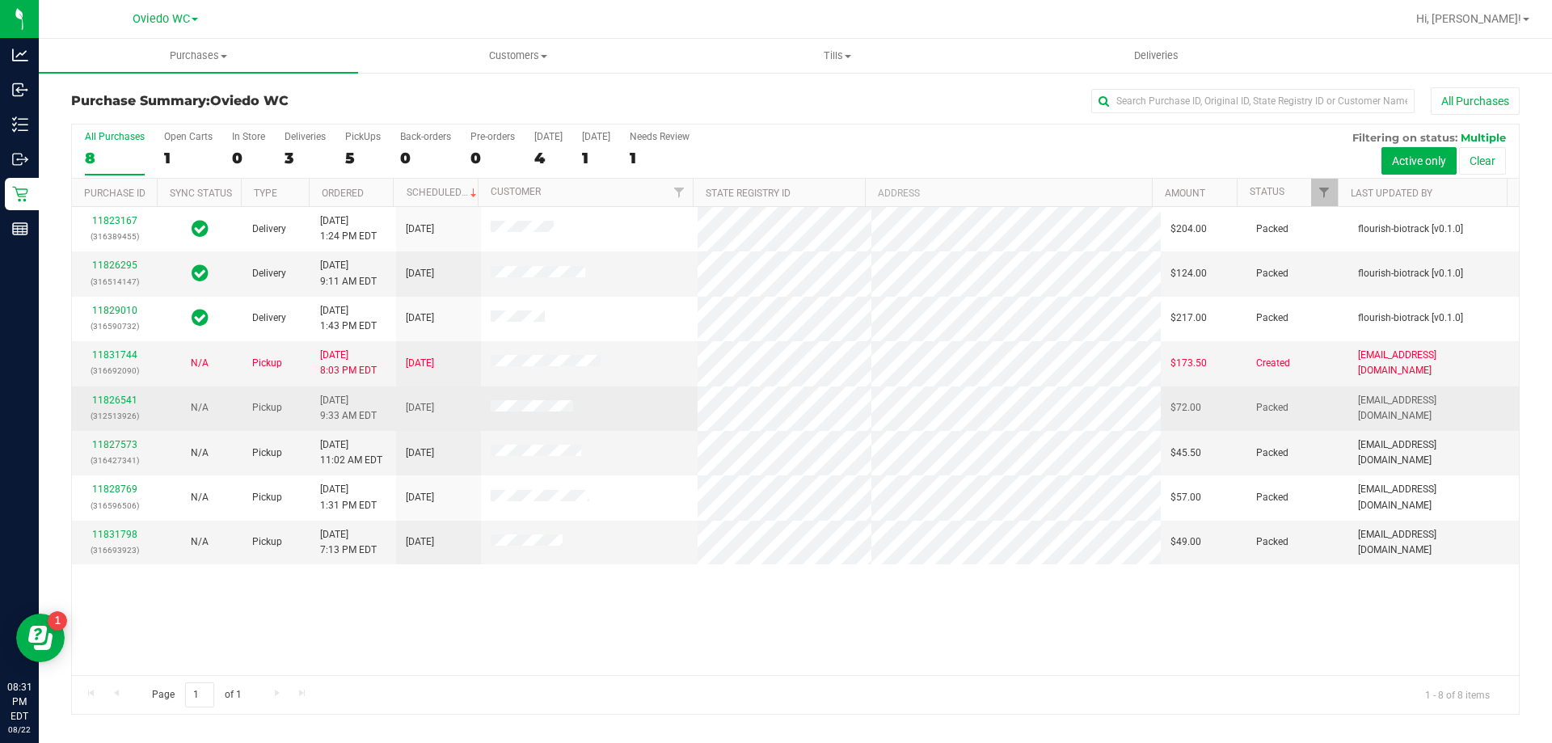
click at [116, 406] on div "11826541 (312513926)" at bounding box center [114, 408] width 65 height 31
click at [117, 402] on link "11826541" at bounding box center [114, 400] width 45 height 11
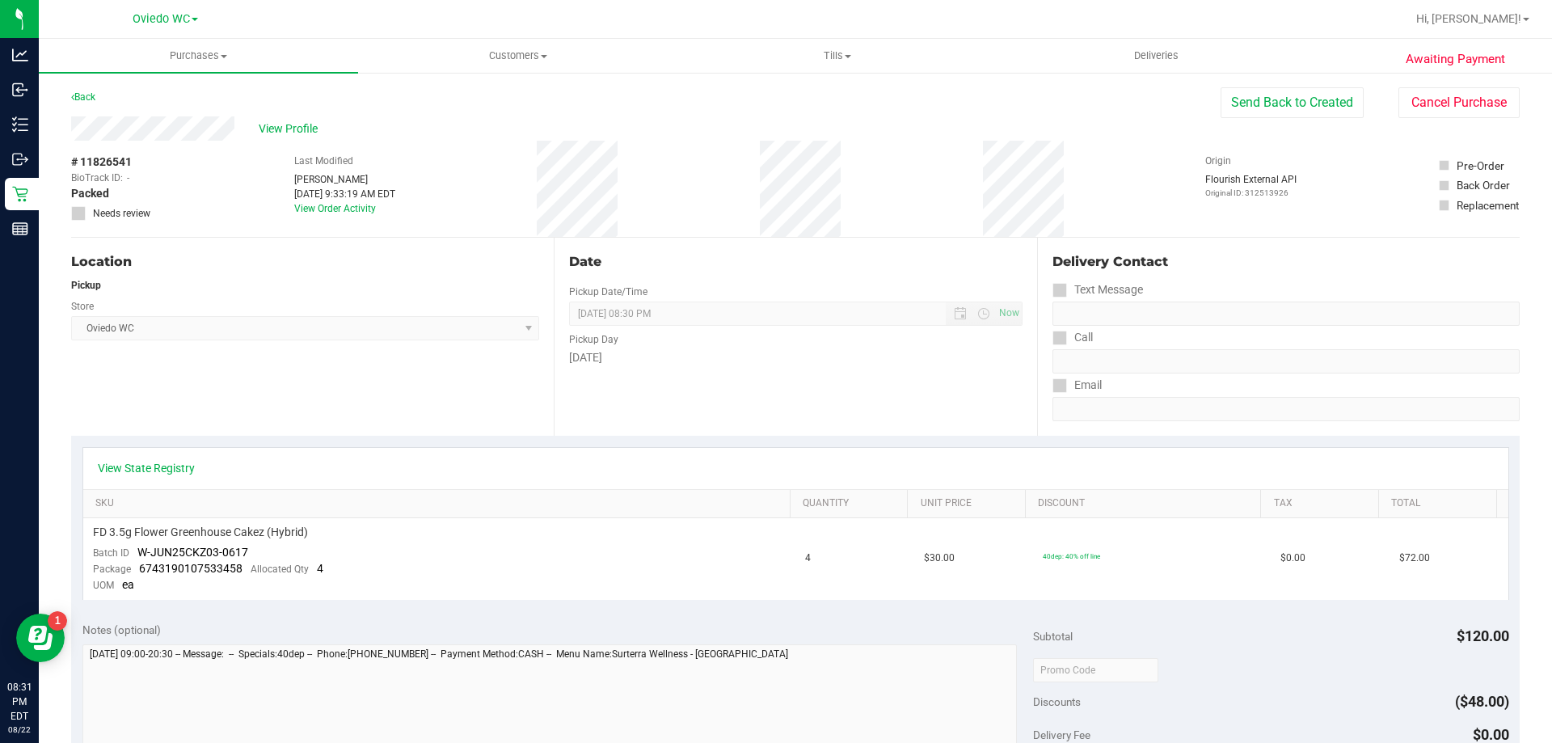
click at [1415, 119] on div "View Profile # 11826541 BioTrack ID: - Packed Needs review Last Modified Michel…" at bounding box center [795, 176] width 1449 height 121
click at [1415, 107] on button "Cancel Purchase" at bounding box center [1459, 102] width 121 height 31
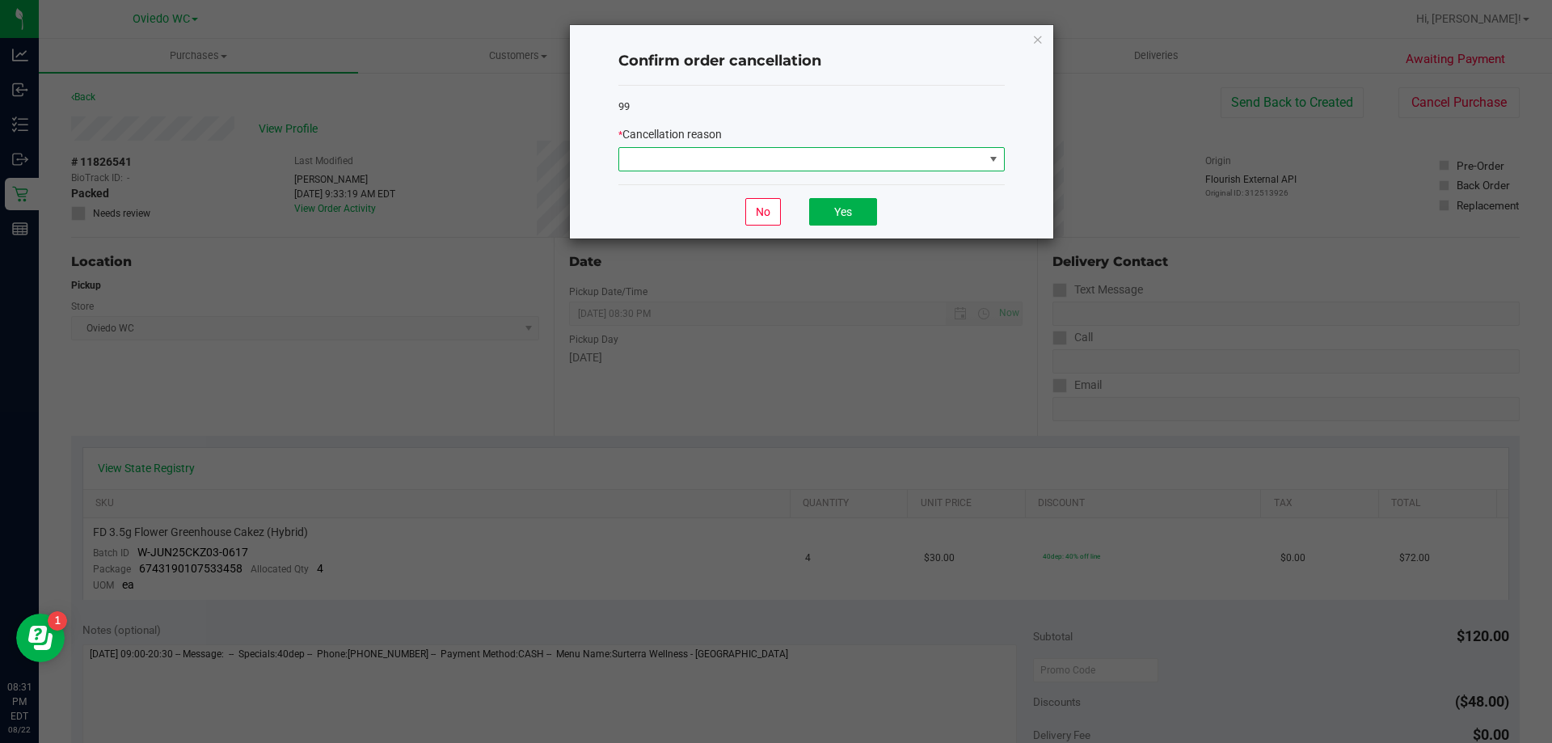
click at [656, 159] on span at bounding box center [801, 159] width 365 height 23
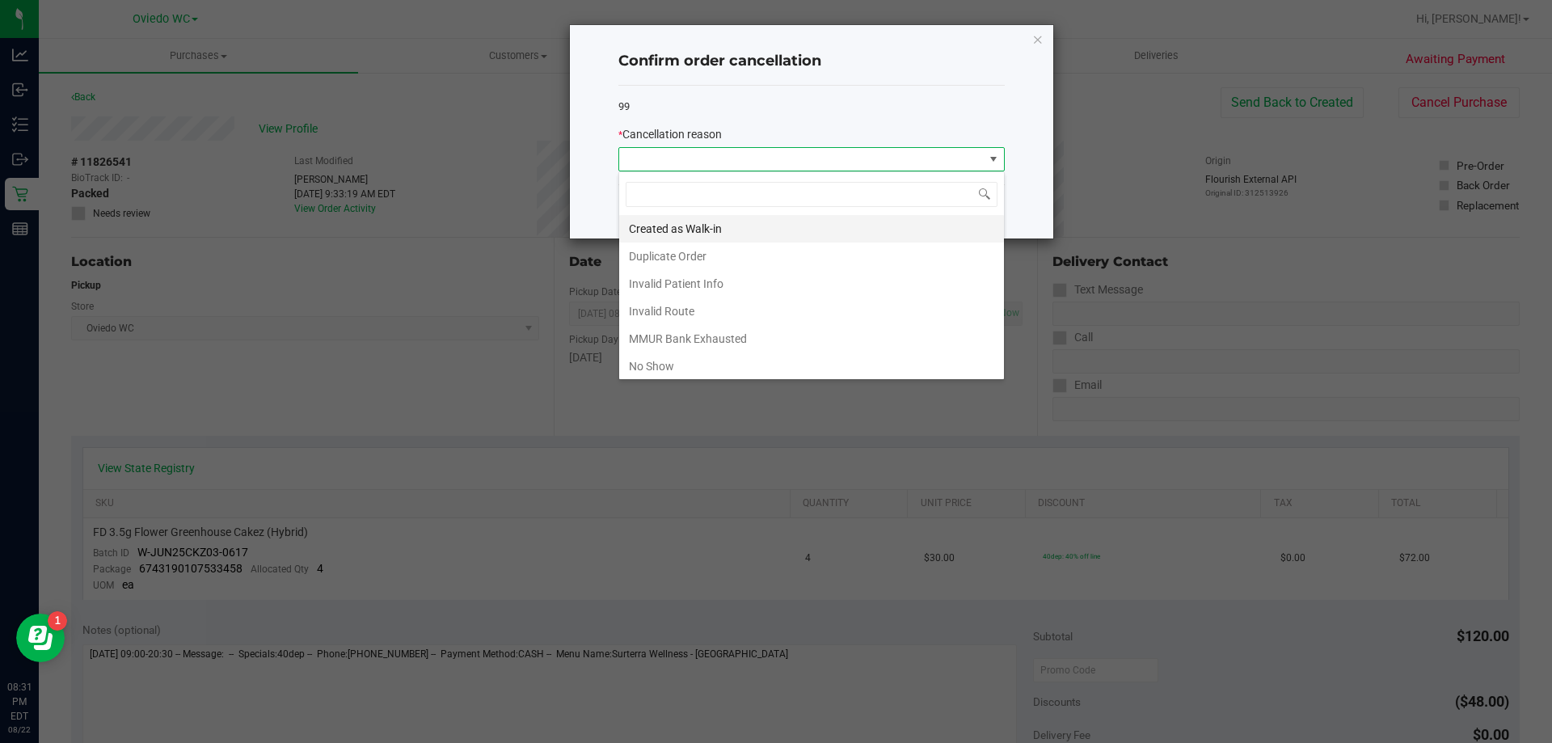
scroll to position [24, 386]
click at [655, 359] on li "No Show" at bounding box center [811, 366] width 385 height 27
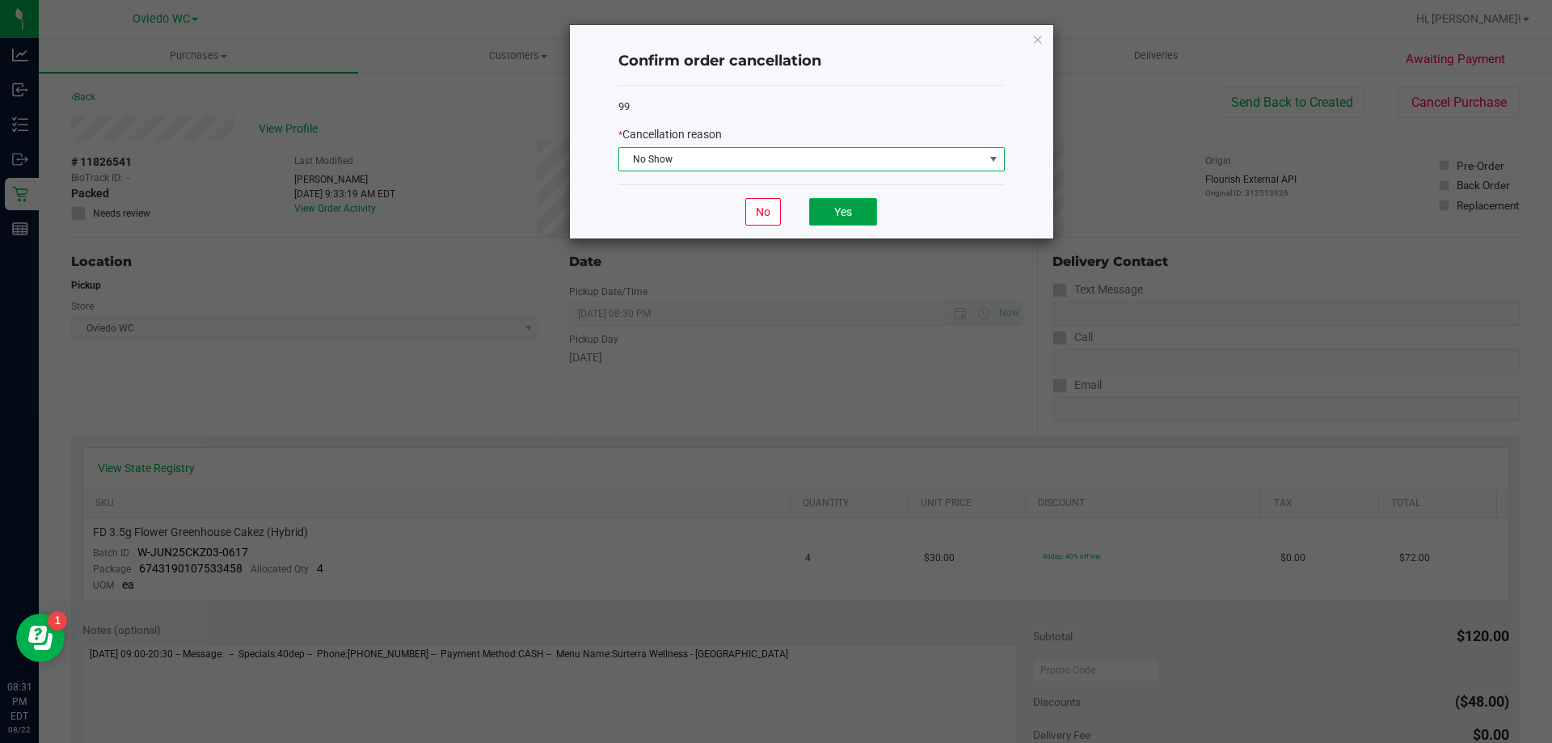
click at [845, 206] on button "Yes" at bounding box center [843, 211] width 68 height 27
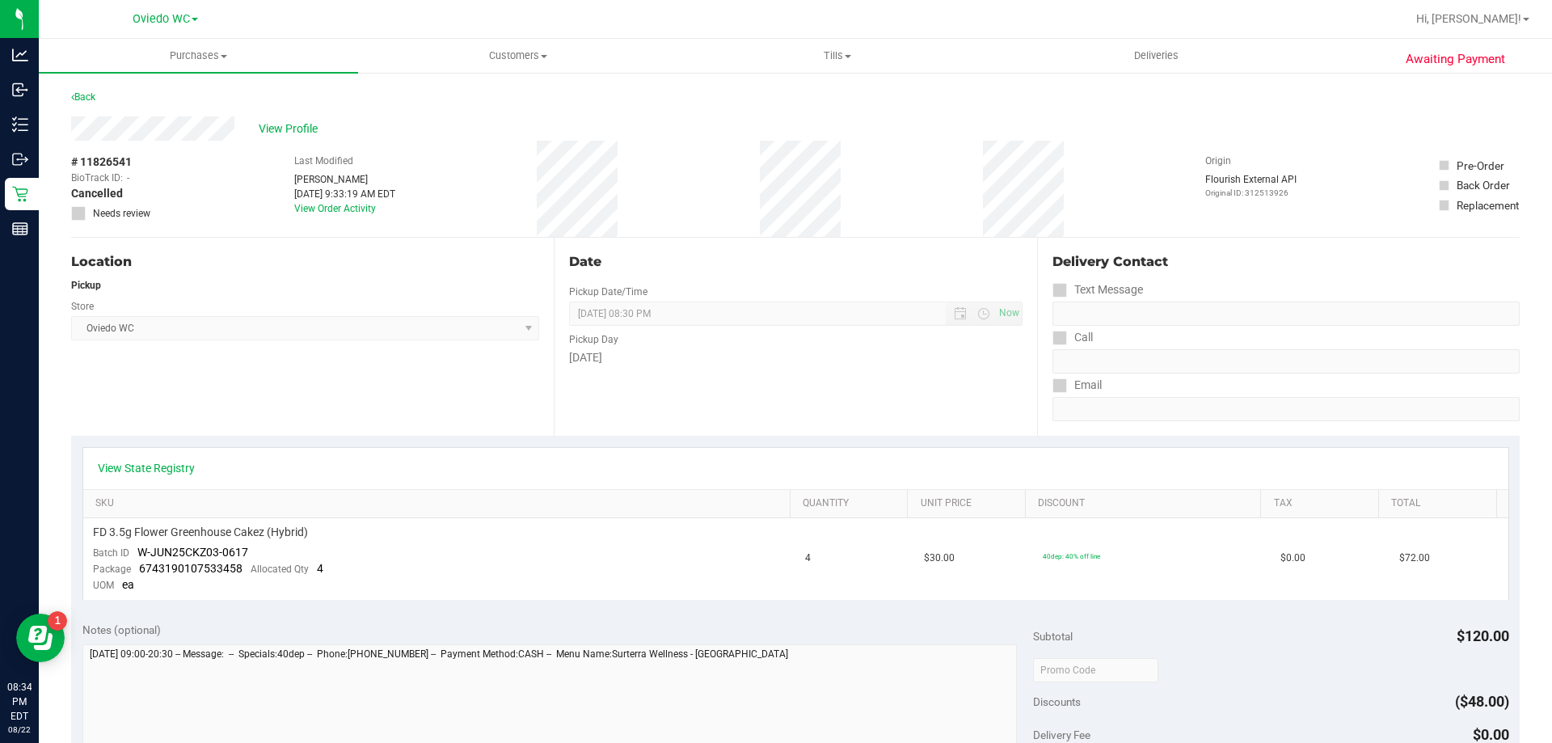
click at [40, 197] on div "Awaiting Payment Back View Profile # 11826541 BioTrack ID: - Cancelled Needs re…" at bounding box center [796, 691] width 1514 height 1240
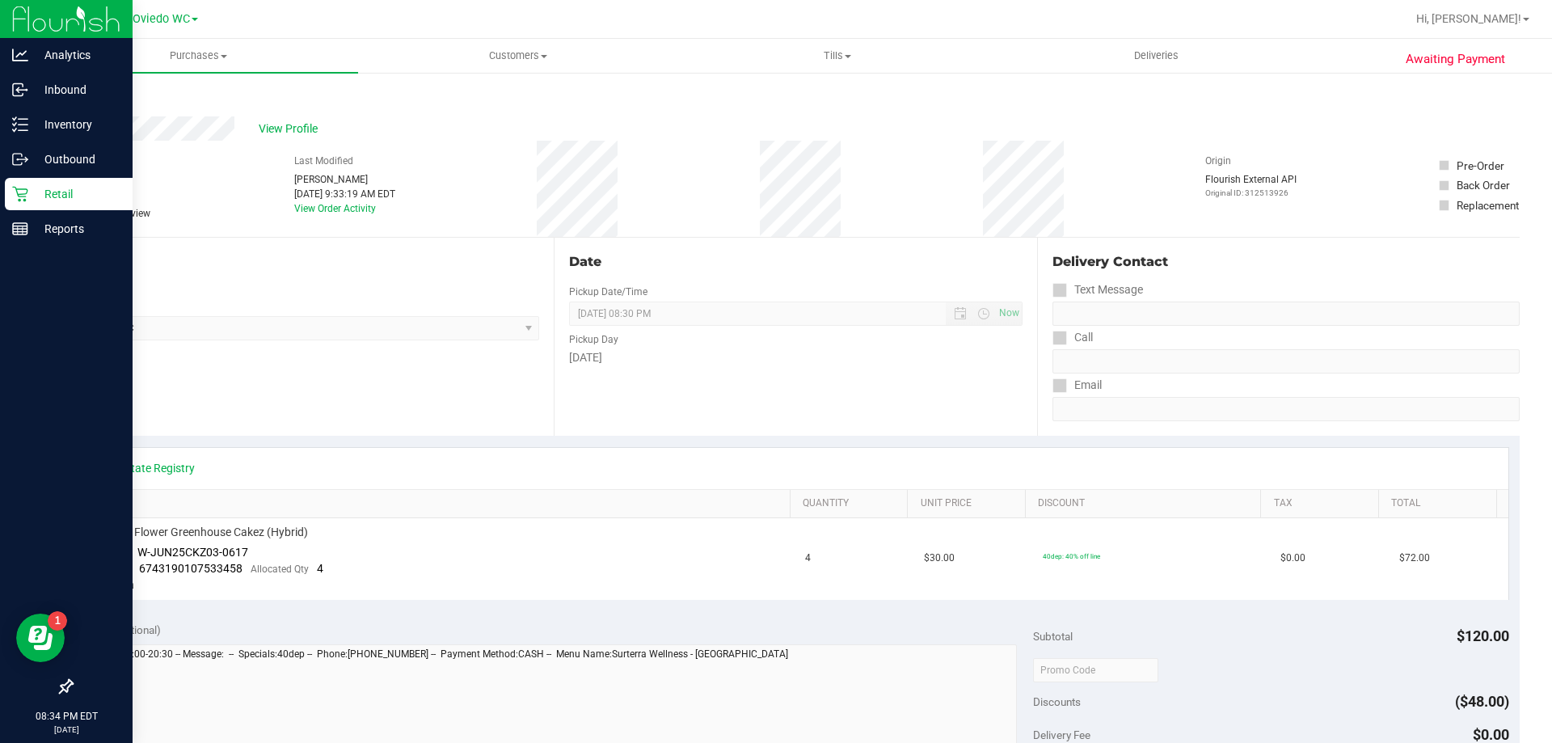
click at [33, 197] on p "Retail" at bounding box center [76, 193] width 97 height 19
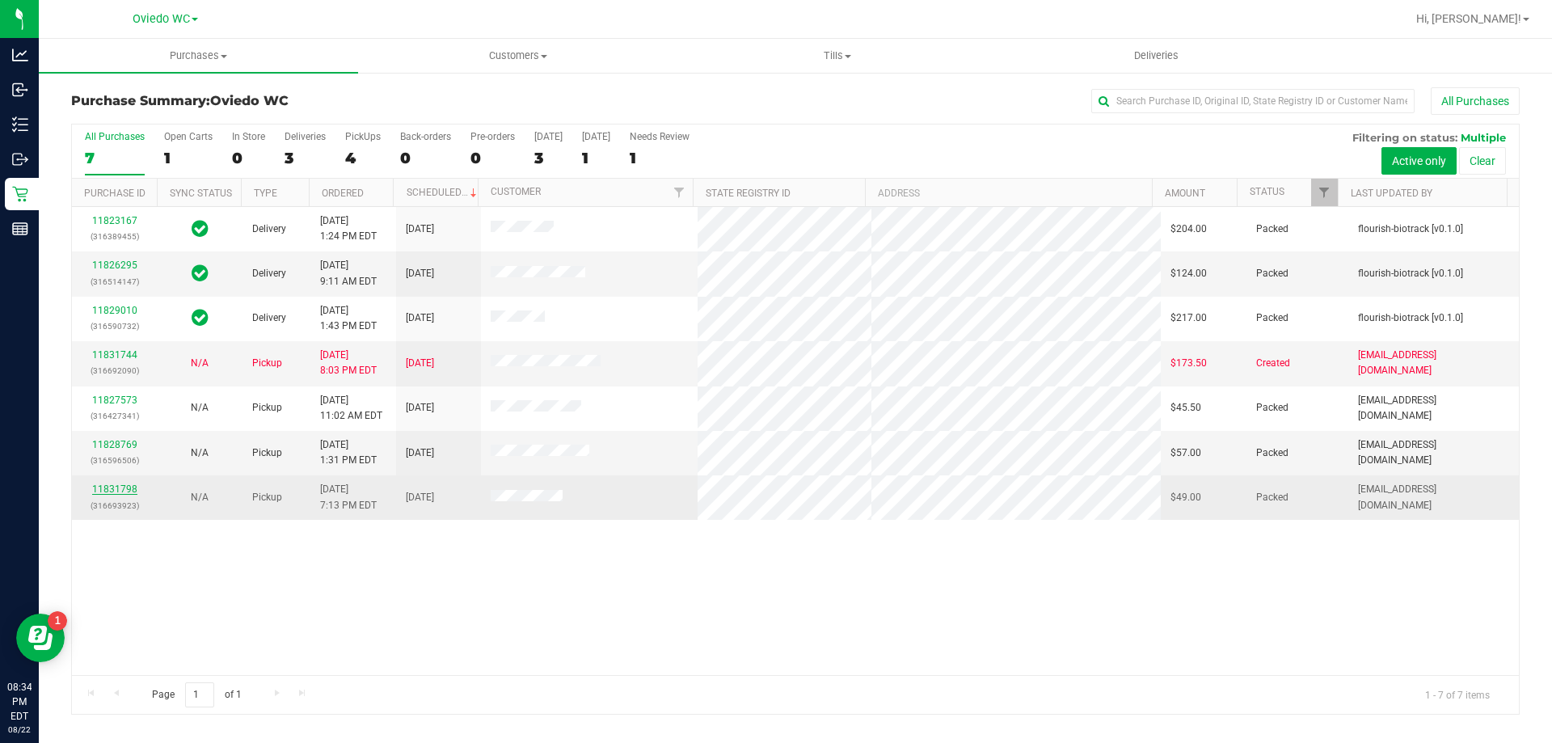
click at [116, 491] on link "11831798" at bounding box center [114, 488] width 45 height 11
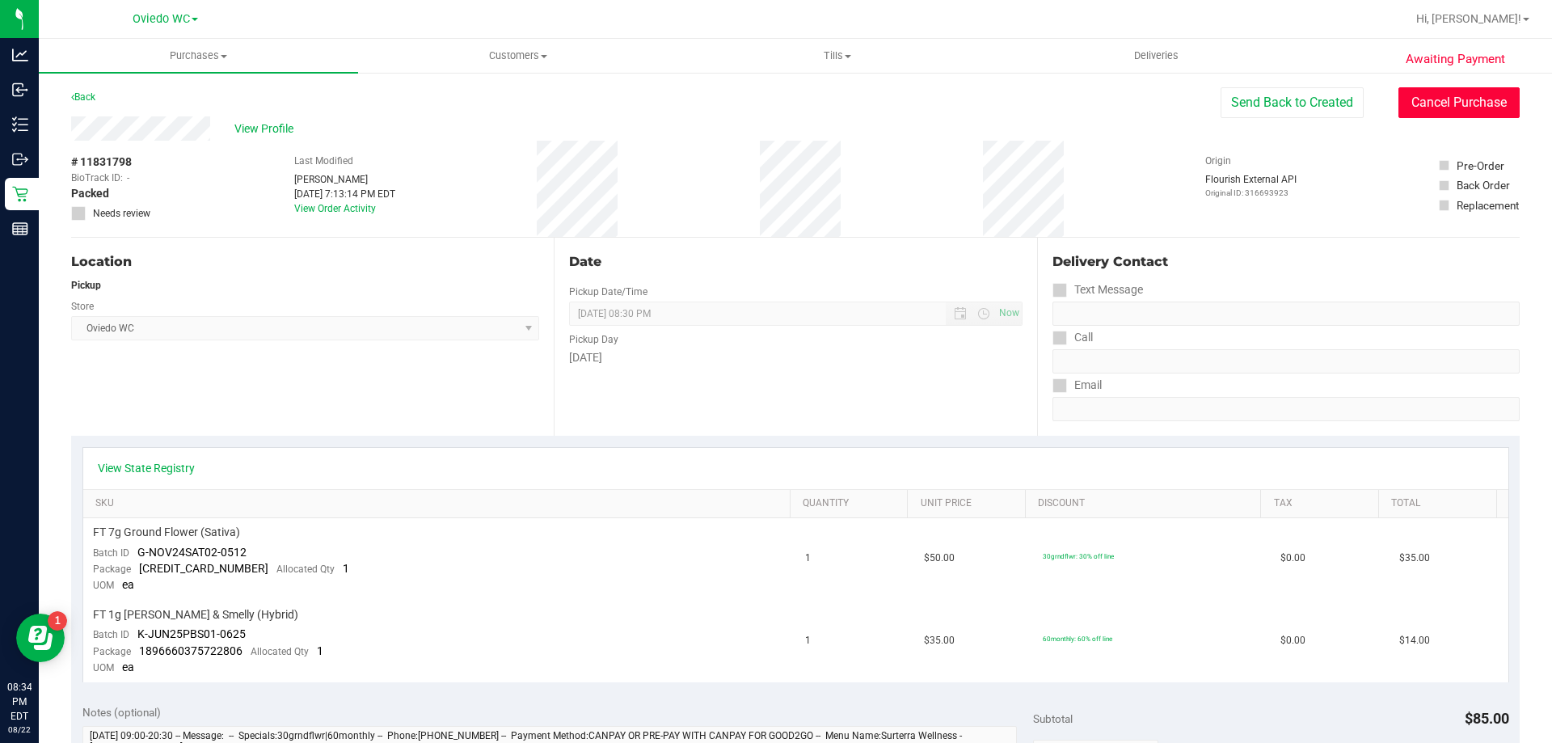
click at [1410, 108] on button "Cancel Purchase" at bounding box center [1459, 102] width 121 height 31
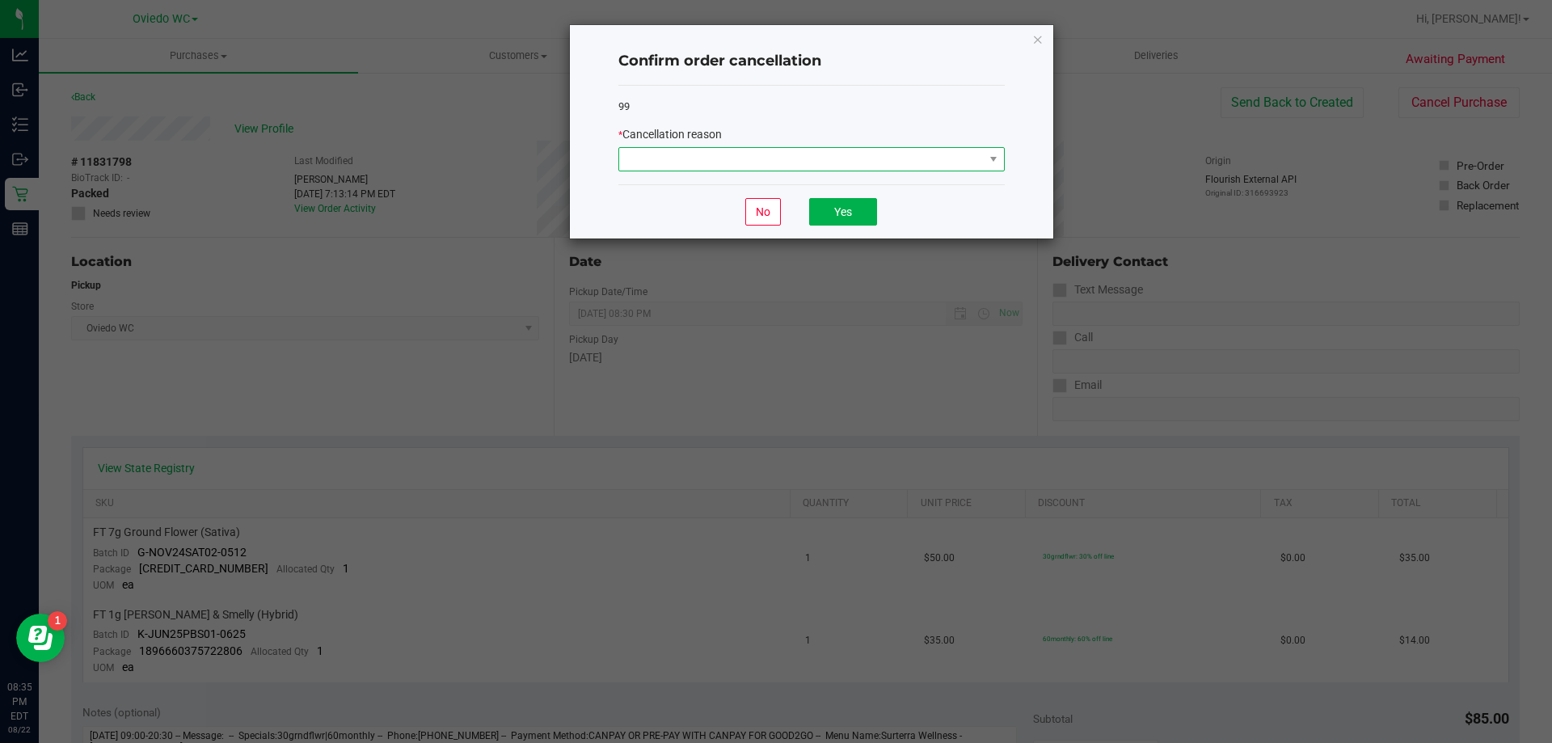
click at [733, 166] on span at bounding box center [801, 159] width 365 height 23
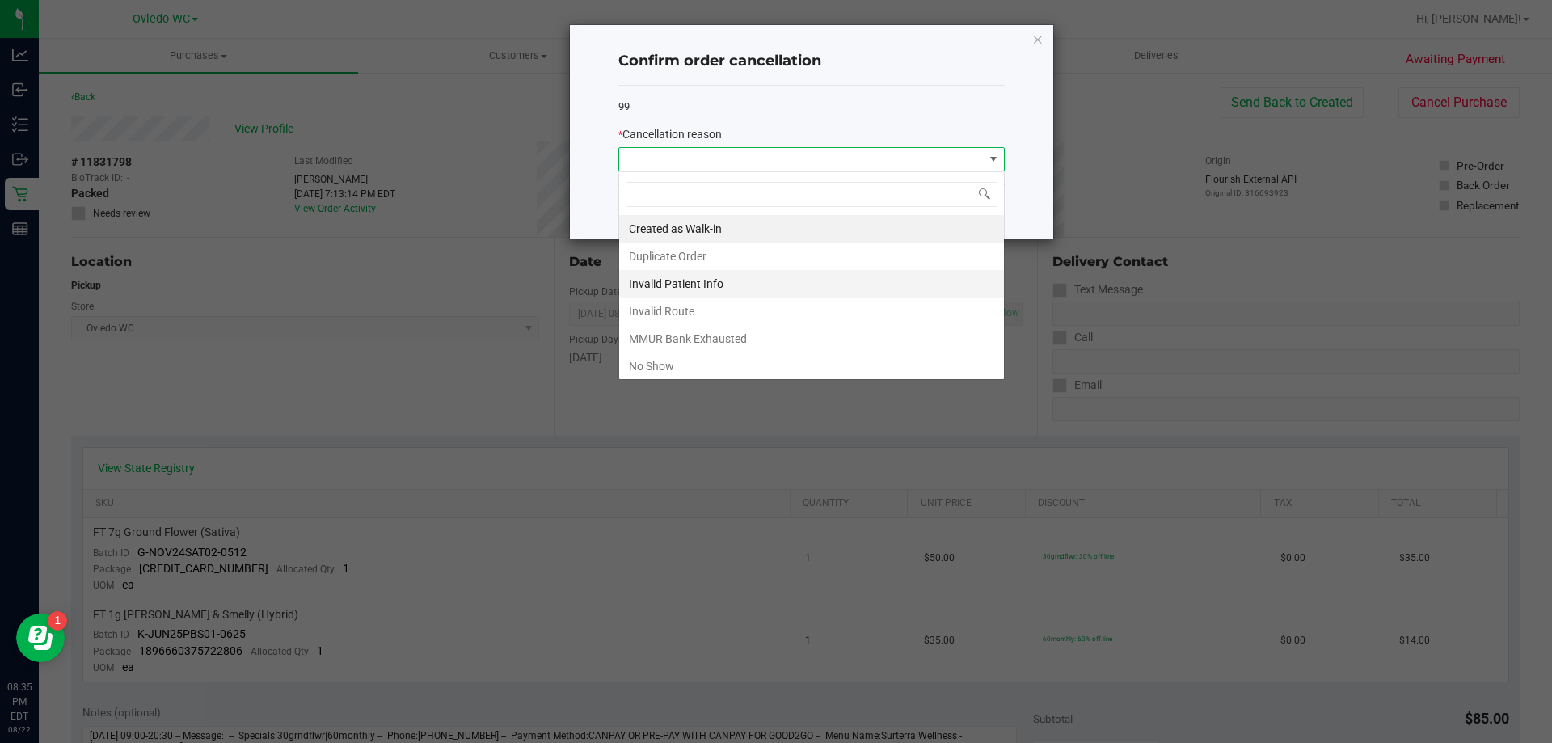
scroll to position [24, 386]
click at [675, 365] on li "No Show" at bounding box center [811, 366] width 385 height 27
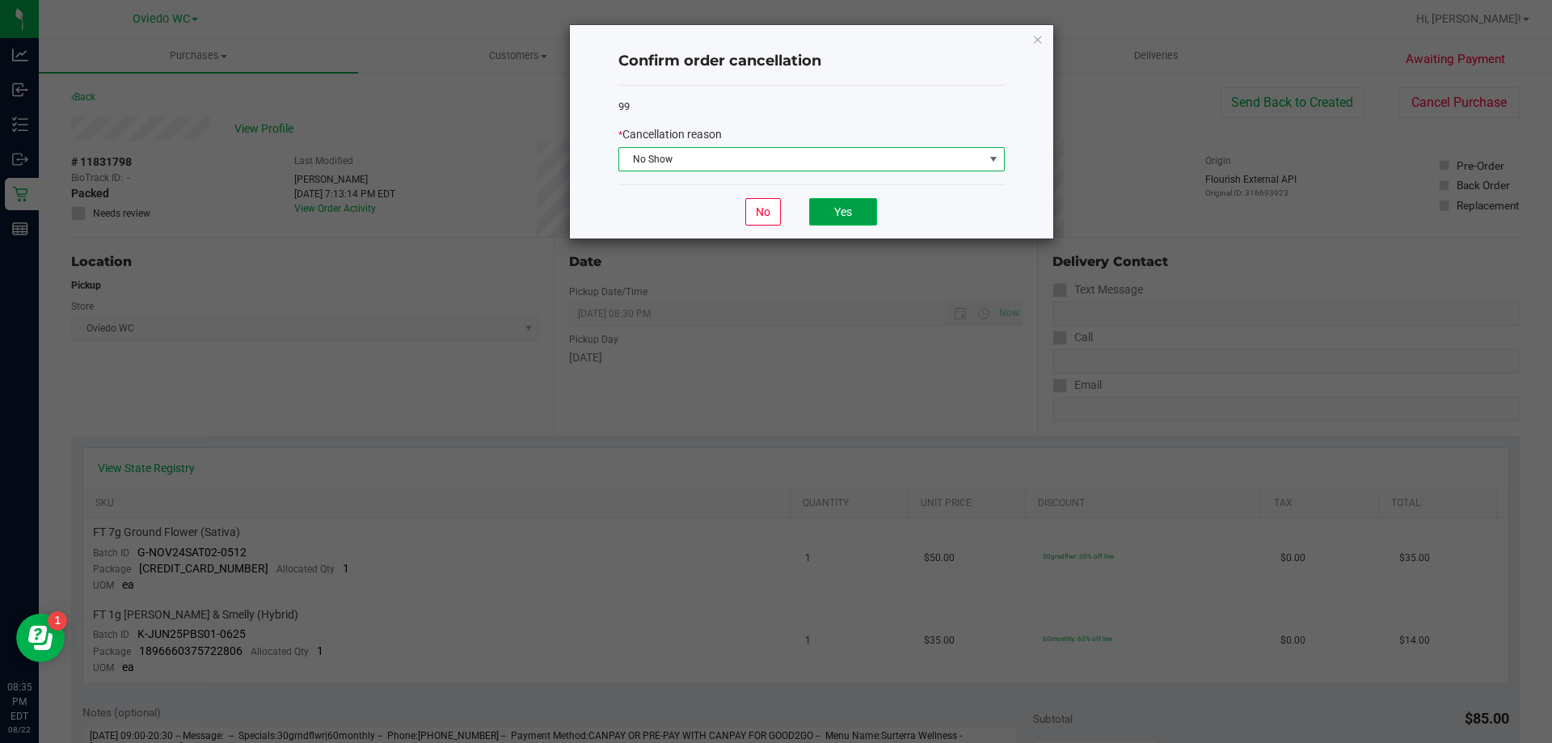
click at [826, 221] on button "Yes" at bounding box center [843, 211] width 68 height 27
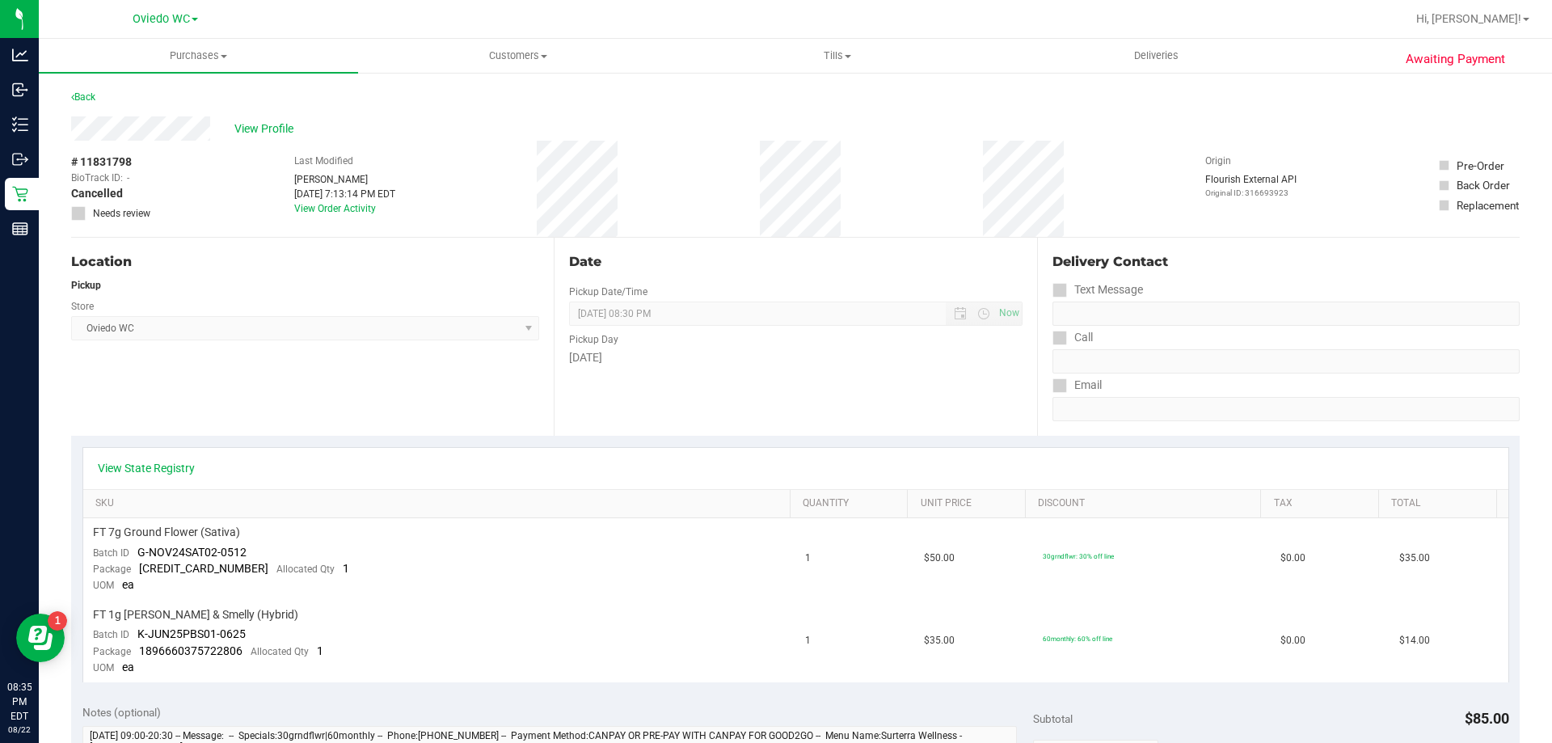
click at [418, 108] on div "Back" at bounding box center [795, 101] width 1449 height 29
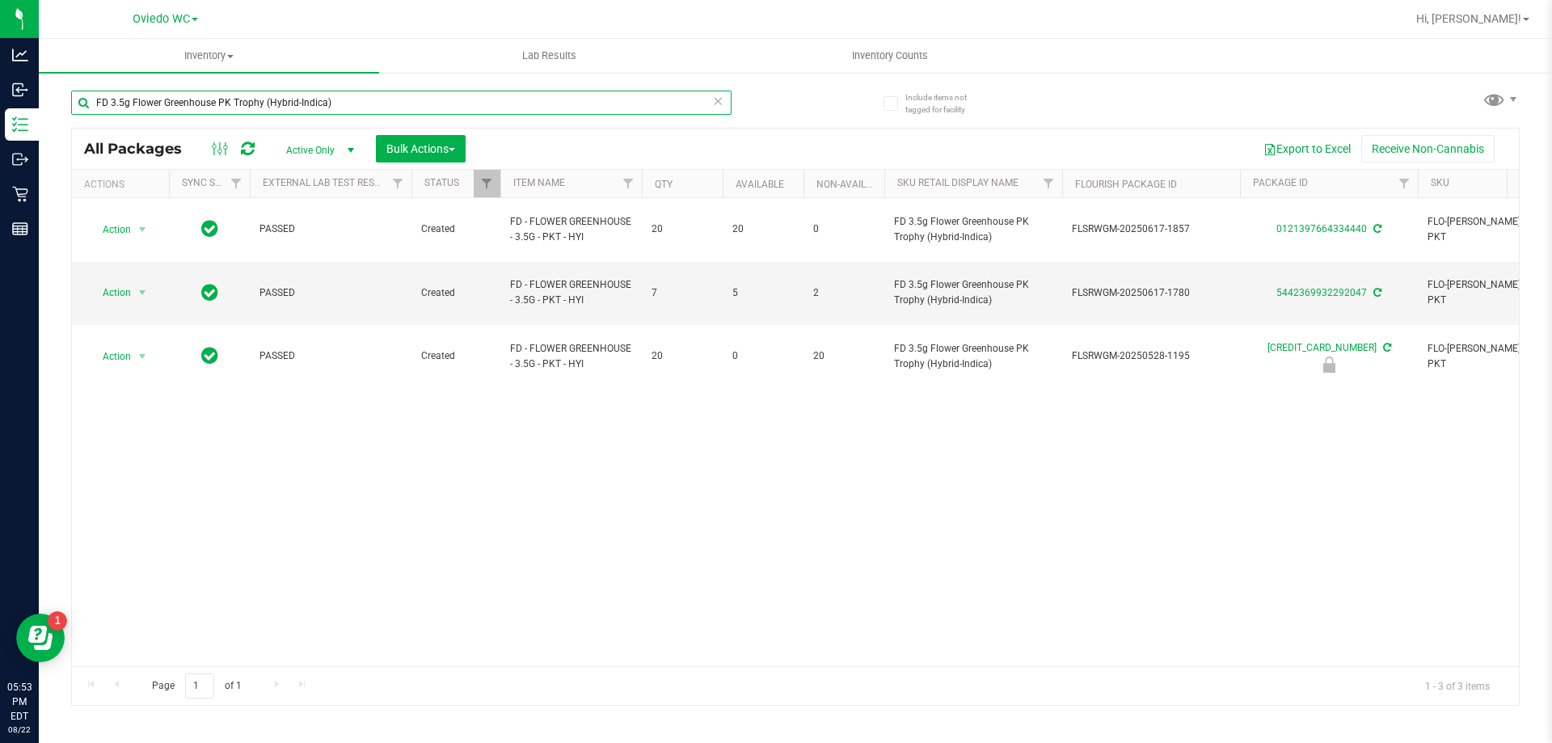
click at [331, 103] on input "FD 3.5g Flower Greenhouse PK Trophy (Hybrid-Indica)" at bounding box center [401, 103] width 661 height 24
click at [175, 539] on div "Action Action Adjust qty Create package Edit attributes Global inventory Locate…" at bounding box center [795, 432] width 1447 height 468
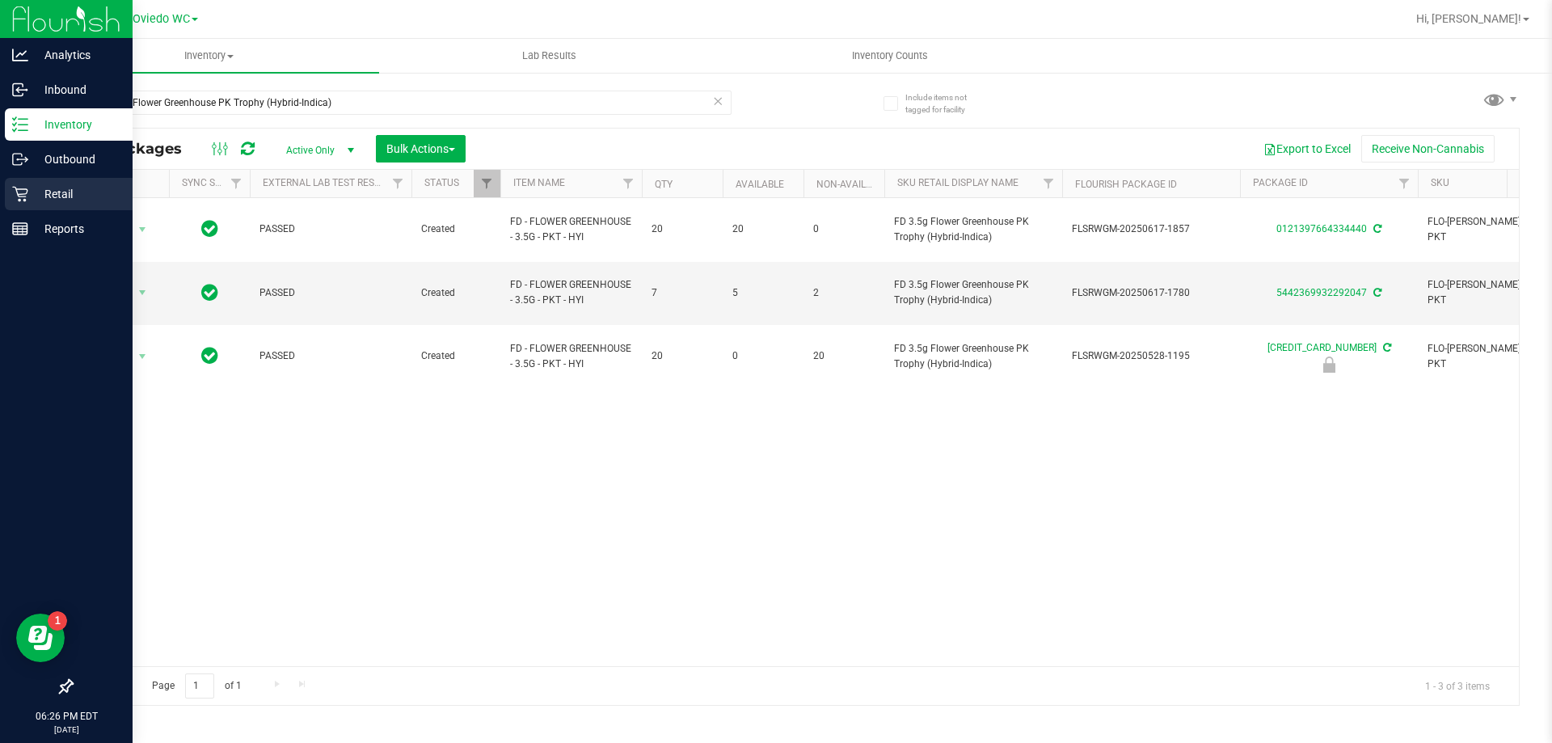
click at [28, 188] on p "Retail" at bounding box center [76, 193] width 97 height 19
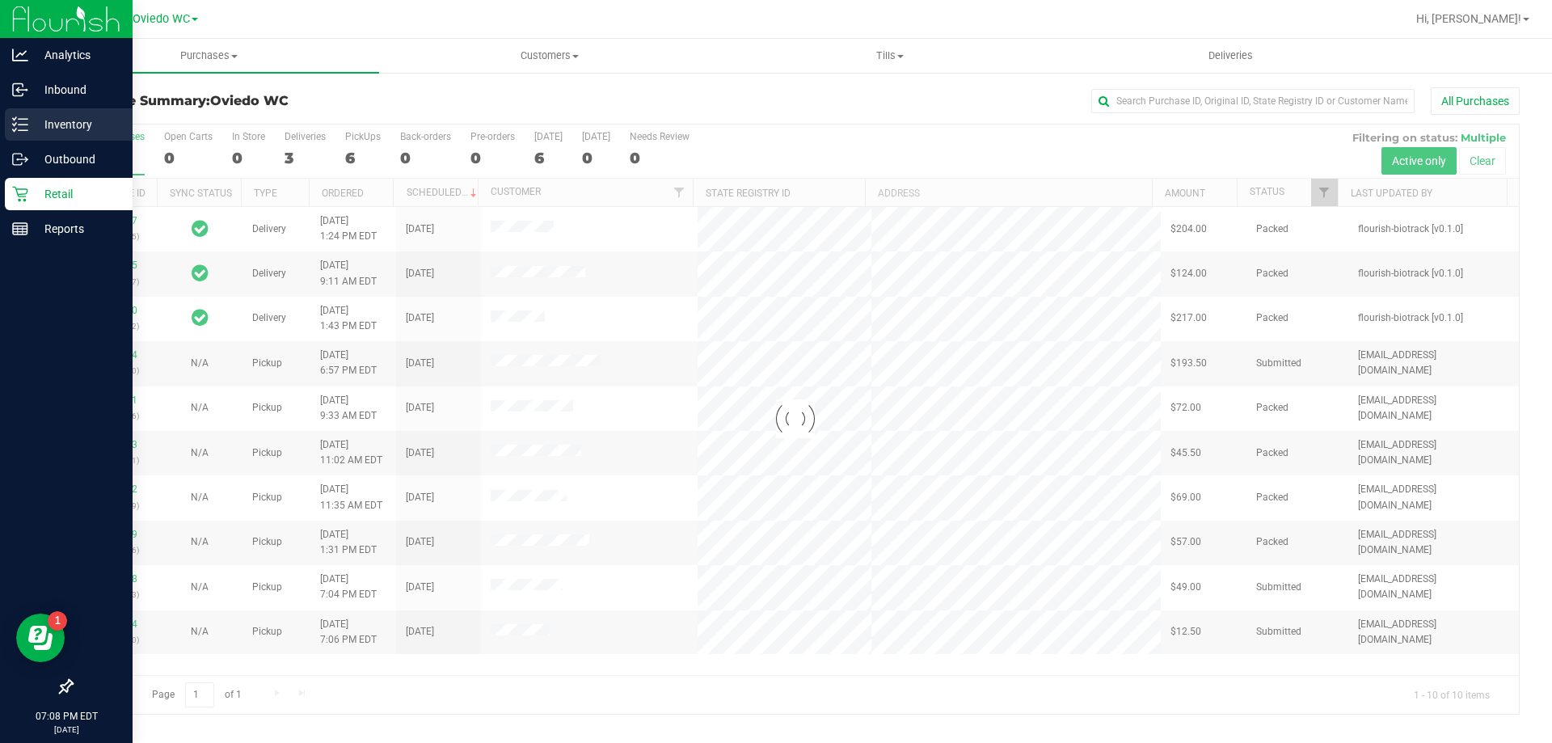
click at [49, 115] on p "Inventory" at bounding box center [76, 124] width 97 height 19
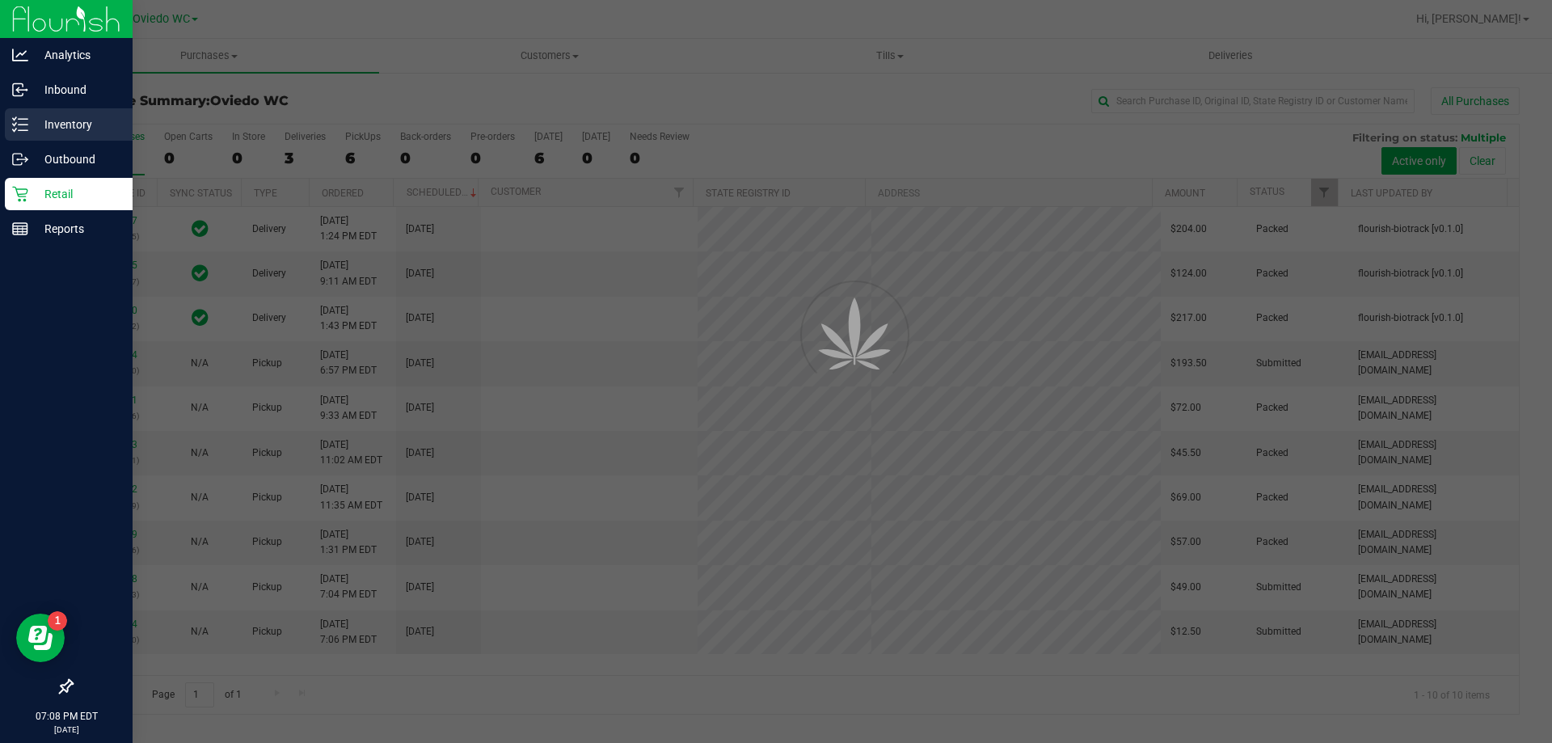
click at [49, 115] on p "Inventory" at bounding box center [76, 124] width 97 height 19
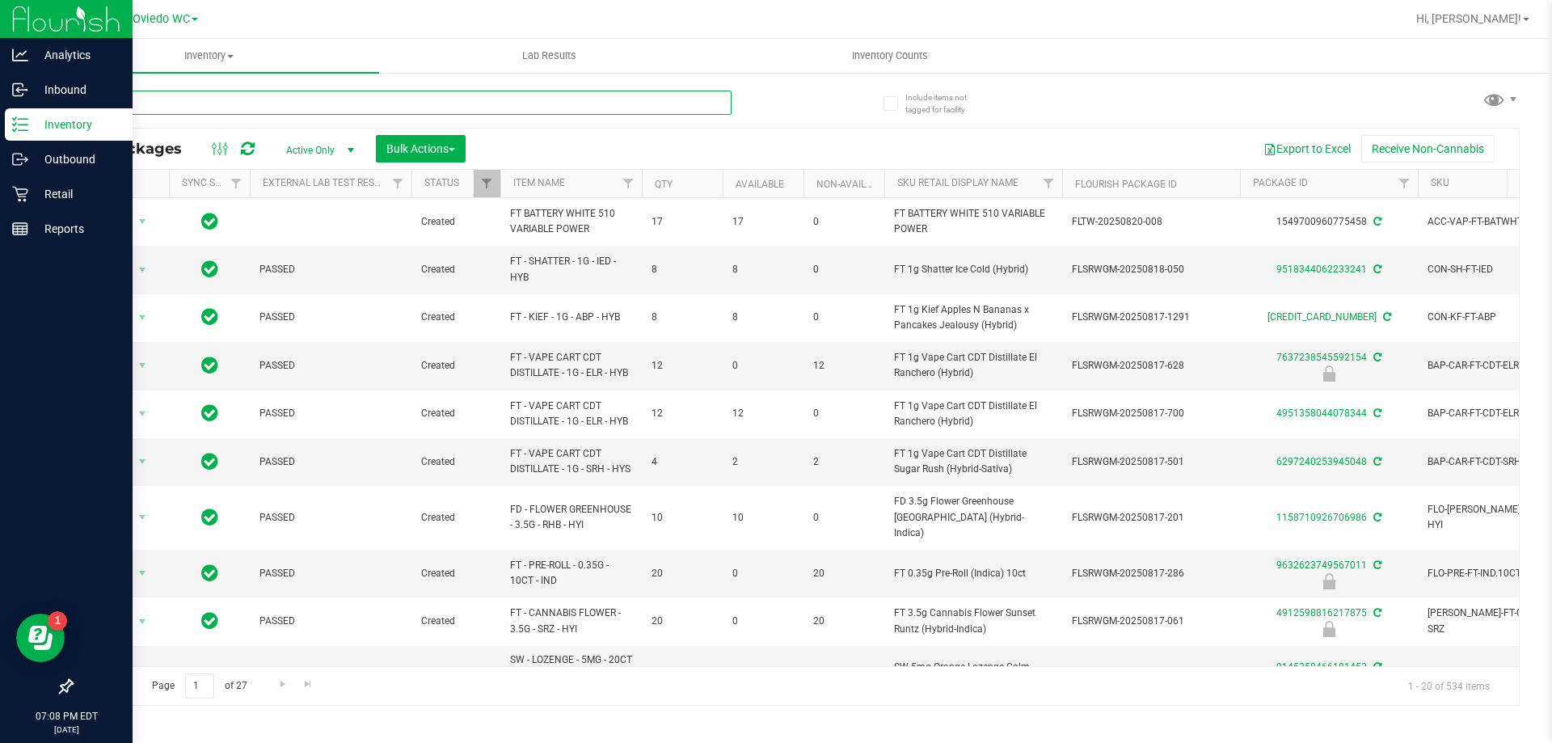
click at [200, 107] on input "text" at bounding box center [401, 103] width 661 height 24
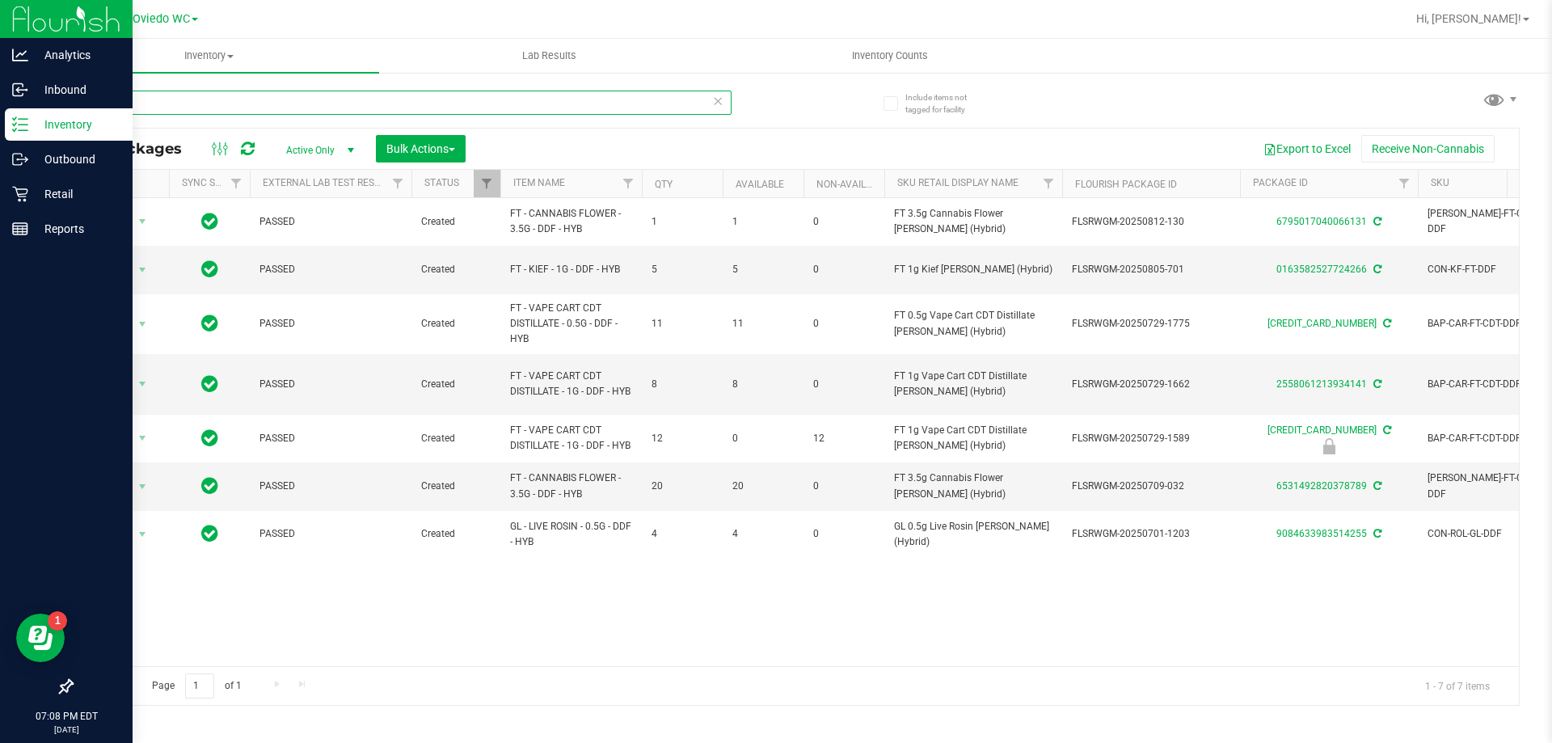
type input "ddf"
click at [775, 107] on div "ddf" at bounding box center [433, 102] width 724 height 52
click at [53, 231] on p "Reports" at bounding box center [76, 228] width 97 height 19
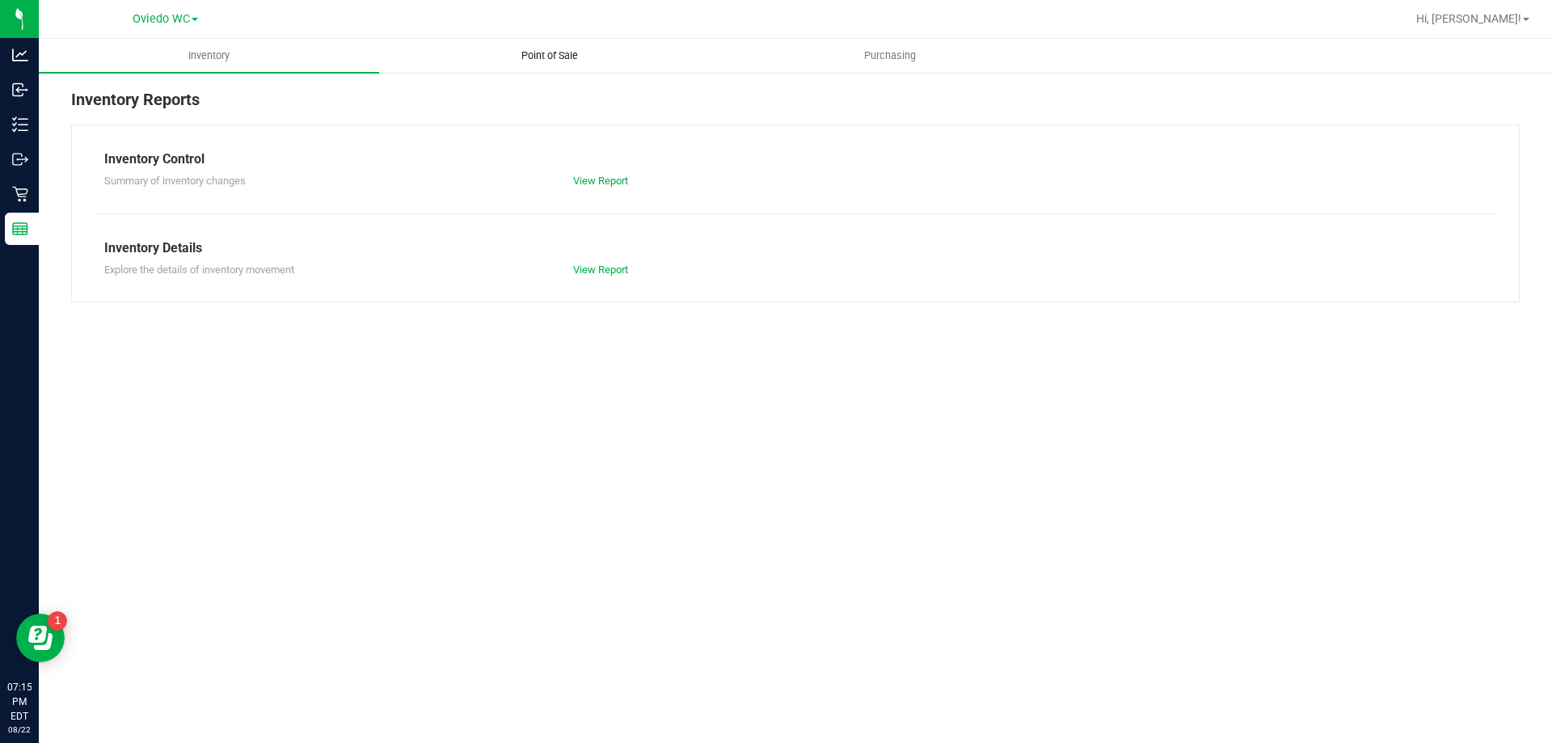
click at [530, 61] on span "Point of Sale" at bounding box center [550, 56] width 100 height 15
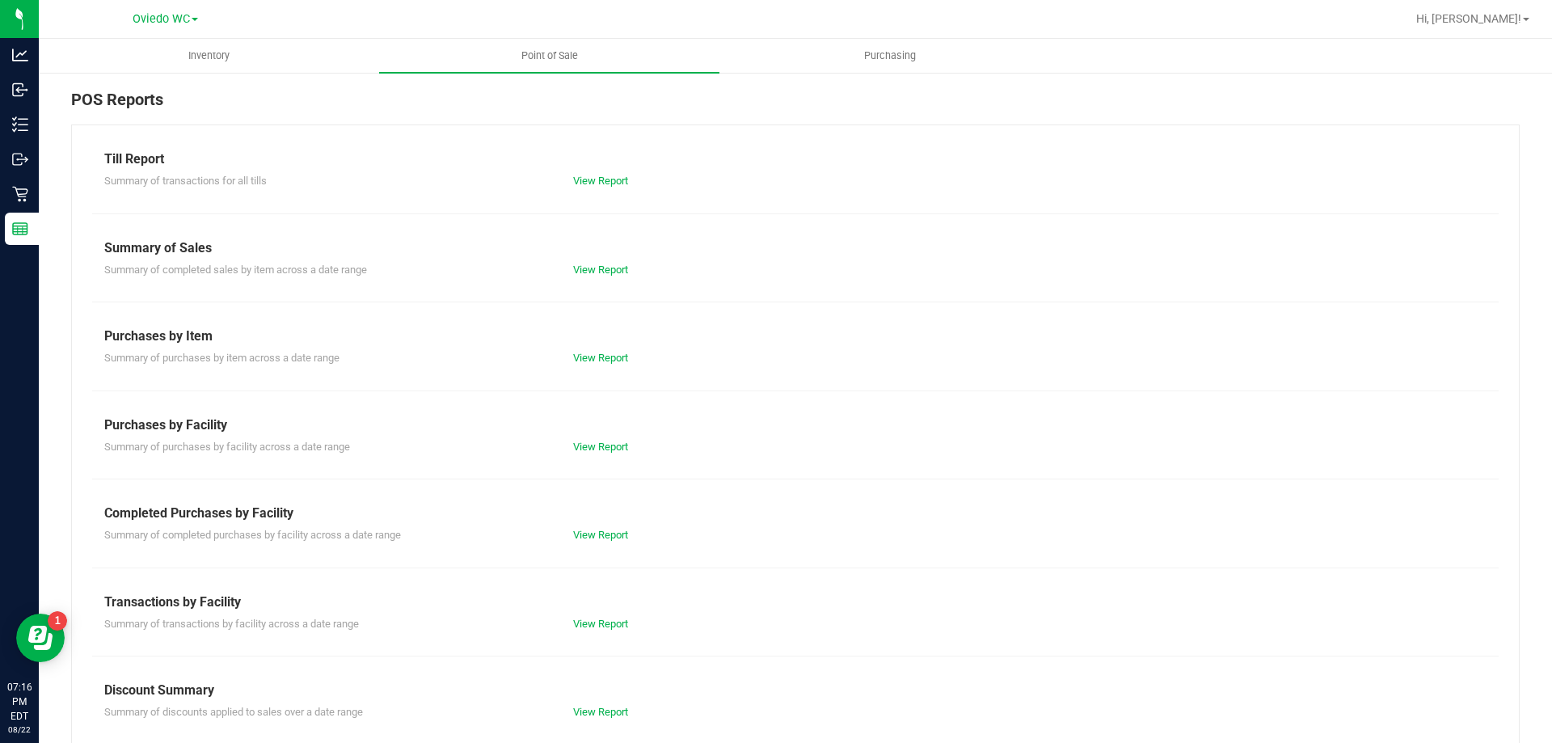
click at [604, 187] on div "View Report" at bounding box center [795, 181] width 469 height 16
click at [605, 184] on link "View Report" at bounding box center [600, 181] width 55 height 12
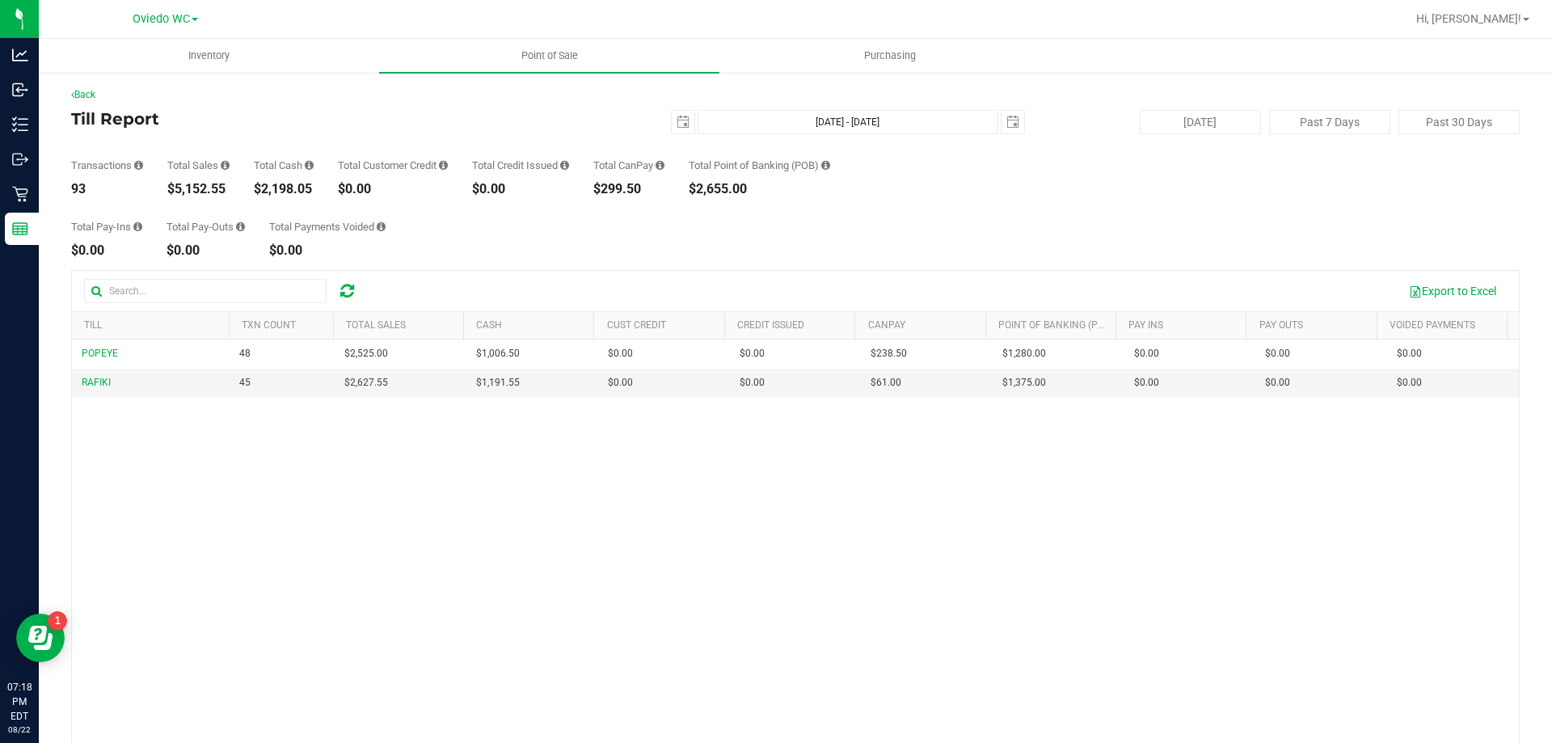
click at [526, 253] on div "Total Pay-Ins $0.00 Total Pay-Outs $0.00 Total Payments Voided $0.00" at bounding box center [795, 226] width 1449 height 61
click at [809, 237] on div "Total Pay-Ins $0.00 Total Pay-Outs $0.00 Total Payments Voided $0.00" at bounding box center [795, 226] width 1449 height 61
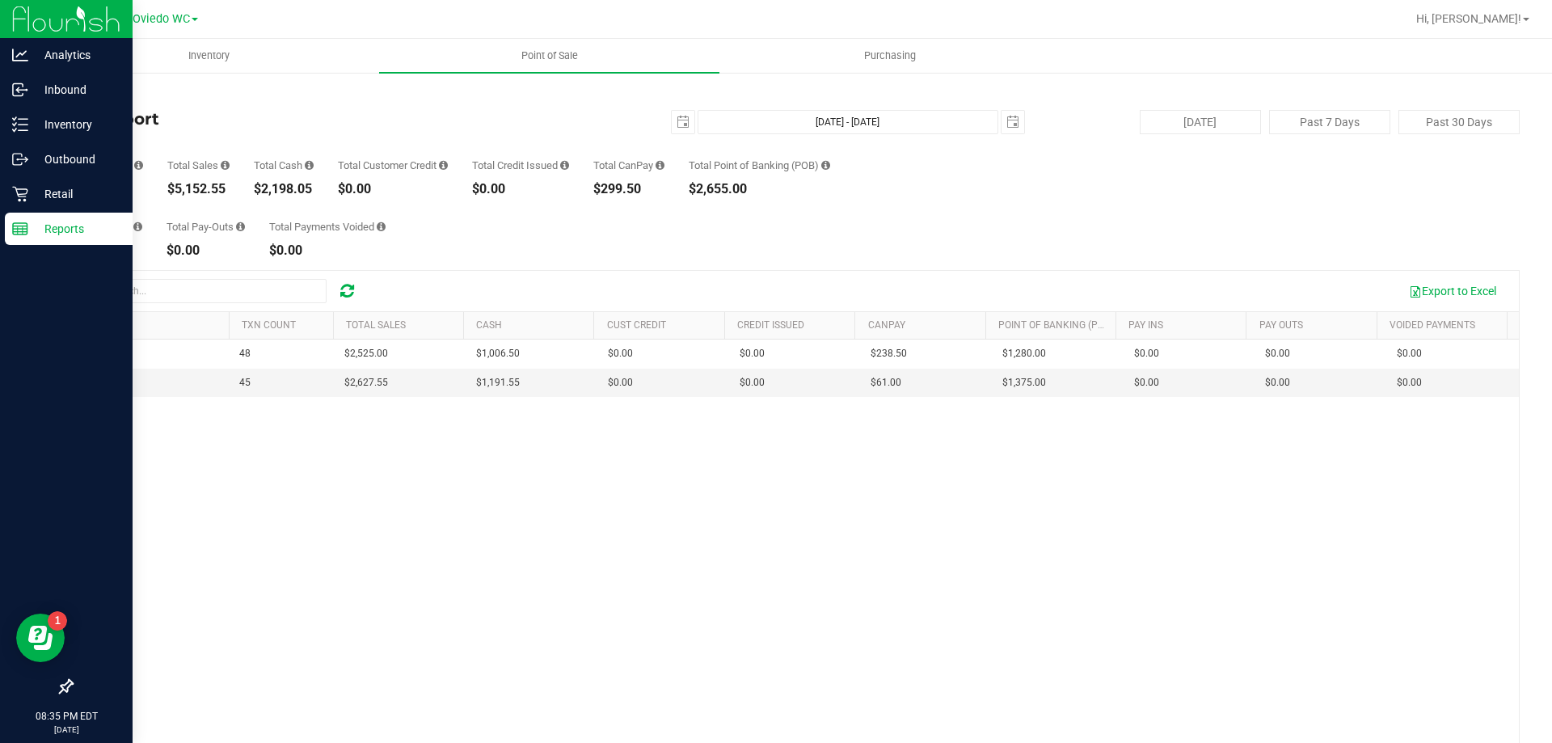
click at [69, 223] on p "Reports" at bounding box center [76, 228] width 97 height 19
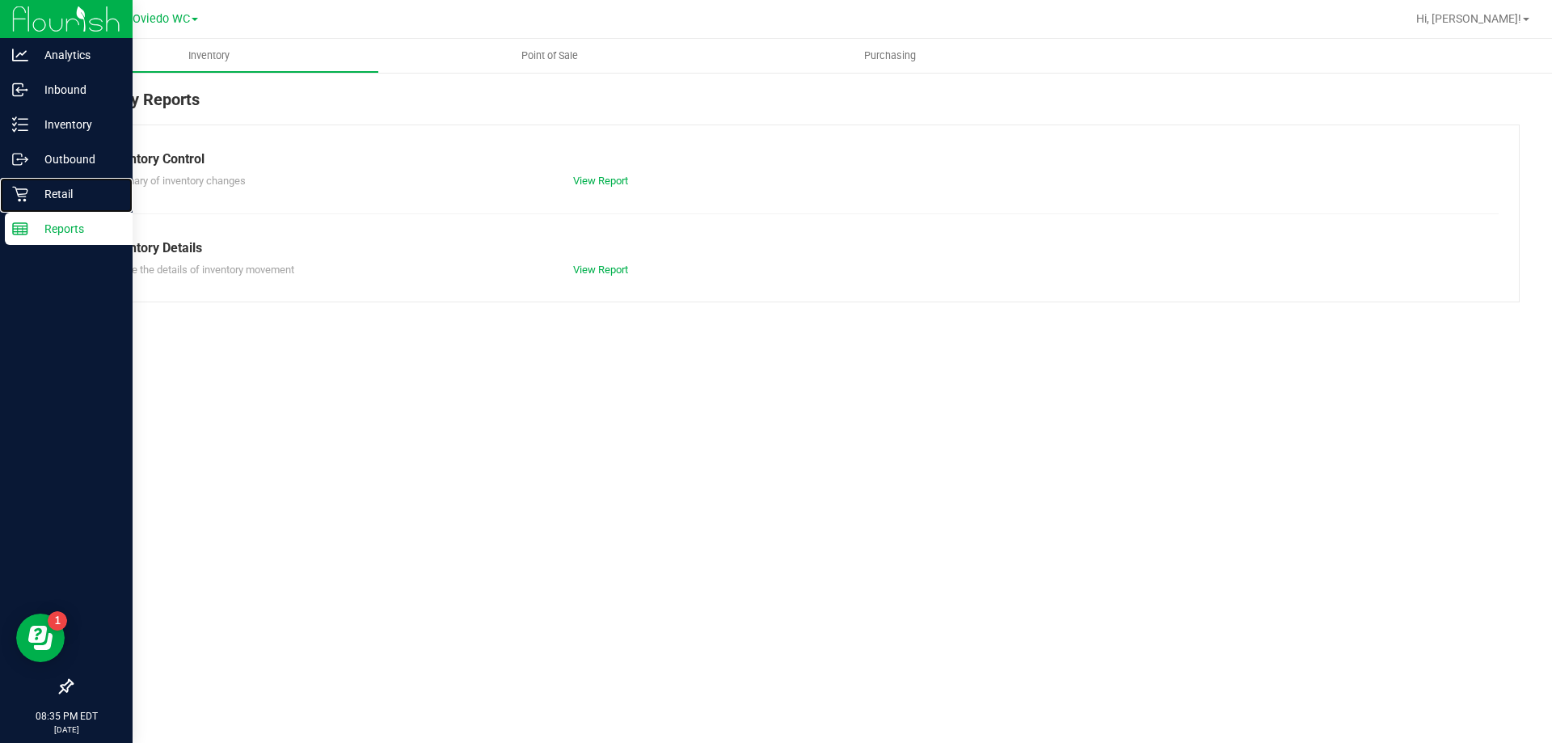
click at [57, 198] on p "Retail" at bounding box center [76, 193] width 97 height 19
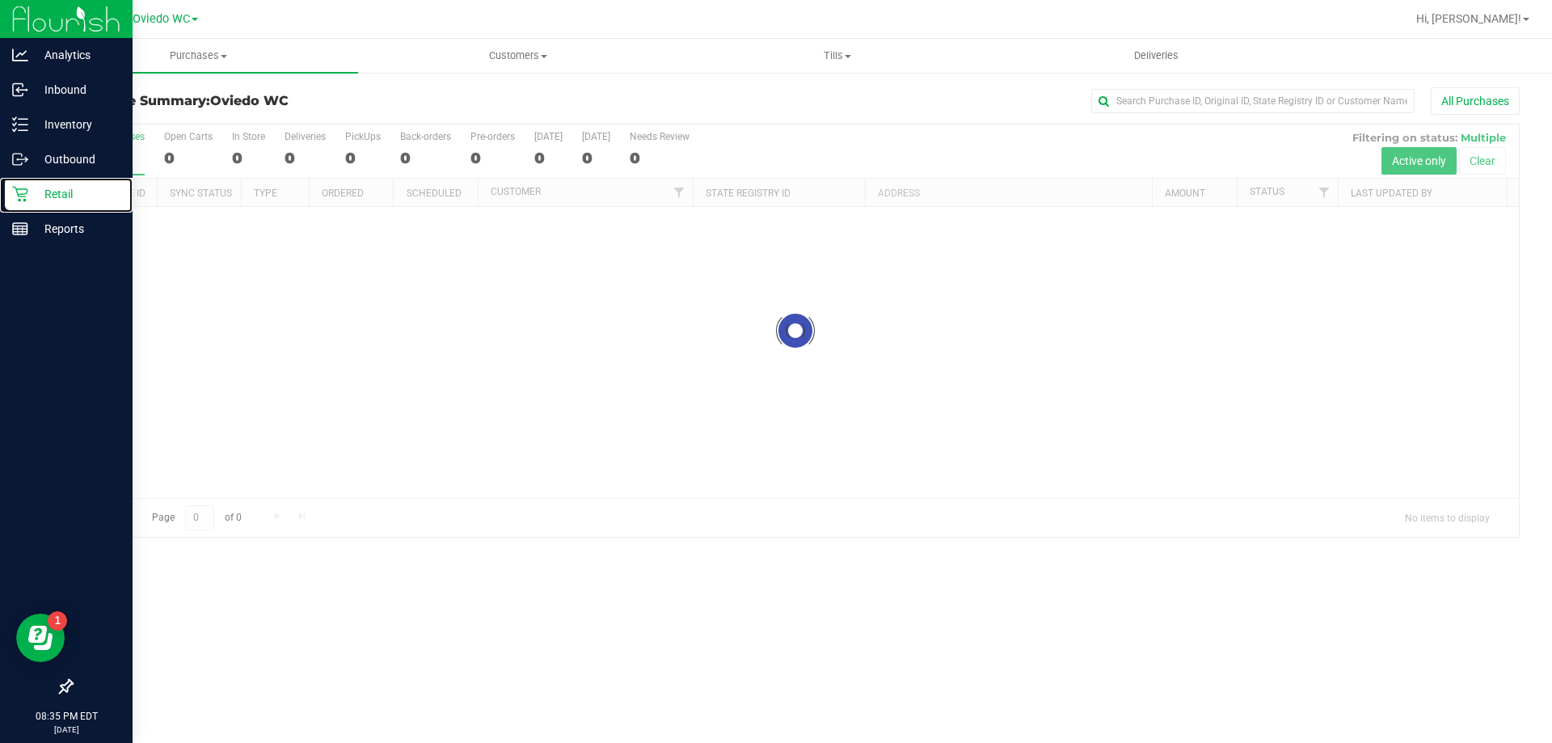
click at [57, 198] on p "Retail" at bounding box center [76, 193] width 97 height 19
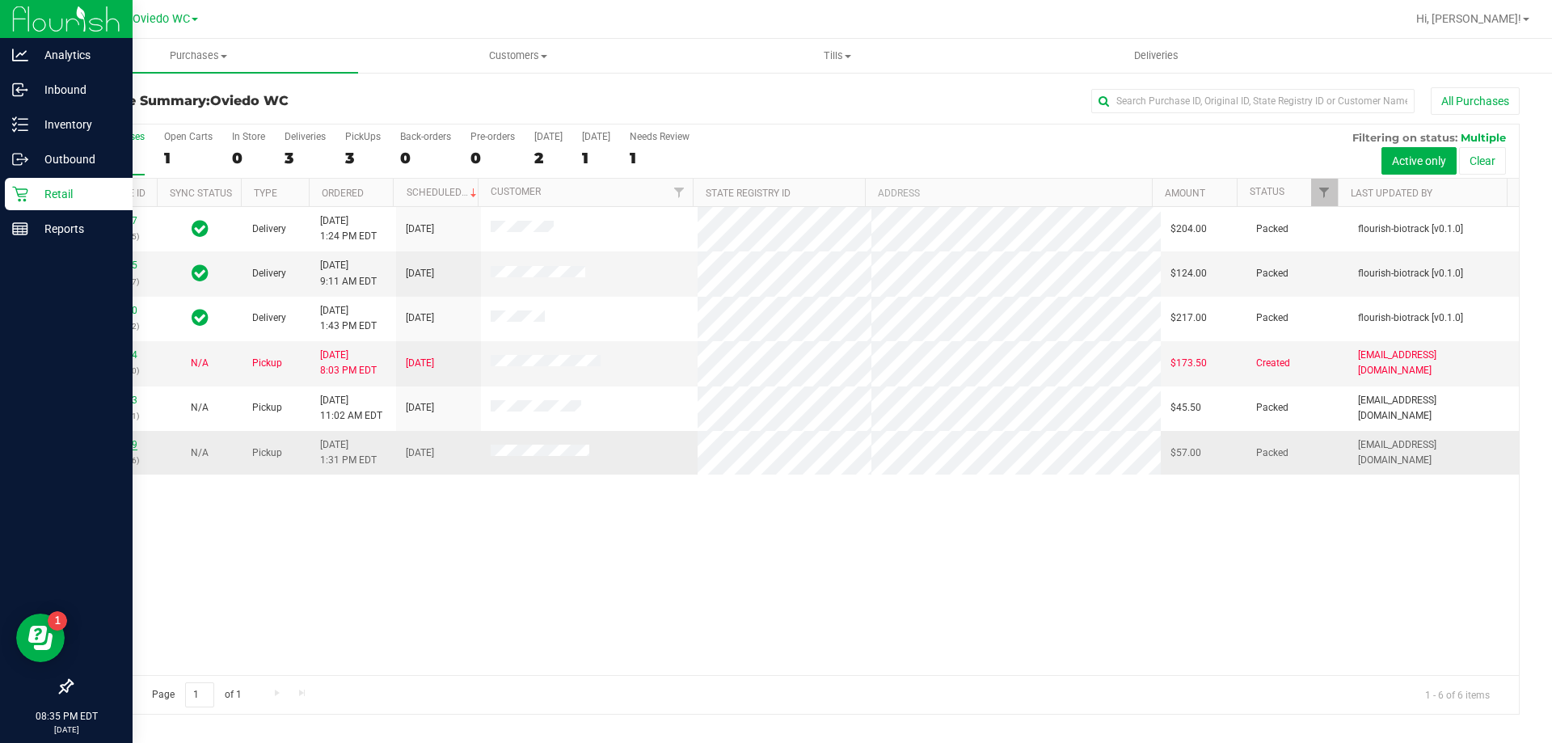
click at [122, 448] on link "11828769" at bounding box center [114, 444] width 45 height 11
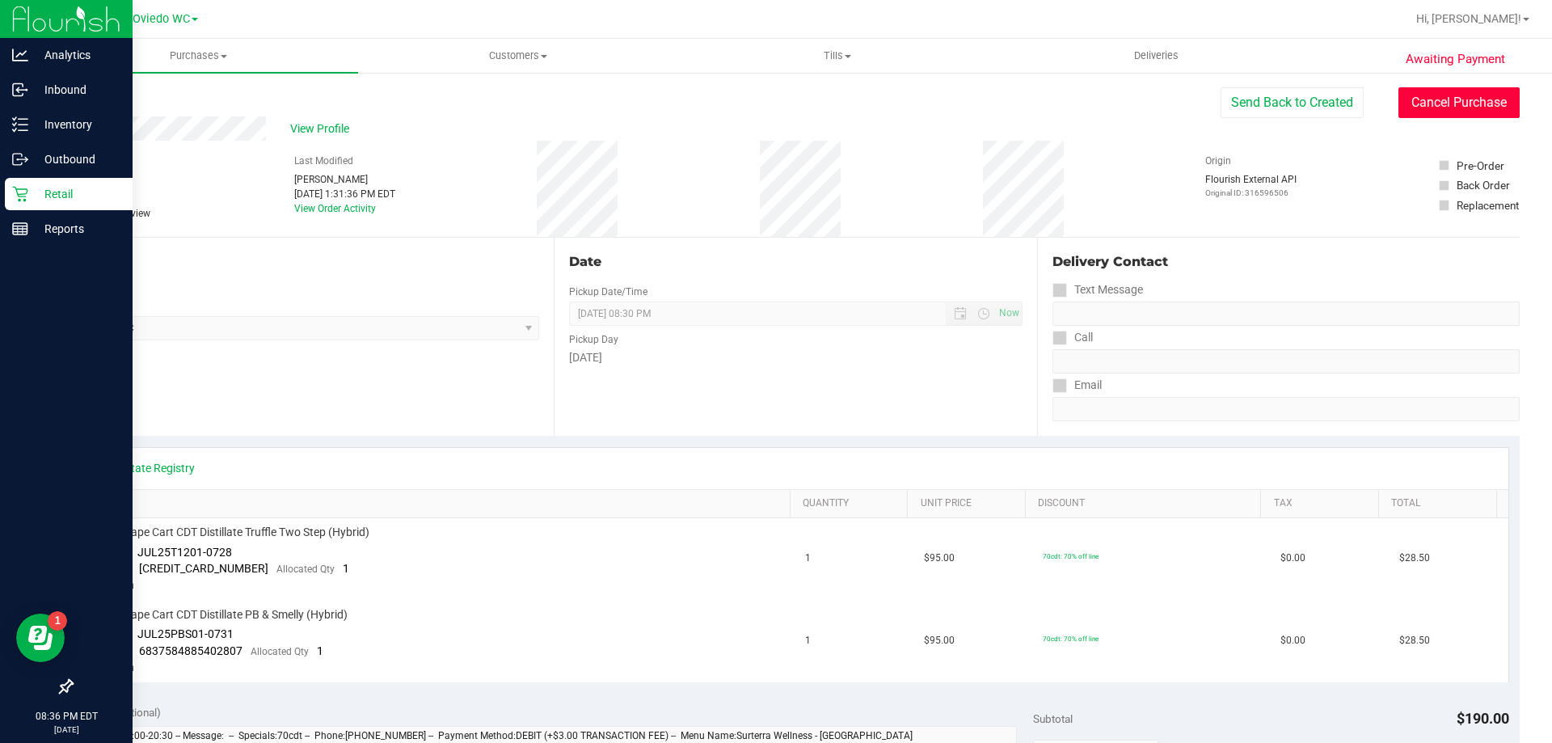
click at [1457, 116] on button "Cancel Purchase" at bounding box center [1459, 102] width 121 height 31
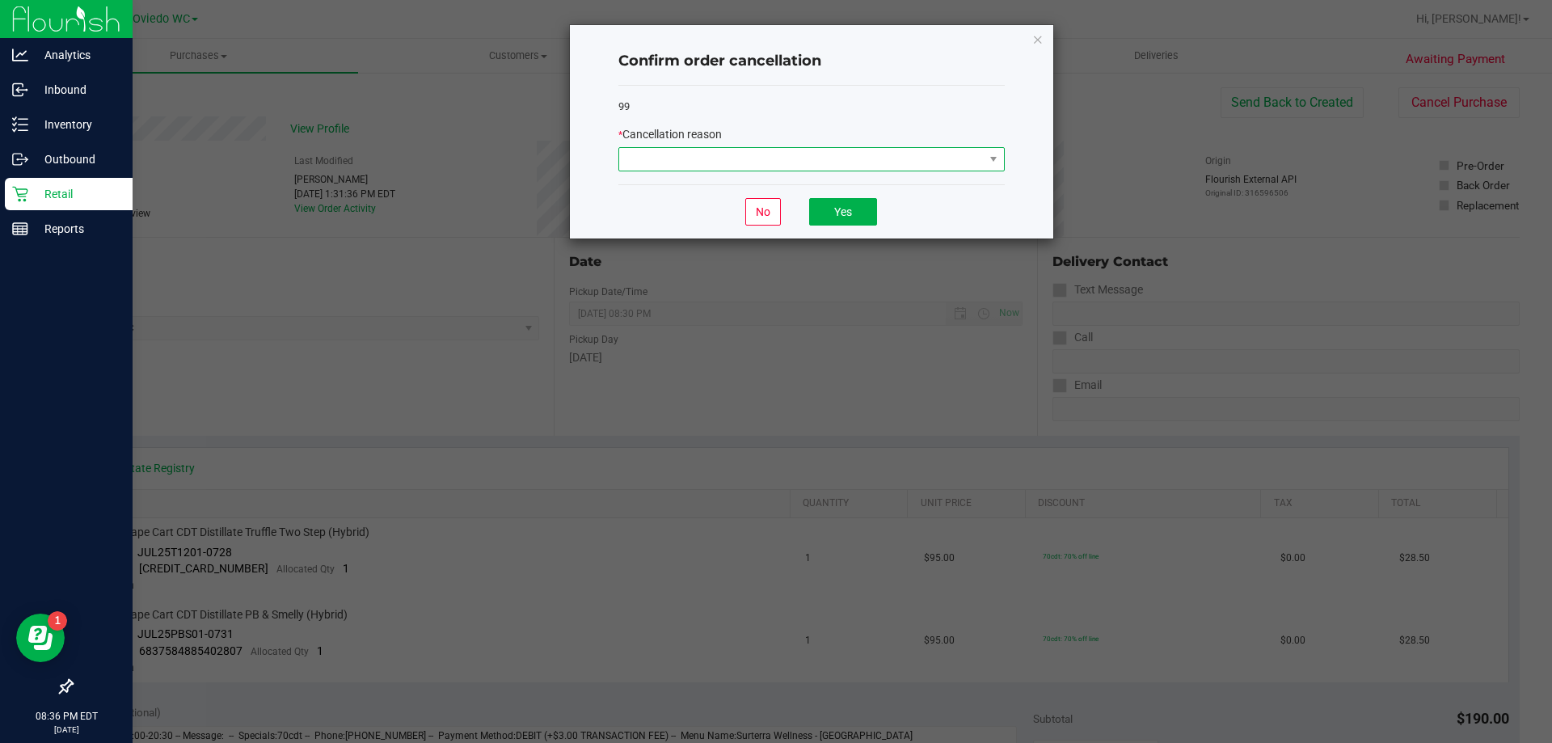
click at [791, 158] on span at bounding box center [801, 159] width 365 height 23
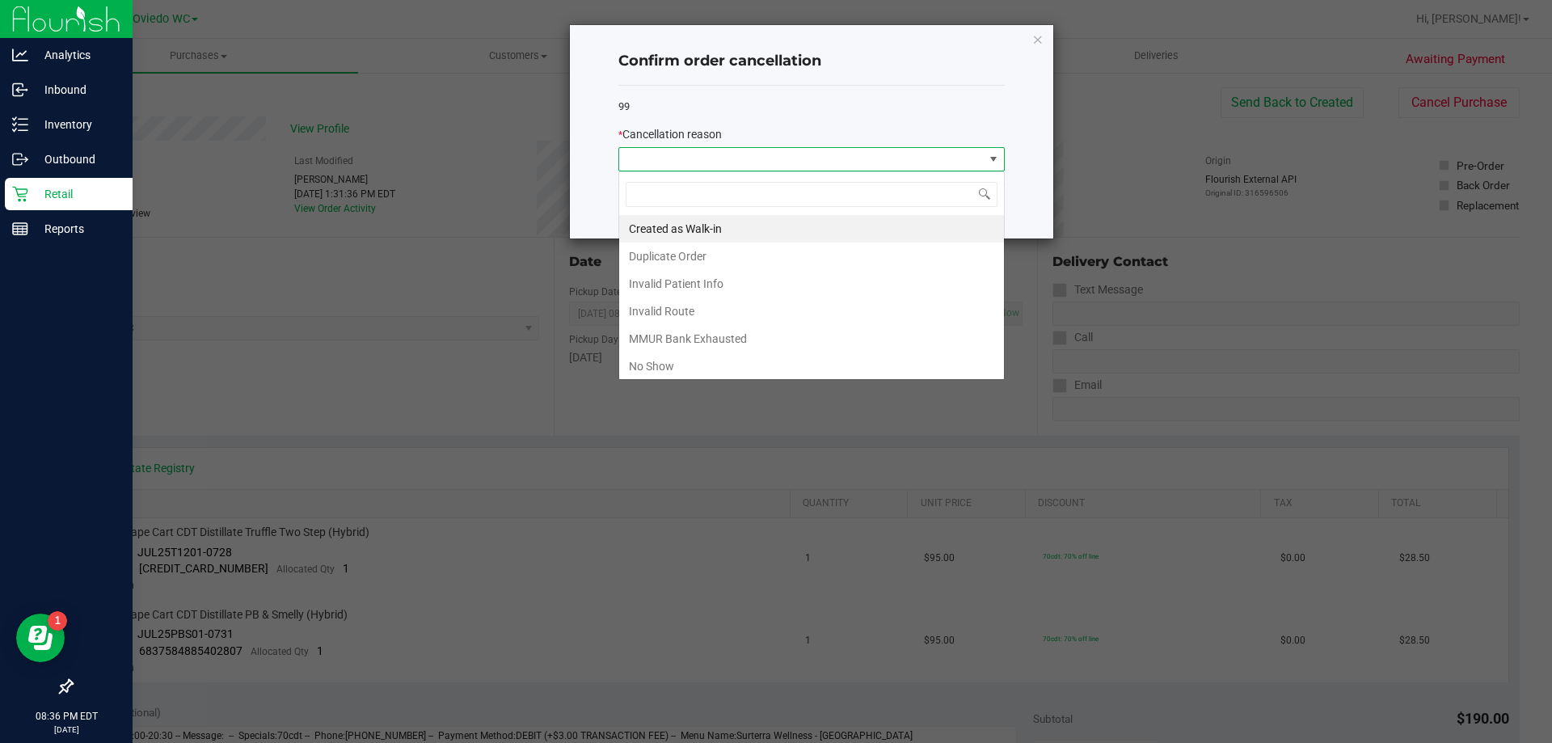
scroll to position [24, 386]
click at [650, 251] on li "Duplicate Order" at bounding box center [811, 256] width 385 height 27
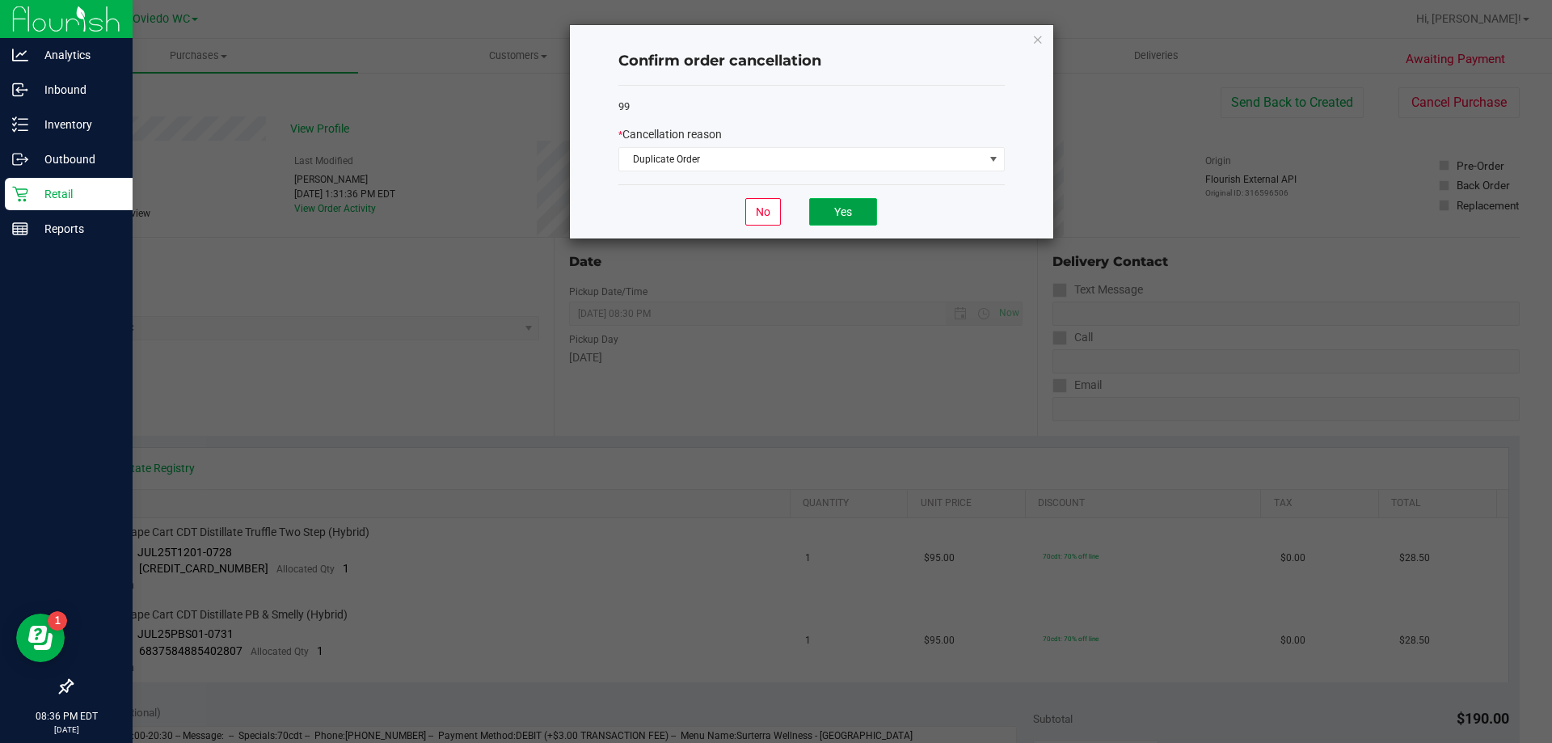
click at [855, 213] on button "Yes" at bounding box center [843, 211] width 68 height 27
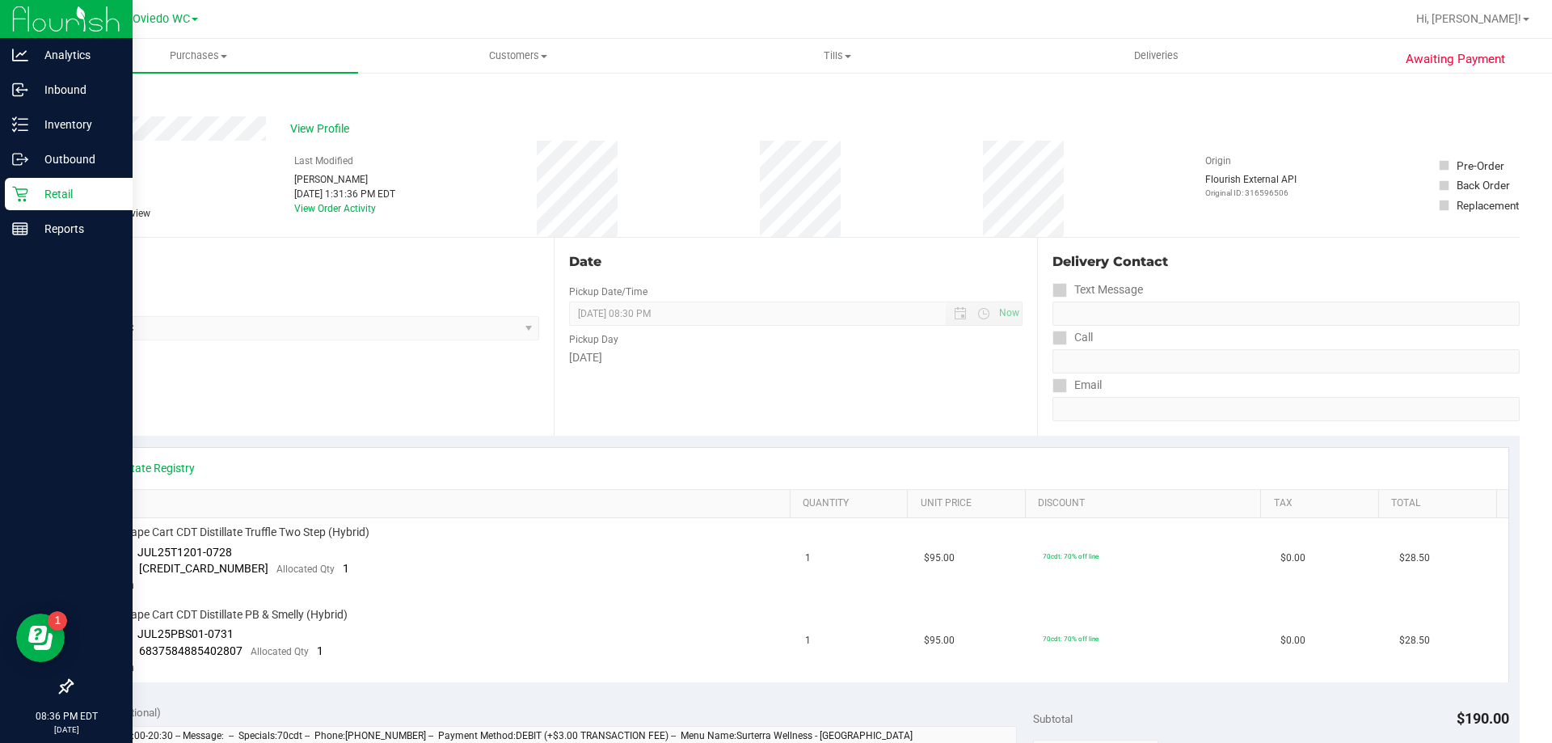
click at [28, 199] on p "Retail" at bounding box center [76, 193] width 97 height 19
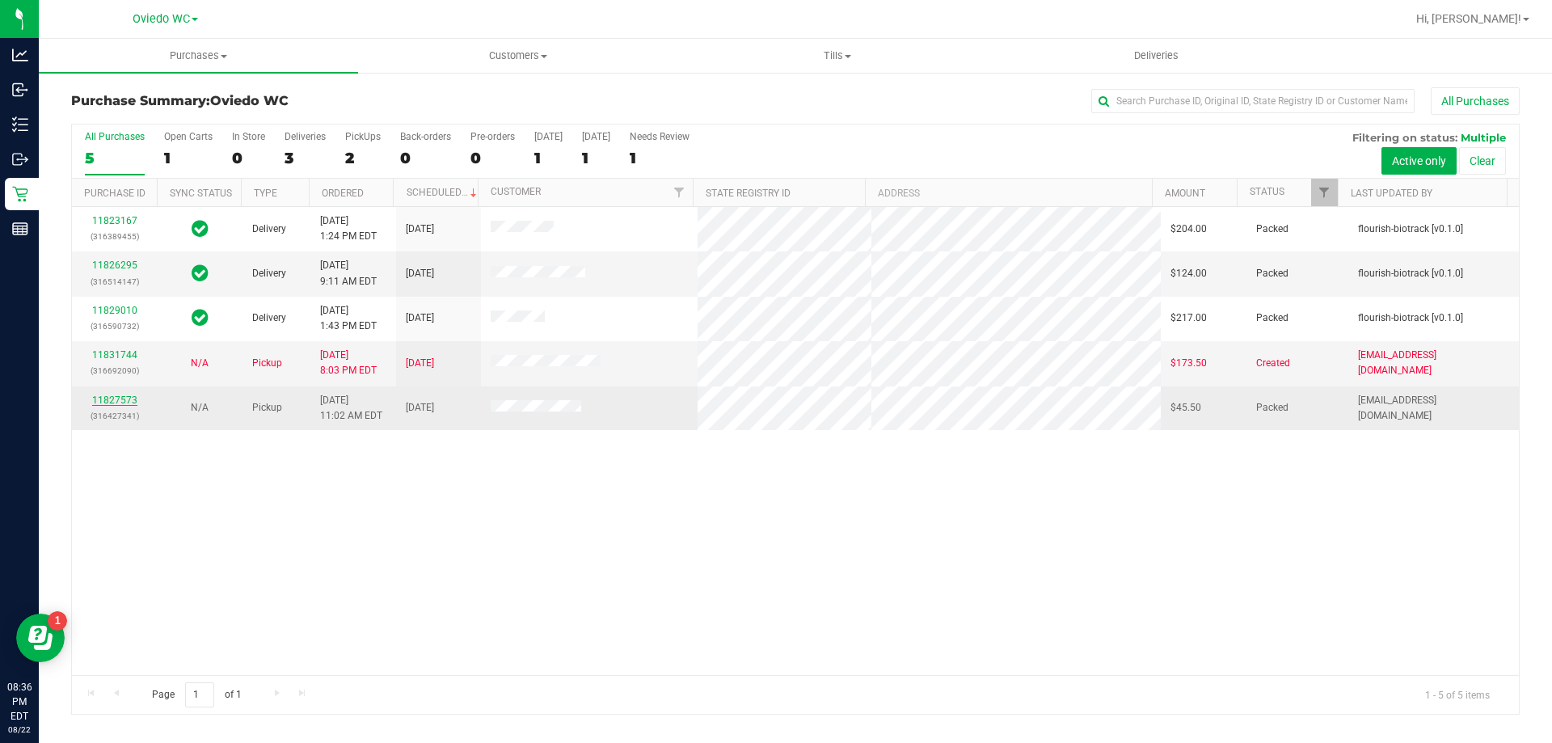
click at [117, 402] on link "11827573" at bounding box center [114, 400] width 45 height 11
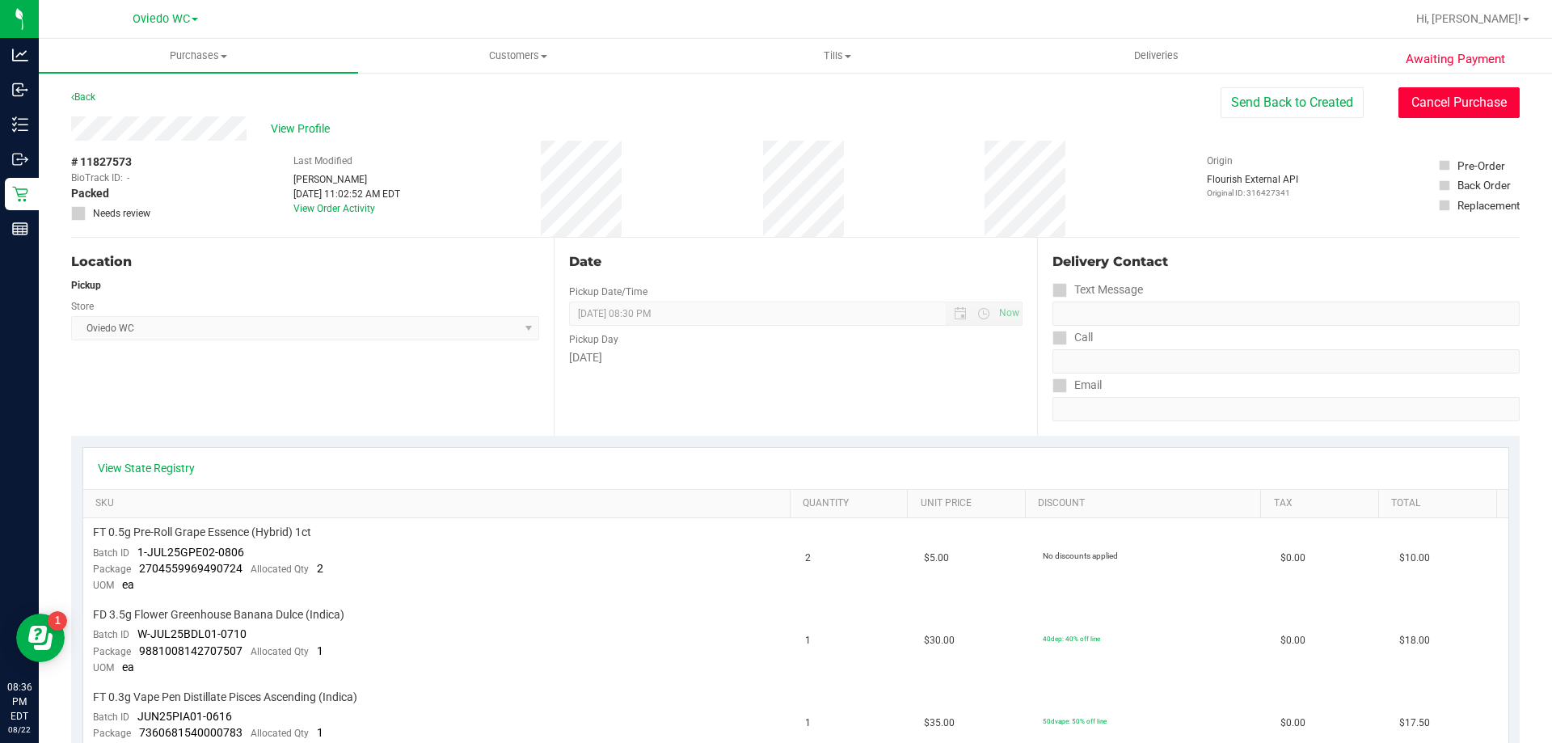
click at [1421, 113] on button "Cancel Purchase" at bounding box center [1459, 102] width 121 height 31
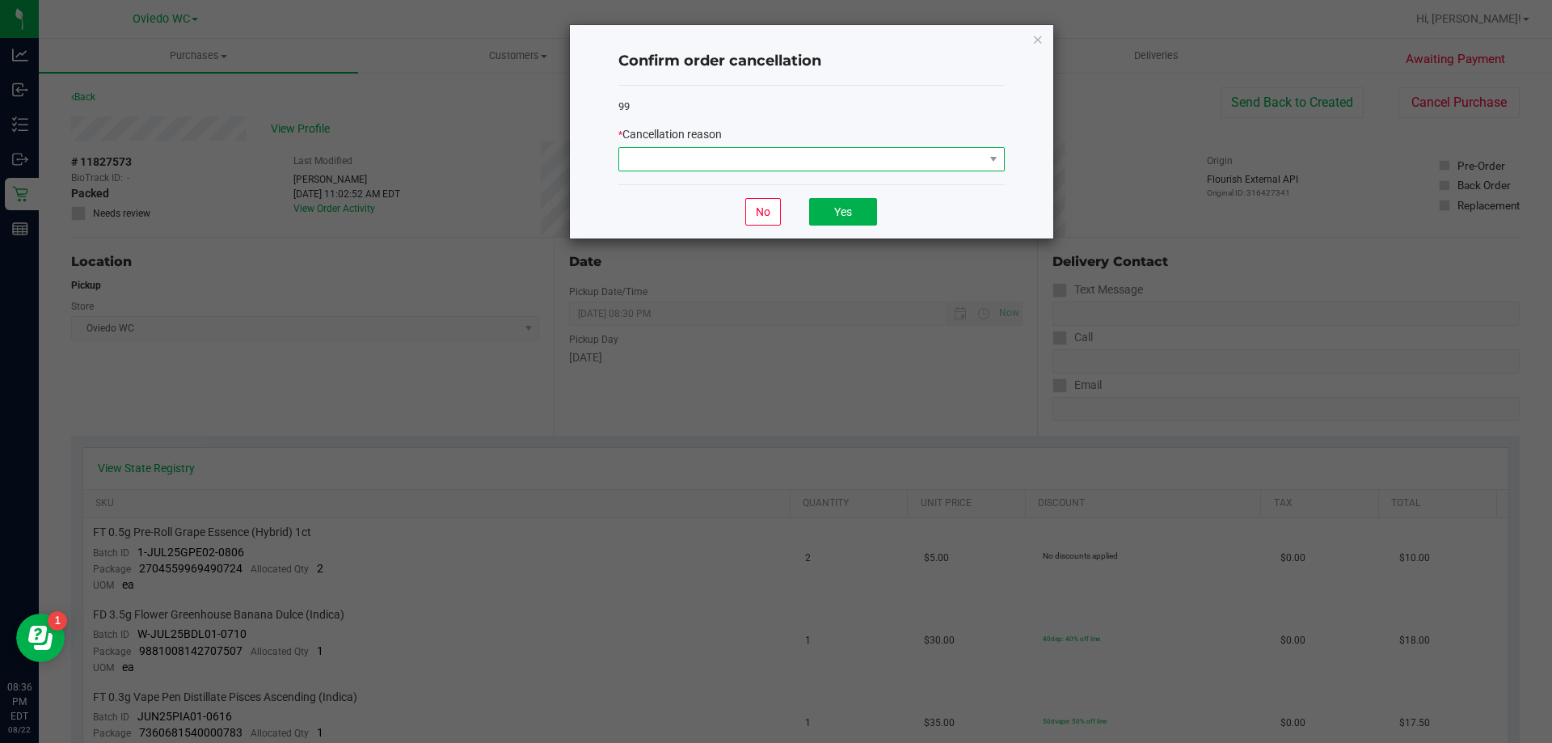
click at [674, 148] on span at bounding box center [801, 159] width 365 height 23
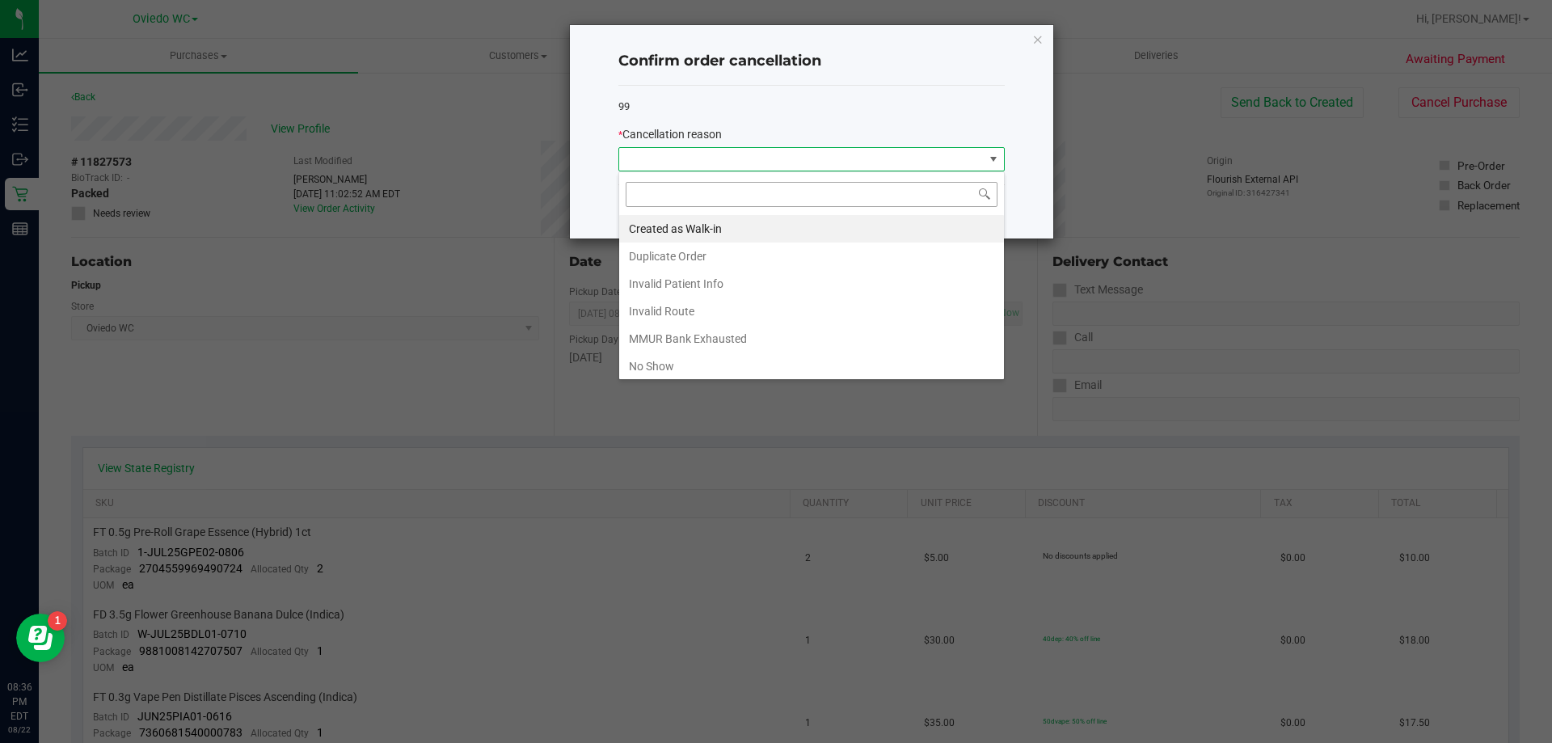
scroll to position [24, 386]
click at [636, 362] on li "No Show" at bounding box center [811, 366] width 385 height 27
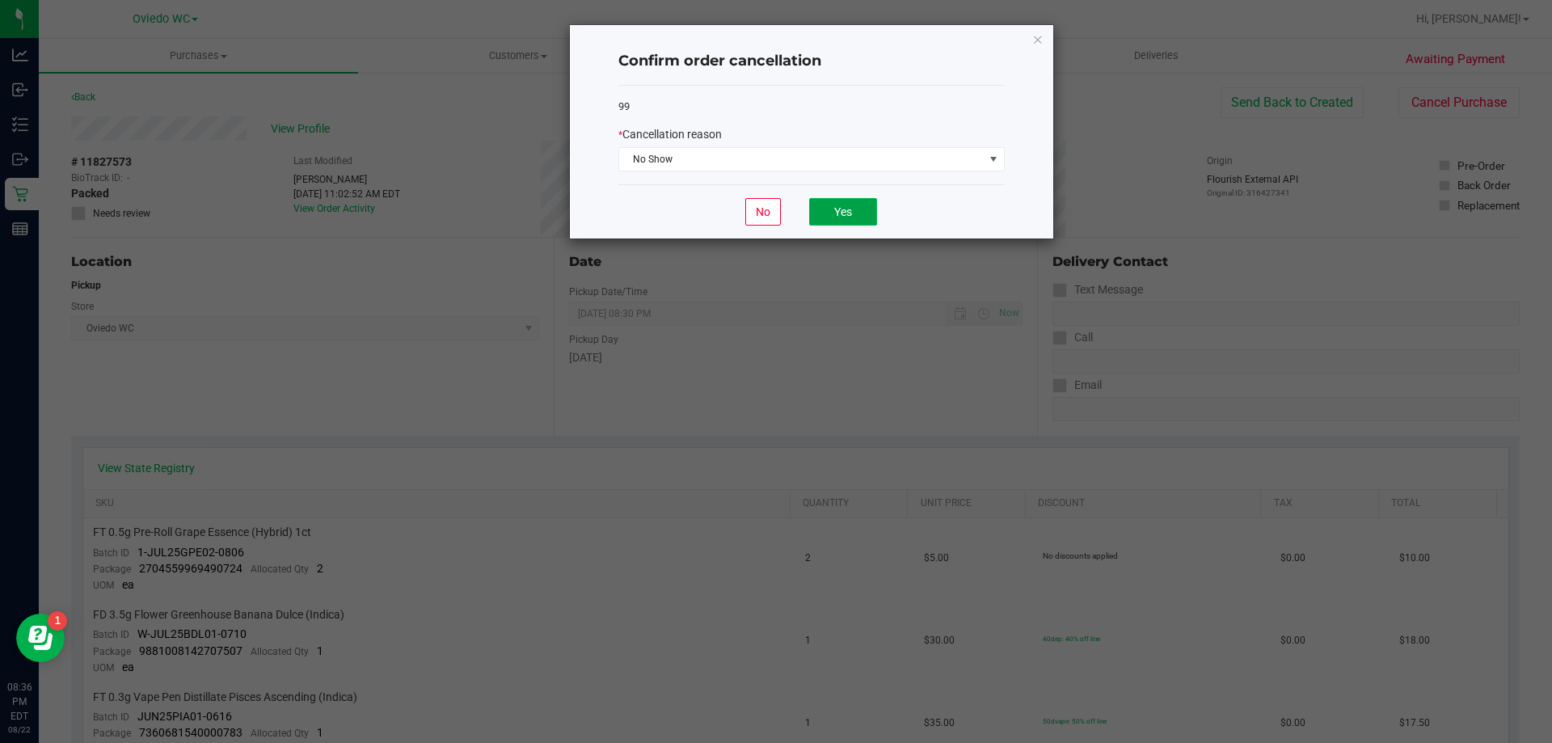
click at [832, 212] on button "Yes" at bounding box center [843, 211] width 68 height 27
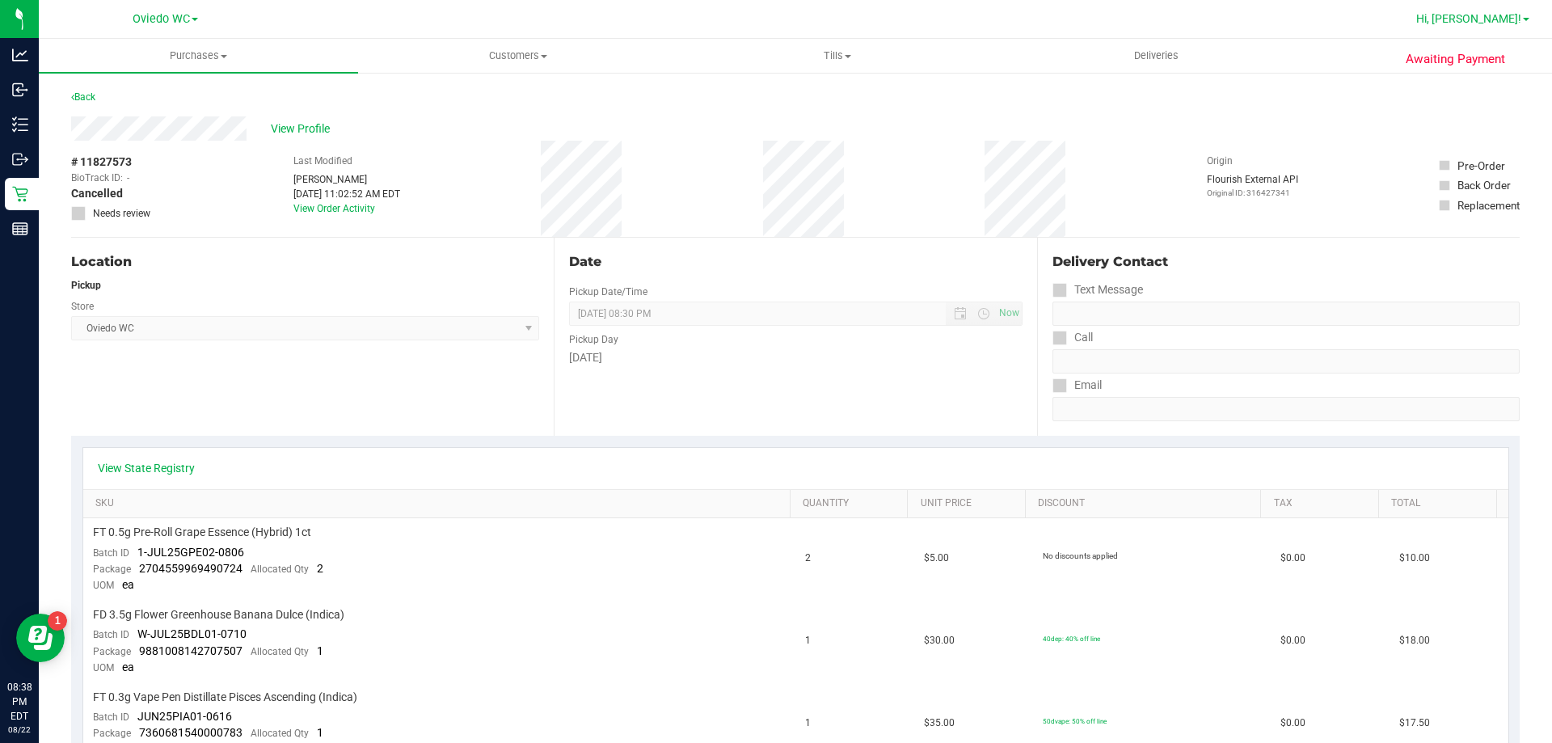
click at [1493, 27] on link "Hi, Felix!" at bounding box center [1473, 19] width 126 height 17
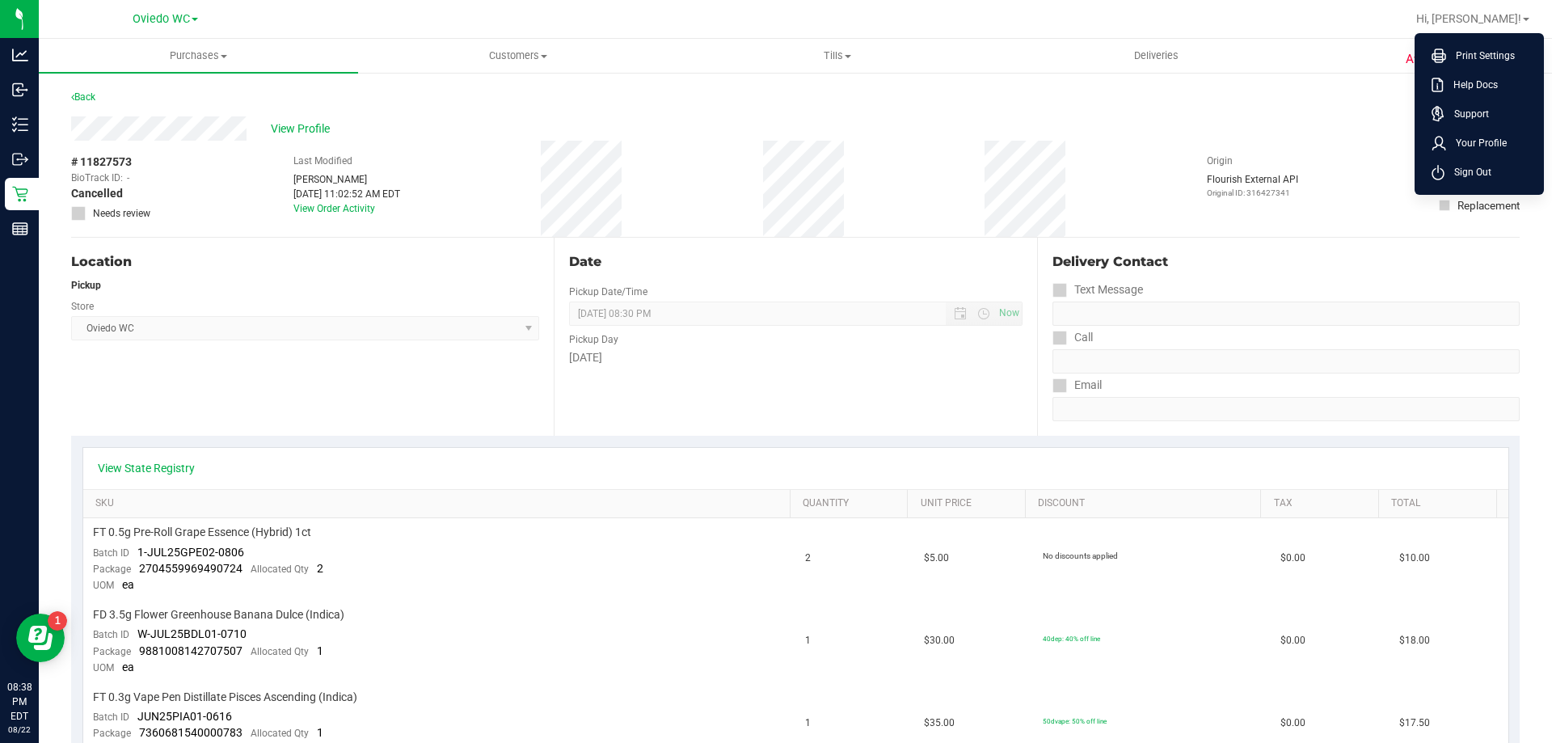
drag, startPoint x: 1469, startPoint y: 178, endPoint x: 1444, endPoint y: 189, distance: 27.5
click at [1469, 179] on span "Sign Out" at bounding box center [1468, 172] width 47 height 16
